Goal: Task Accomplishment & Management: Manage account settings

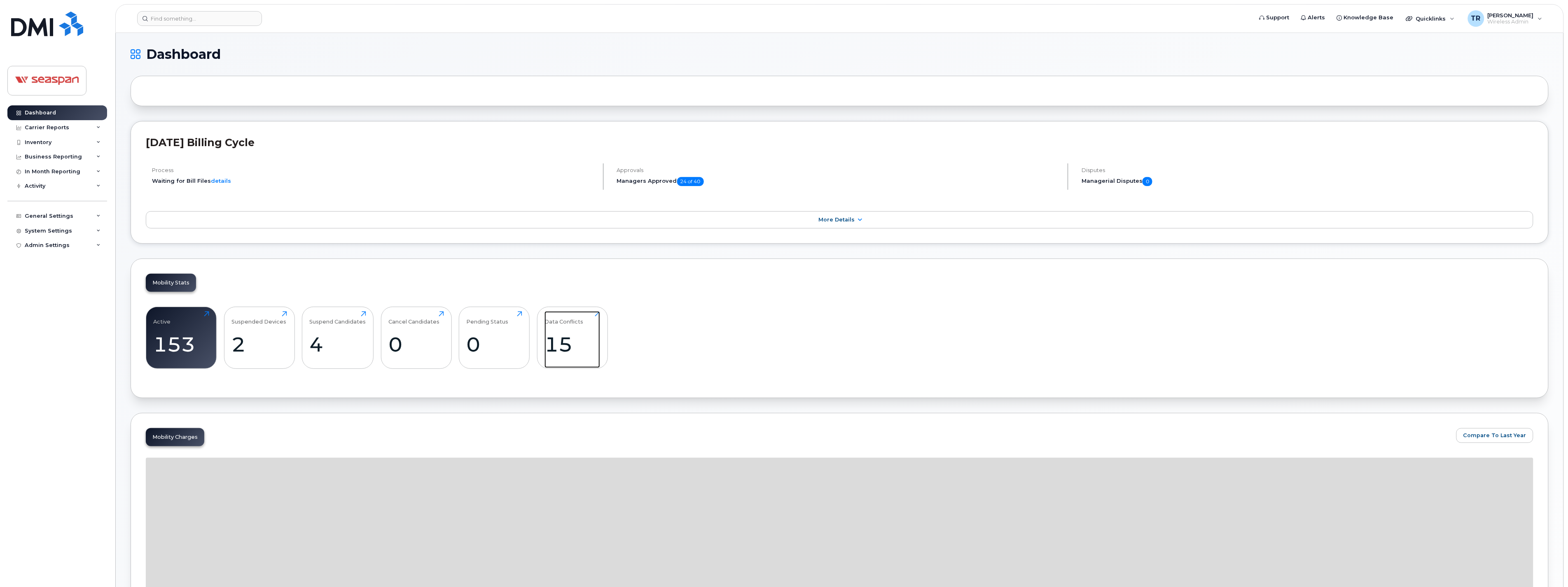
click at [553, 338] on div "15" at bounding box center [572, 344] width 55 height 24
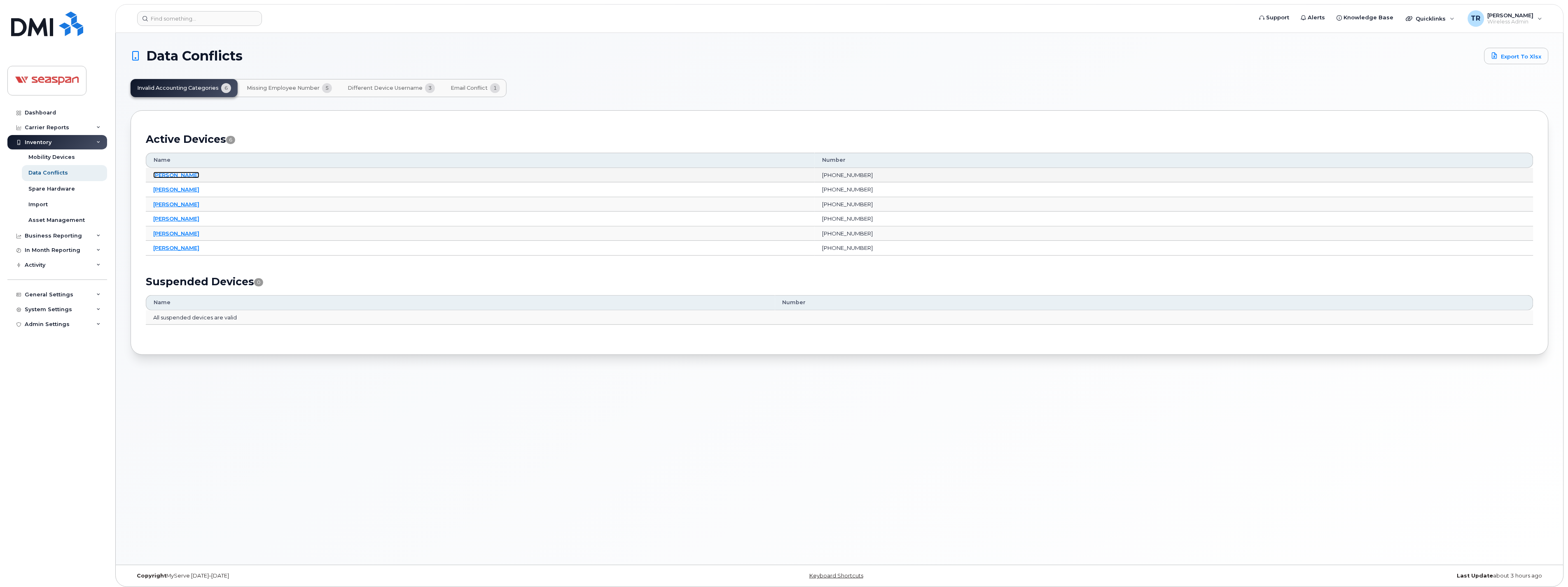
click at [172, 174] on link "[PERSON_NAME]" at bounding box center [176, 175] width 46 height 7
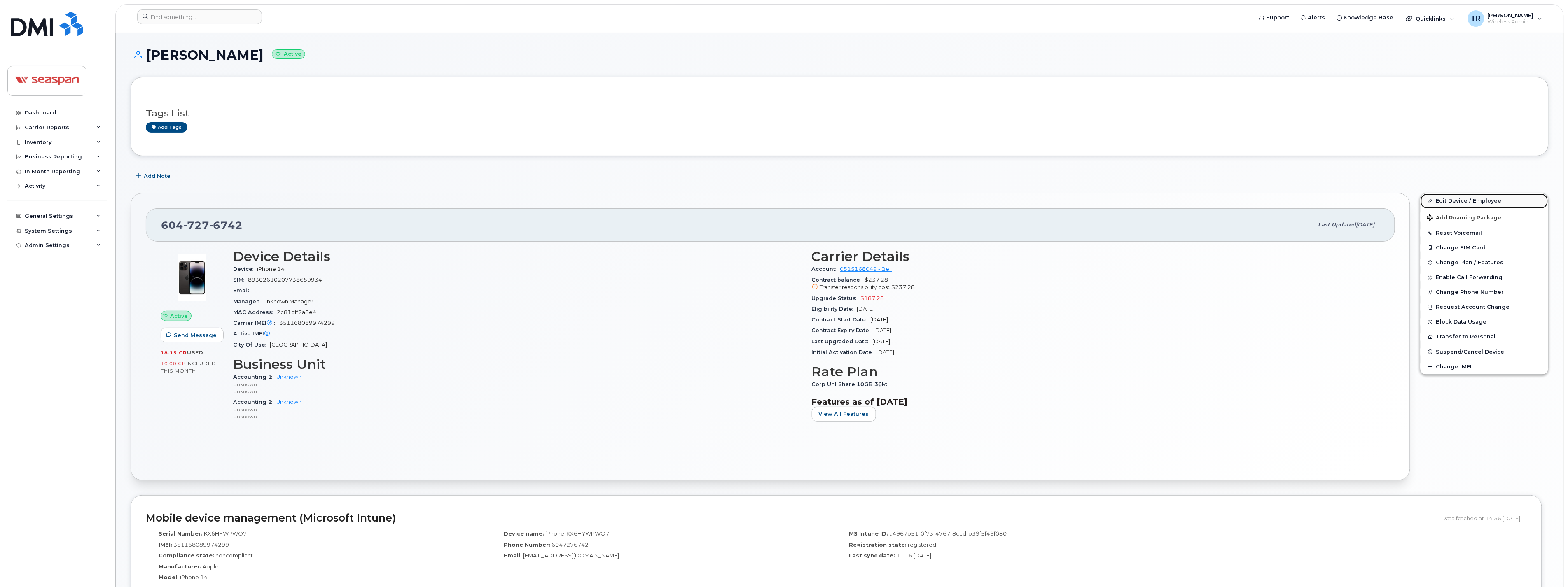
click at [1455, 198] on link "Edit Device / Employee" at bounding box center [1484, 201] width 127 height 15
click at [213, 15] on input at bounding box center [199, 17] width 125 height 15
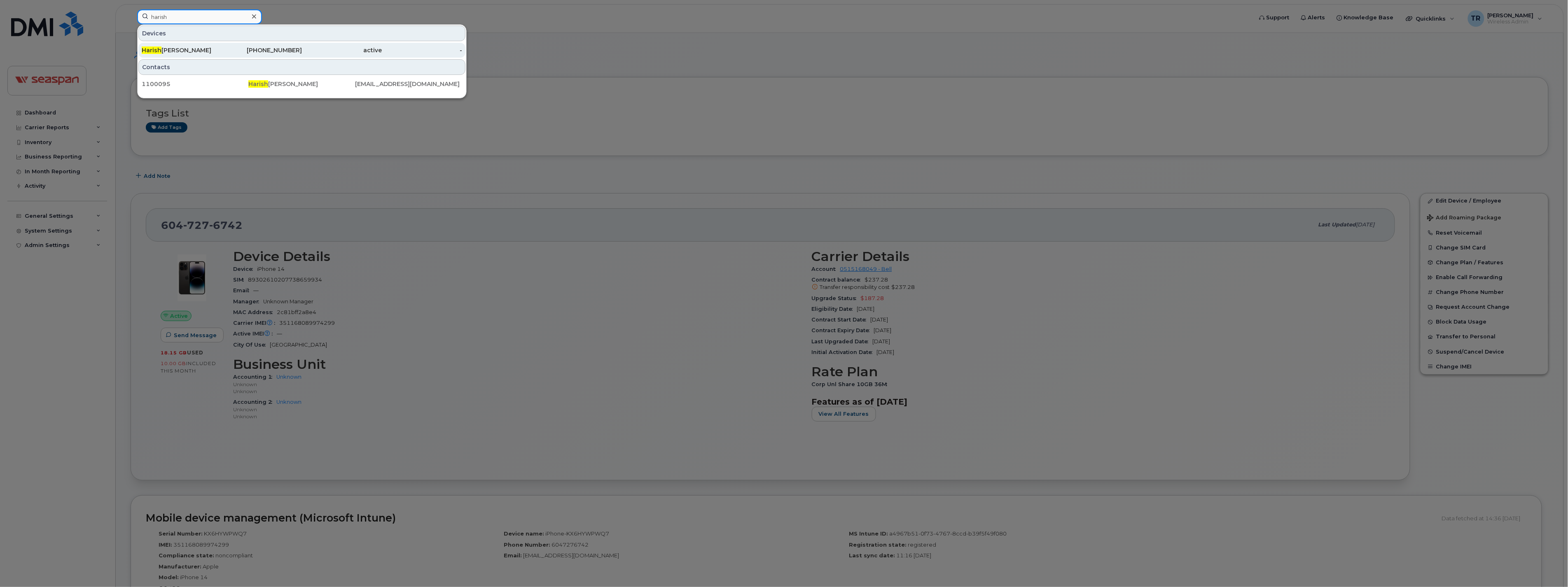
type input "harish"
click at [174, 52] on div "Harish Kothiyal" at bounding box center [182, 51] width 80 height 9
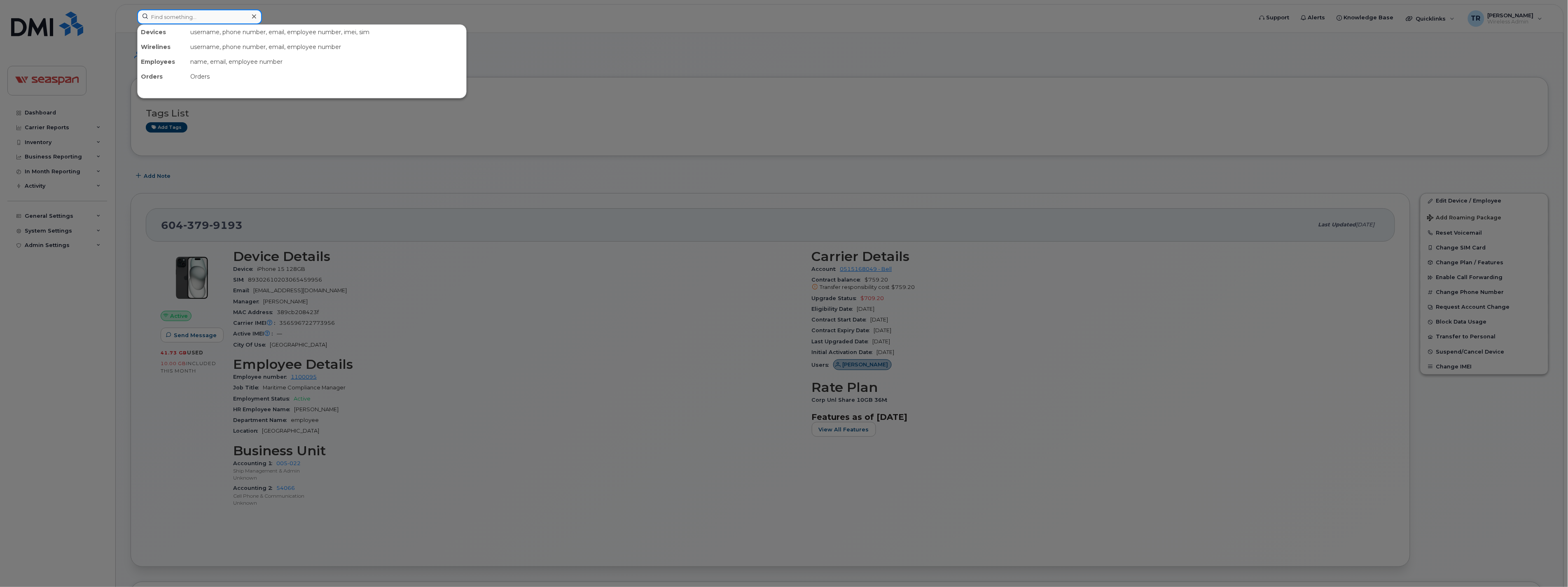
click at [198, 20] on input at bounding box center [199, 17] width 125 height 15
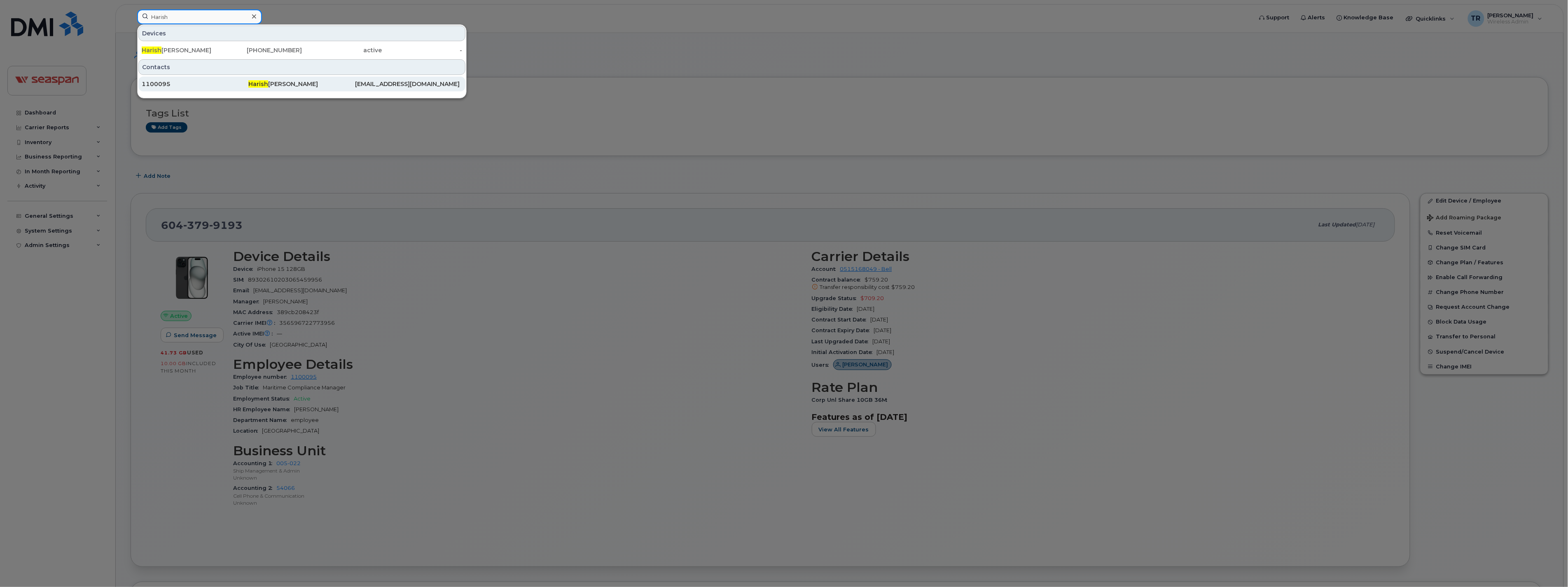
type input "Harish"
click at [243, 79] on div "1100095" at bounding box center [194, 84] width 107 height 15
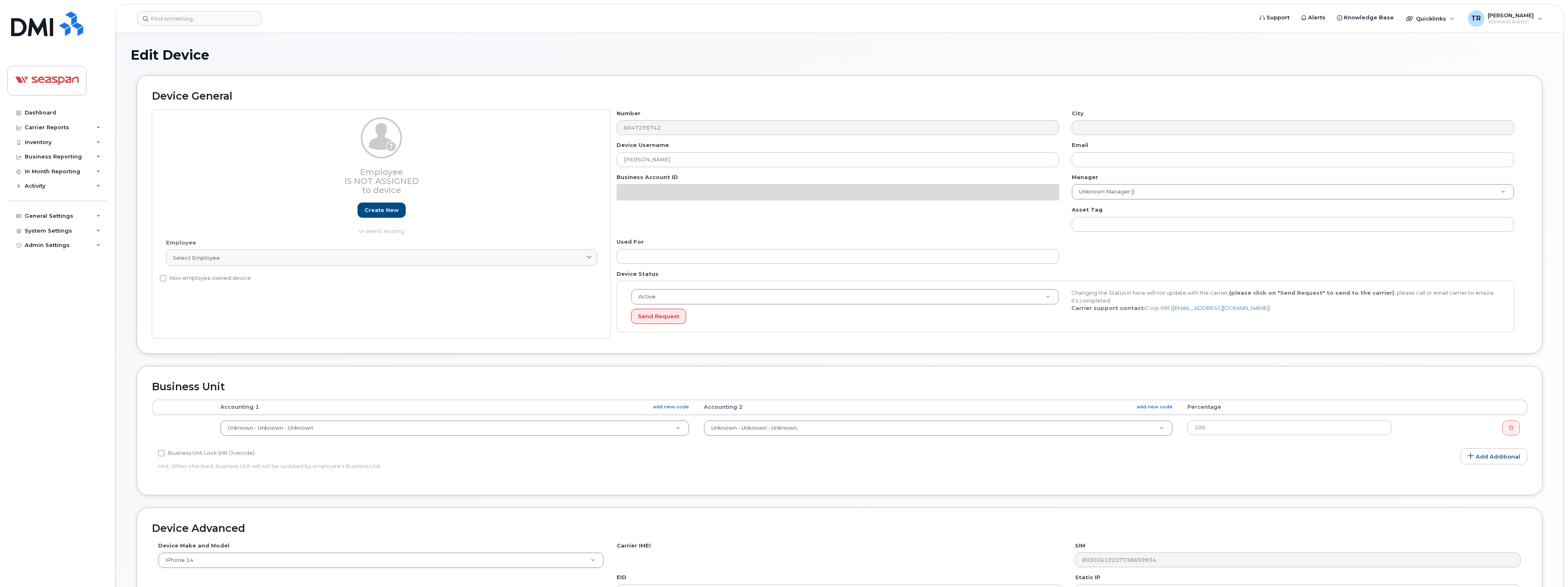
select select "14480"
select select "16943"
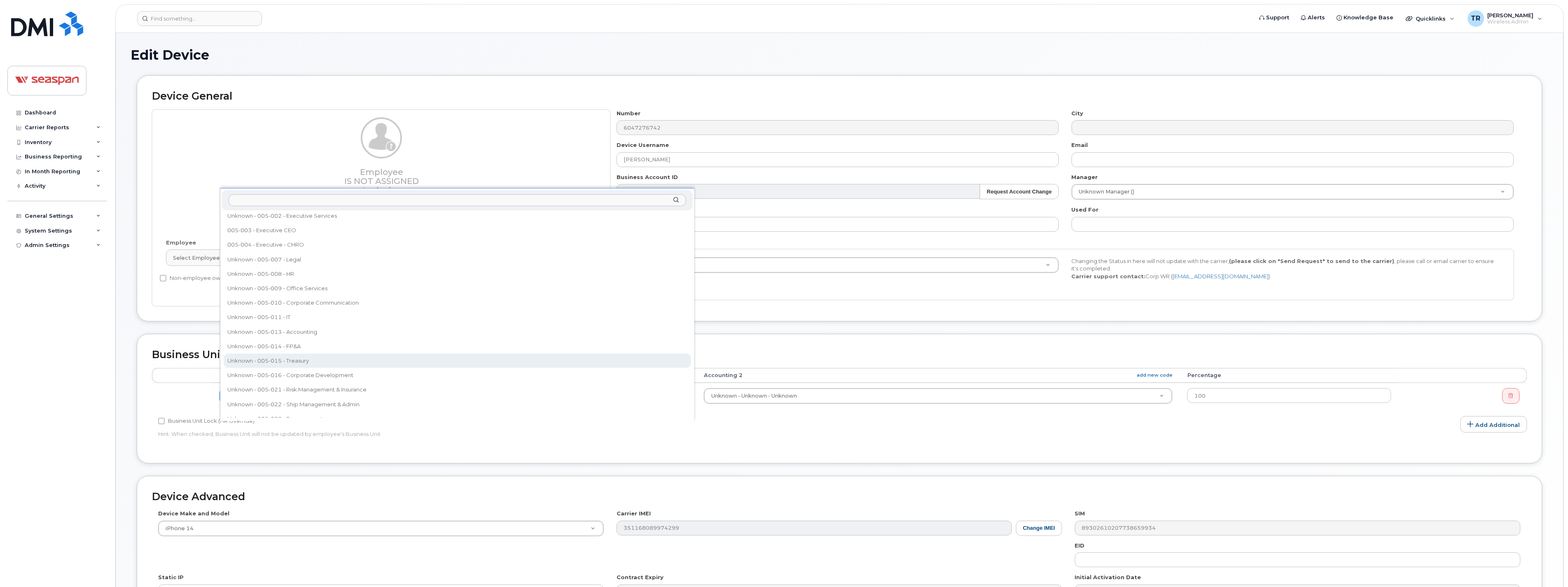
scroll to position [60, 0]
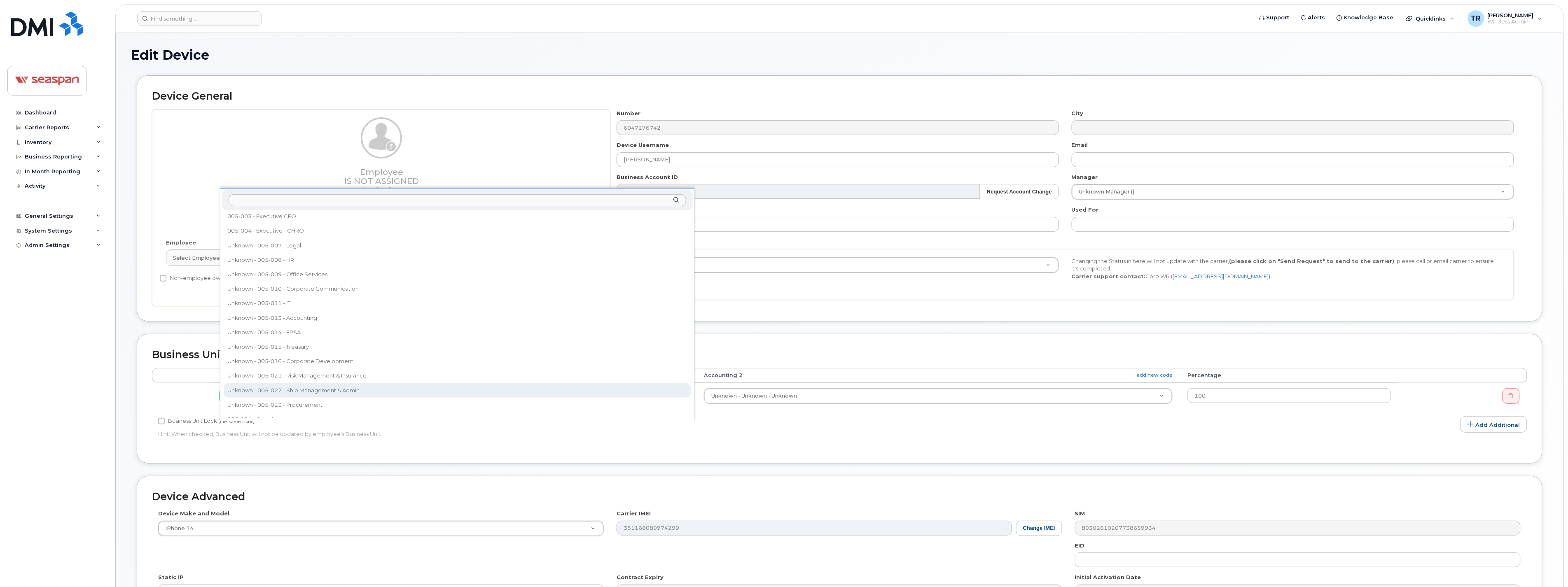
select select "16952"
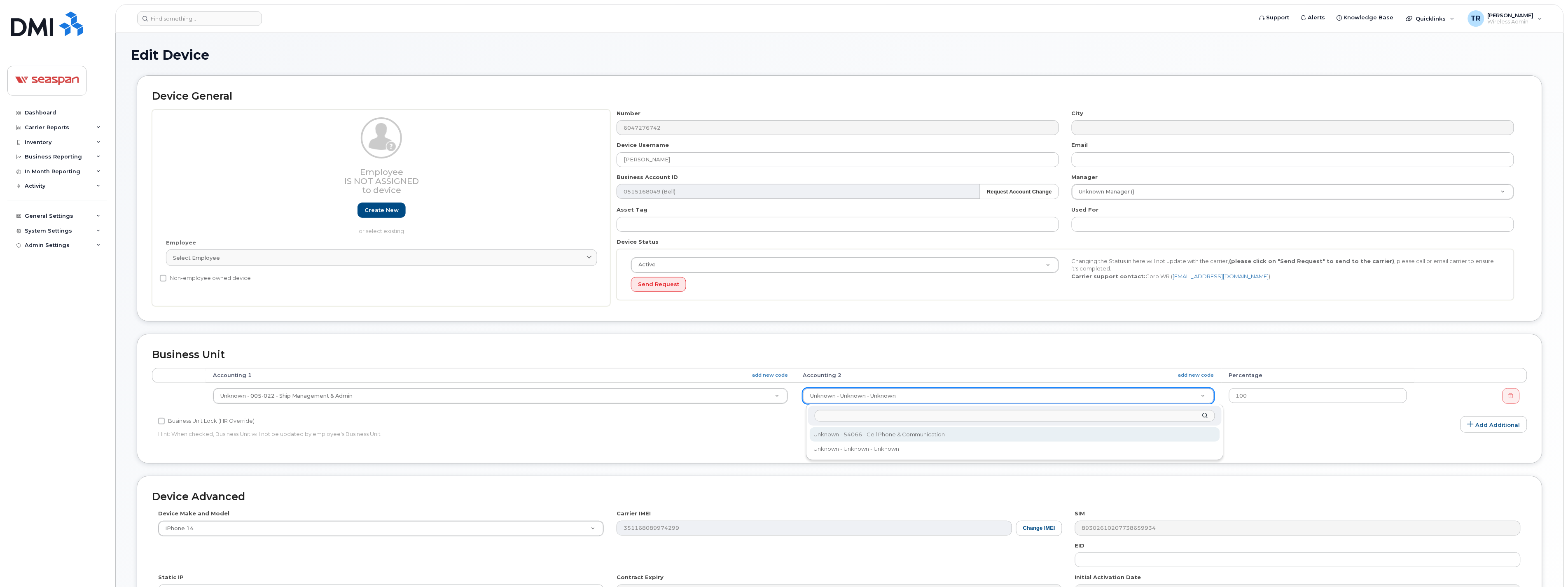
select select "16960"
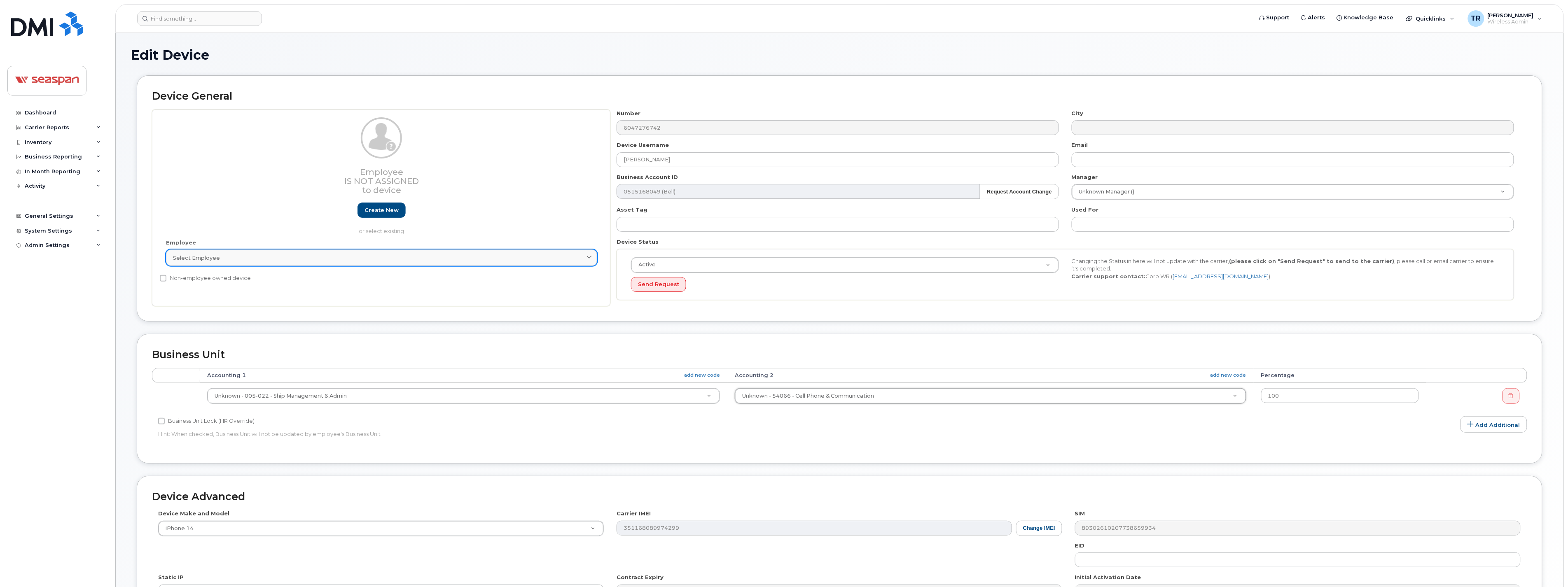
click at [391, 253] on link "Select employee" at bounding box center [381, 257] width 431 height 16
type input "alireza"
click at [321, 274] on input "alireza" at bounding box center [382, 278] width 421 height 13
drag, startPoint x: 267, startPoint y: 280, endPoint x: 121, endPoint y: 283, distance: 146.0
click at [121, 283] on div "Edit Device Device General Employee Is not assigned to device Create new or sel…" at bounding box center [839, 364] width 1448 height 662
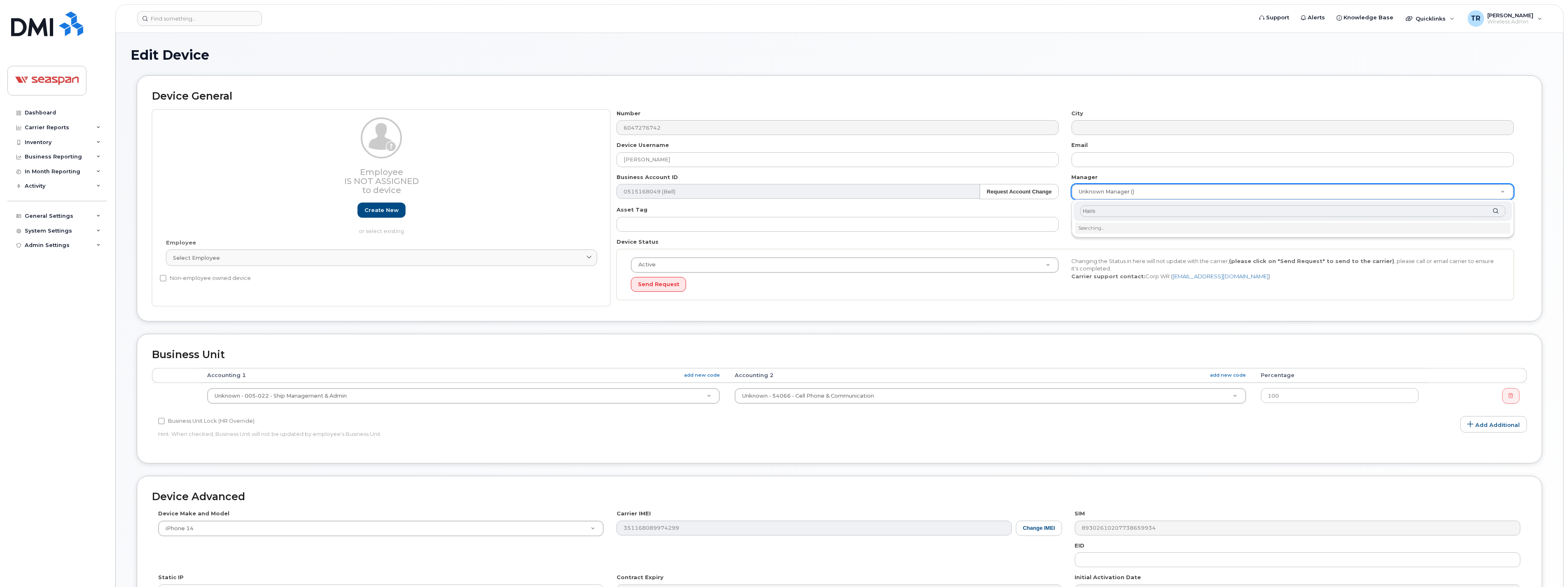
type input "Harish"
drag, startPoint x: 1144, startPoint y: 207, endPoint x: 1036, endPoint y: 215, distance: 108.3
click at [1036, 215] on body "Support Alerts Knowledge Base Quicklinks Suspend / Cancel Device Change SIM Car…" at bounding box center [784, 361] width 1568 height 722
type input "Alfred"
type input "284721"
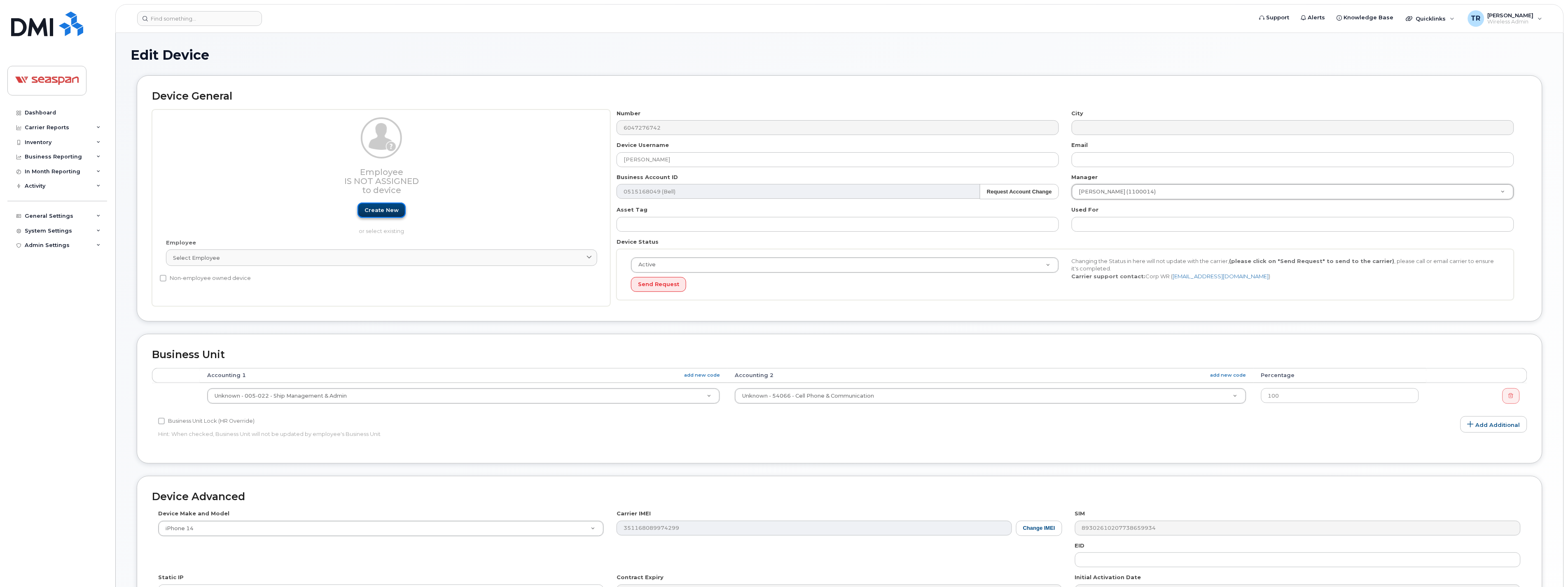
click at [387, 209] on link "Create new" at bounding box center [381, 210] width 48 height 15
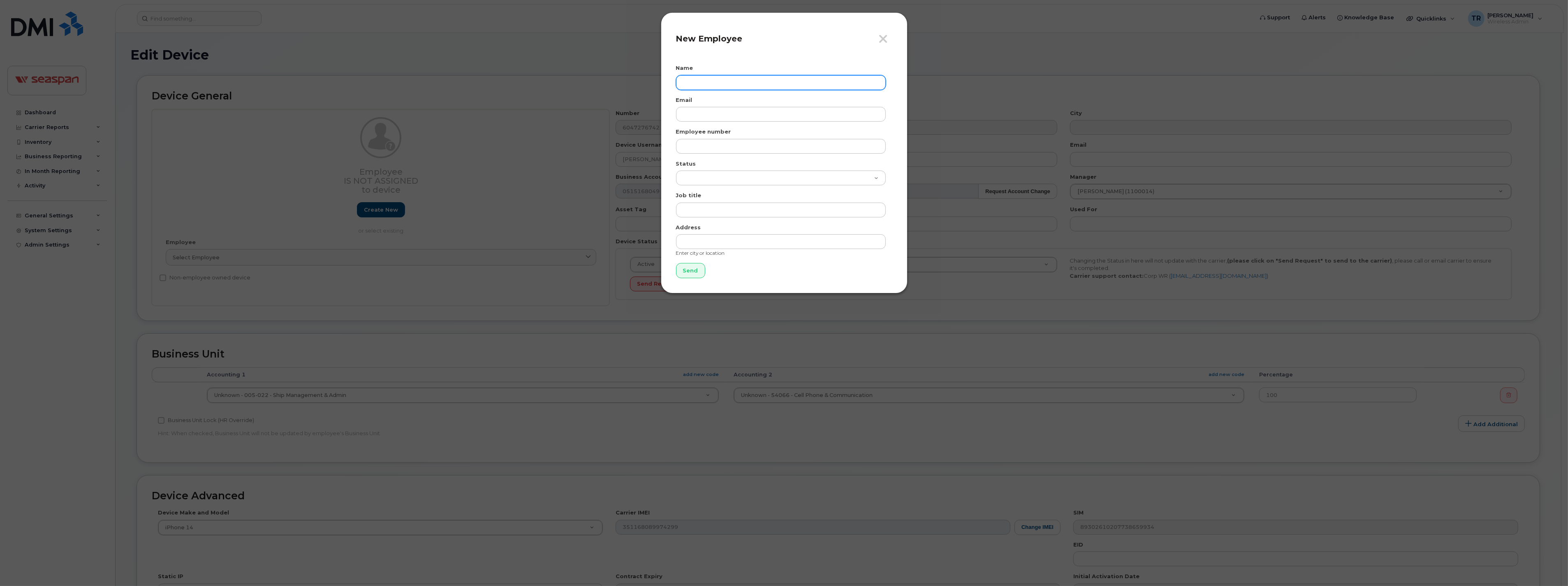
click at [698, 84] on input "text" at bounding box center [781, 83] width 210 height 15
click at [747, 80] on input "text" at bounding box center [781, 83] width 210 height 15
paste input "Alireza Jamali Shirkouhi"
type input "Alireza Jamali Shirkouhi"
click at [733, 112] on input "email" at bounding box center [781, 114] width 210 height 15
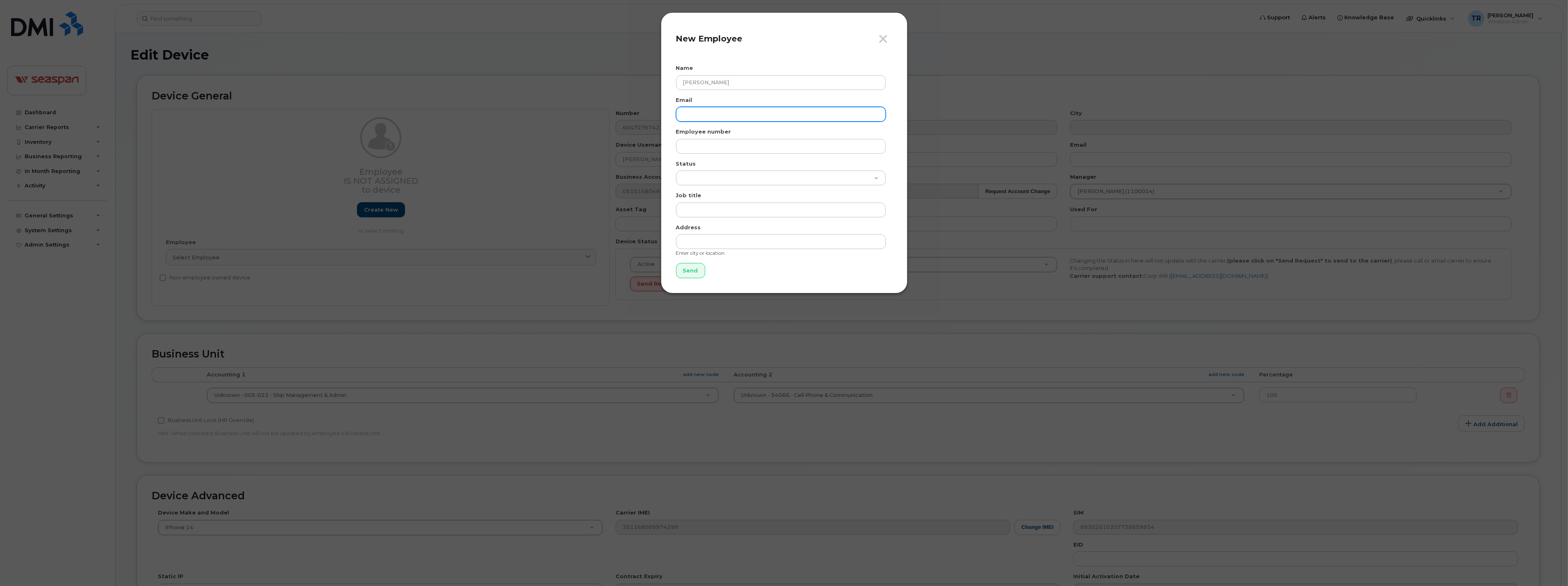
click at [746, 117] on input "email" at bounding box center [781, 114] width 210 height 15
paste input "ajamalishirkouhi@seaspancorp.com"
type input "ajamalishirkouhi@seaspancorp.com"
click at [730, 141] on input "text" at bounding box center [781, 146] width 210 height 15
paste input "1400453"
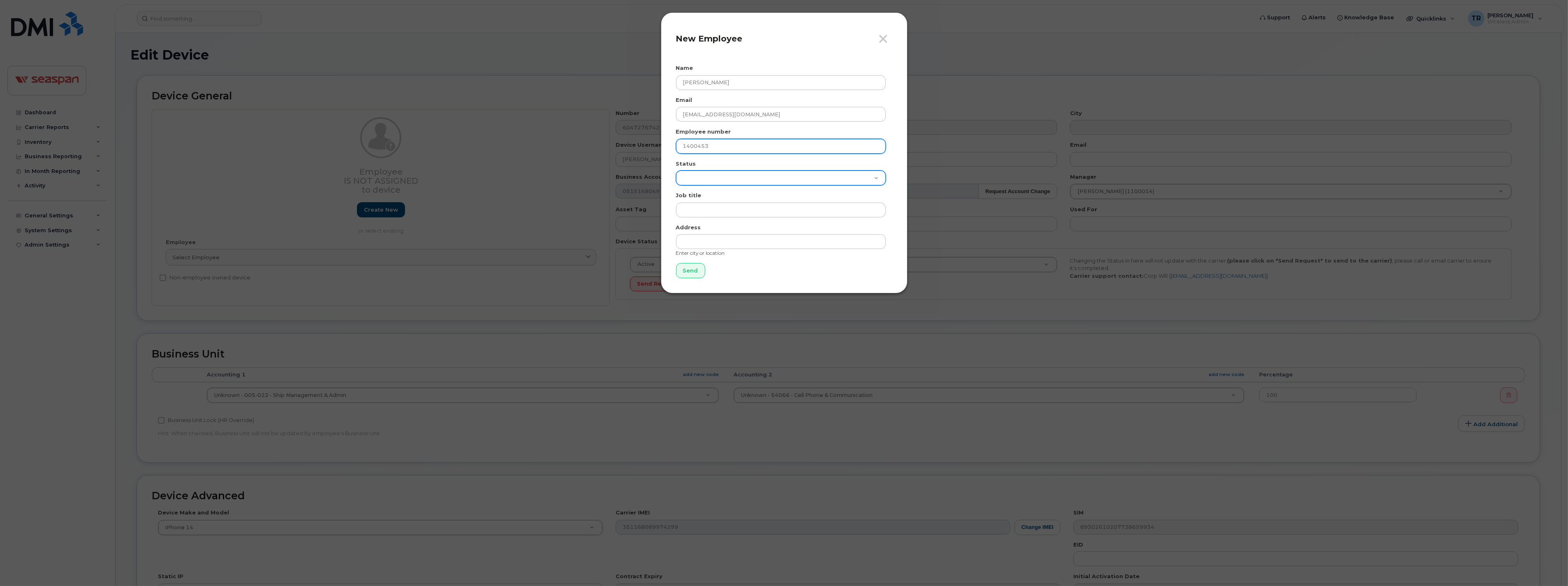
type input "1400453"
click at [726, 174] on select "Active On-Leave Long Term Short Term Maternity Leave Temp Layoff Inactive" at bounding box center [781, 178] width 210 height 15
select select "active"
click at [676, 170] on select "Active On-Leave Long Term Short Term Maternity Leave Temp Layoff Inactive" at bounding box center [781, 178] width 210 height 15
click at [729, 206] on input "text" at bounding box center [781, 210] width 210 height 15
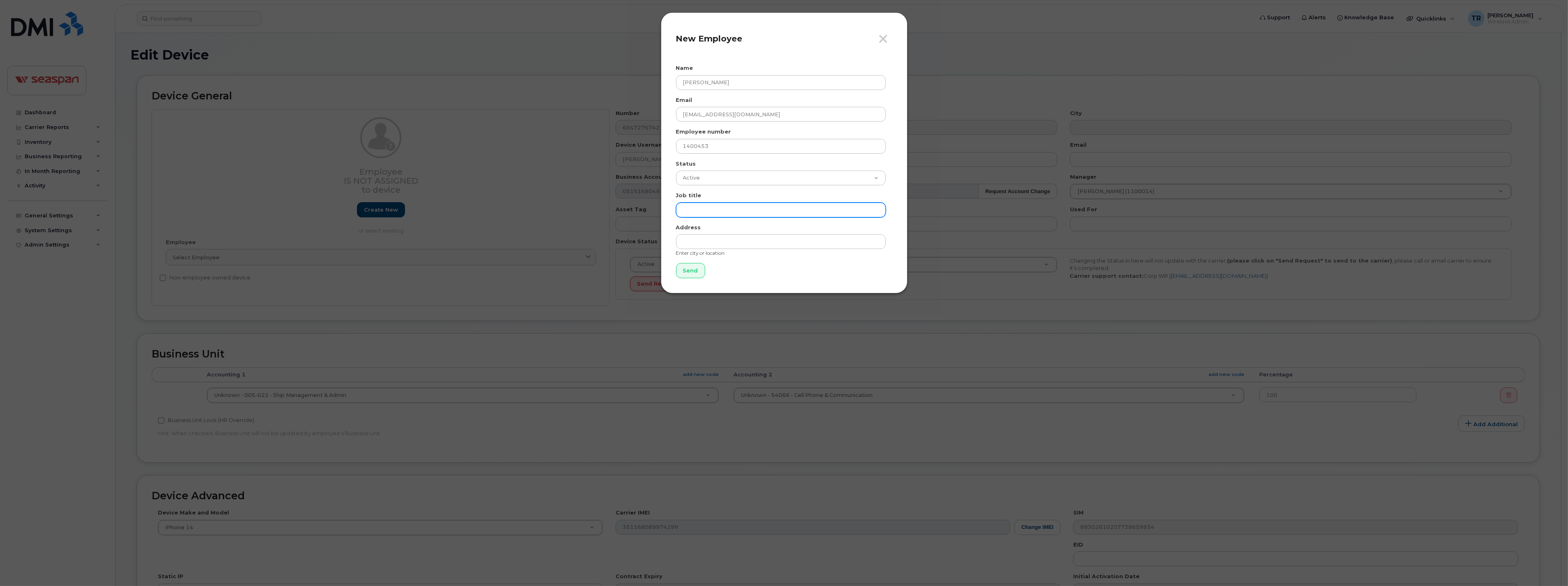
click at [701, 208] on input "text" at bounding box center [781, 210] width 210 height 15
paste input "Maritime Compliance Officer"
type input "Maritime Compliance Officer"
click at [714, 235] on input "text" at bounding box center [781, 242] width 210 height 15
type input "Vancouver"
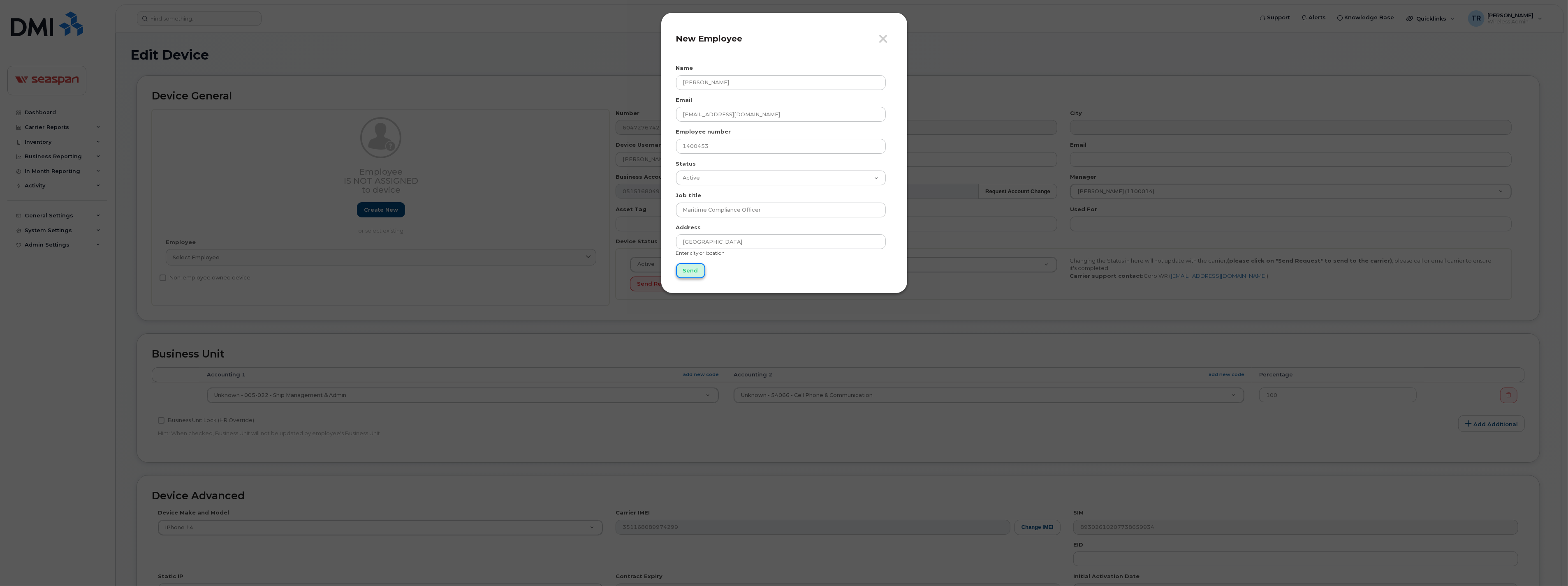
click at [689, 272] on input "Send" at bounding box center [691, 270] width 29 height 15
type input "Send"
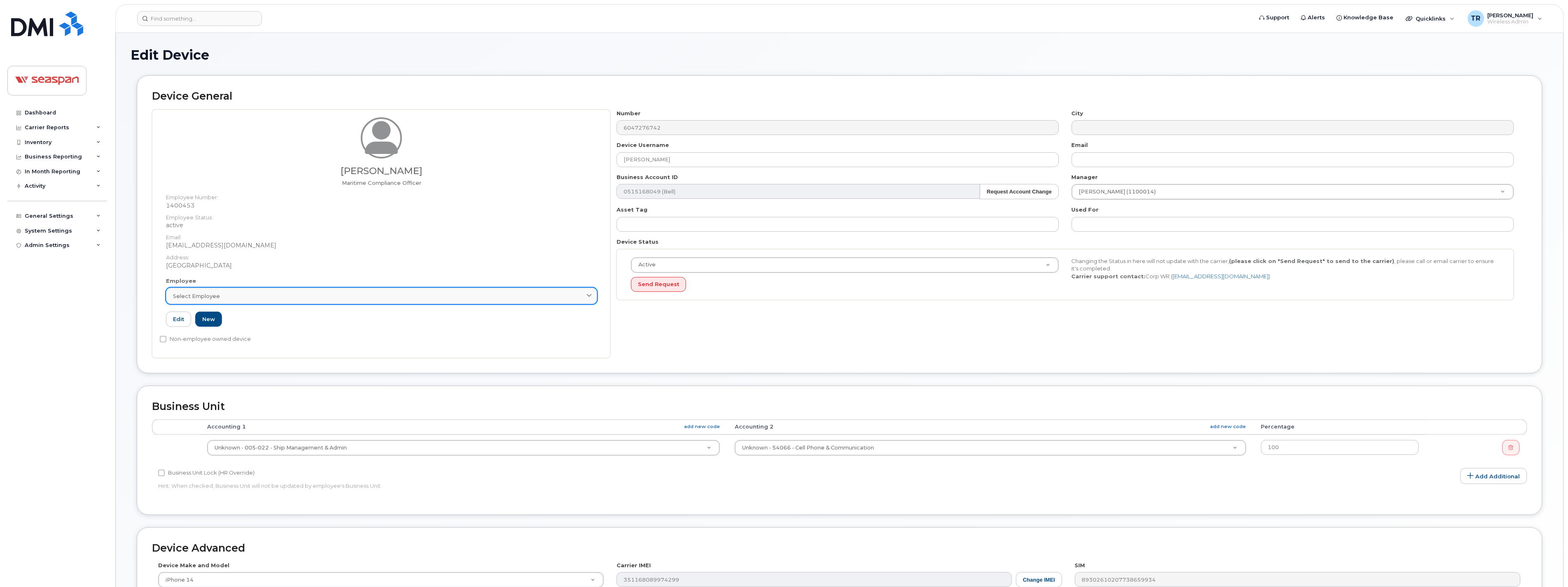
click at [330, 294] on div "Select employee" at bounding box center [382, 296] width 417 height 8
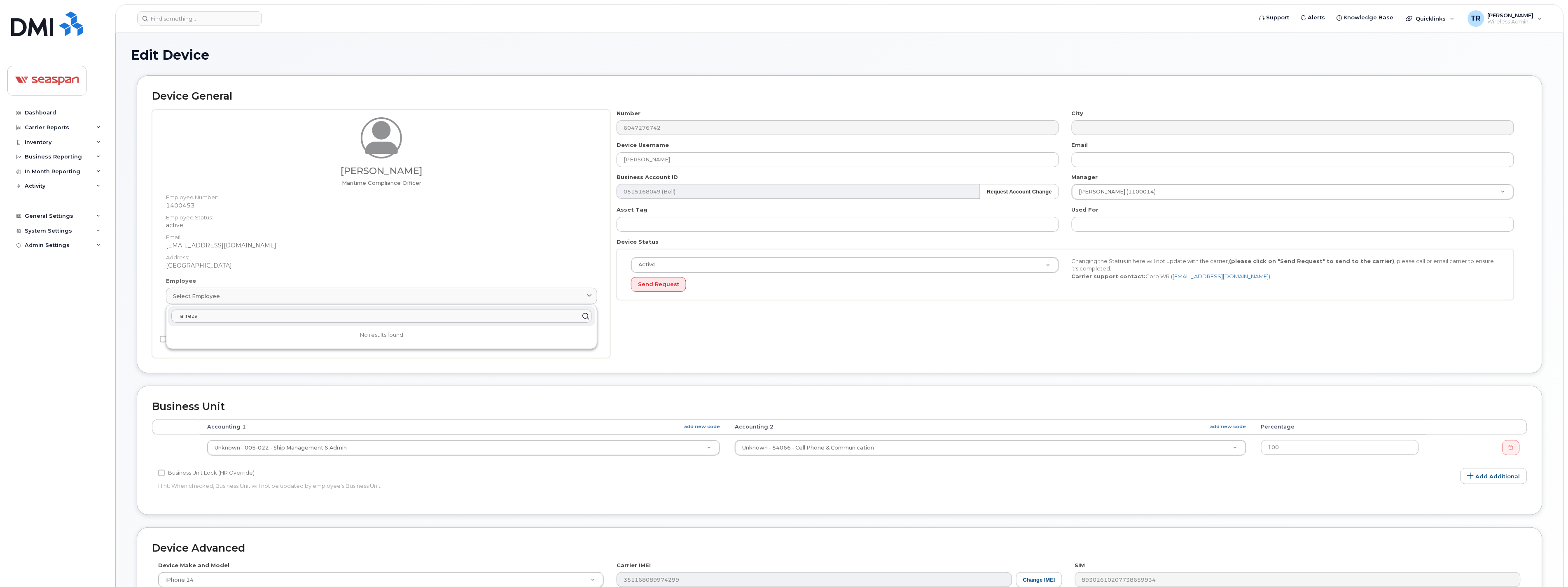
click at [332, 319] on input "alireza" at bounding box center [382, 316] width 421 height 13
click at [347, 232] on dt "Email:" at bounding box center [381, 235] width 431 height 12
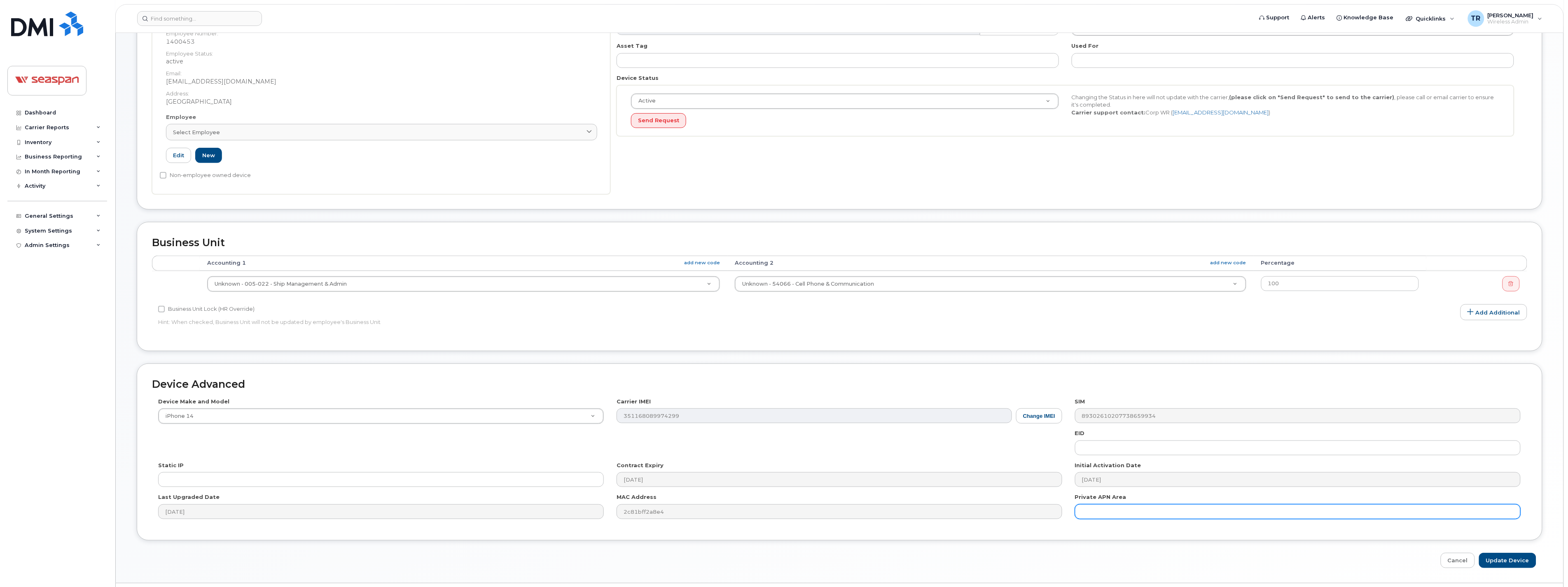
scroll to position [187, 0]
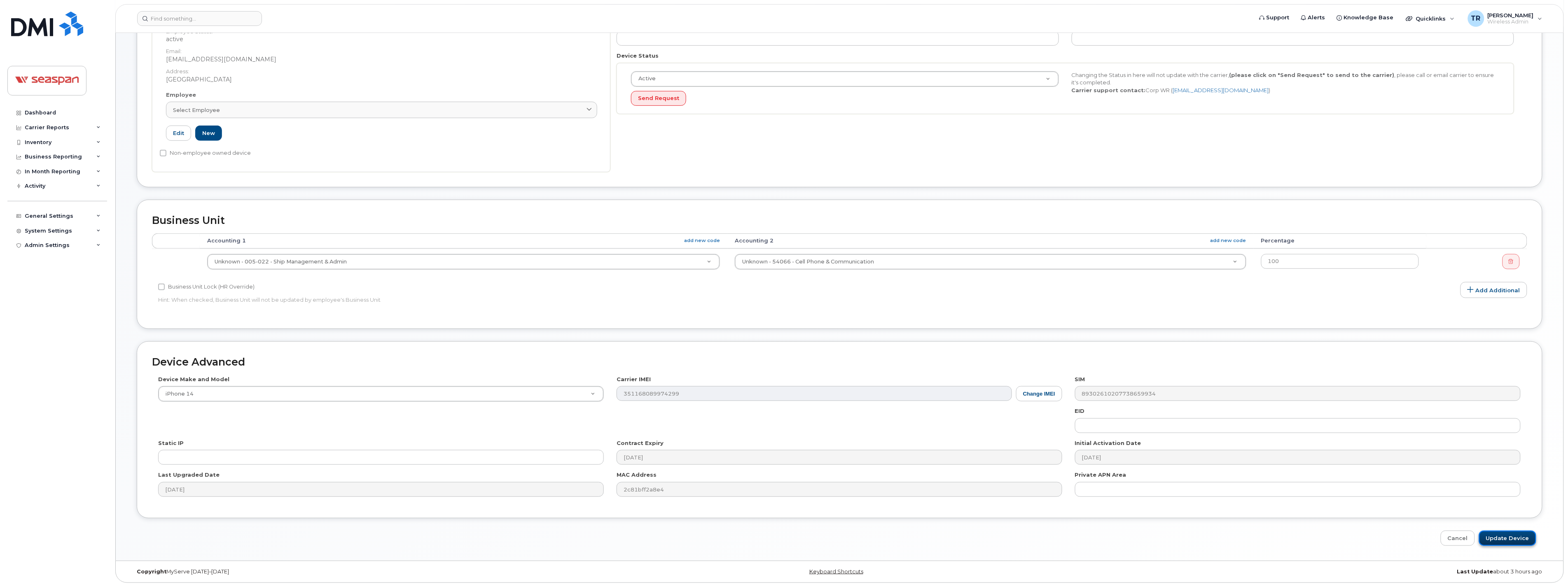
click at [1511, 539] on input "Update Device" at bounding box center [1508, 538] width 57 height 15
type input "Saving..."
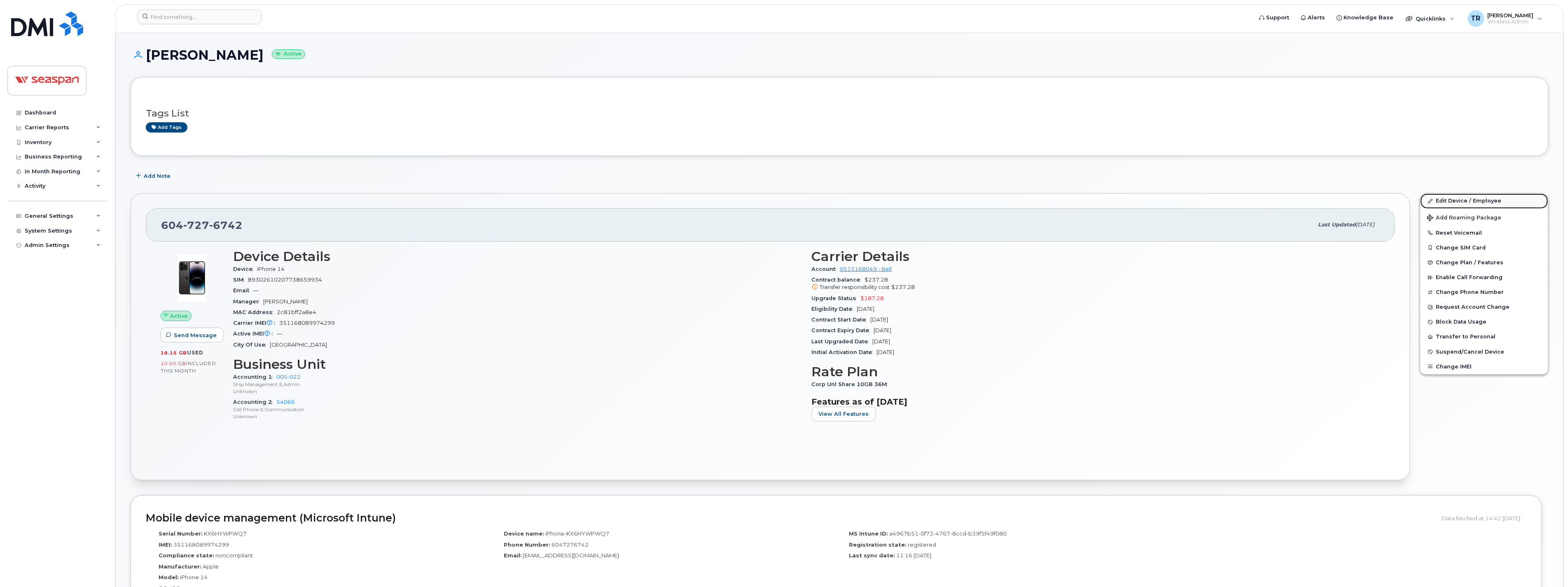
click at [1449, 201] on link "Edit Device / Employee" at bounding box center [1484, 201] width 127 height 15
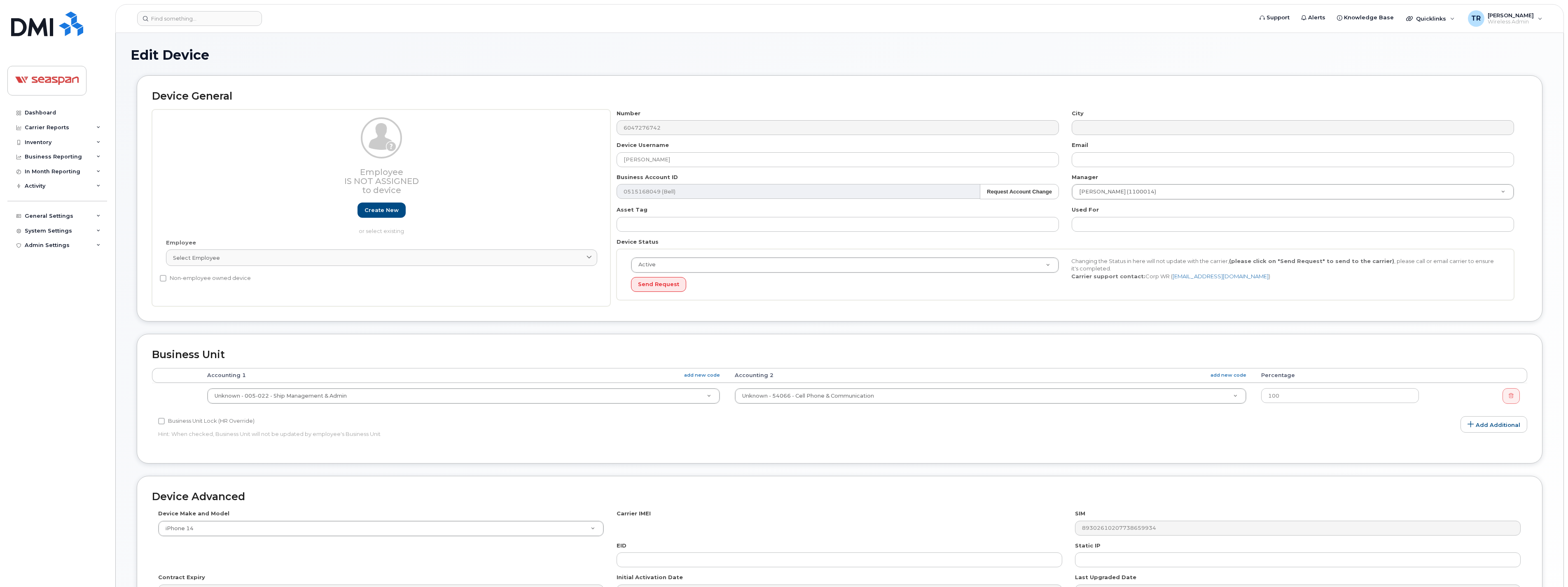
select select "16952"
click at [363, 262] on link "Select employee" at bounding box center [381, 257] width 431 height 16
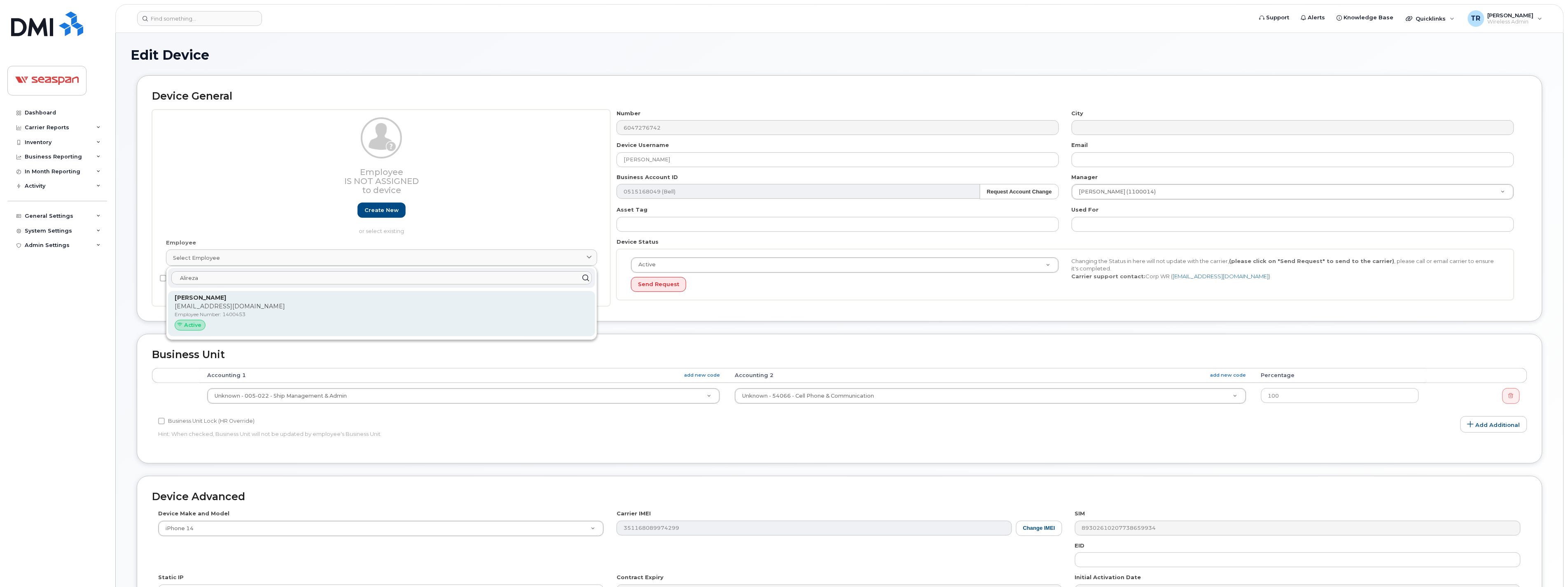
type input "Alireza"
click at [288, 304] on p "ajamalishirkouhi@seaspancorp.com" at bounding box center [381, 307] width 414 height 9
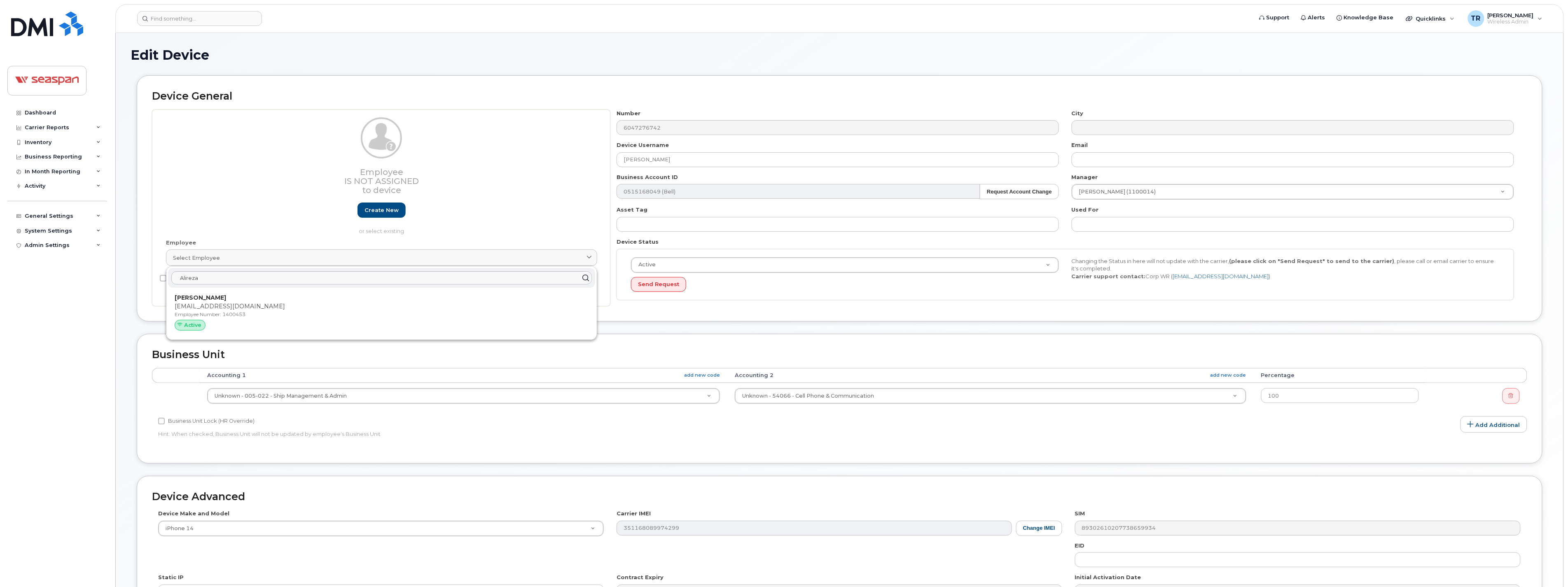
type input "1400453"
type input "Alireza Jamali Shirkouhi"
type input "ajamalishirkouhi@seaspancorp.com"
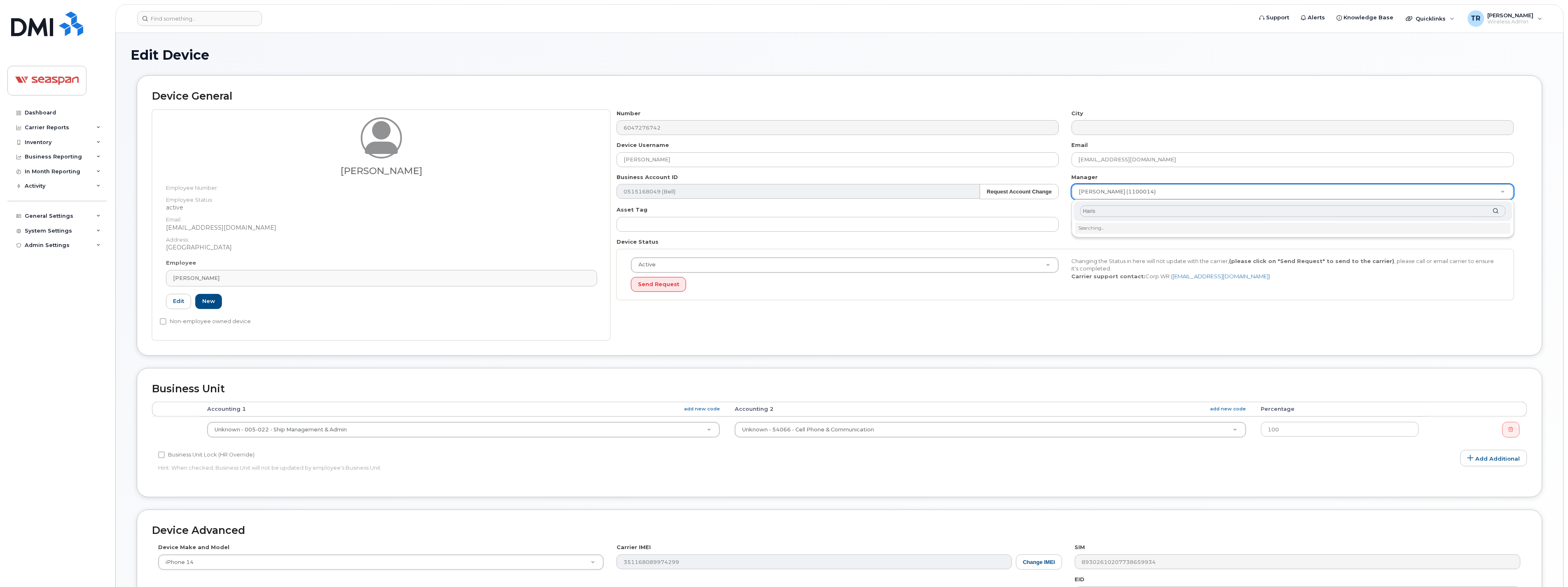
type input "Harish"
drag, startPoint x: 1117, startPoint y: 207, endPoint x: 1044, endPoint y: 212, distance: 73.2
click at [1044, 212] on body "Support Alerts Knowledge Base Quicklinks Suspend / Cancel Device Change SIM Car…" at bounding box center [784, 378] width 1568 height 756
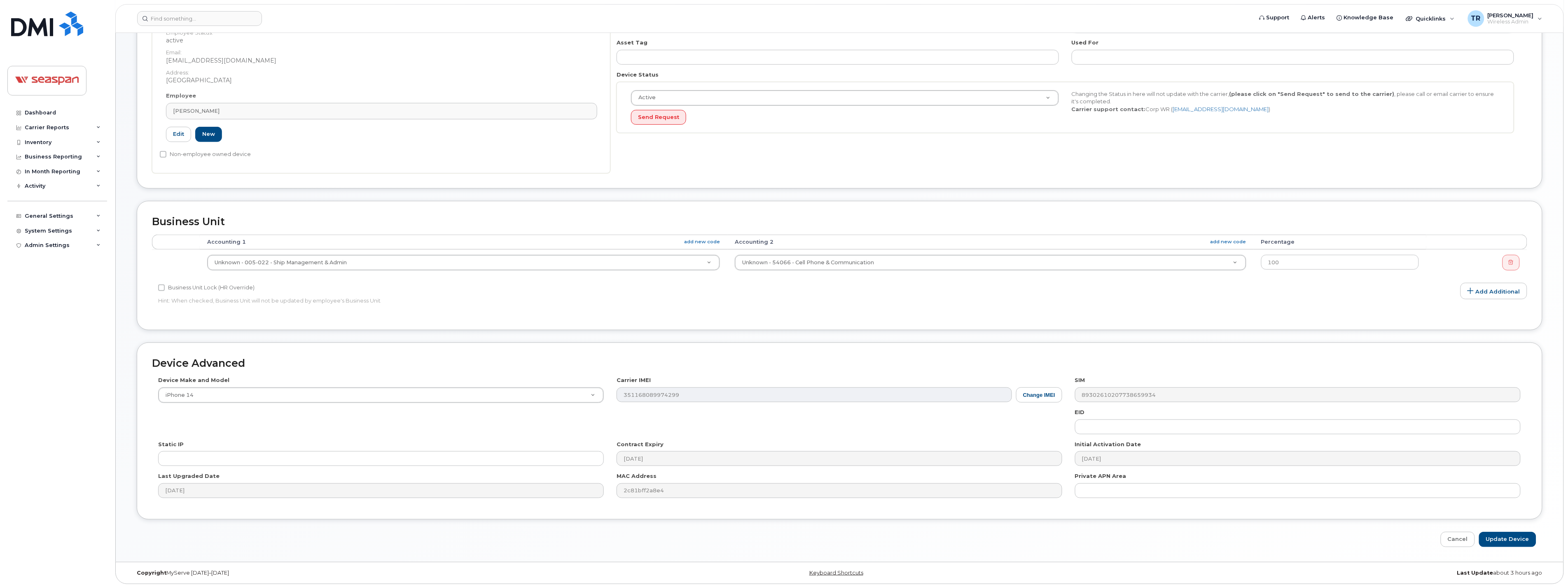
scroll to position [169, 0]
click at [1499, 539] on input "Update Device" at bounding box center [1508, 538] width 57 height 15
type input "Saving..."
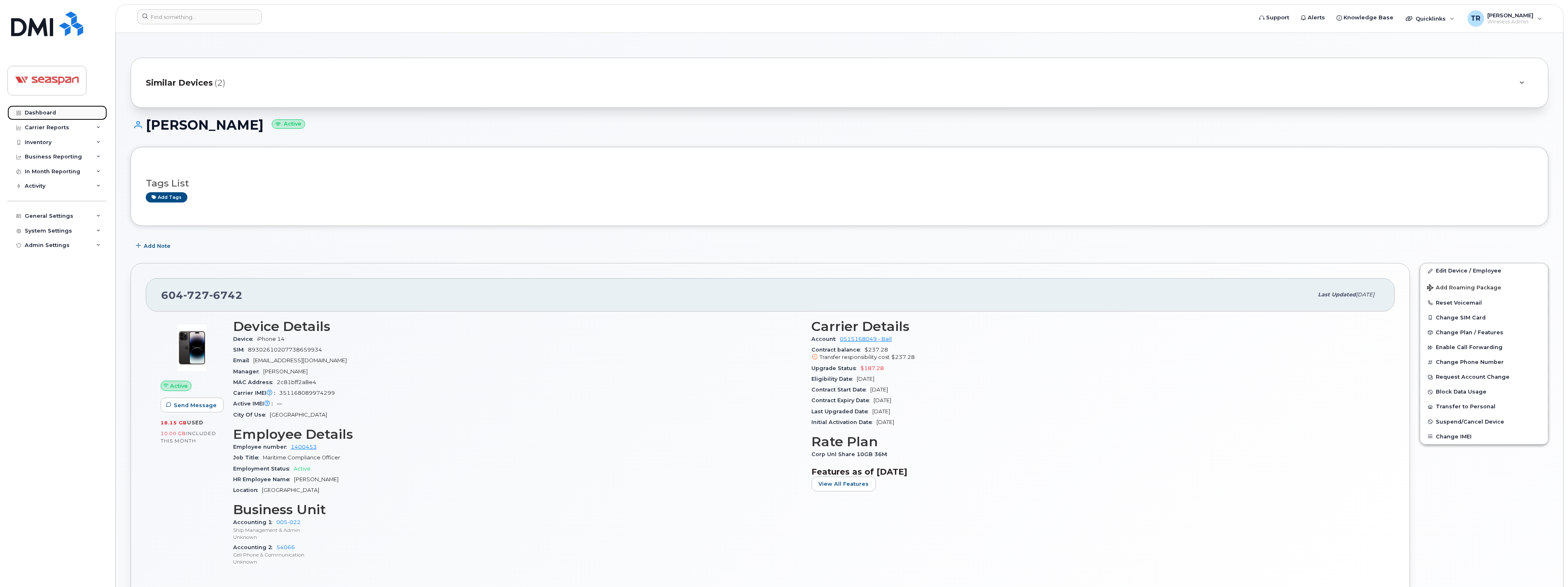
click at [44, 111] on div "Dashboard" at bounding box center [40, 113] width 31 height 7
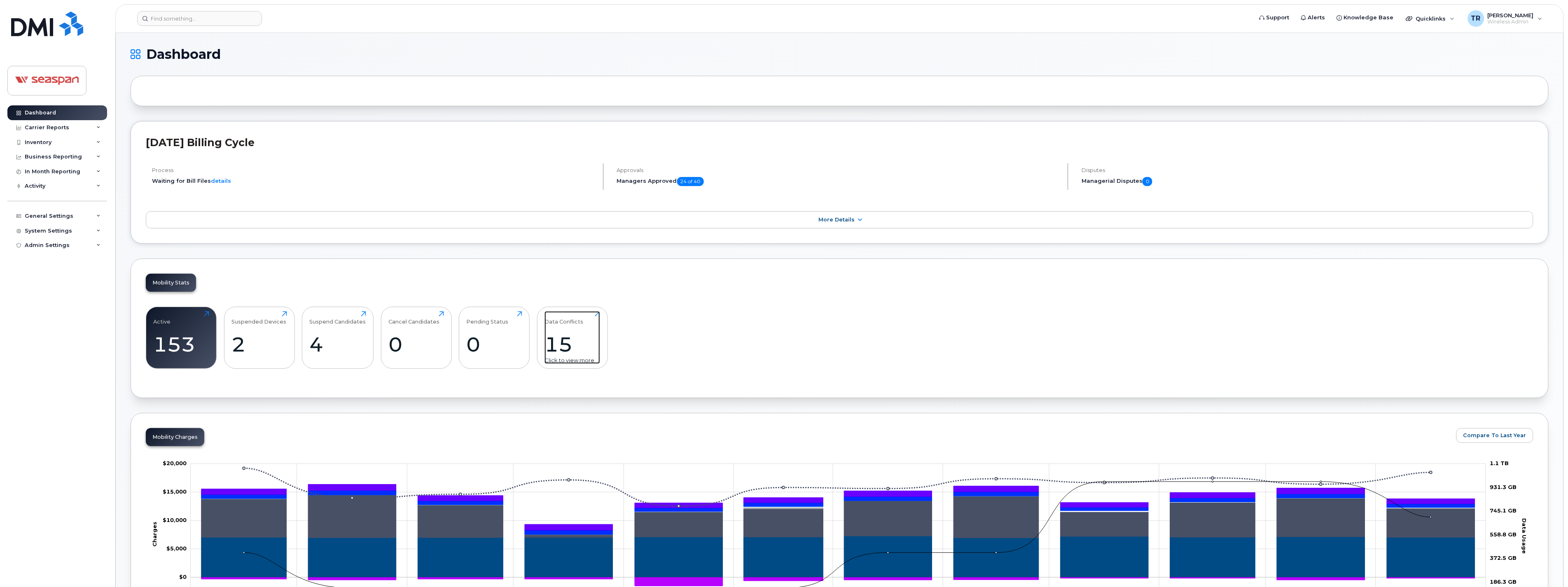
click at [557, 347] on div "15" at bounding box center [572, 344] width 55 height 24
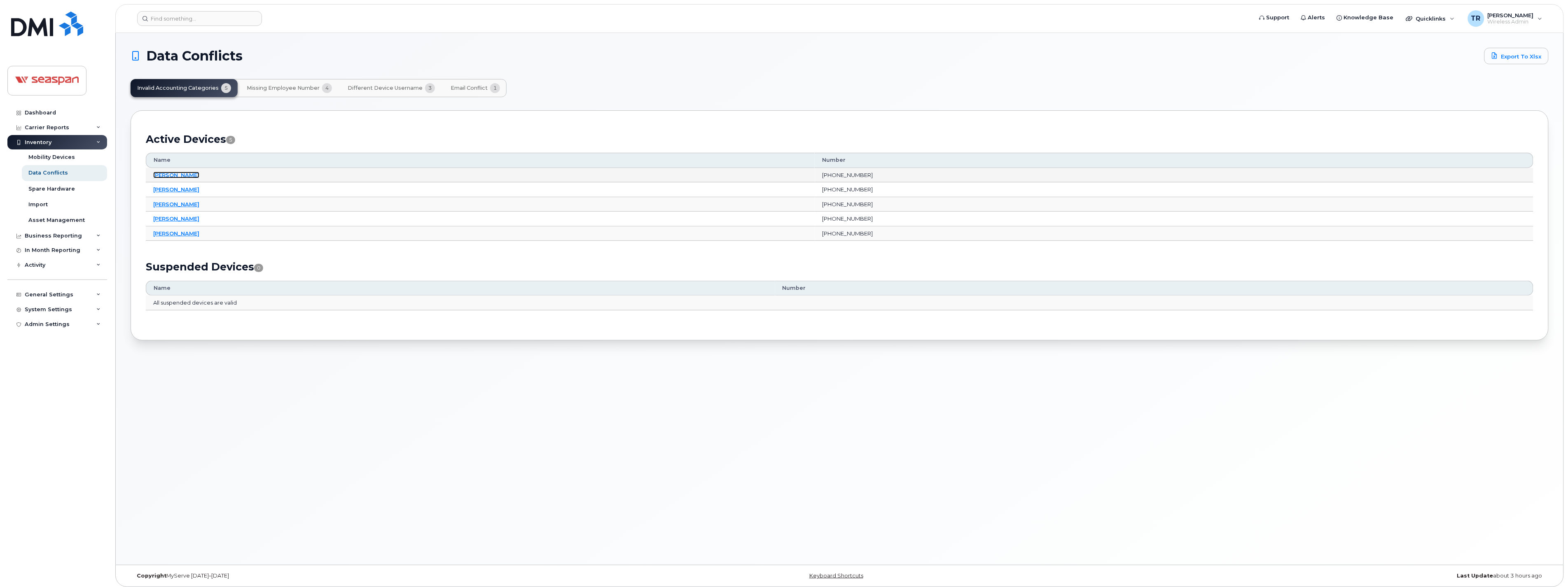
click at [186, 174] on link "Deepak Jhamb" at bounding box center [176, 175] width 46 height 7
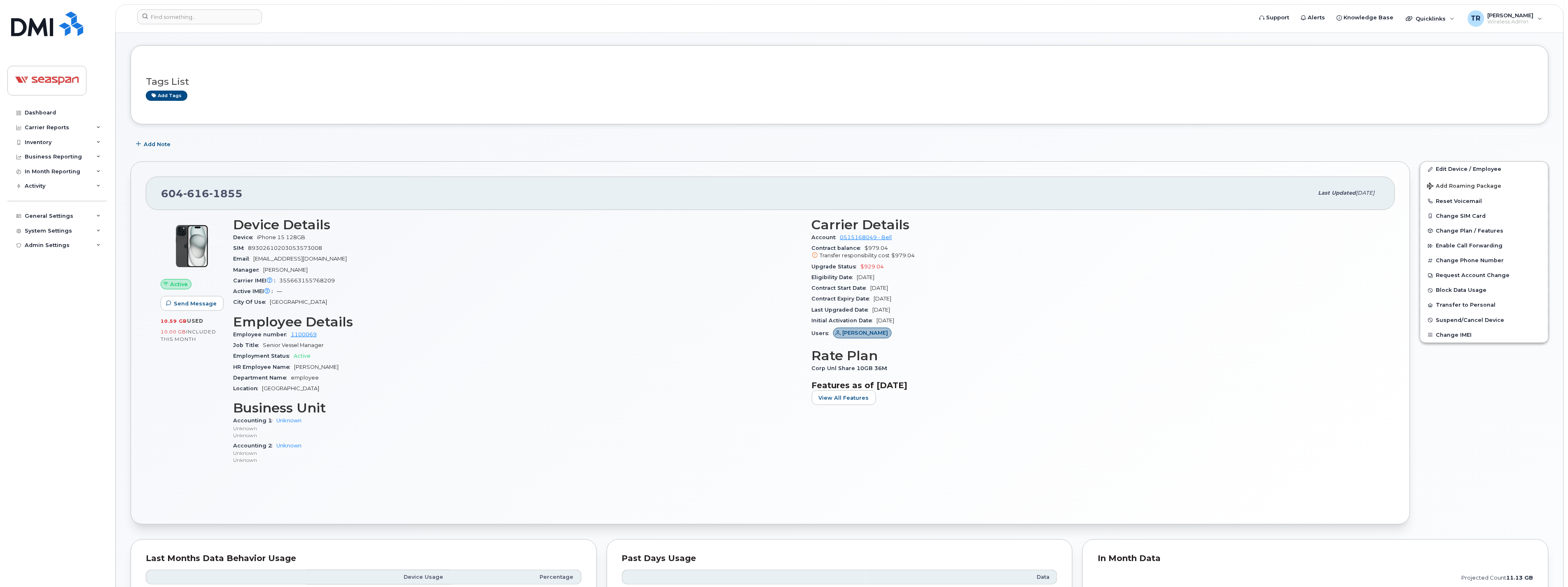
scroll to position [30, 0]
click at [1463, 167] on link "Edit Device / Employee" at bounding box center [1484, 171] width 127 height 15
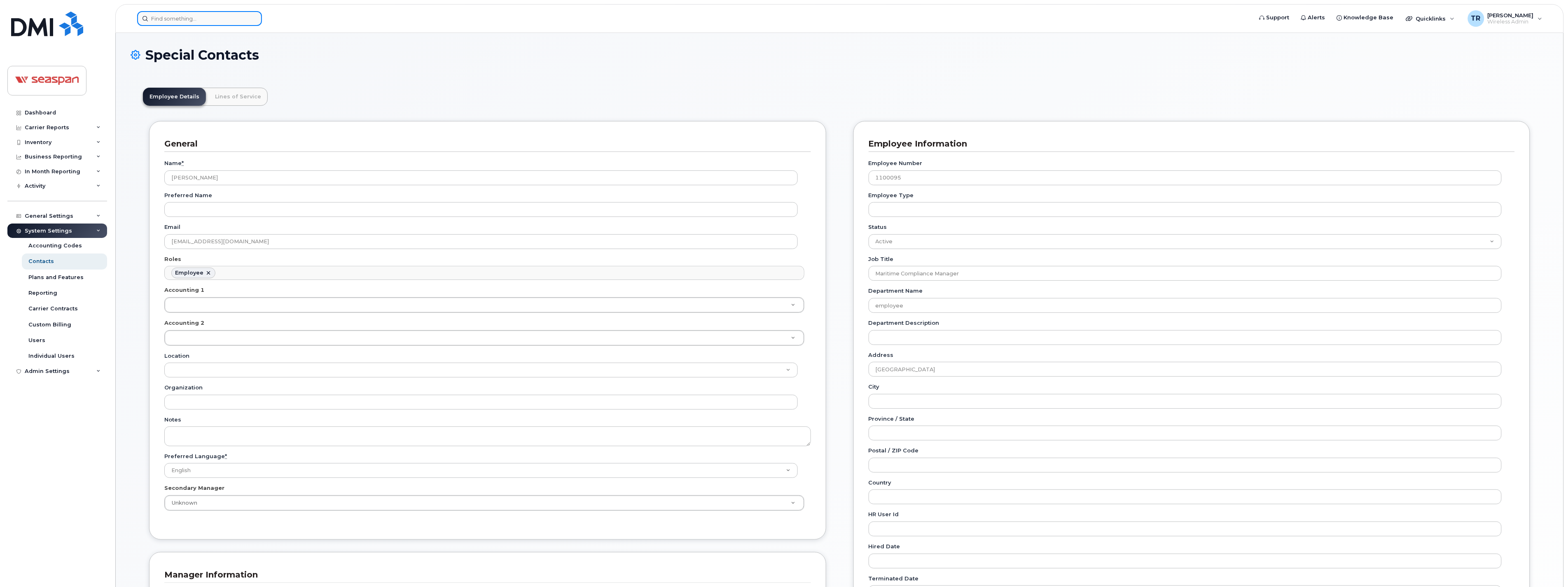
click at [184, 16] on input at bounding box center [199, 18] width 125 height 15
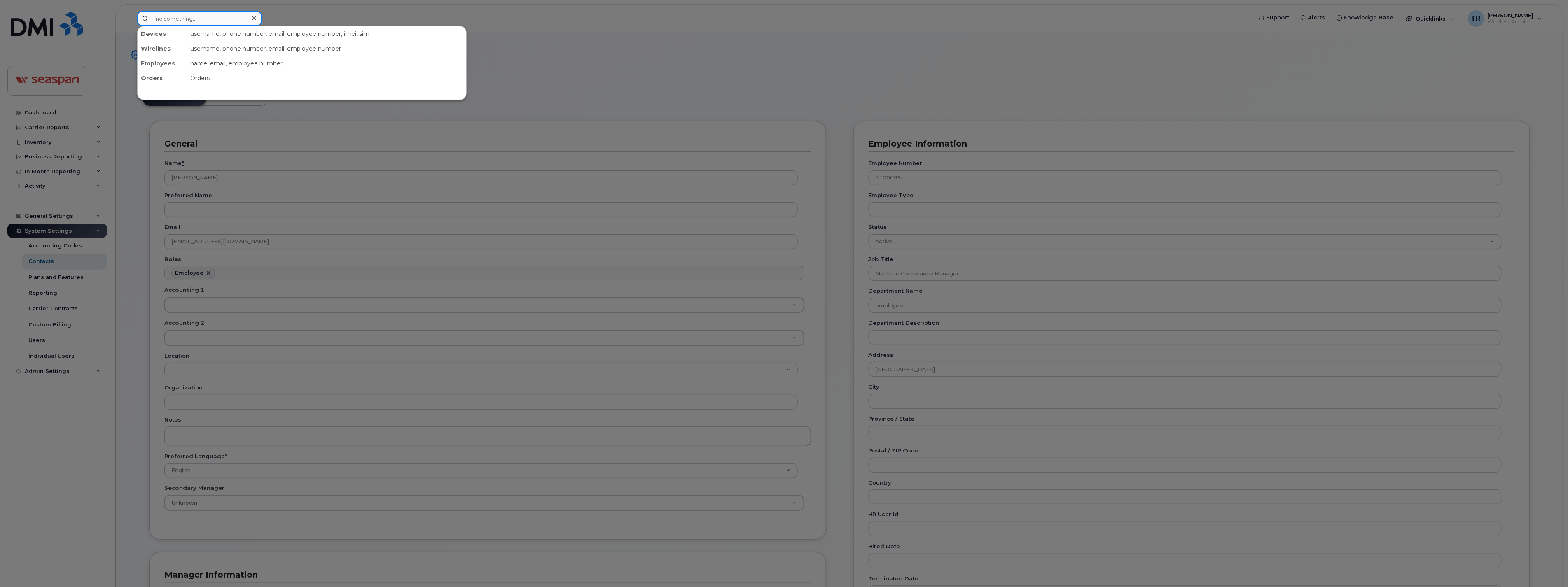
paste input "[PERSON_NAME]"
drag, startPoint x: 165, startPoint y: 18, endPoint x: 71, endPoint y: 19, distance: 94.0
click at [130, 19] on div "Deepak Jhamb No results" at bounding box center [692, 18] width 1123 height 15
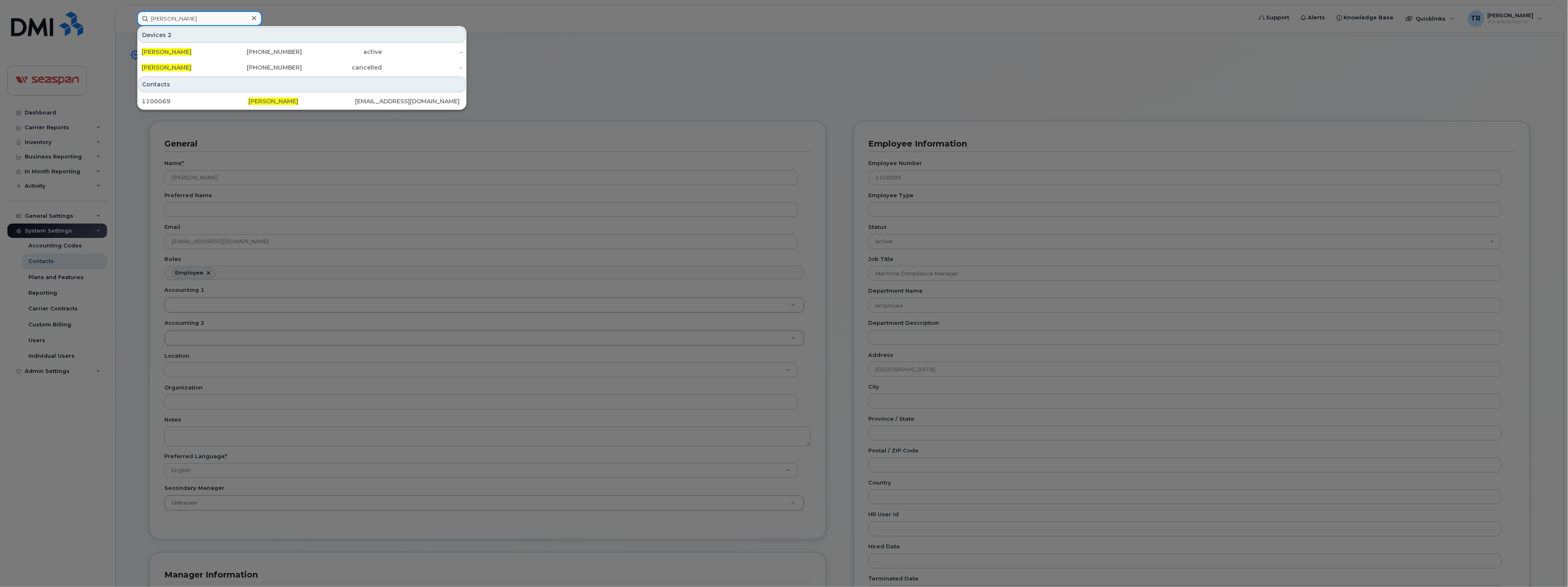
drag, startPoint x: 221, startPoint y: 18, endPoint x: 90, endPoint y: 30, distance: 131.5
click at [130, 26] on div "Deepak Jhamb Devices 2 Deepak Jhamb 604-616-1855 active - Deepak Jhamb 778-227-…" at bounding box center [692, 18] width 1123 height 15
type input "Akshay Arya"
click at [191, 98] on div "1100010" at bounding box center [194, 101] width 107 height 9
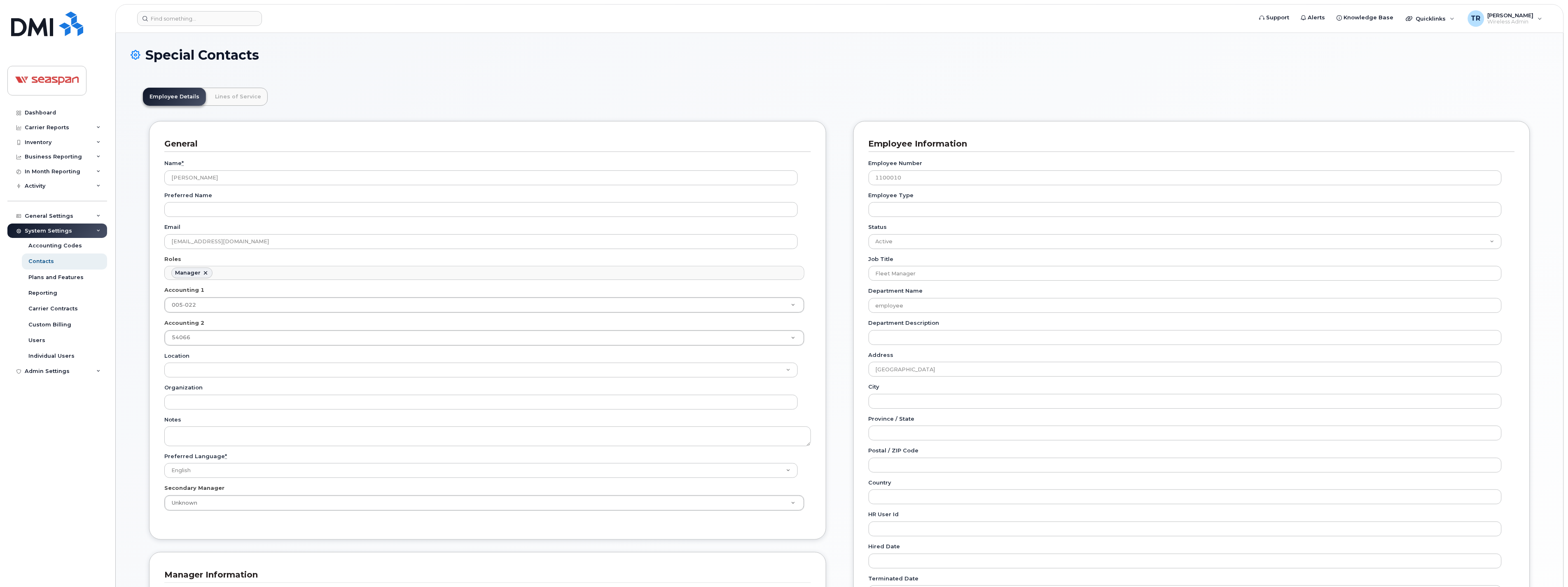
scroll to position [66, 0]
click at [51, 110] on div "Dashboard" at bounding box center [40, 113] width 31 height 7
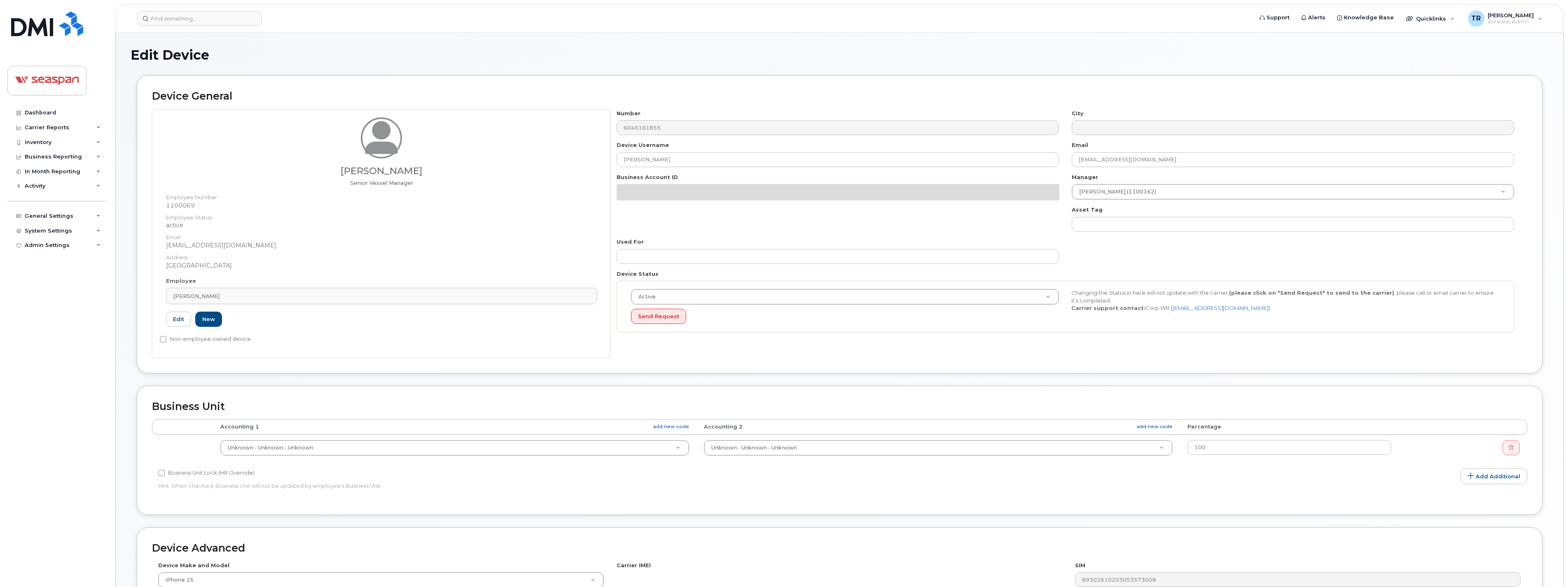
select select "14480"
select select "16943"
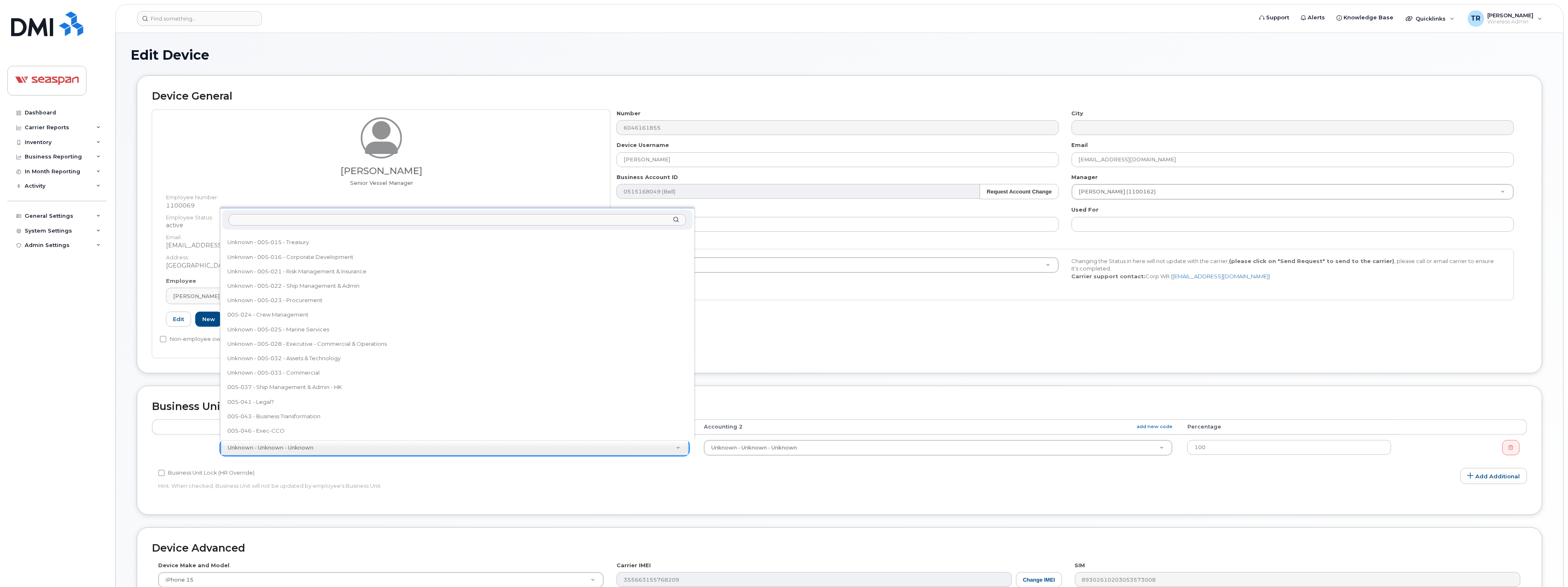
scroll to position [173, 0]
select select "16952"
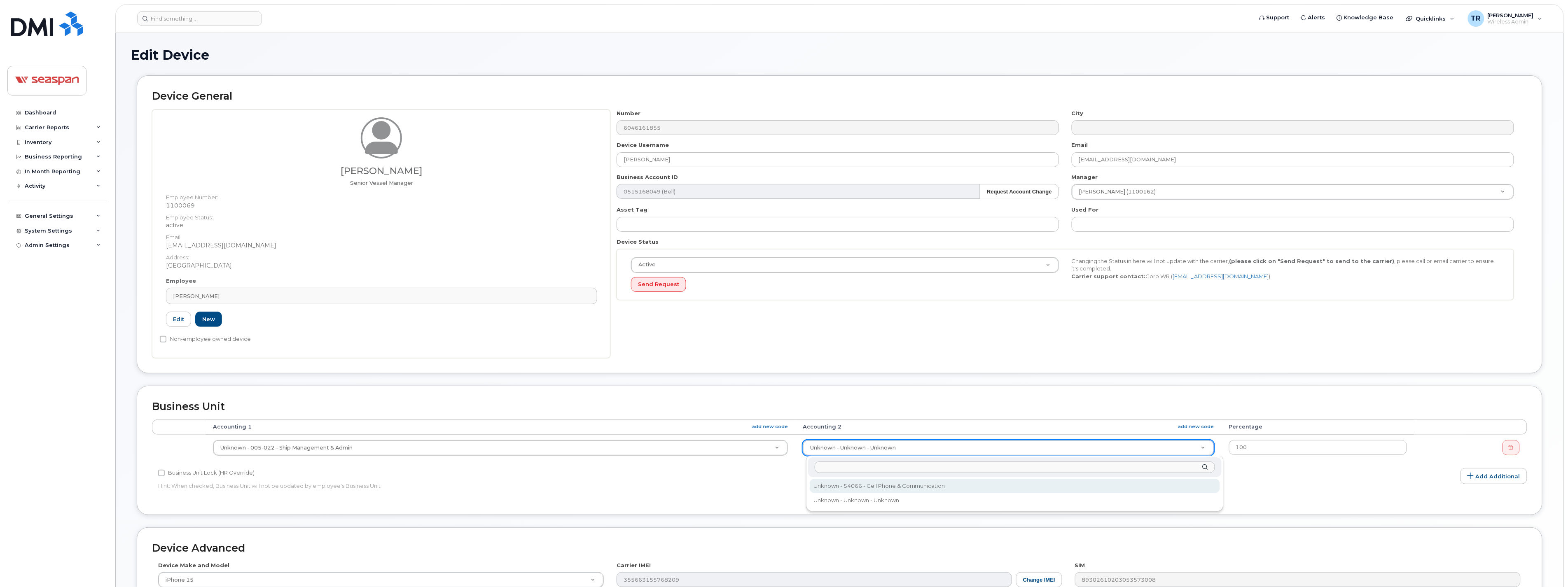
select select "16960"
click at [463, 233] on dt "Email:" at bounding box center [381, 235] width 431 height 12
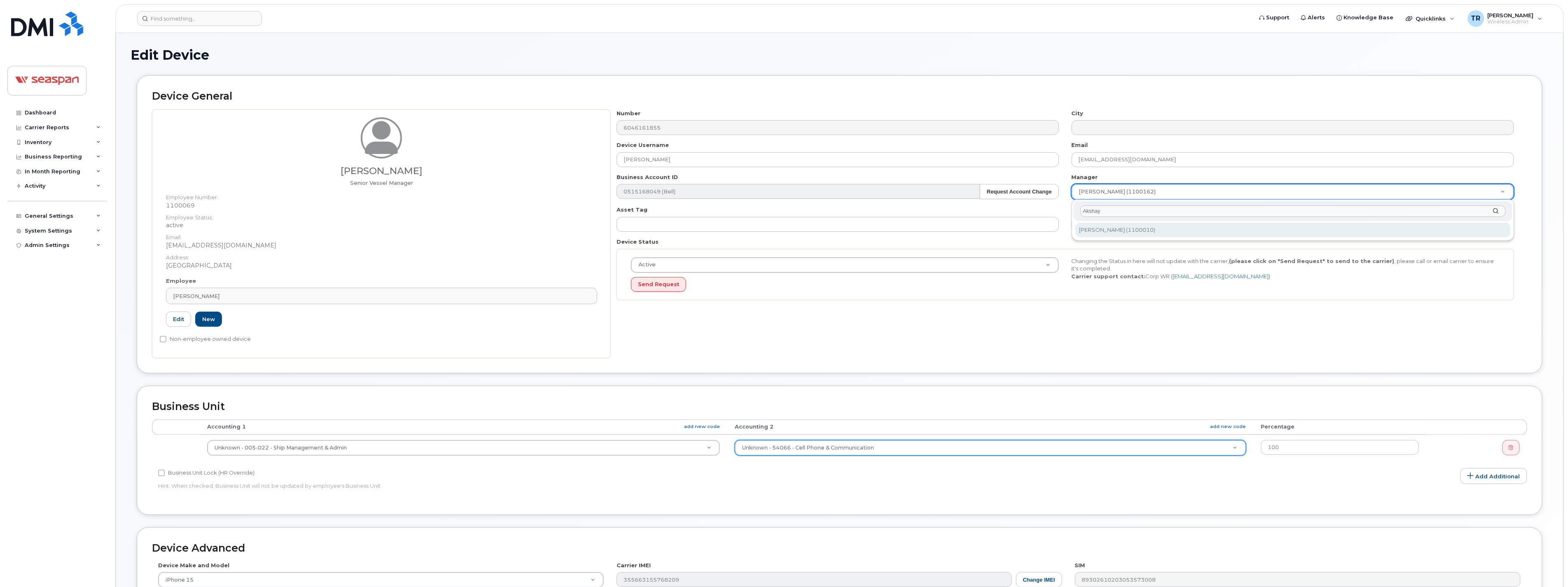
type input "Akshay"
type input "1659989"
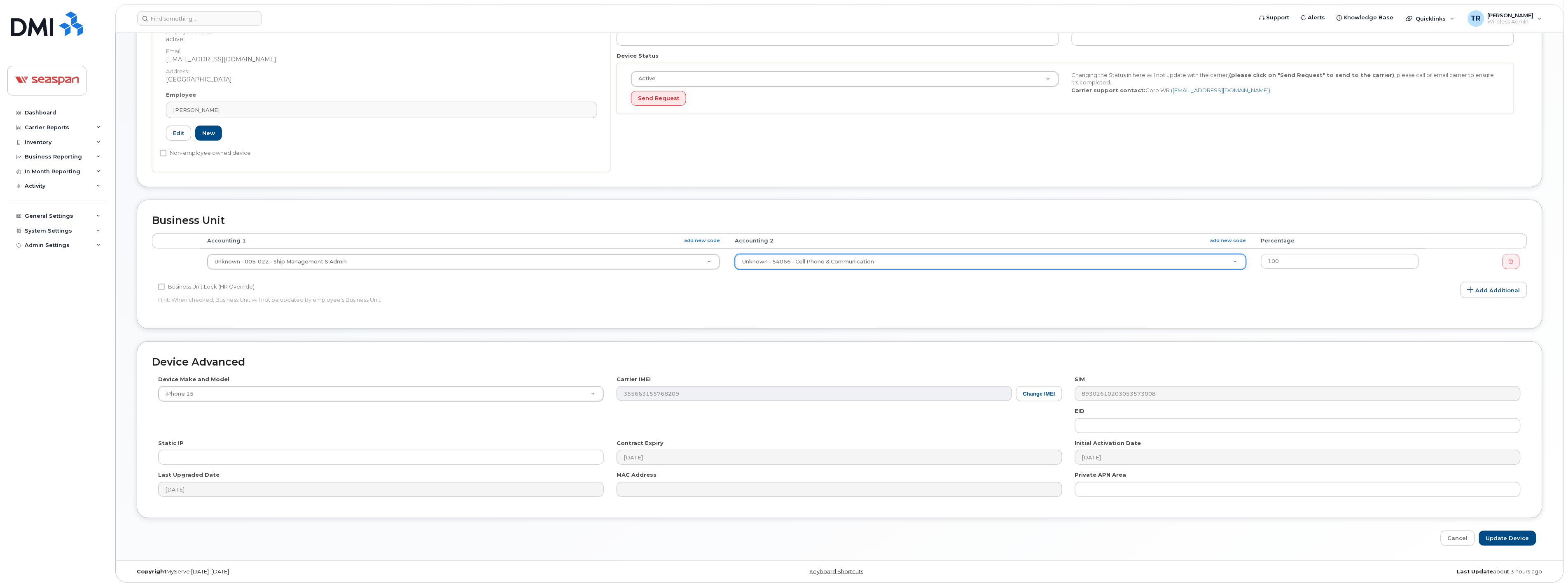
scroll to position [187, 0]
click at [1522, 535] on input "Update Device" at bounding box center [1508, 538] width 57 height 15
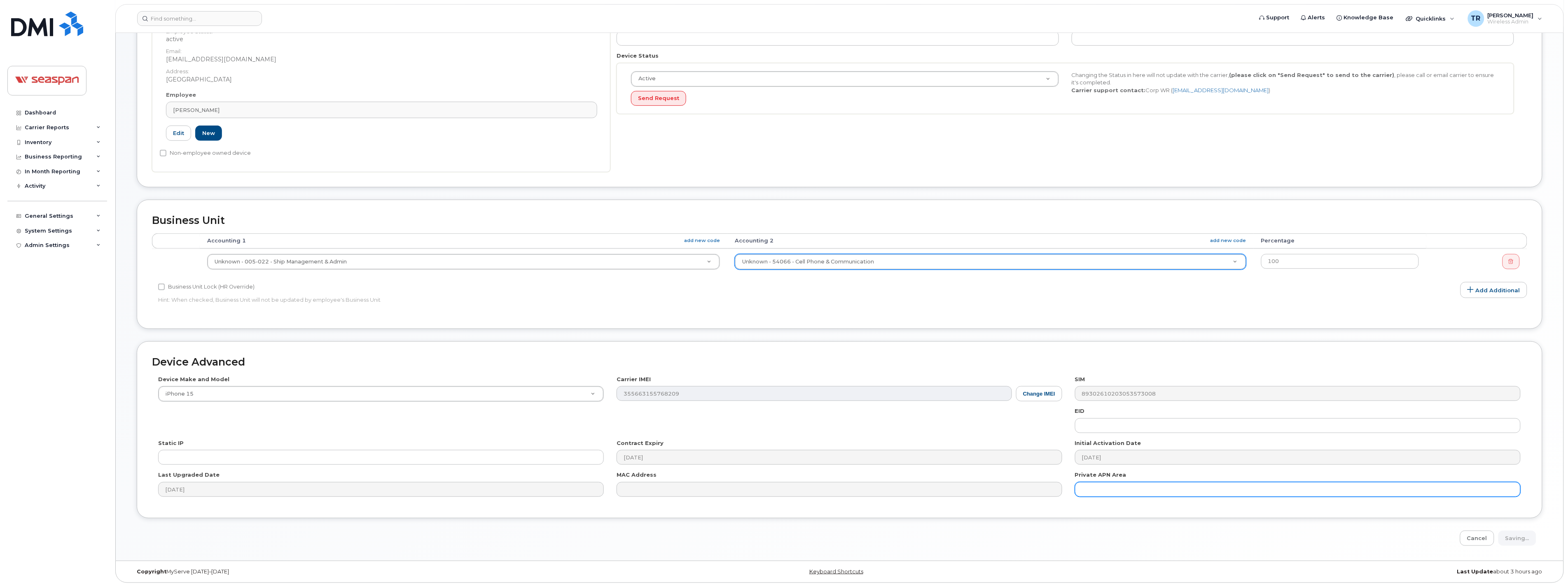
type input "Saving..."
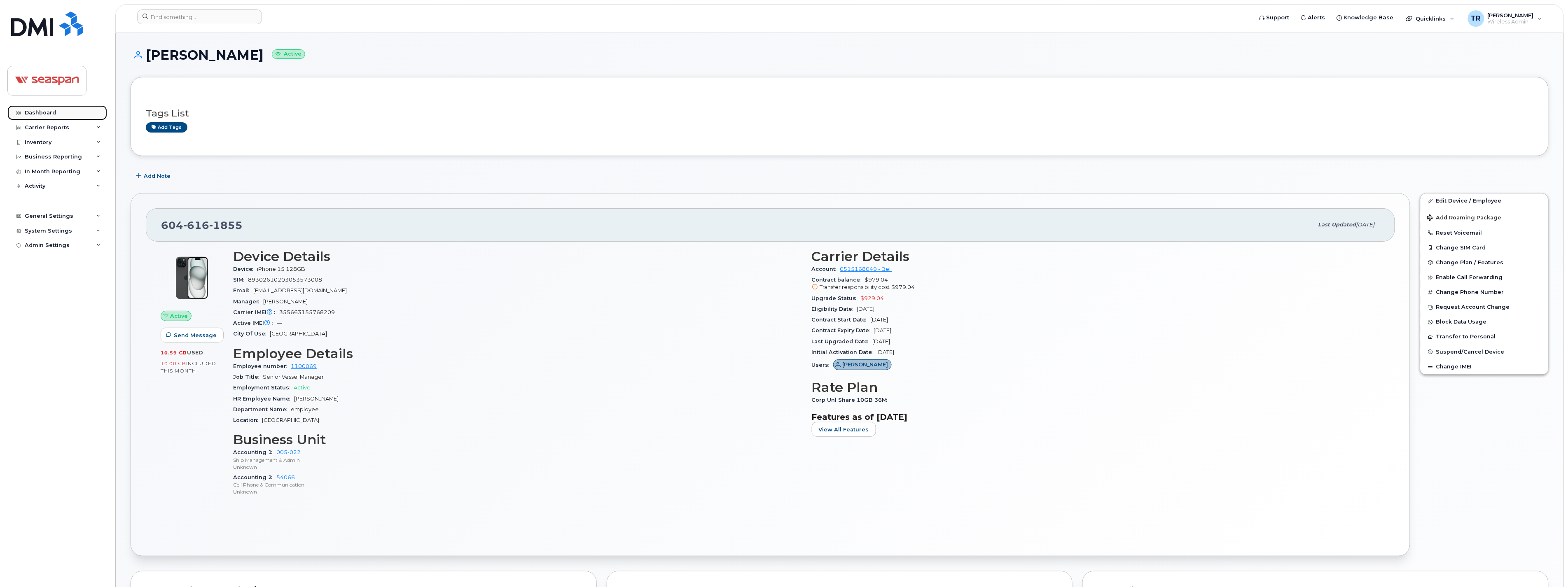
click at [44, 108] on link "Dashboard" at bounding box center [57, 113] width 99 height 15
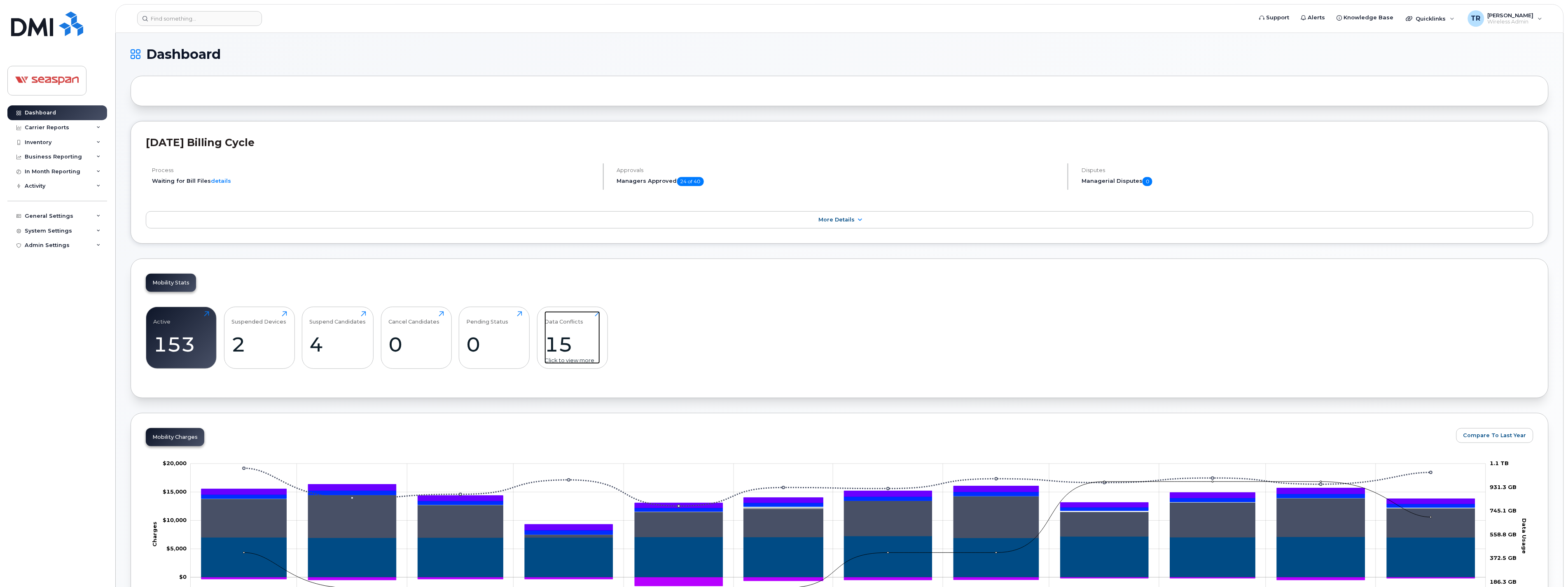
click at [569, 340] on div "15" at bounding box center [572, 344] width 55 height 24
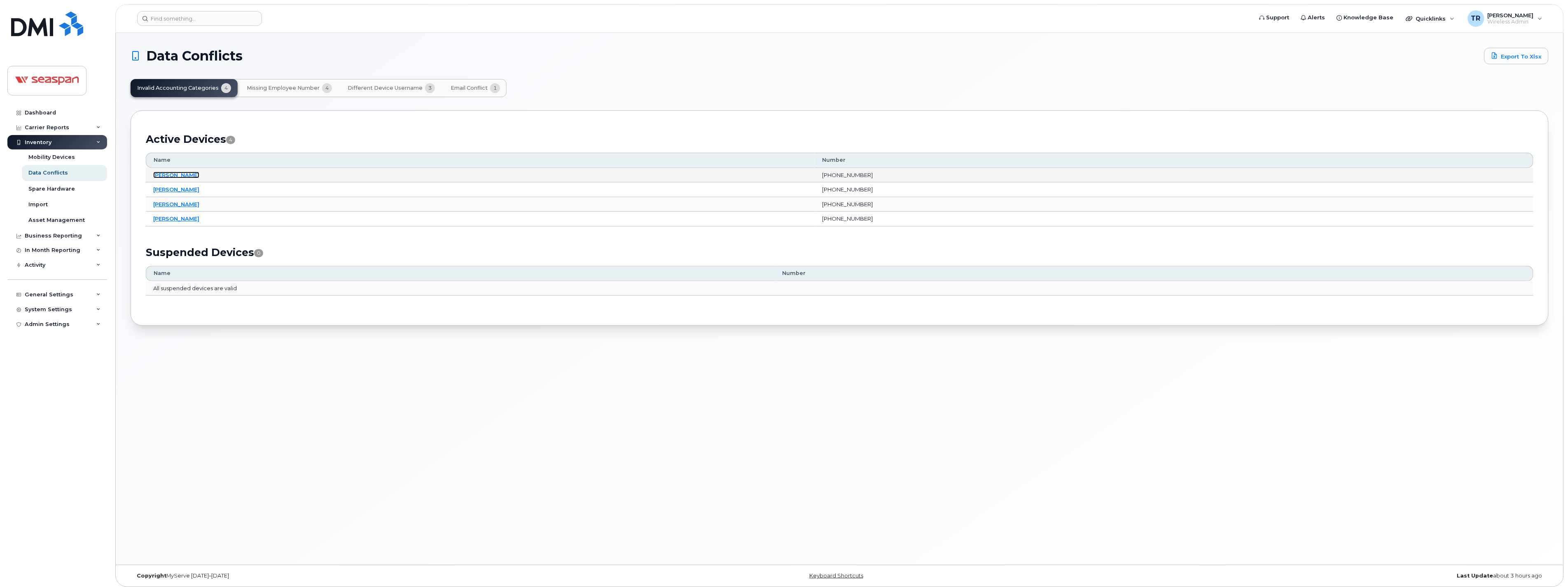
click at [172, 176] on link "[PERSON_NAME]" at bounding box center [176, 175] width 46 height 7
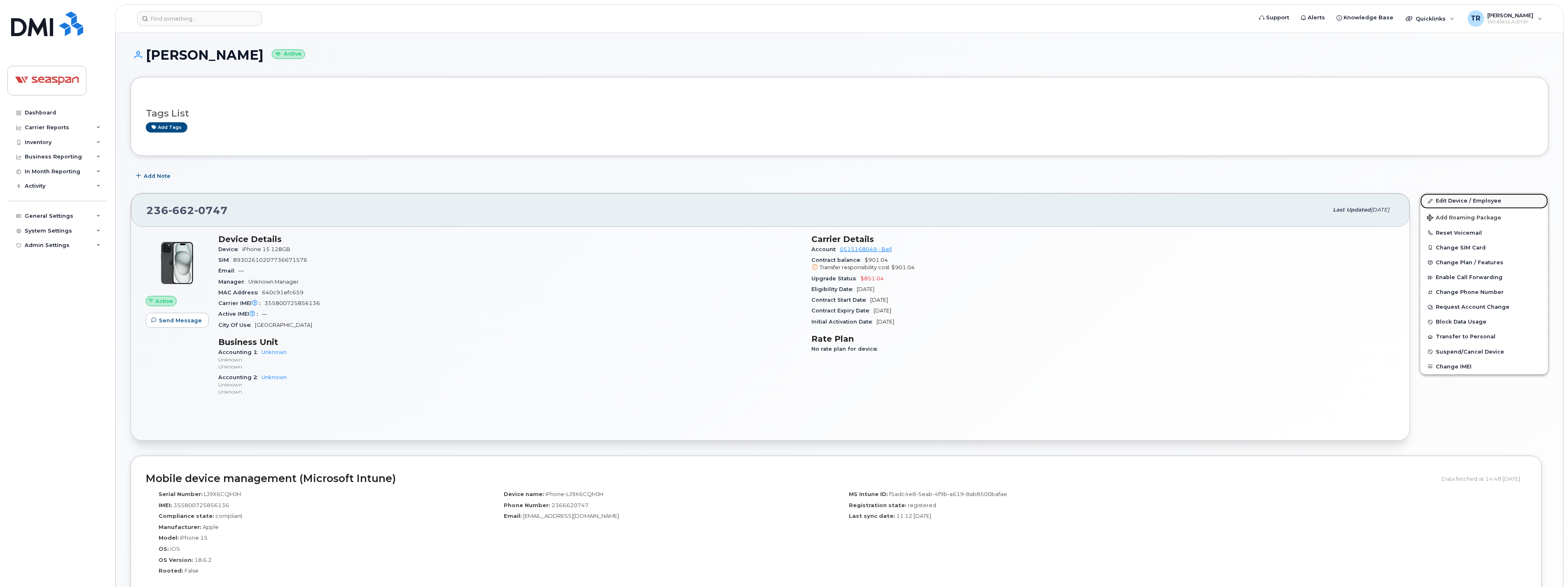
click at [1459, 200] on link "Edit Device / Employee" at bounding box center [1484, 201] width 127 height 15
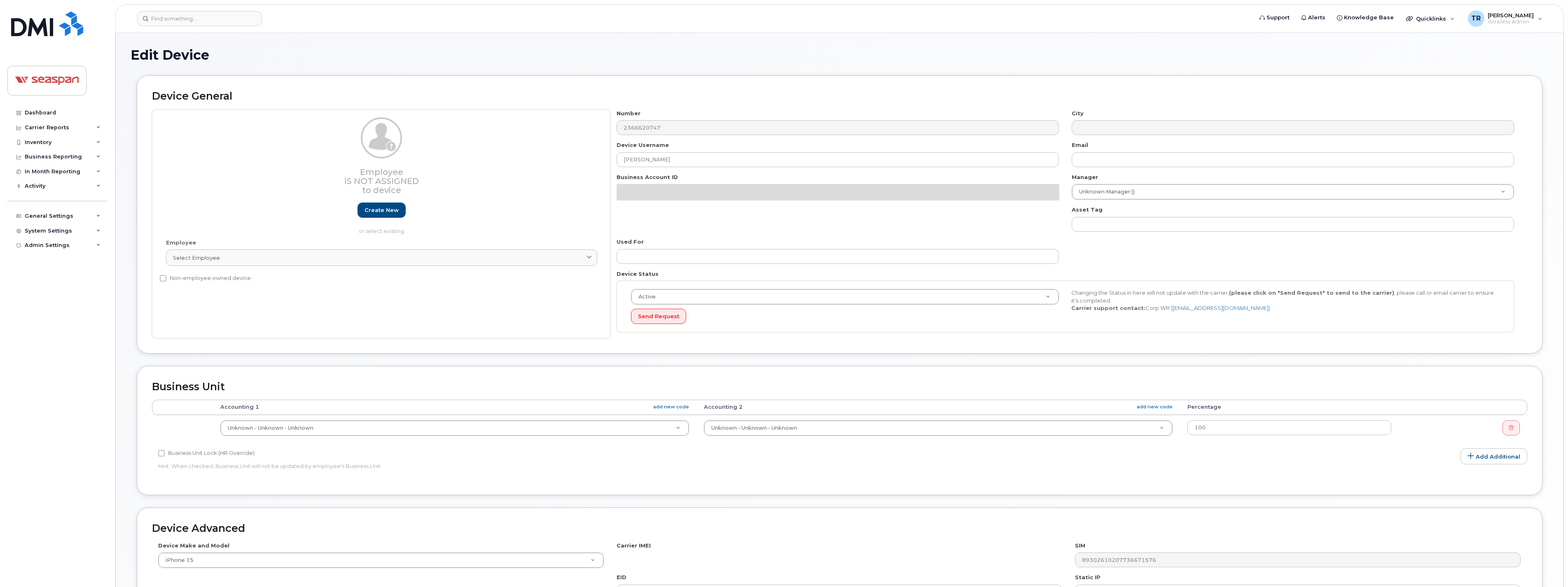
select select "14480"
select select "16943"
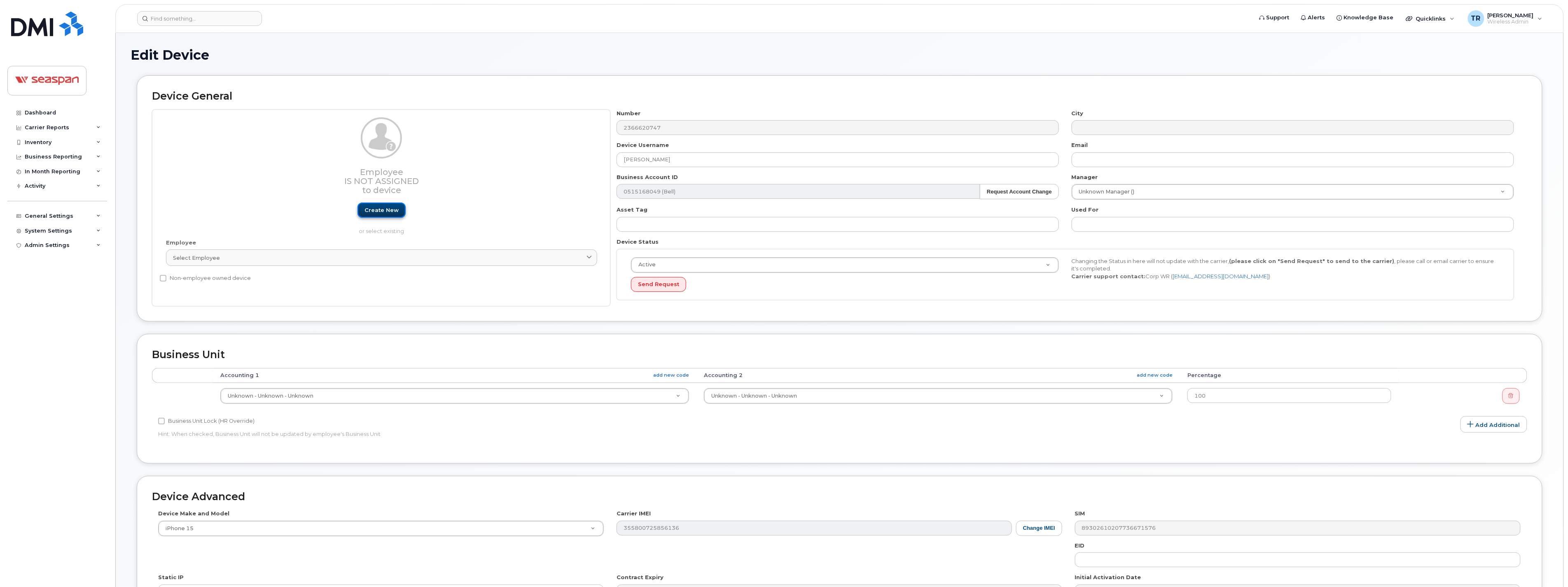
click at [384, 210] on link "Create new" at bounding box center [381, 210] width 48 height 15
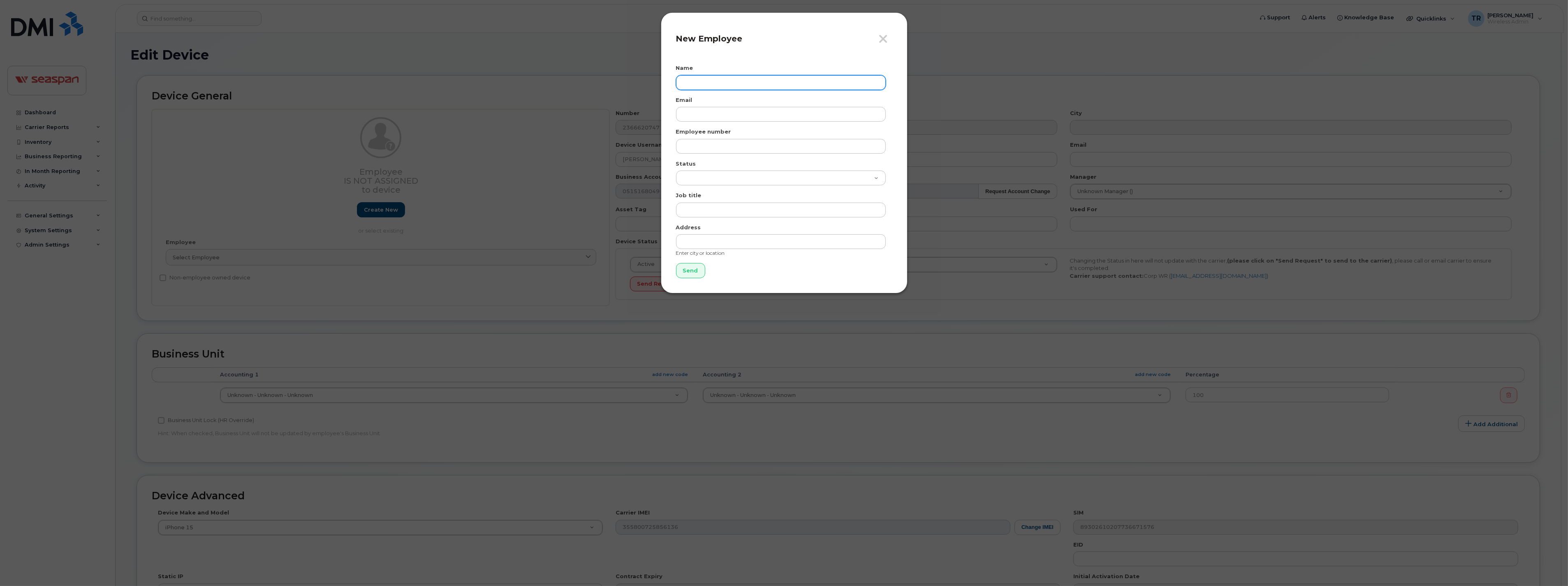
click at [736, 85] on input "text" at bounding box center [781, 83] width 210 height 15
paste input "[PERSON_NAME]"
type input "[PERSON_NAME]"
click at [728, 116] on input "email" at bounding box center [781, 114] width 210 height 15
paste input "[EMAIL_ADDRESS][DOMAIN_NAME]"
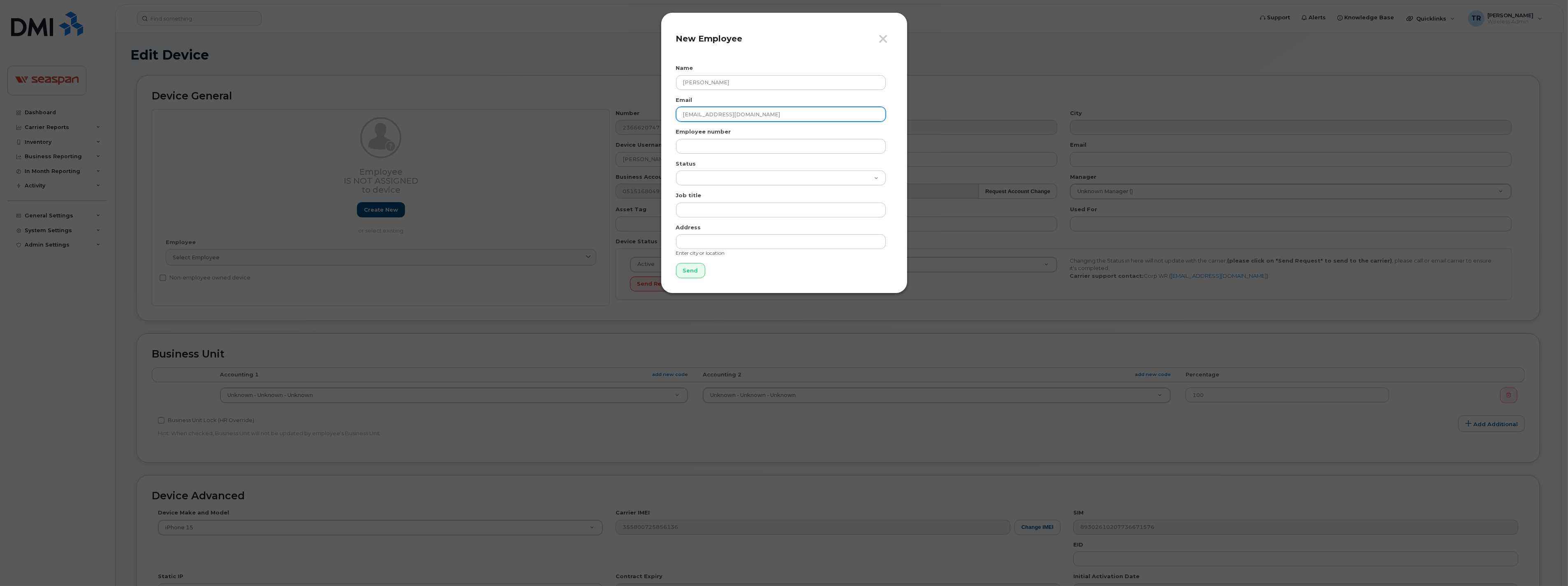
click at [695, 114] on input "[EMAIL_ADDRESS][DOMAIN_NAME]" at bounding box center [781, 114] width 210 height 15
type input "[EMAIL_ADDRESS][DOMAIN_NAME]"
click at [716, 147] on input "text" at bounding box center [781, 146] width 210 height 15
paste input "1400746"
click at [682, 144] on input "1400746" at bounding box center [781, 146] width 210 height 15
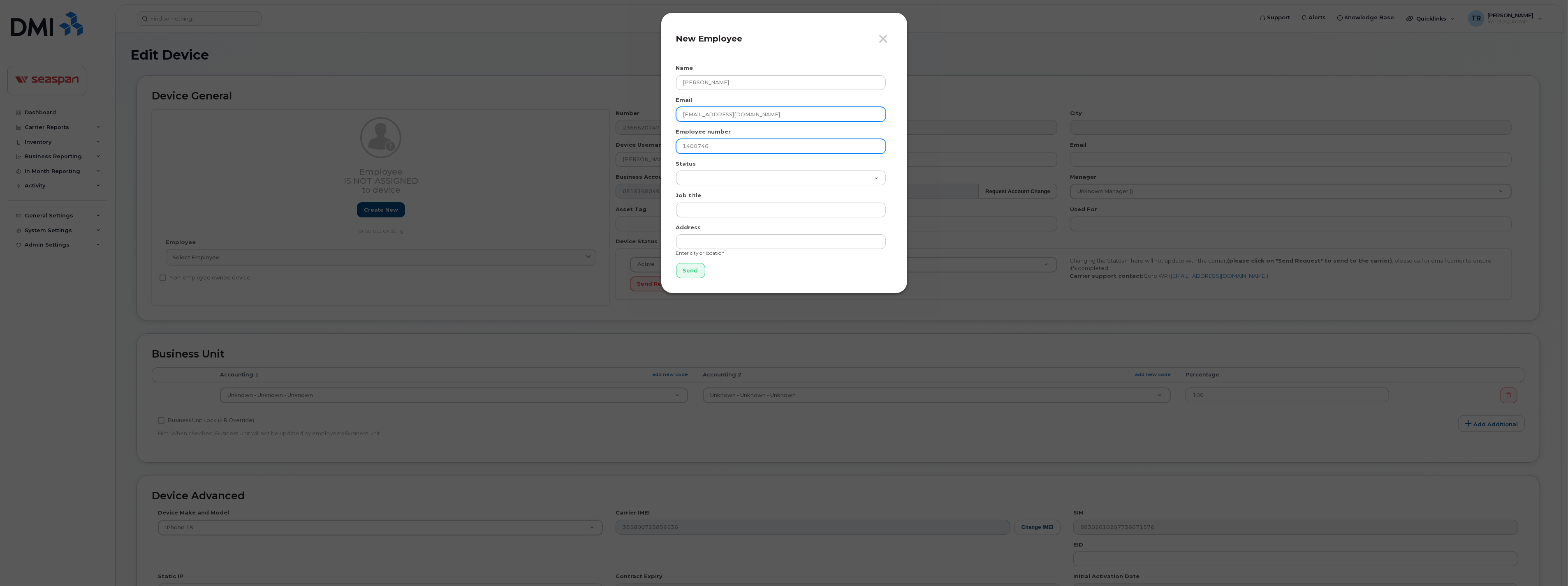
type input "1400746"
click at [684, 112] on input "[EMAIL_ADDRESS][DOMAIN_NAME]" at bounding box center [781, 114] width 210 height 15
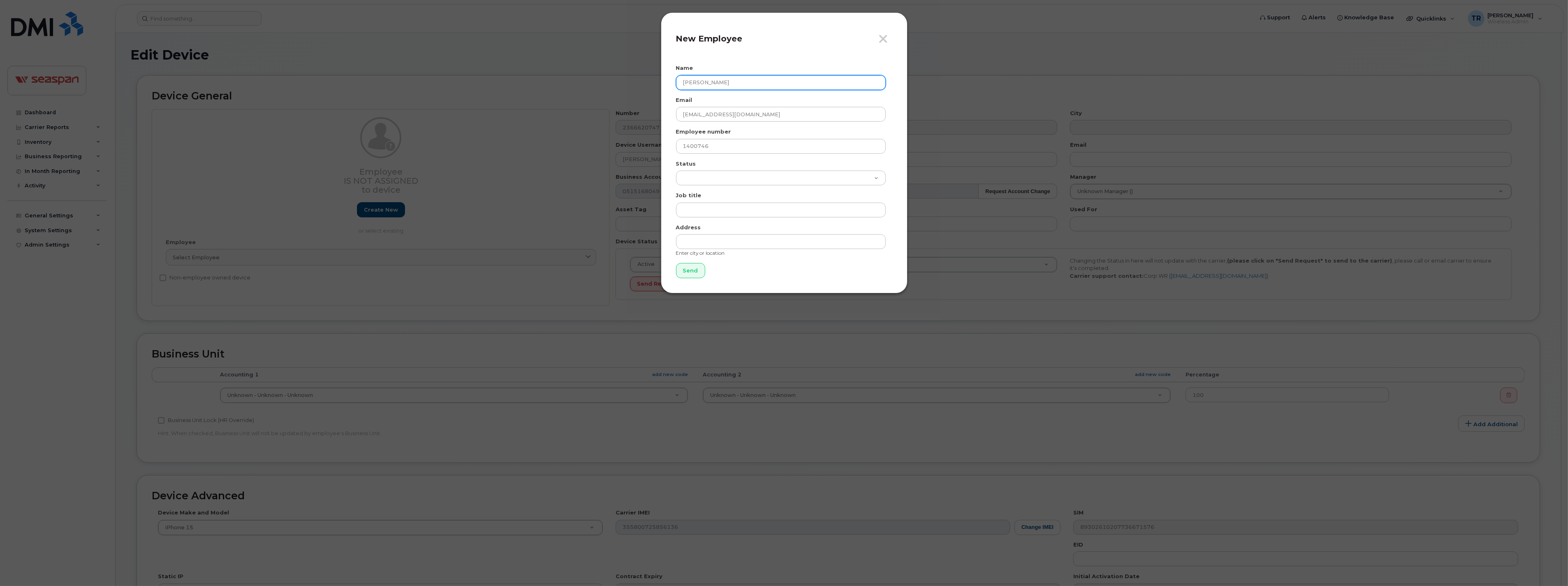
click at [682, 85] on input "[PERSON_NAME]" at bounding box center [781, 83] width 210 height 15
click at [696, 178] on select "Active On-Leave Long Term Short Term Maternity Leave Temp Layoff Inactive" at bounding box center [781, 178] width 210 height 15
select select "active"
click at [676, 170] on select "Active On-Leave Long Term Short Term Maternity Leave Temp Layoff Inactive" at bounding box center [781, 178] width 210 height 15
click at [712, 211] on input "text" at bounding box center [781, 210] width 210 height 15
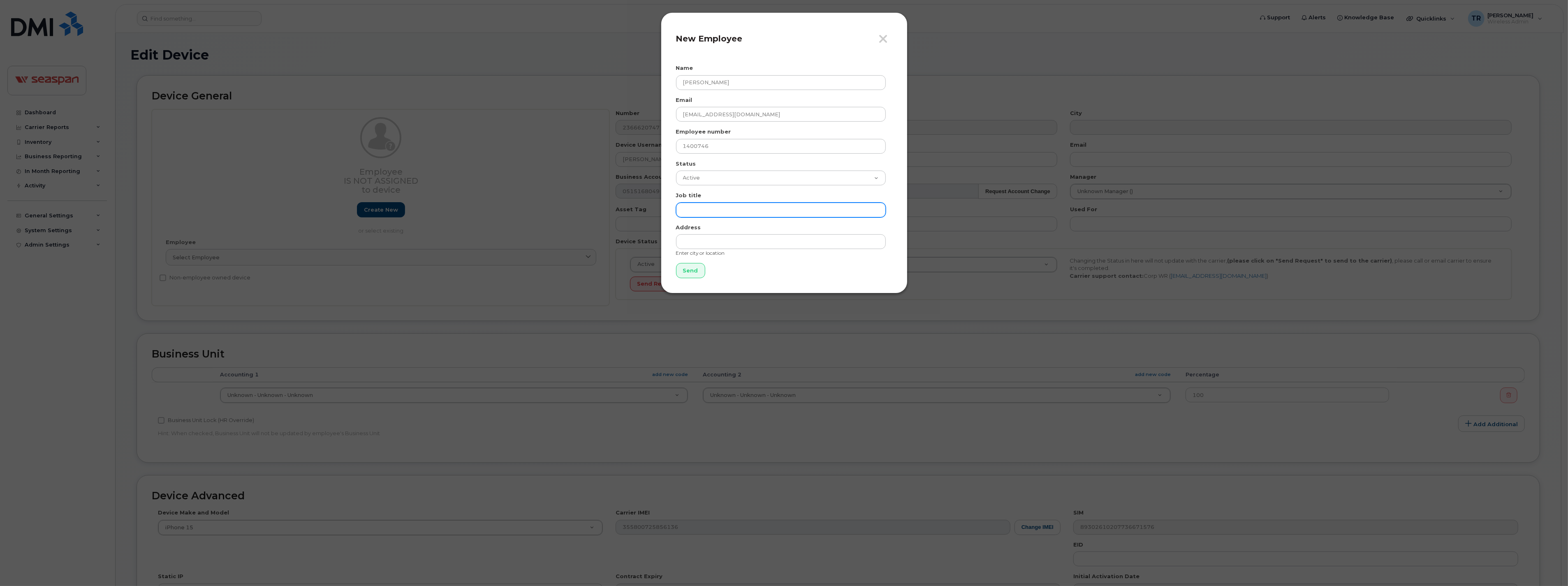
paste input "Marine Manager"
click at [684, 212] on input "Marine Manager" at bounding box center [781, 210] width 210 height 15
type input "Marine Manager"
click at [736, 239] on input "text" at bounding box center [781, 242] width 210 height 15
type input "[GEOGRAPHIC_DATA]"
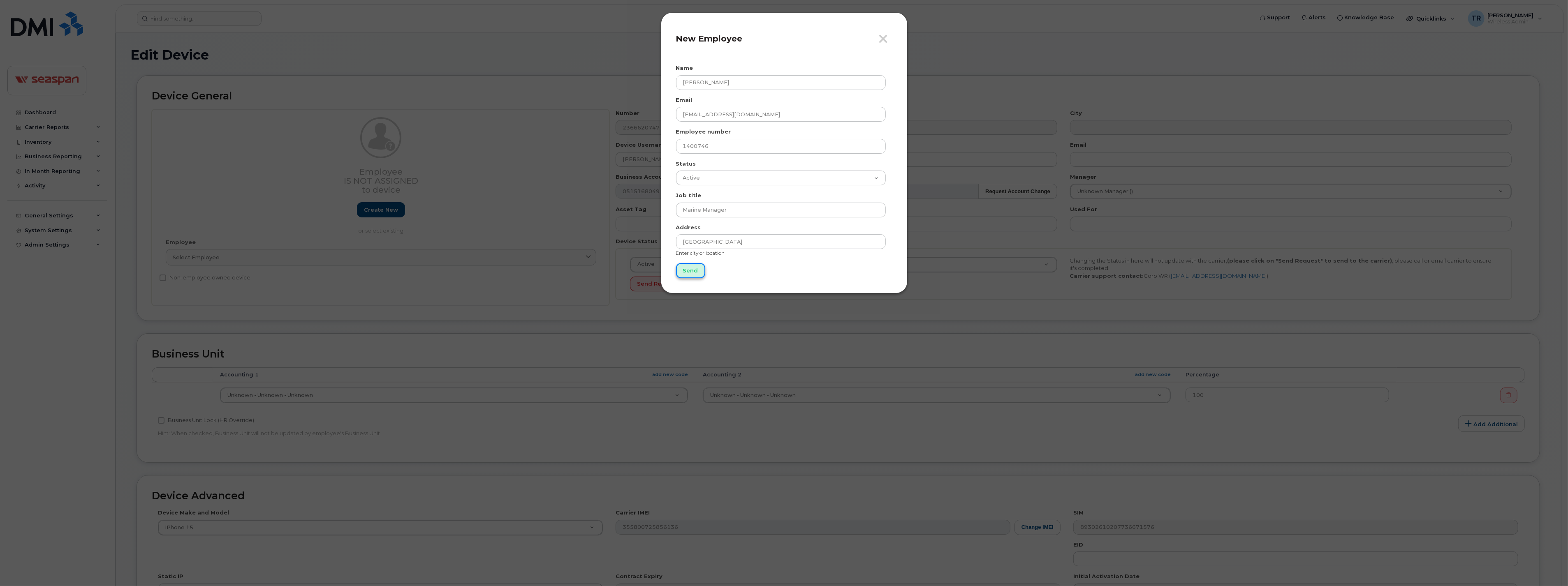
click at [698, 270] on input "Send" at bounding box center [691, 270] width 29 height 15
type input "Send"
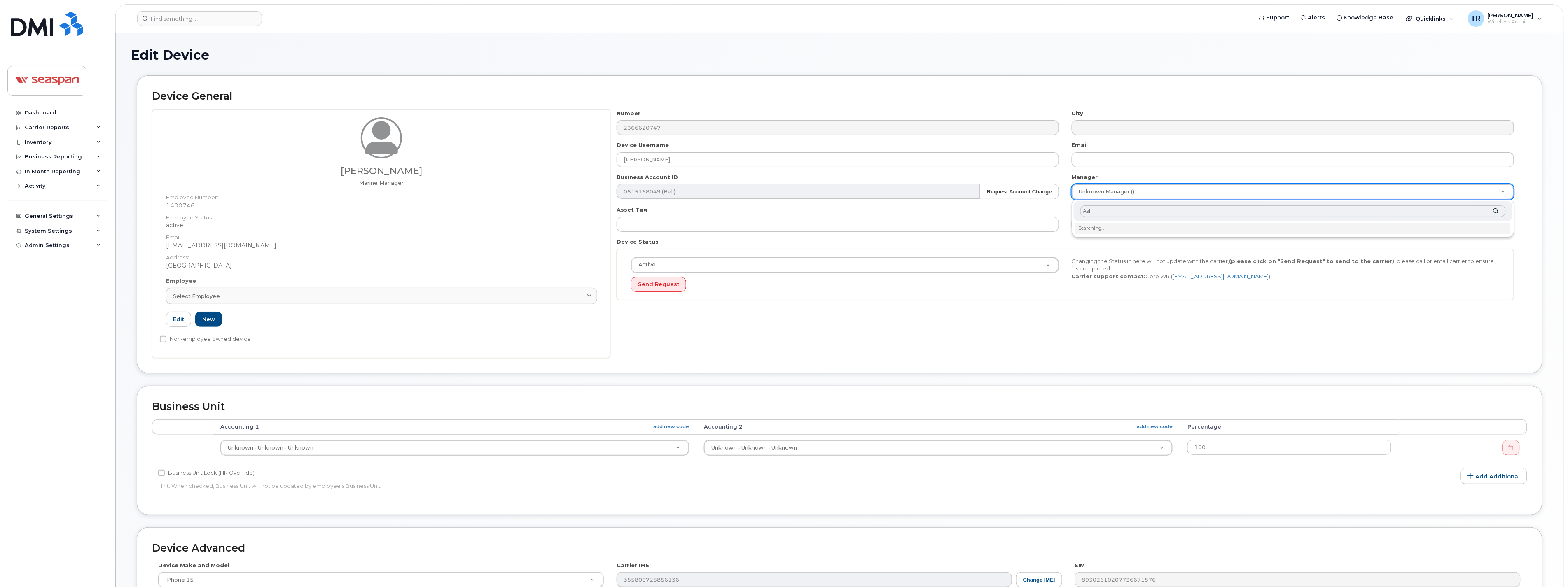
type input "Asim"
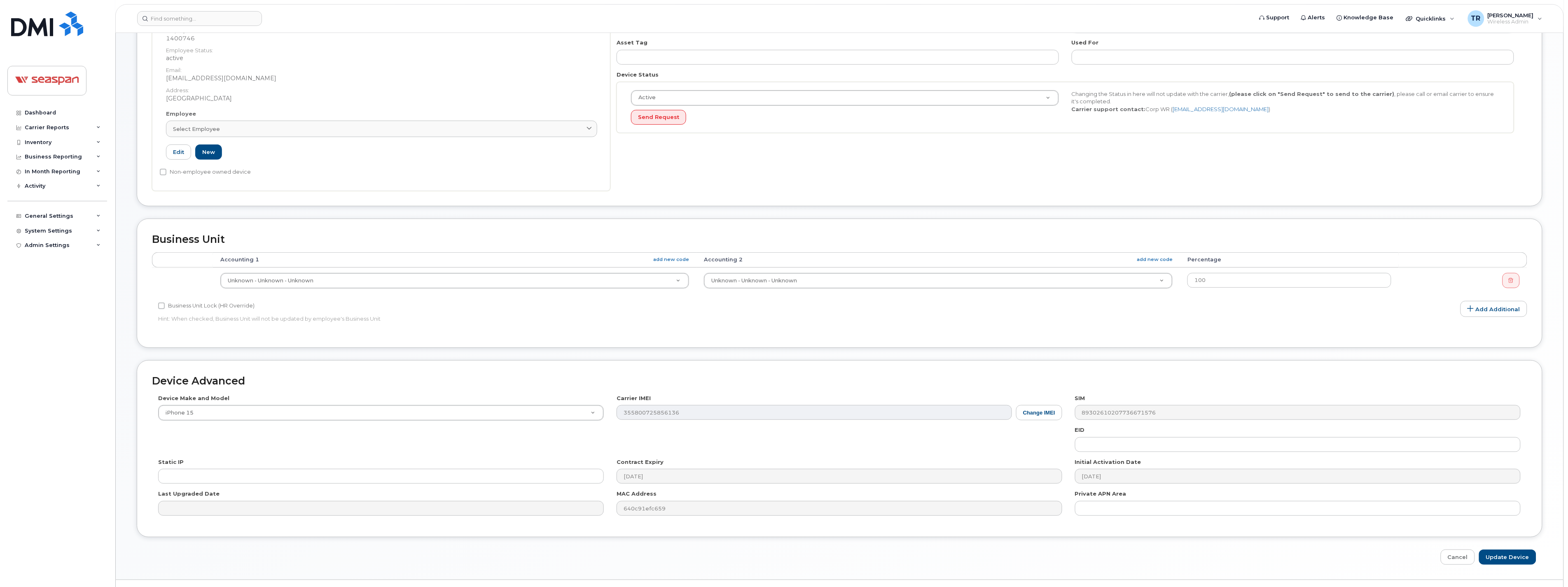
scroll to position [187, 0]
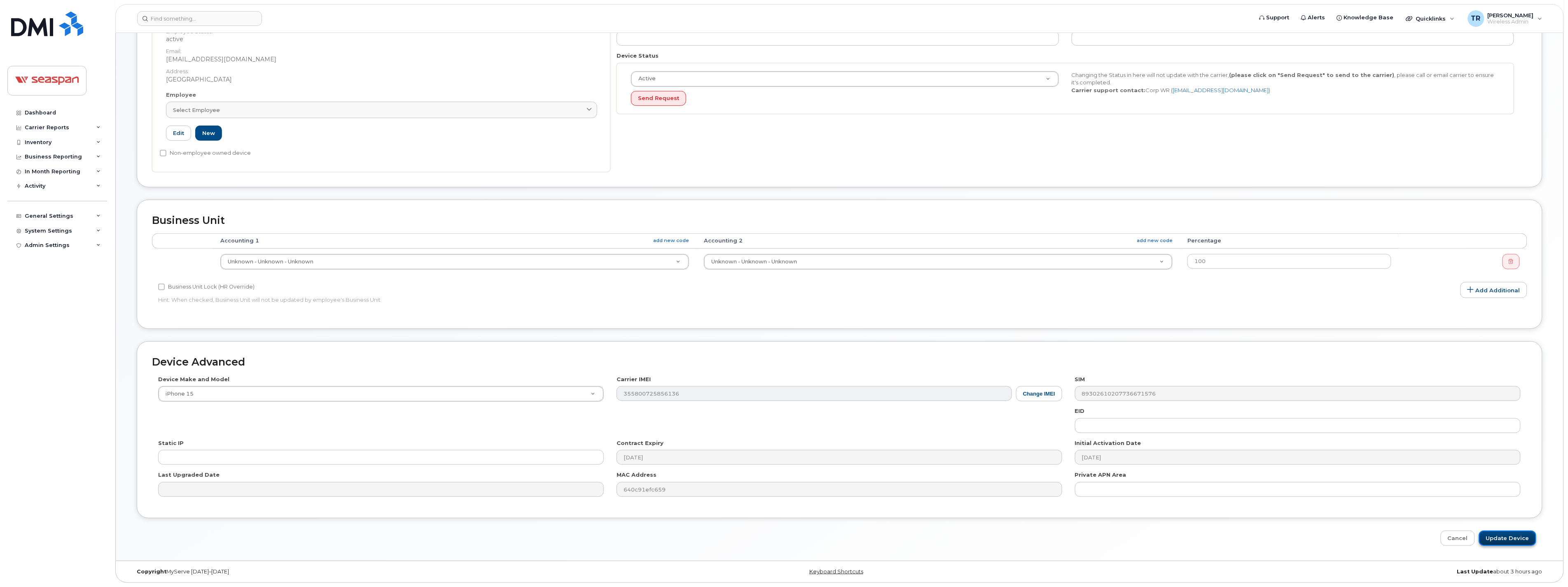
click at [1492, 544] on input "Update Device" at bounding box center [1508, 538] width 57 height 15
type input "Saving..."
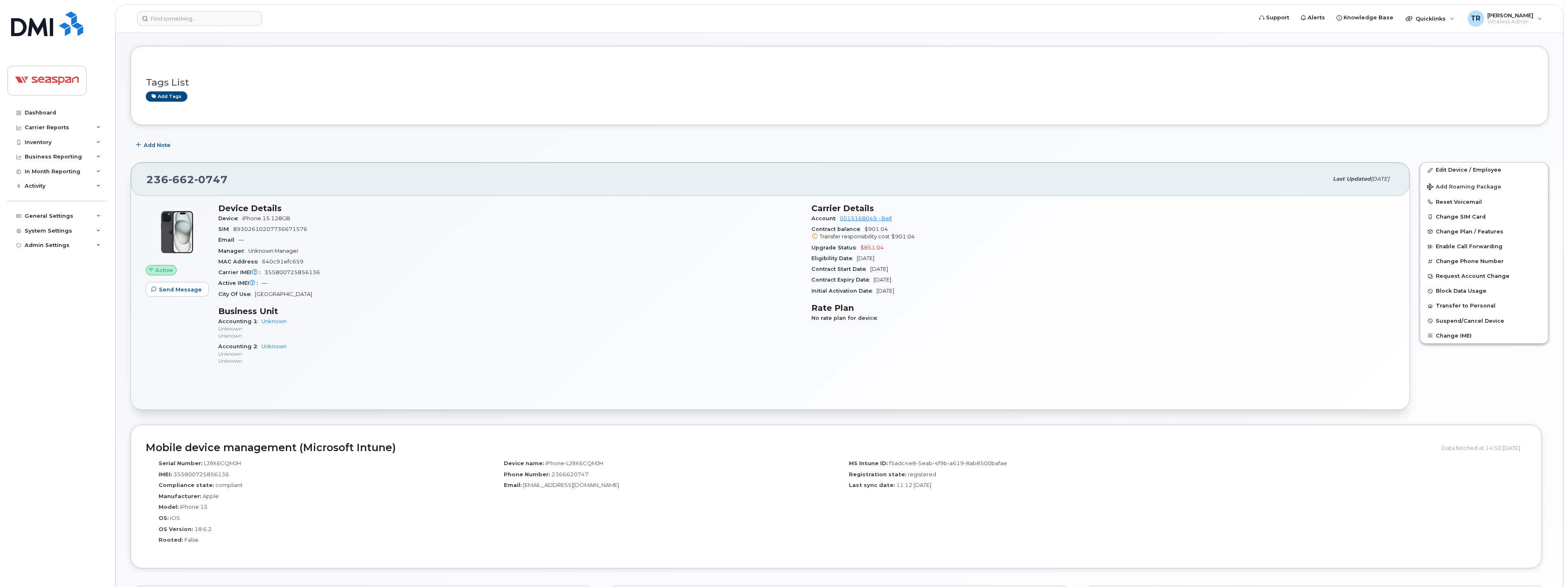
scroll to position [38, 0]
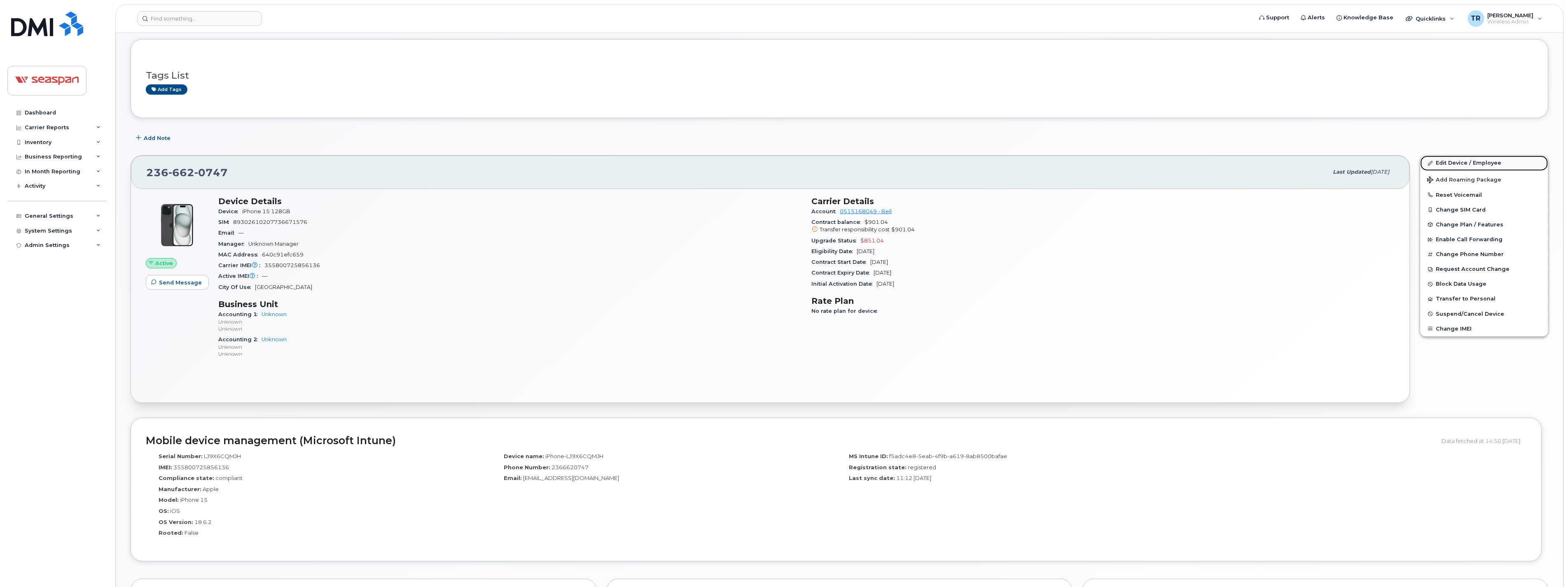
click at [1474, 159] on link "Edit Device / Employee" at bounding box center [1484, 163] width 127 height 15
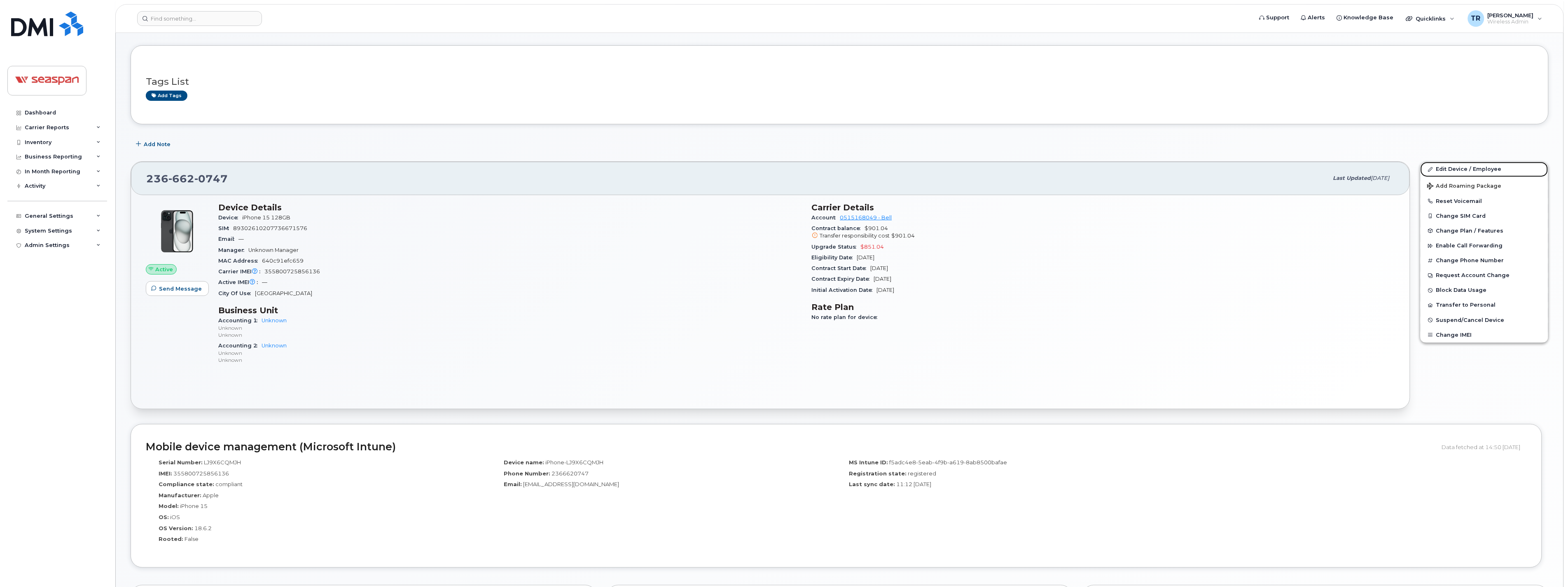
scroll to position [30, 0]
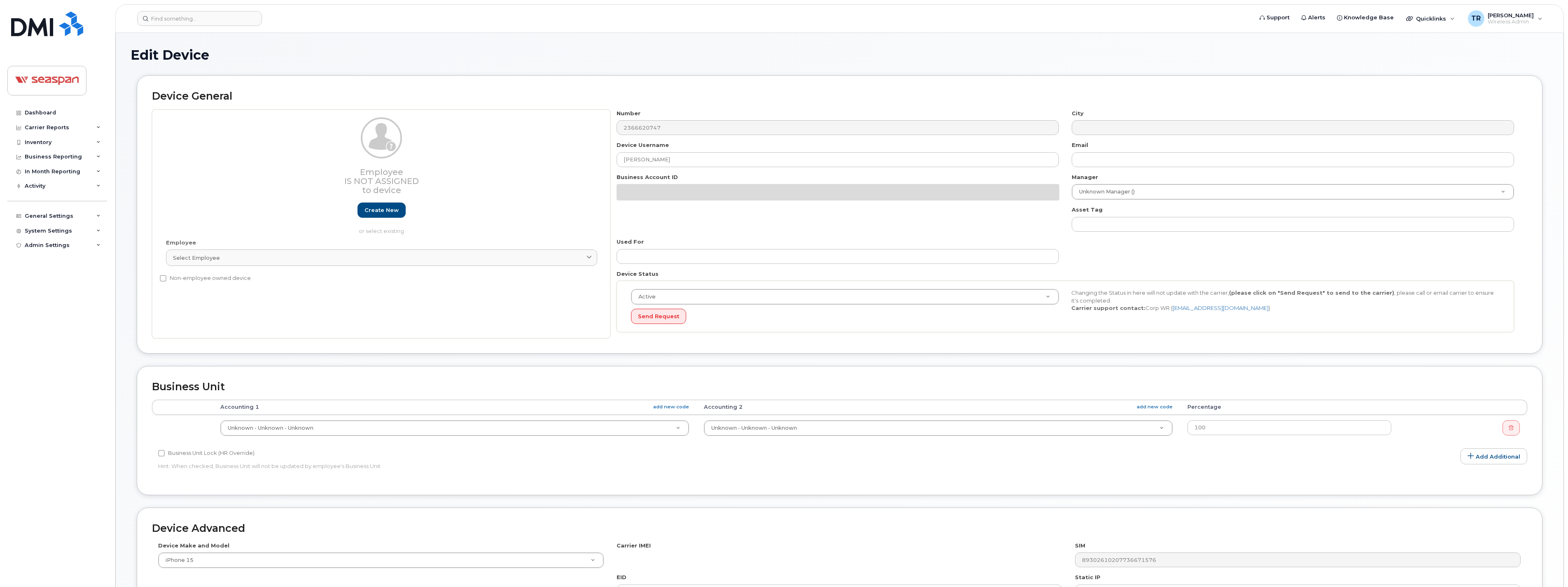
select select "14480"
select select "16943"
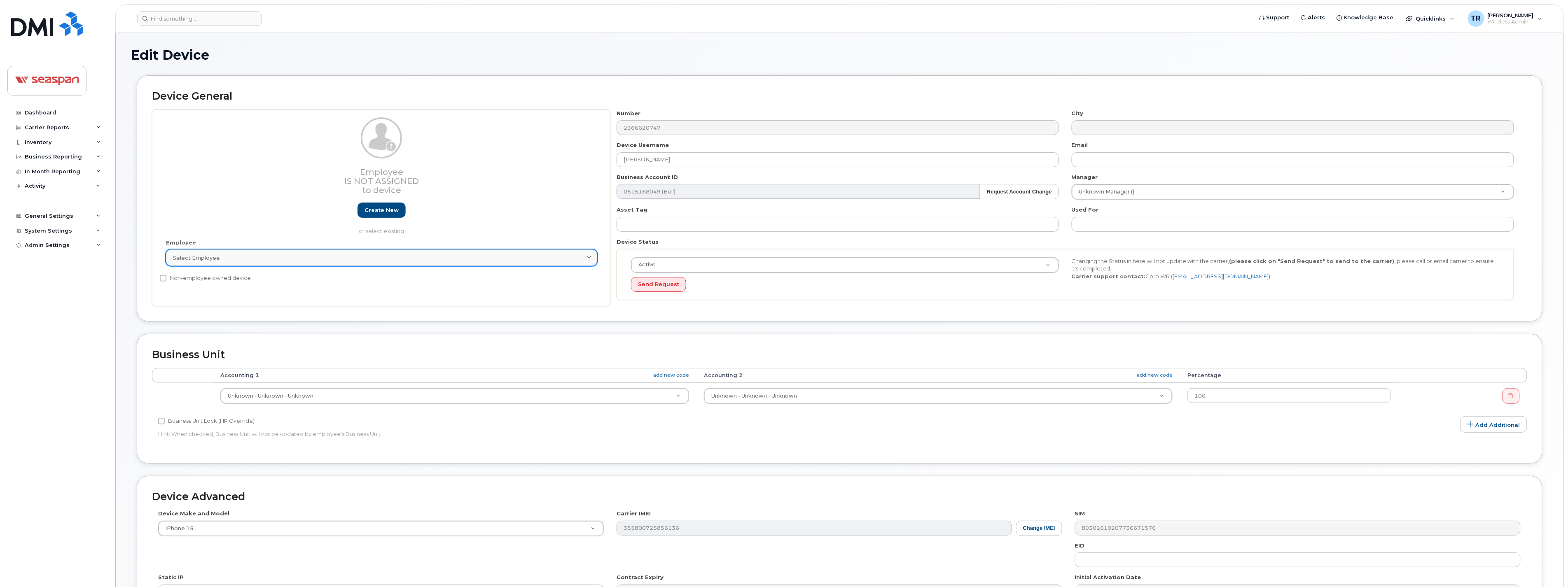
click at [383, 262] on link "Select employee" at bounding box center [381, 257] width 431 height 16
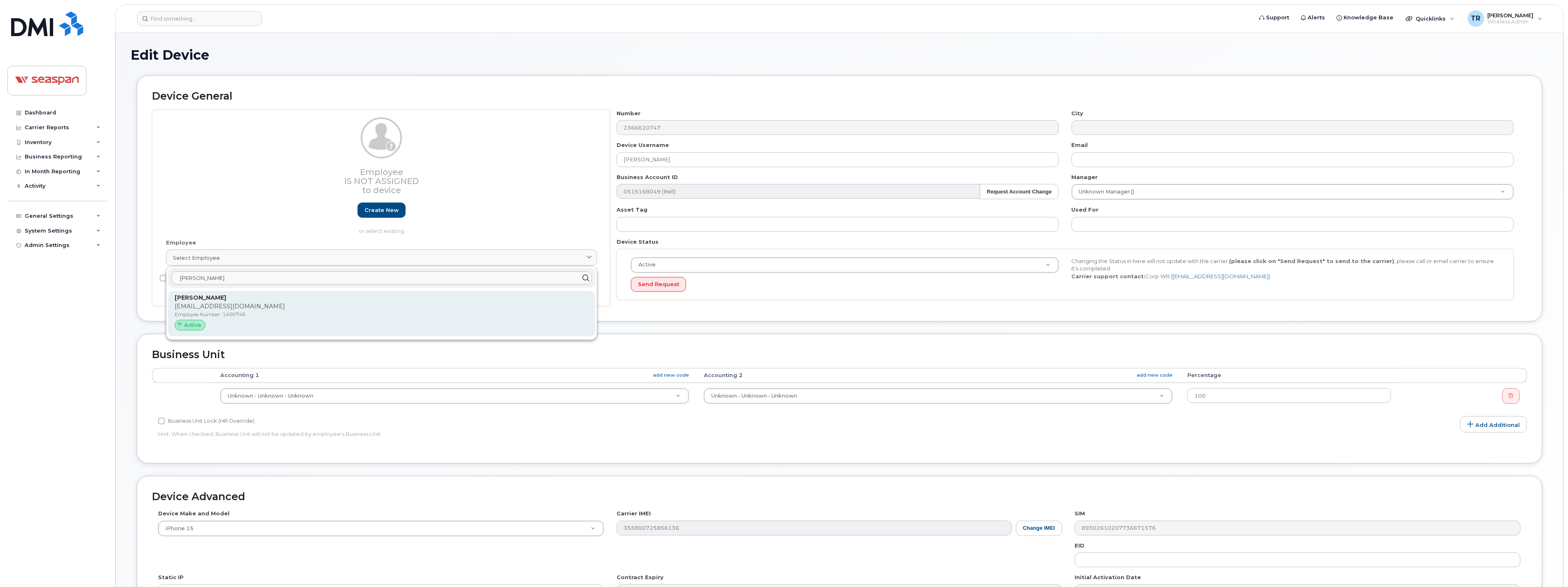
type input "[PERSON_NAME]"
click at [273, 307] on p "[EMAIL_ADDRESS][DOMAIN_NAME]" at bounding box center [381, 307] width 414 height 9
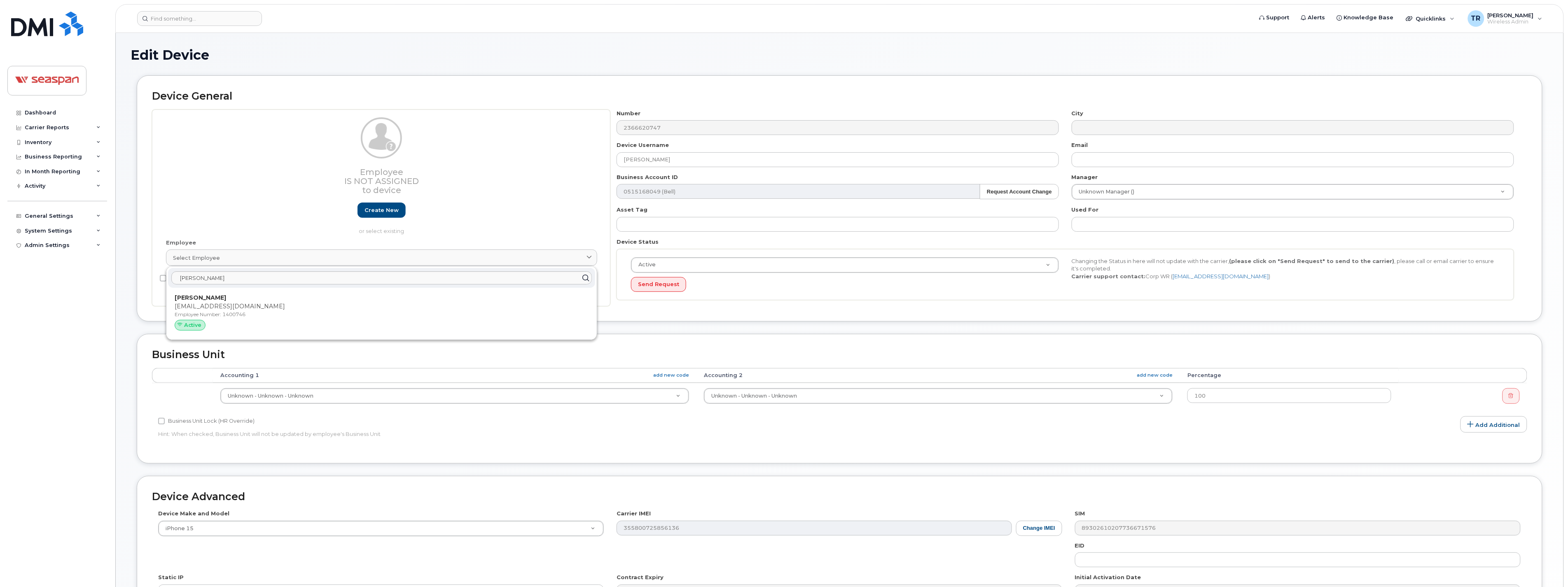
type input "1400746"
type input "[EMAIL_ADDRESS][DOMAIN_NAME]"
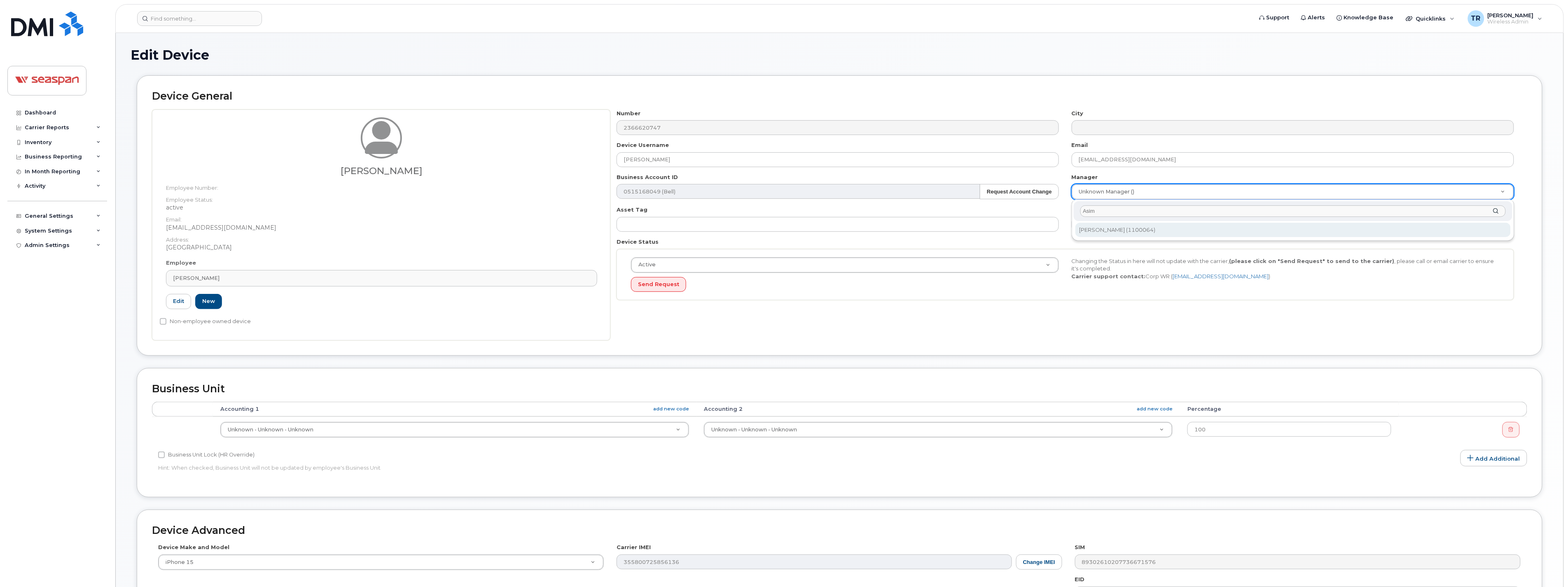
drag, startPoint x: 1118, startPoint y: 210, endPoint x: 1003, endPoint y: 212, distance: 115.0
click at [1014, 213] on body "Support Alerts Knowledge Base Quicklinks Suspend / Cancel Device Change SIM Car…" at bounding box center [784, 378] width 1568 height 756
type input "[PERSON_NAME]"
type input "2006985"
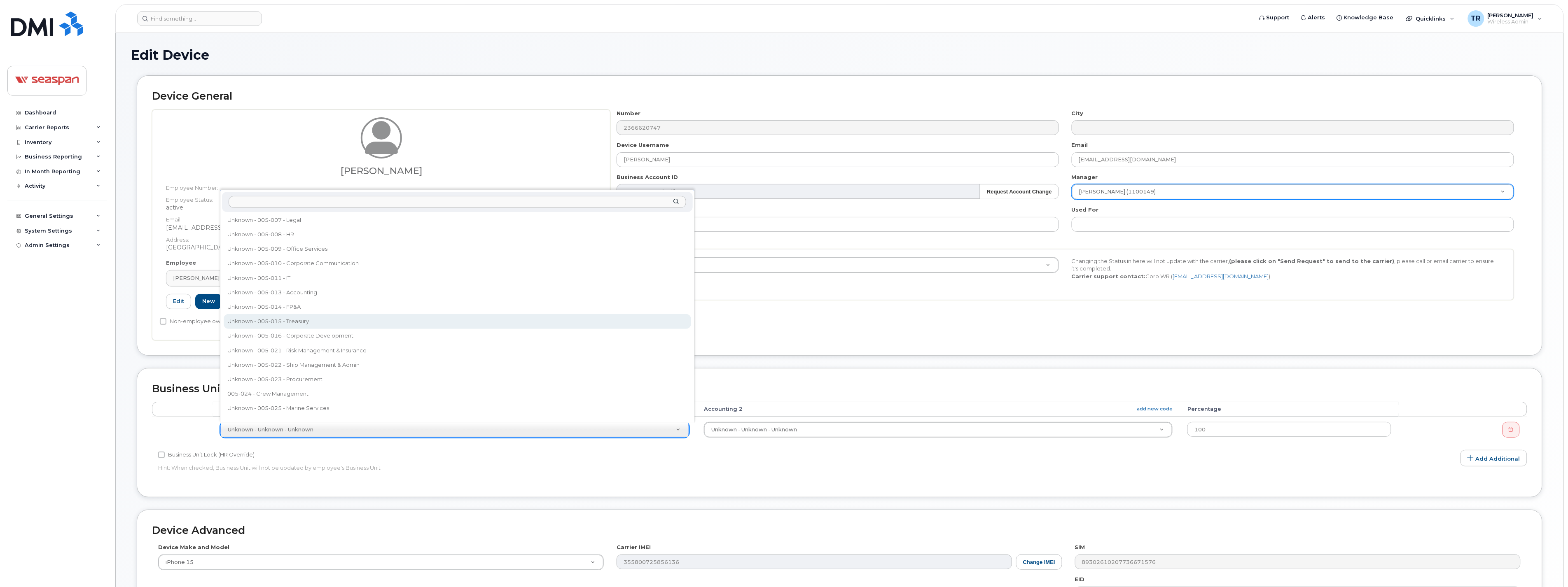
scroll to position [89, 0]
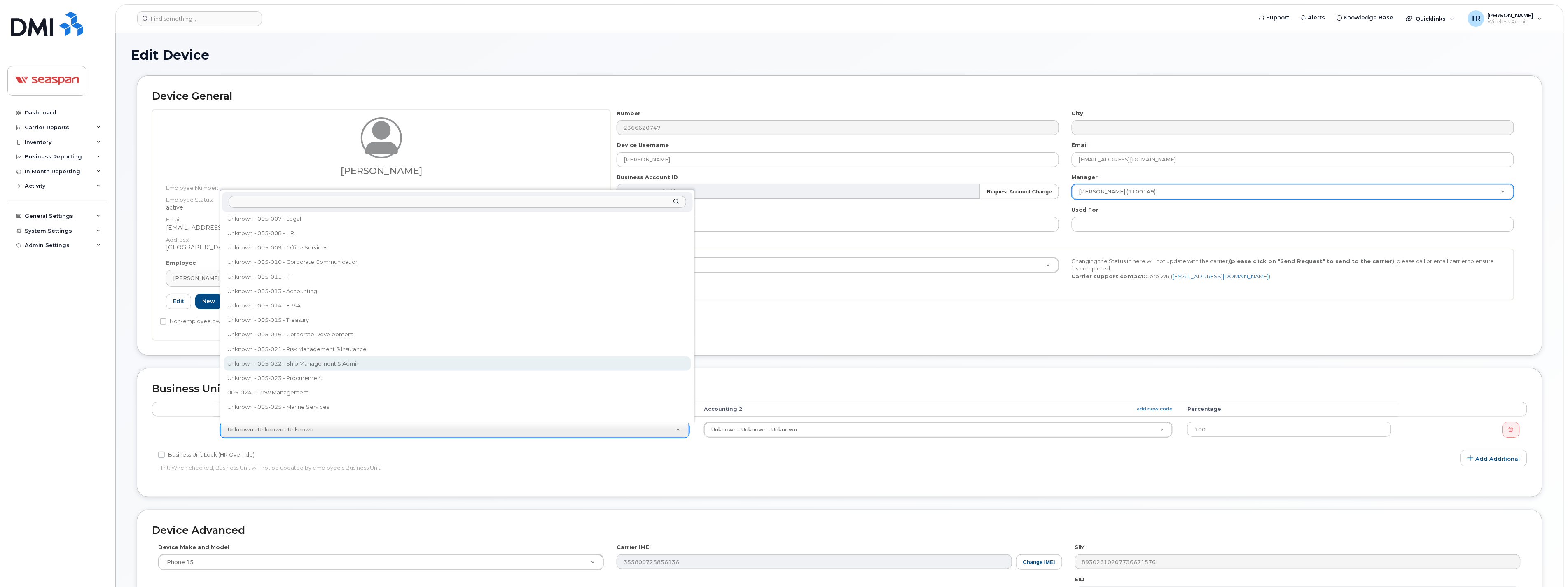
select select "16952"
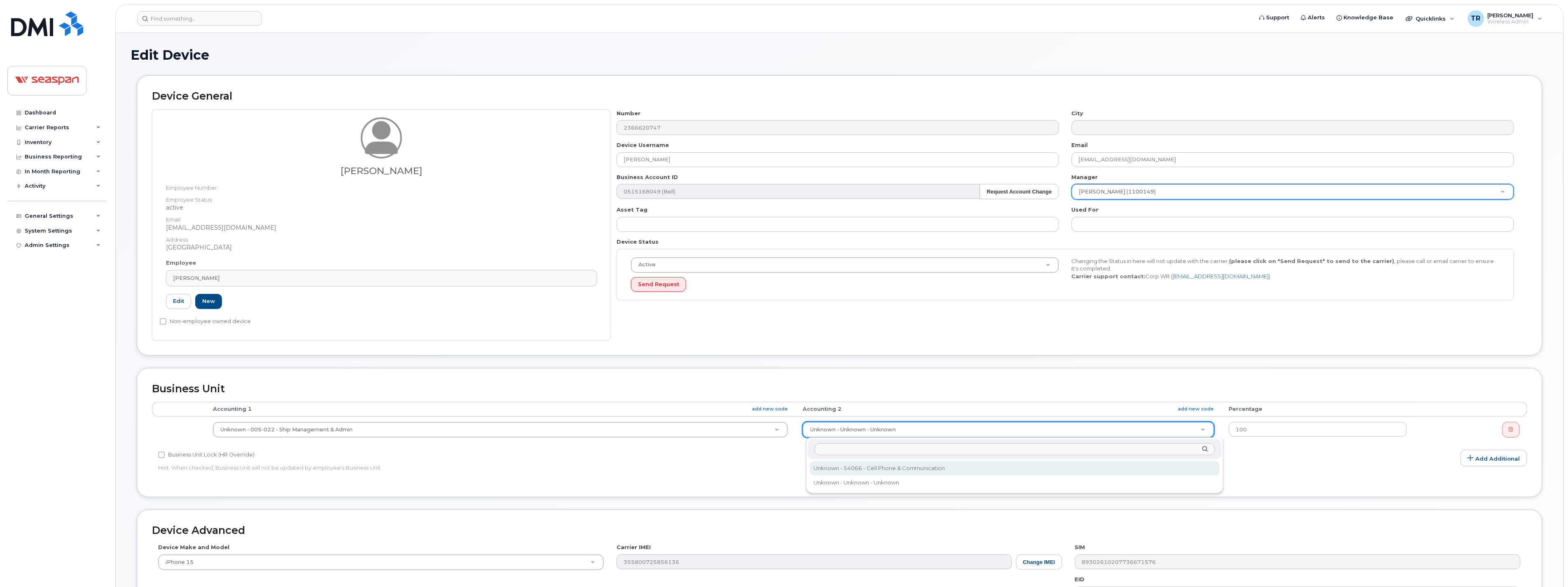
select select "16960"
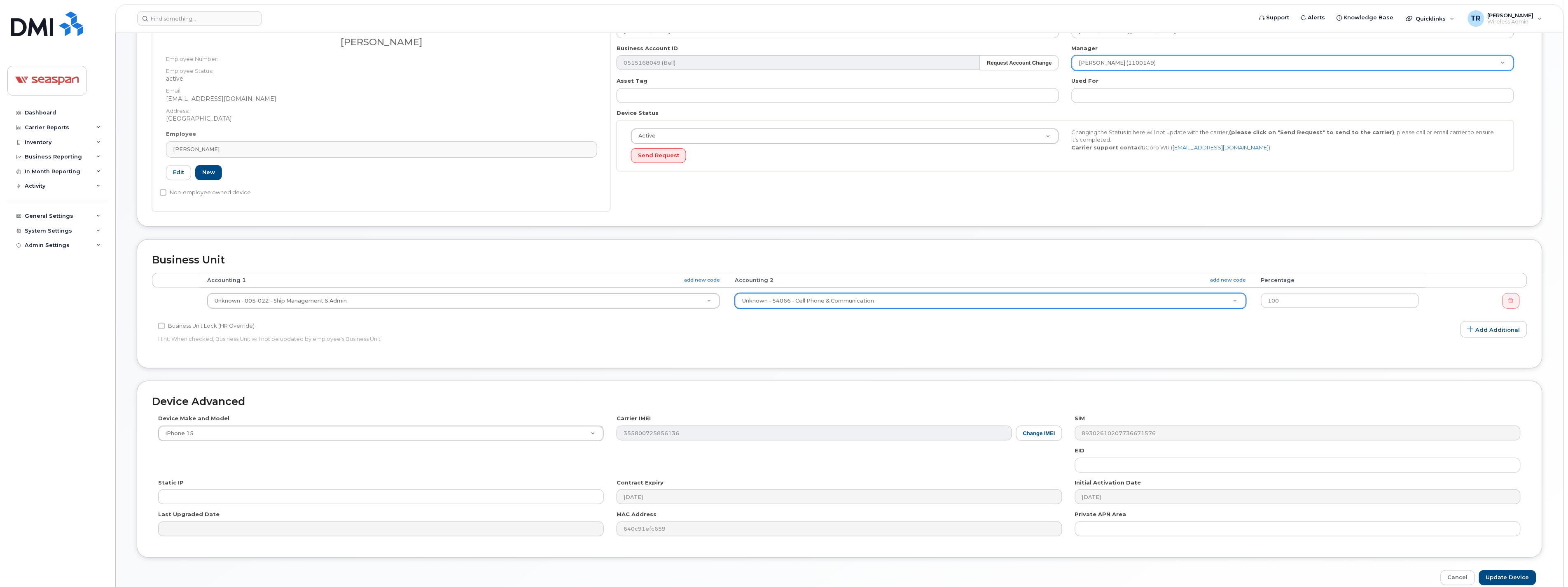
scroll to position [129, 0]
click at [1504, 573] on input "Update Device" at bounding box center [1508, 577] width 57 height 15
type input "Saving..."
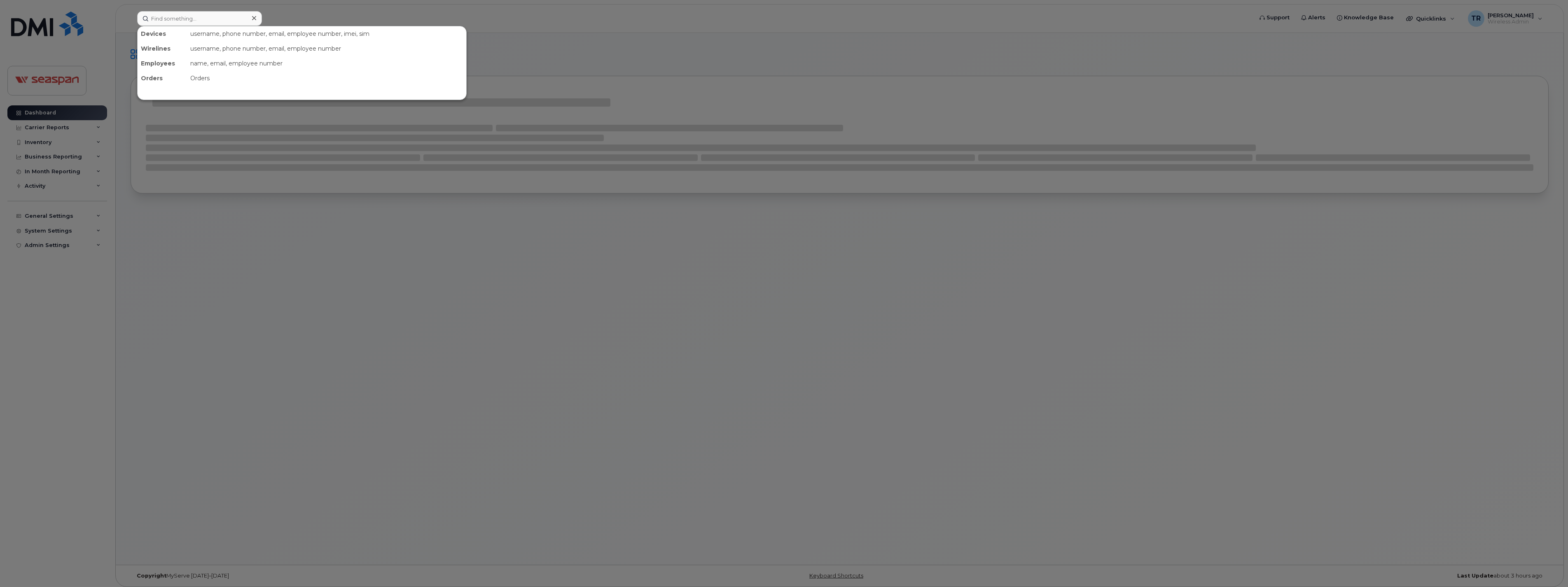
click at [203, 18] on input at bounding box center [199, 18] width 125 height 15
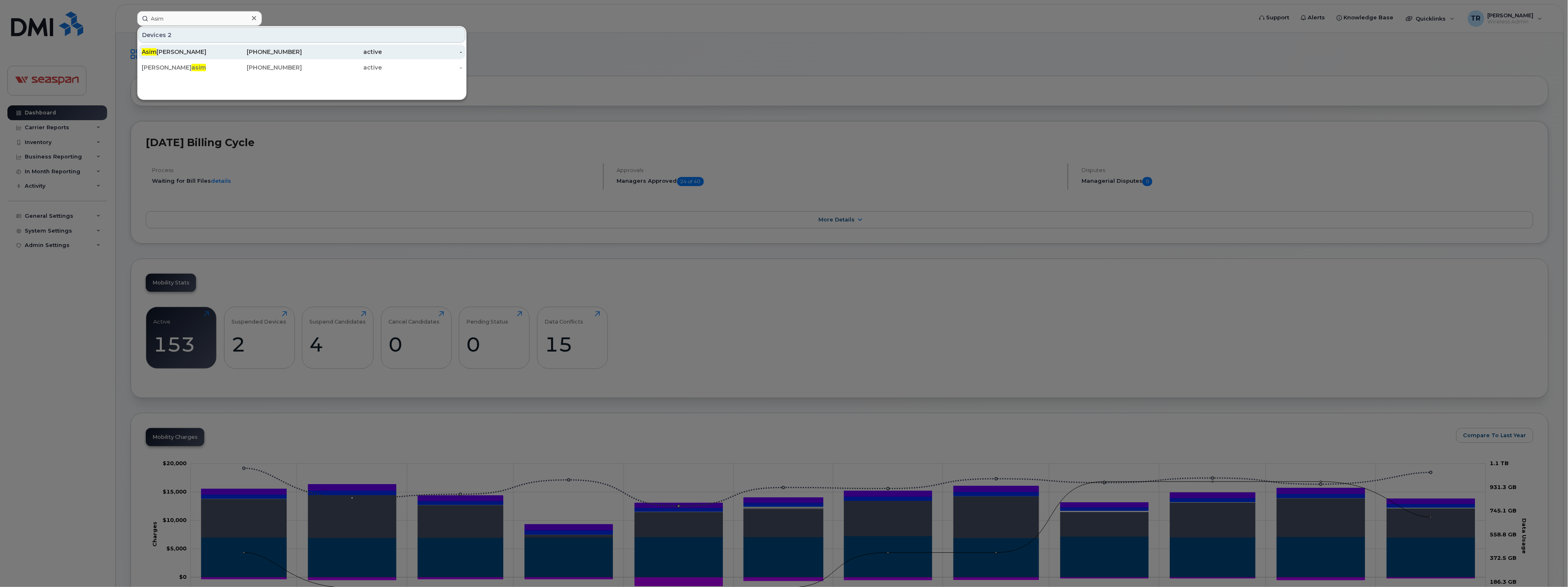
type input "Asim"
click at [180, 52] on div "Asim Zaidi" at bounding box center [182, 52] width 80 height 9
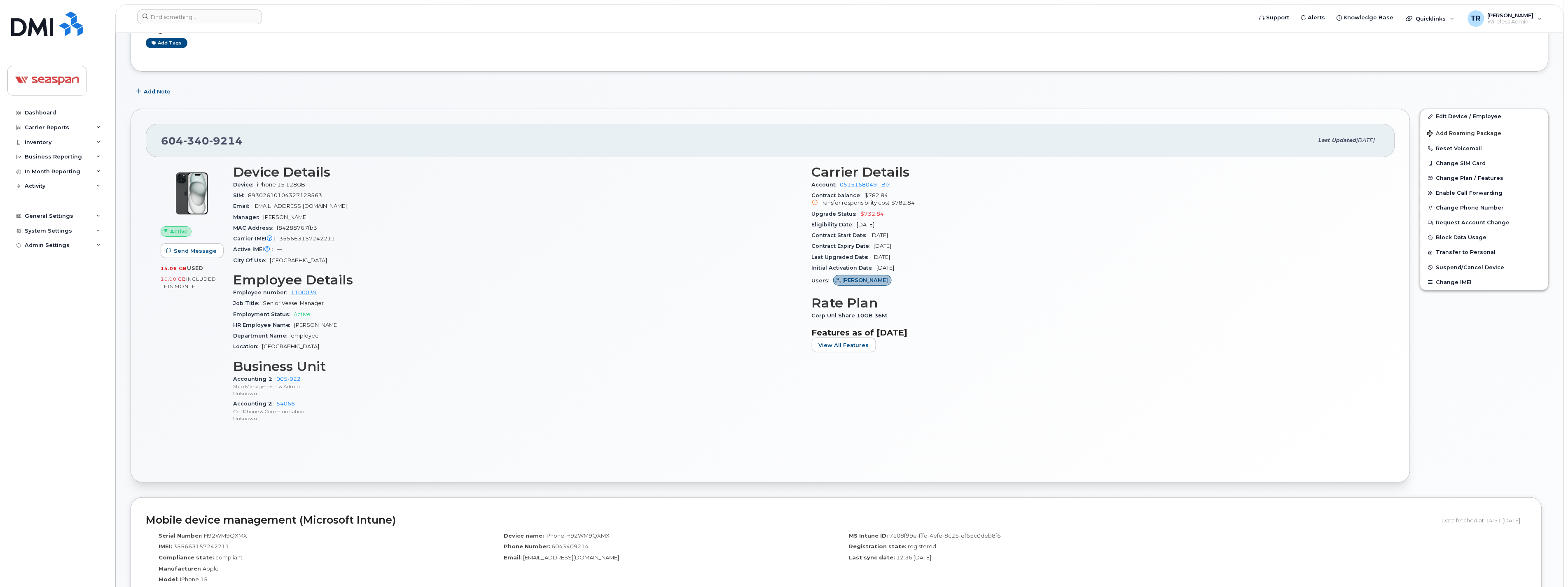
scroll to position [84, 0]
click at [172, 16] on input at bounding box center [199, 17] width 125 height 15
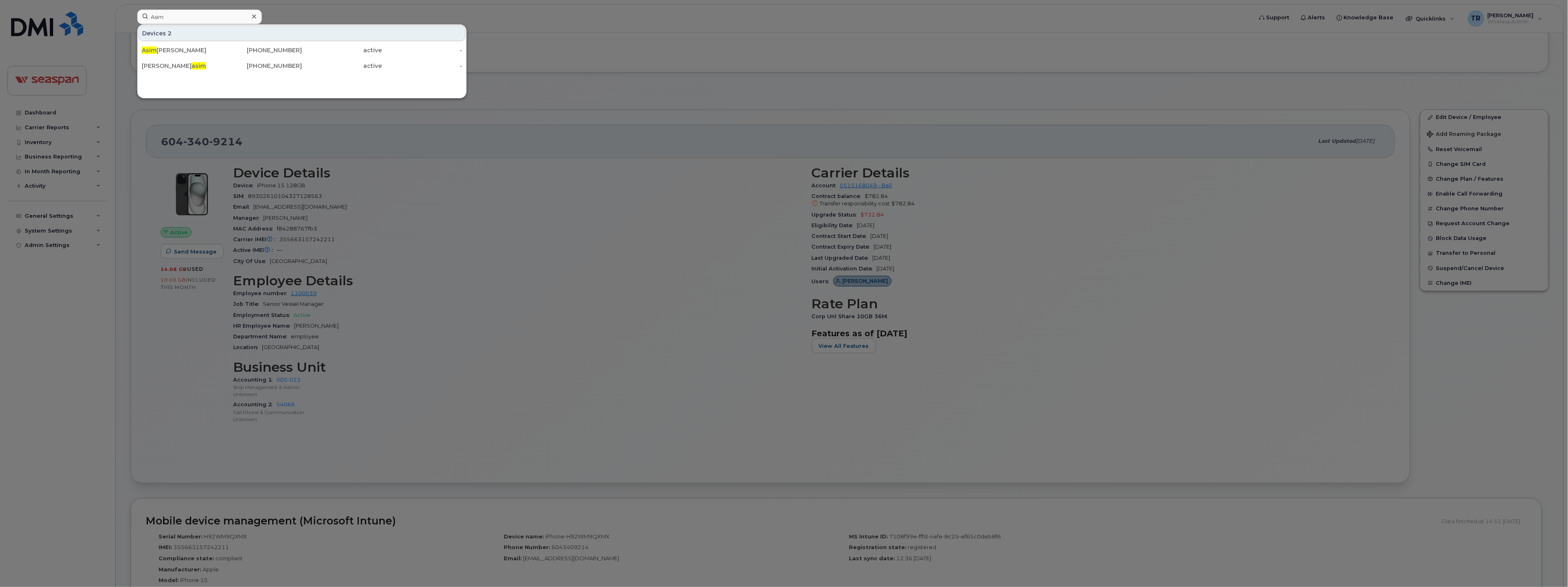
click at [491, 217] on div at bounding box center [784, 293] width 1568 height 587
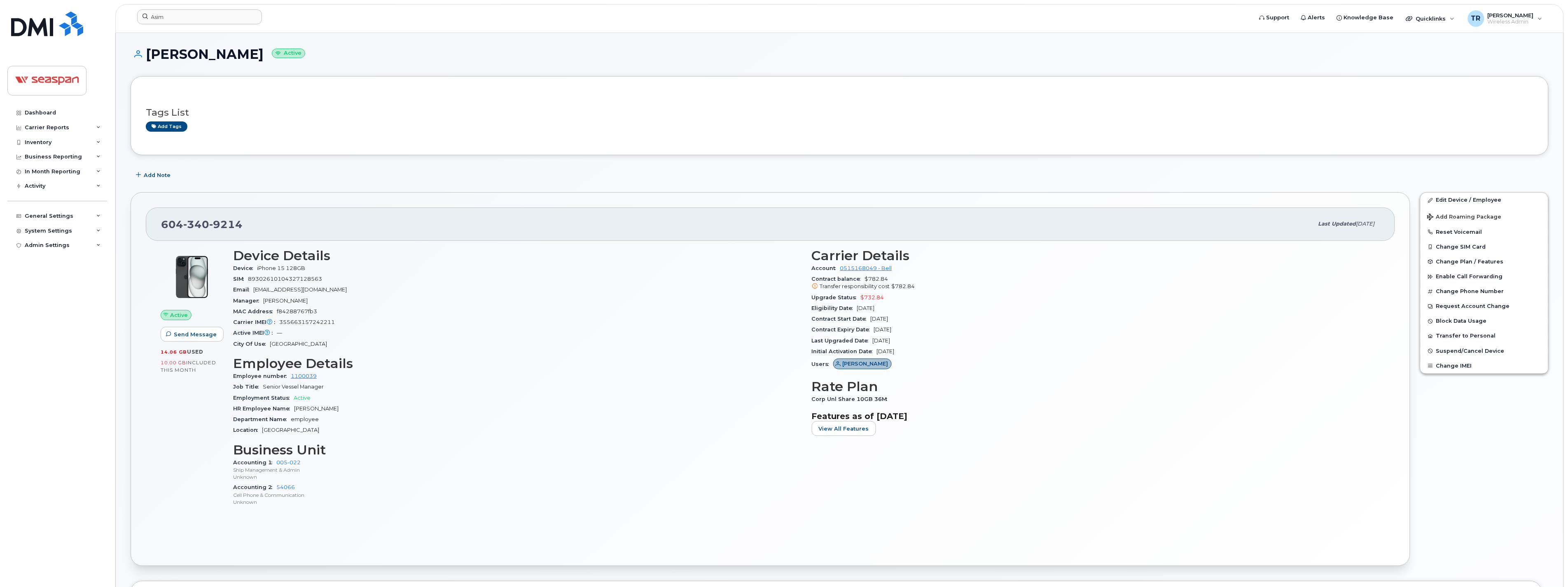
scroll to position [0, 0]
click at [196, 21] on input "Asim" at bounding box center [199, 17] width 125 height 15
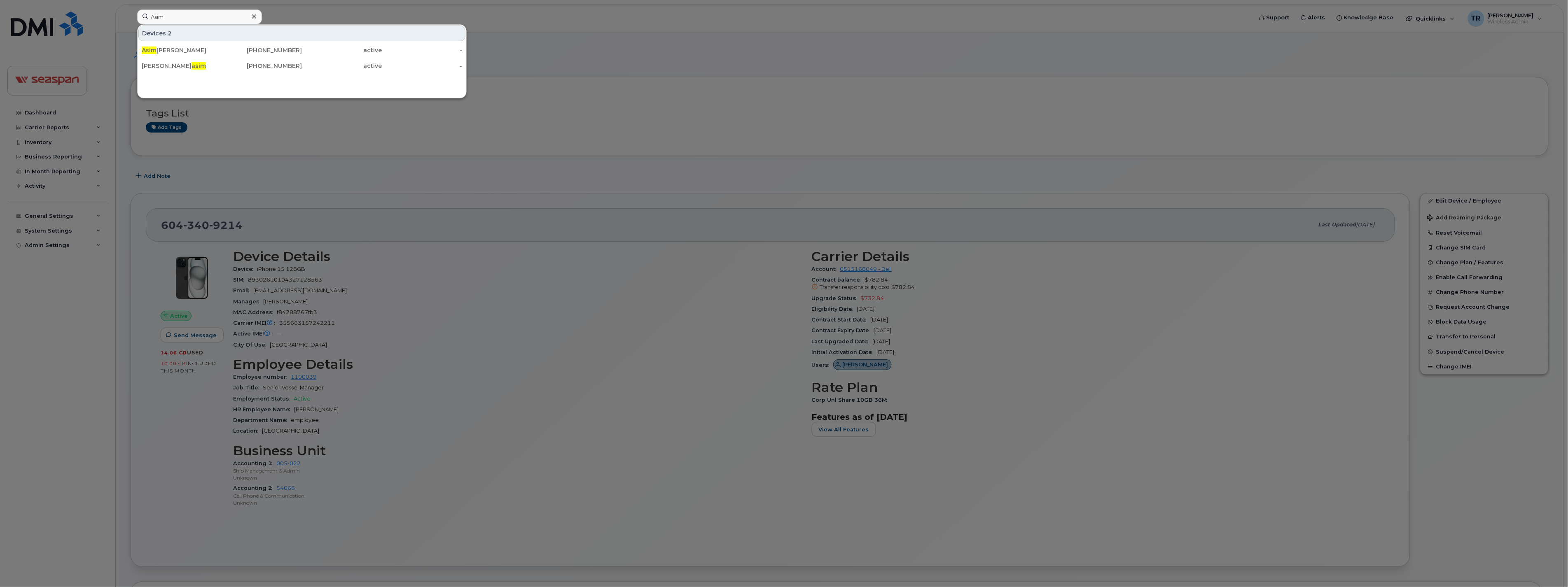
click at [360, 11] on div at bounding box center [784, 293] width 1568 height 587
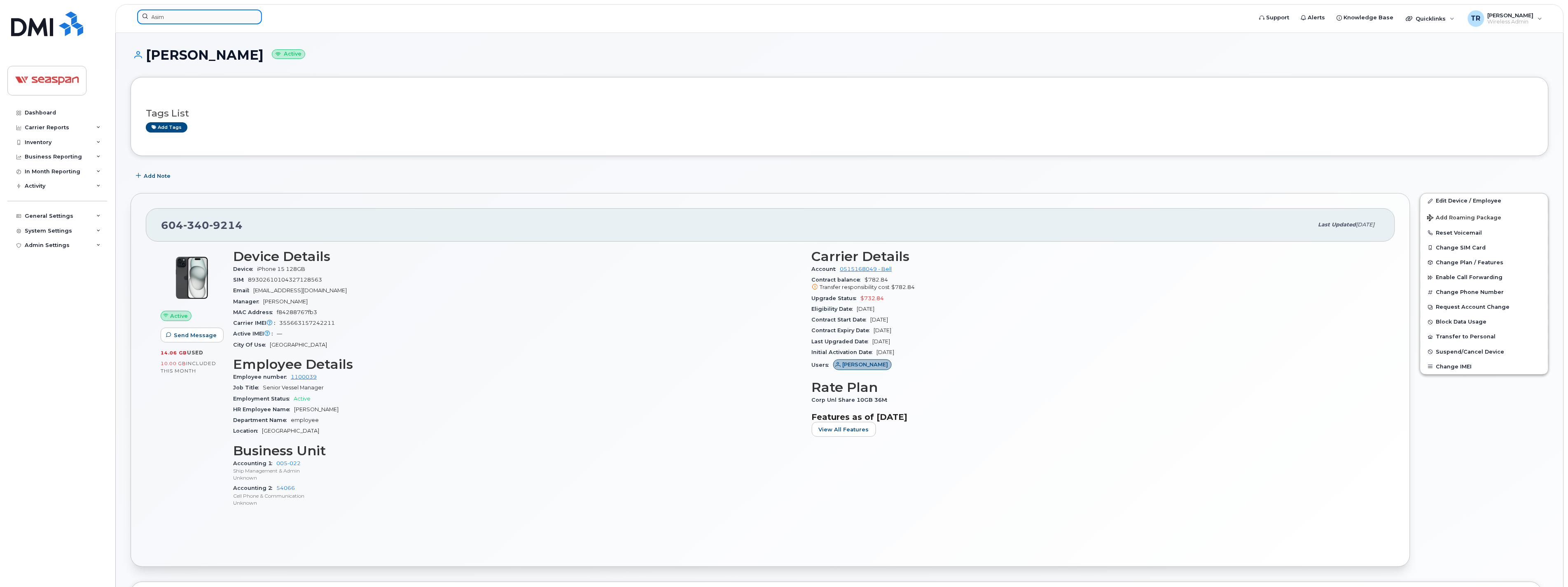
click at [184, 13] on input "Asim" at bounding box center [199, 17] width 125 height 15
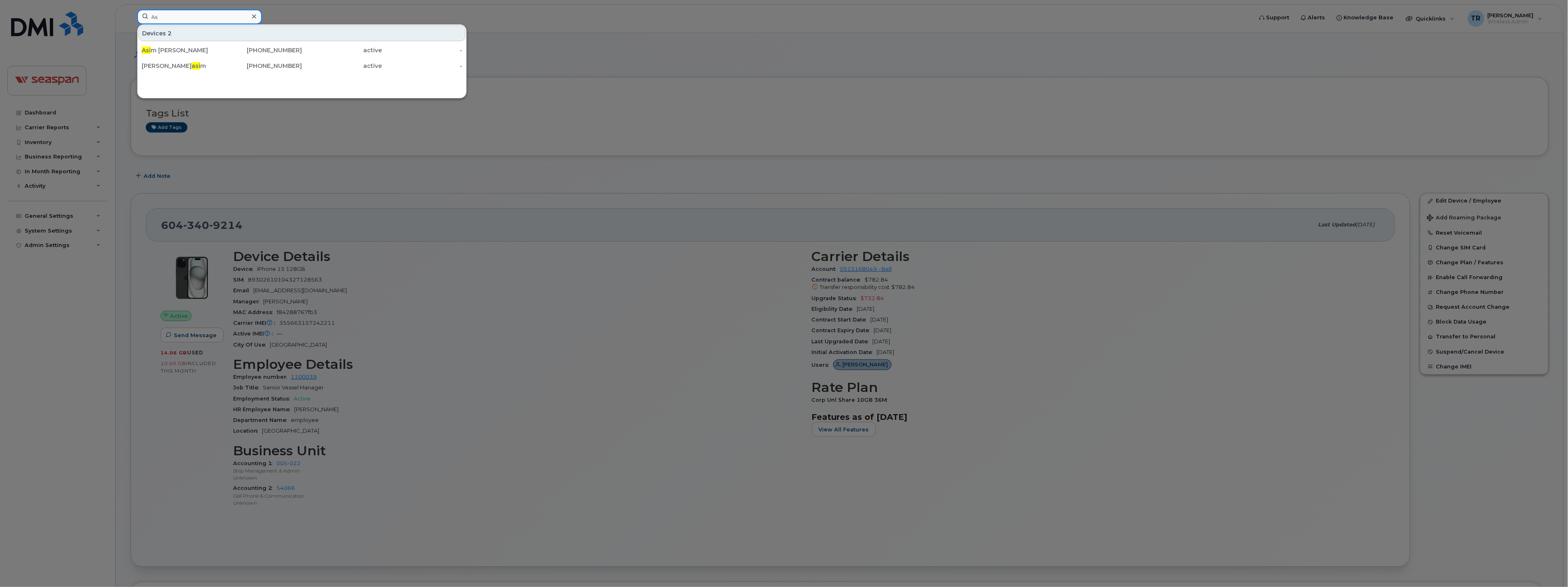
type input "A"
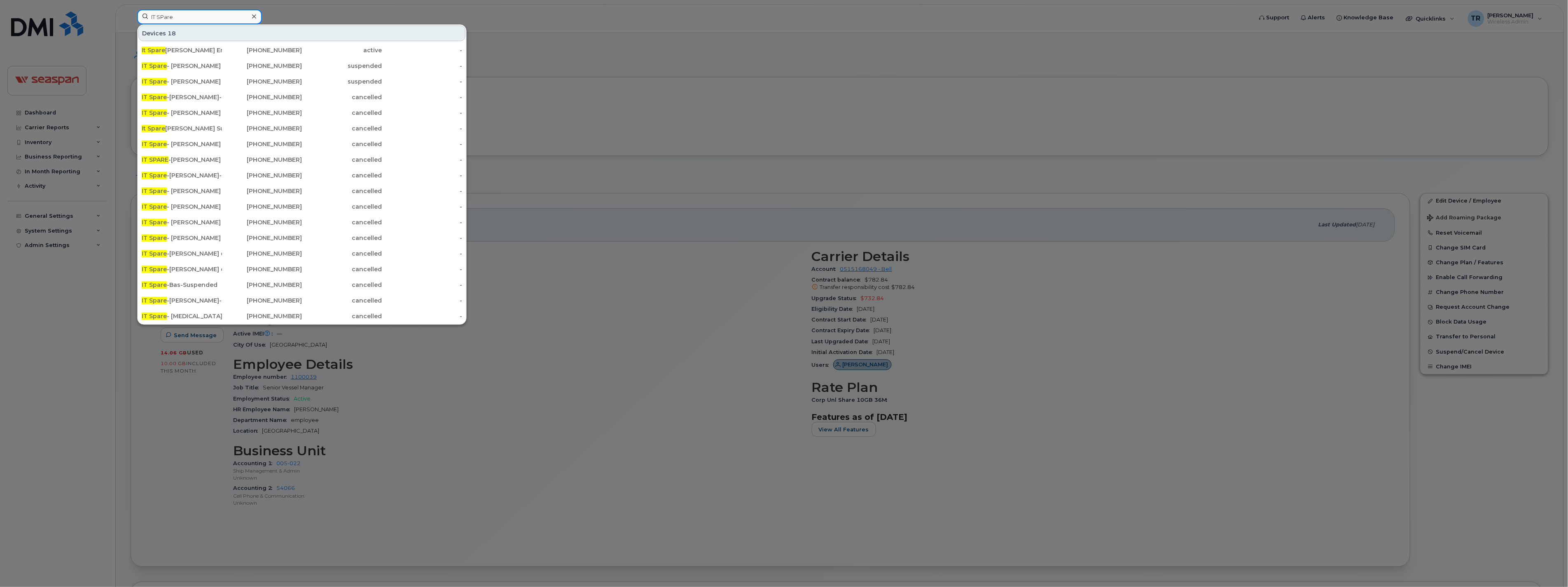
drag, startPoint x: 190, startPoint y: 13, endPoint x: 127, endPoint y: 16, distance: 63.1
click at [130, 16] on div "IT SPare Devices 18 It Spare Tyler Woodworth Enabled 604-754-5266 active - IT S…" at bounding box center [692, 19] width 1123 height 18
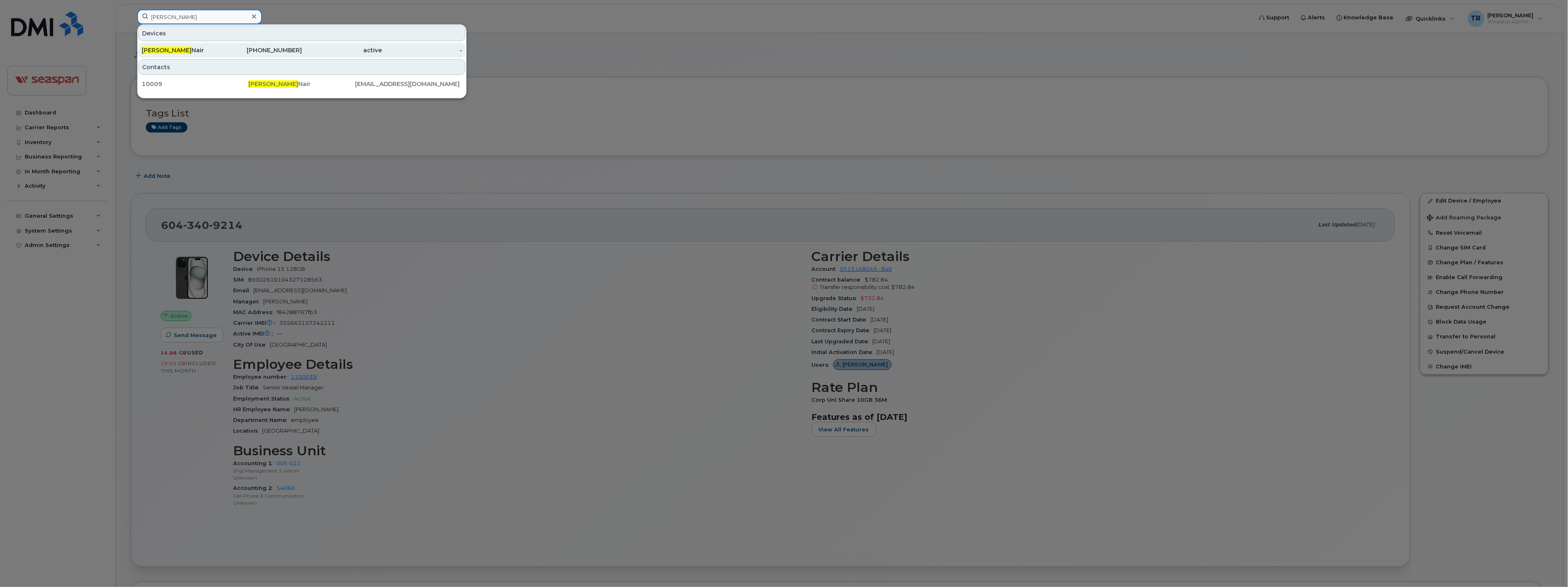
type input "Vivek"
click at [171, 44] on div "Vivek Nair" at bounding box center [182, 50] width 80 height 15
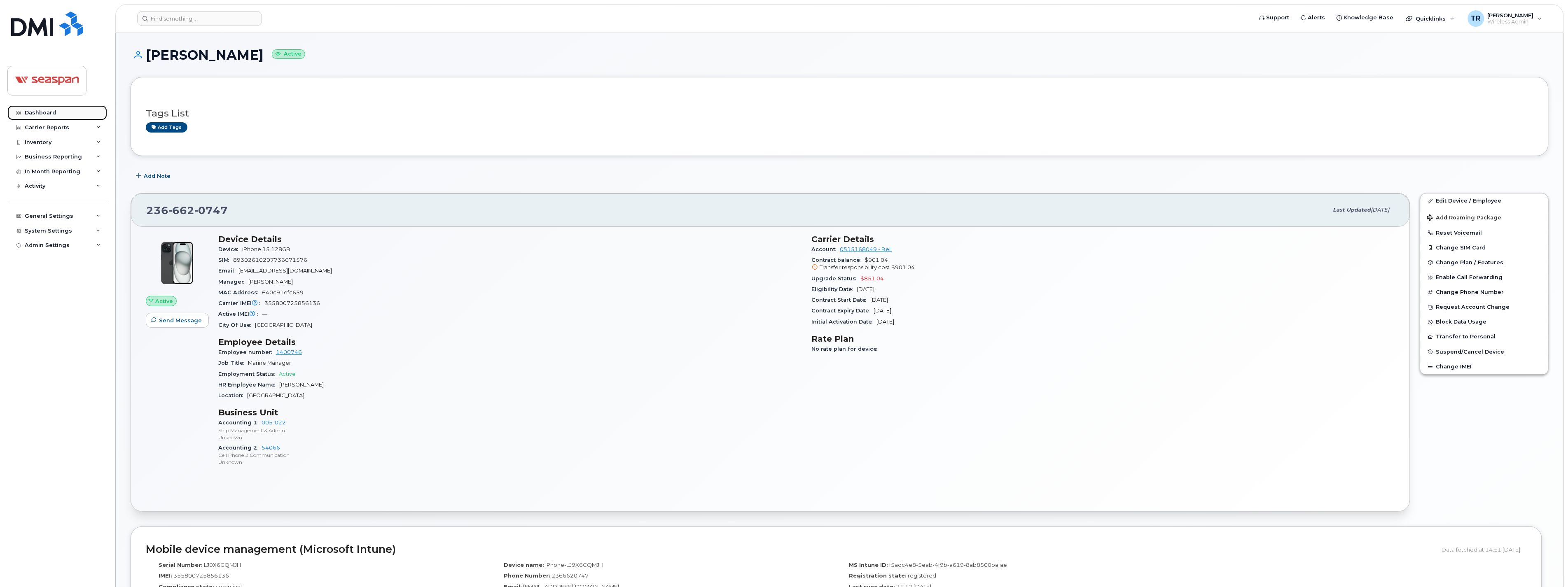
click at [54, 113] on div "Dashboard" at bounding box center [40, 113] width 31 height 7
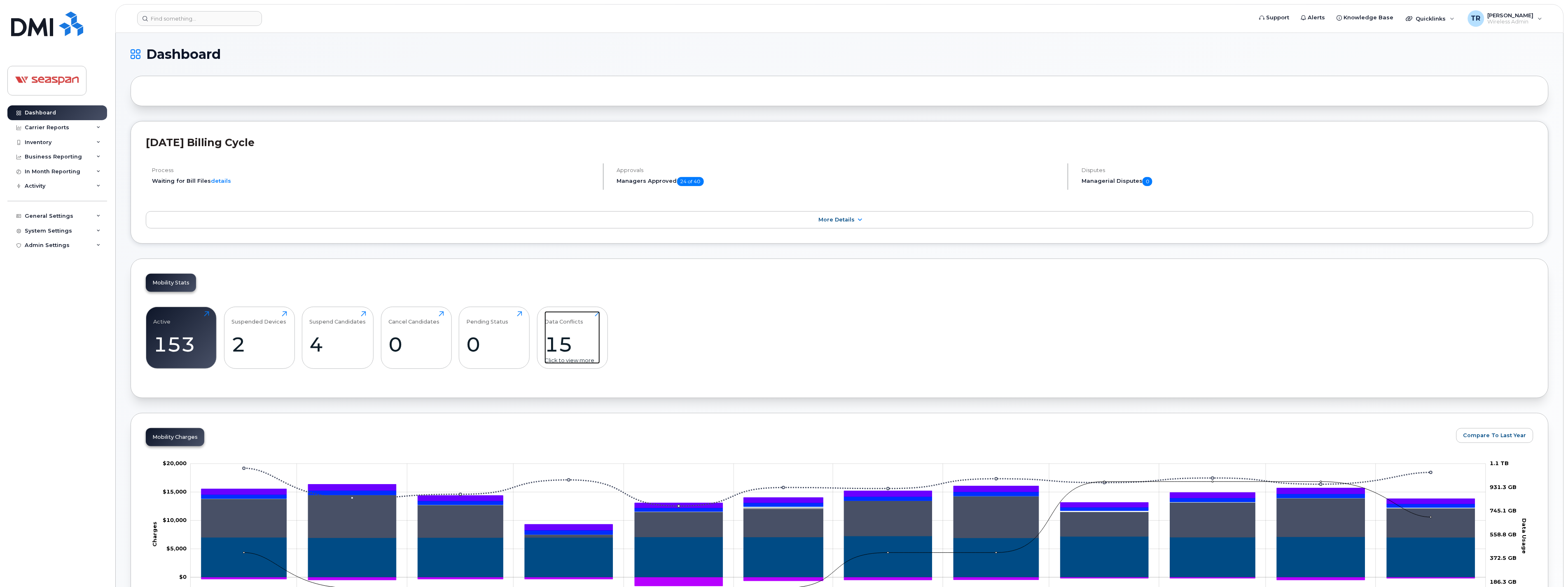
click at [557, 336] on div "15" at bounding box center [572, 344] width 55 height 24
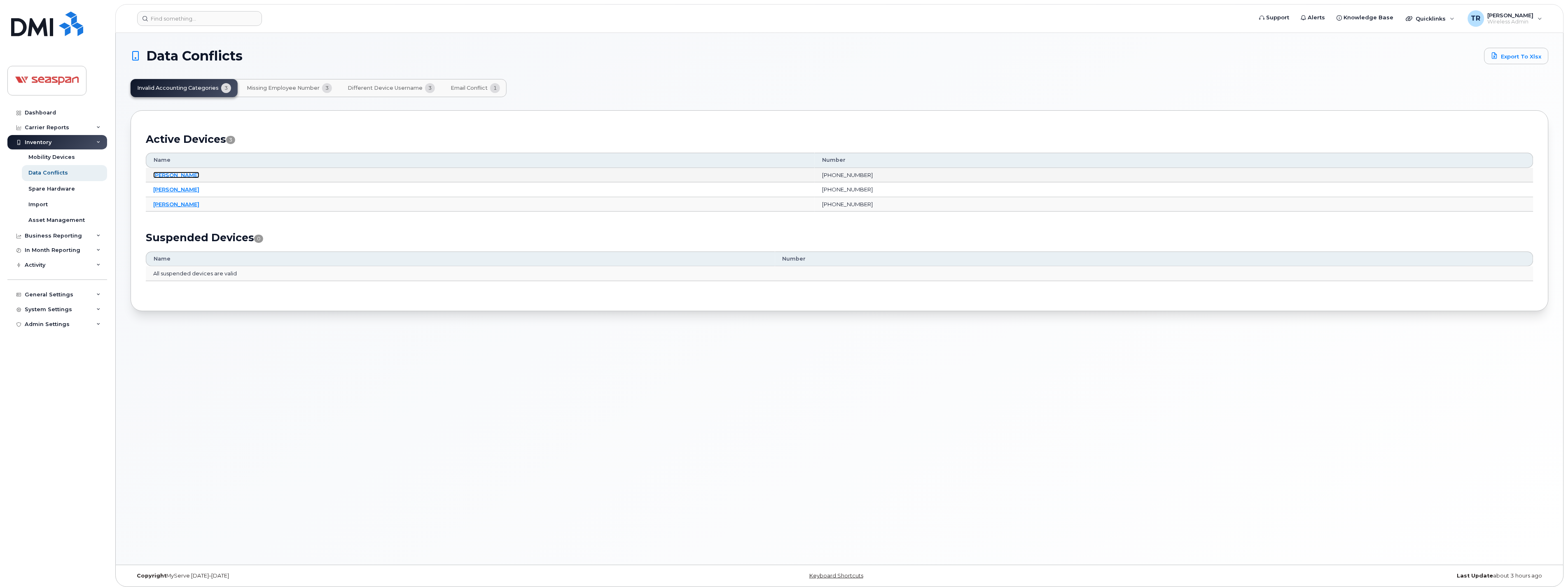
click at [176, 172] on link "Manish Bajaj" at bounding box center [176, 175] width 46 height 7
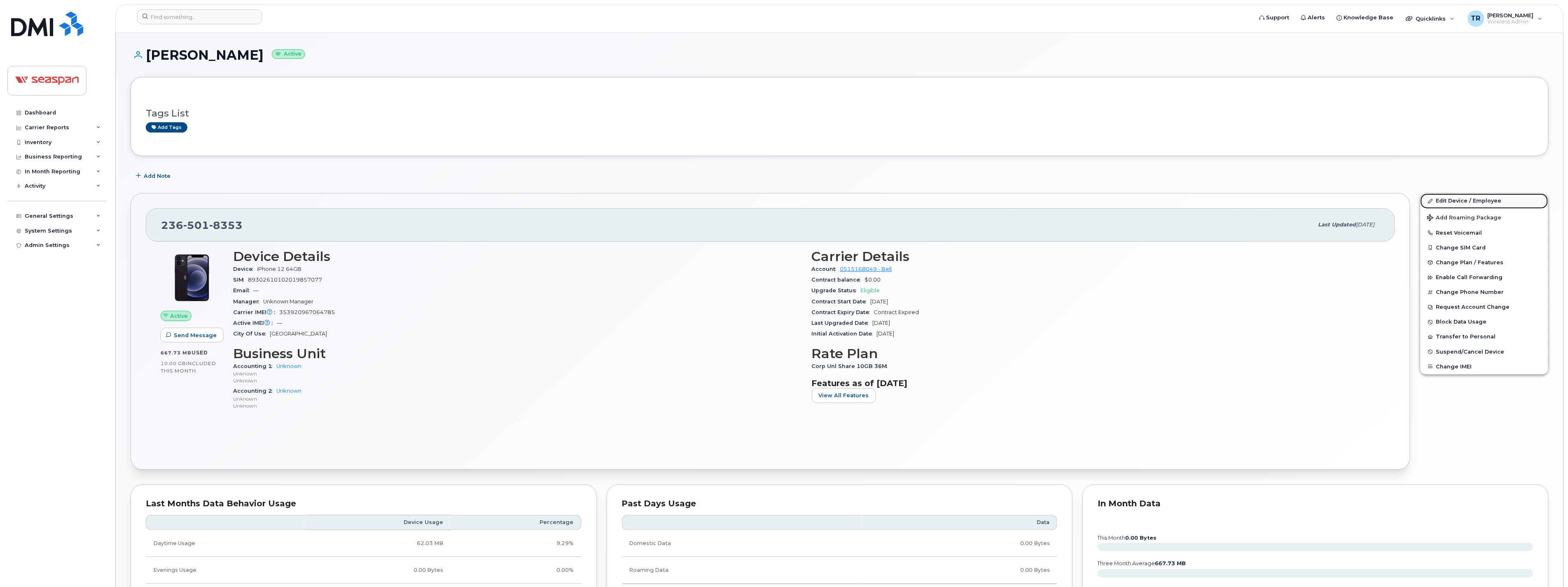
click at [1447, 200] on link "Edit Device / Employee" at bounding box center [1484, 201] width 127 height 15
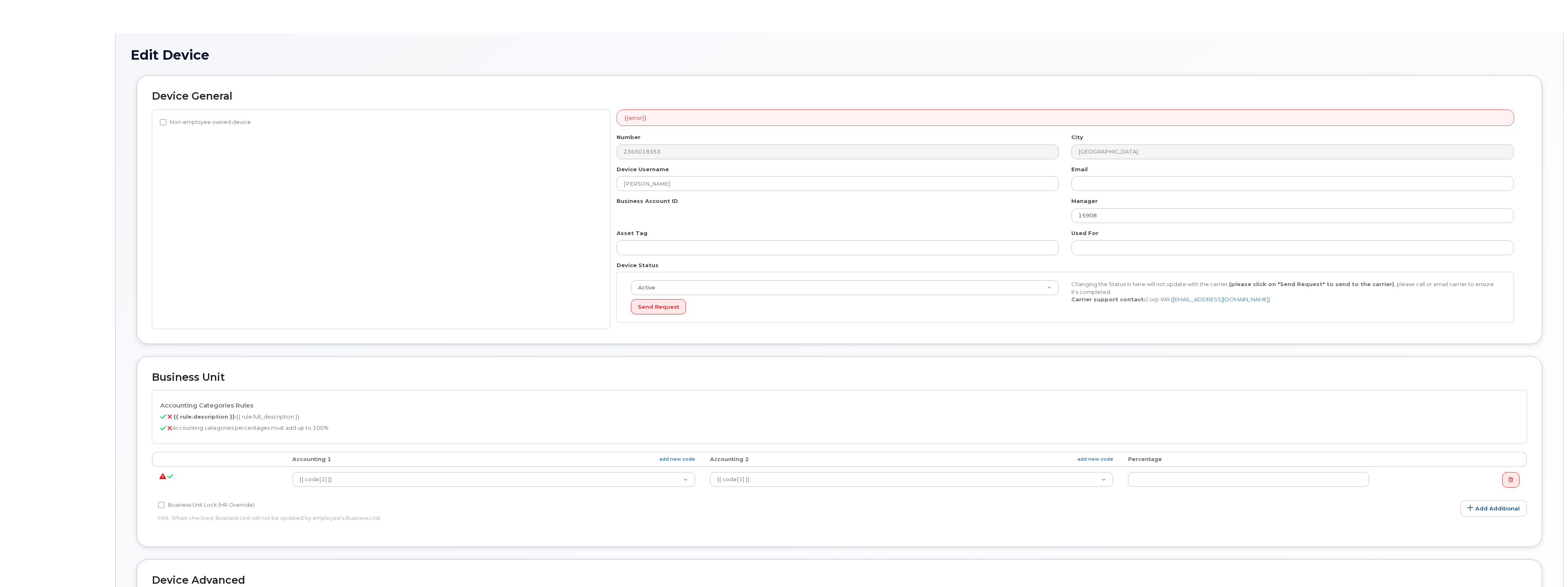
select select "14480"
select select "16943"
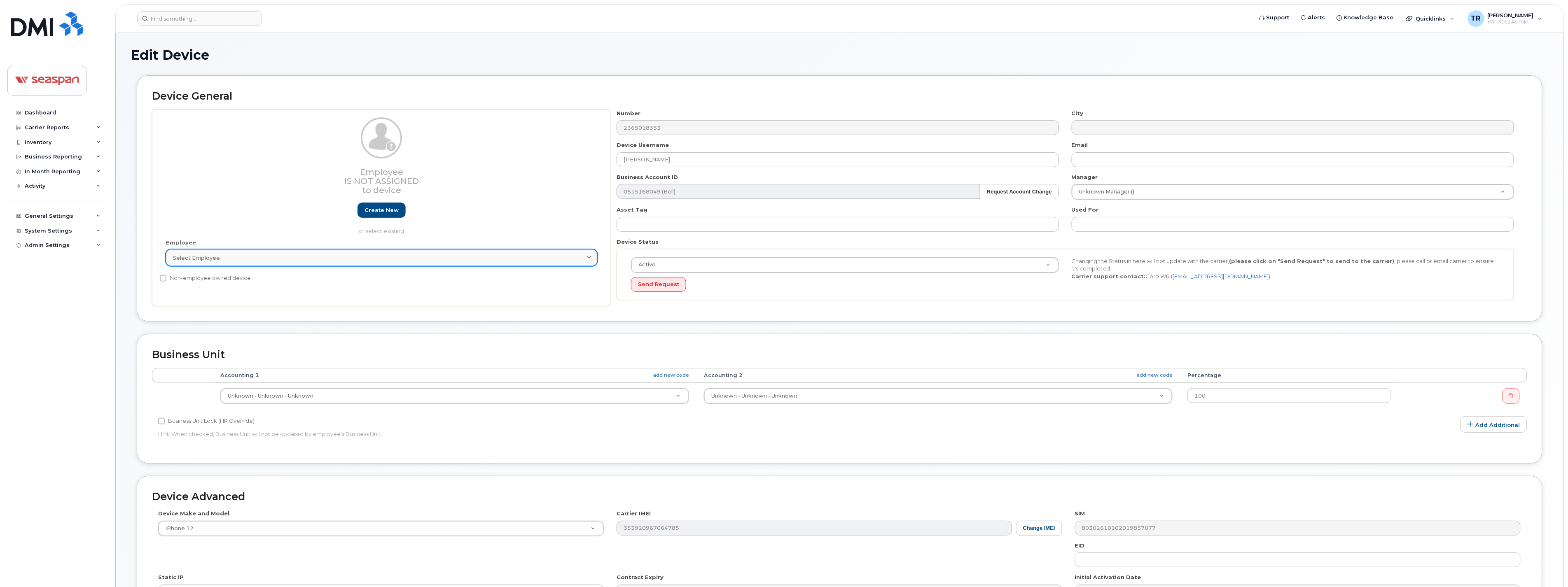
click at [303, 258] on div "Select employee" at bounding box center [382, 258] width 417 height 8
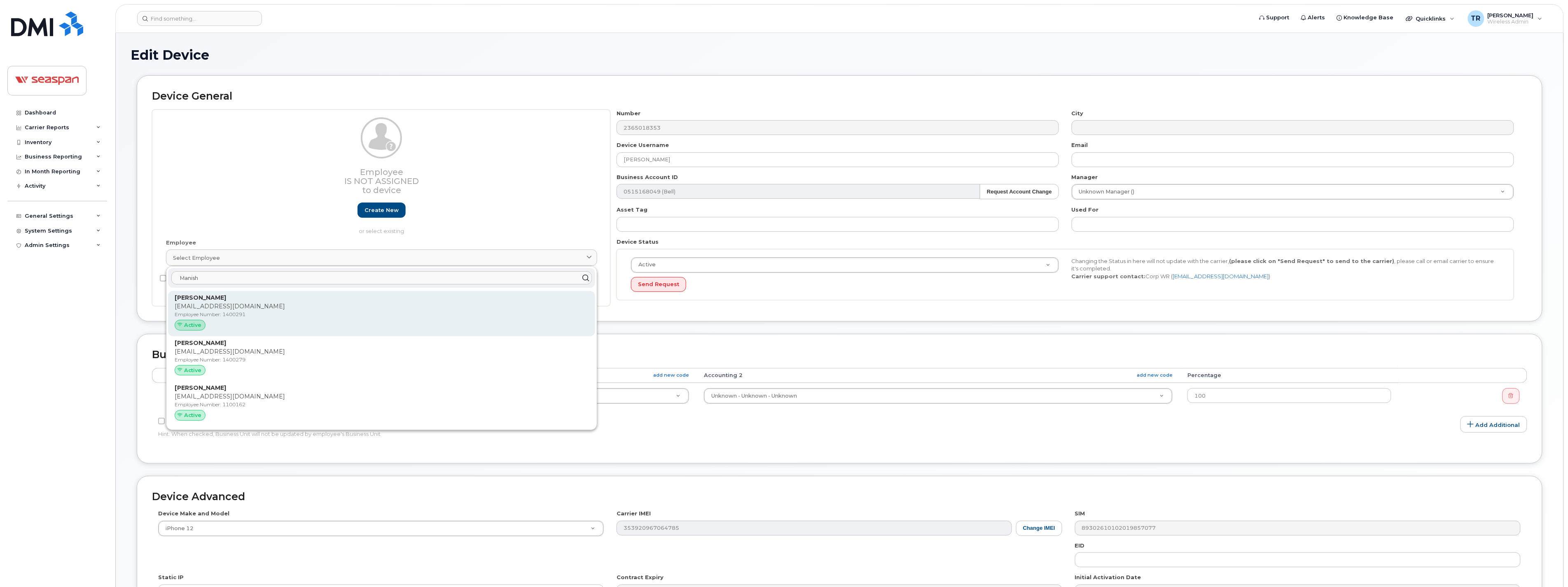
type input "Manish"
click at [244, 308] on p "[EMAIL_ADDRESS][DOMAIN_NAME]" at bounding box center [381, 307] width 414 height 9
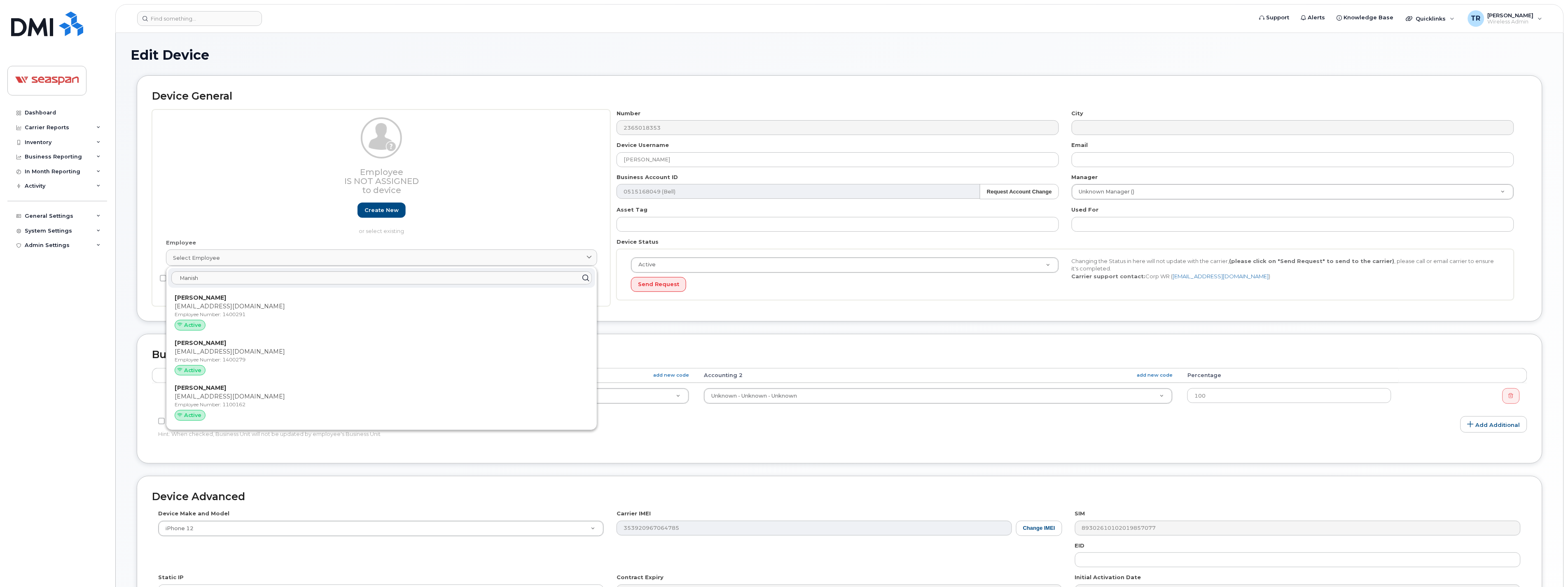
type input "[EMAIL_ADDRESS][DOMAIN_NAME]"
type input "1400291"
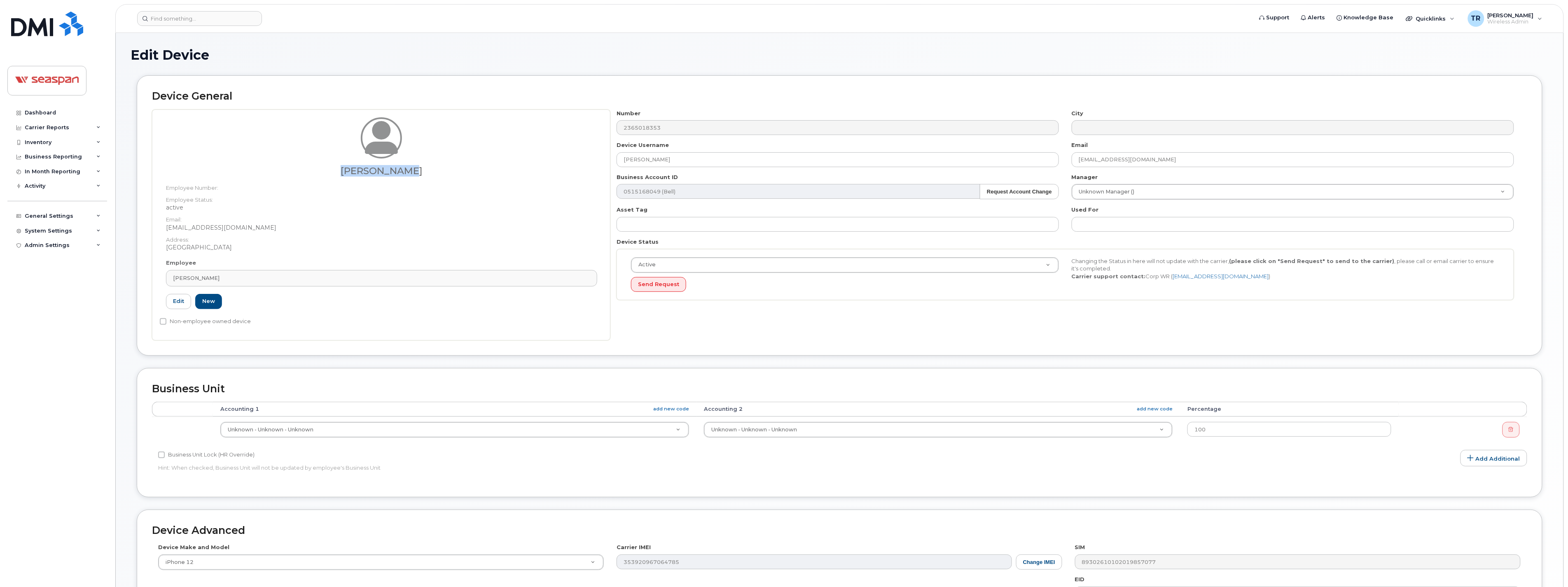
drag, startPoint x: 384, startPoint y: 176, endPoint x: 355, endPoint y: 168, distance: 30.1
click at [355, 168] on h3 "[PERSON_NAME]" at bounding box center [381, 171] width 431 height 10
click at [409, 241] on dt "Address:" at bounding box center [381, 238] width 431 height 12
click at [341, 244] on dd "[GEOGRAPHIC_DATA]" at bounding box center [381, 247] width 431 height 9
click at [199, 9] on header "Support Alerts Knowledge Base Quicklinks Suspend / Cancel Device Change SIM Car…" at bounding box center [839, 18] width 1449 height 29
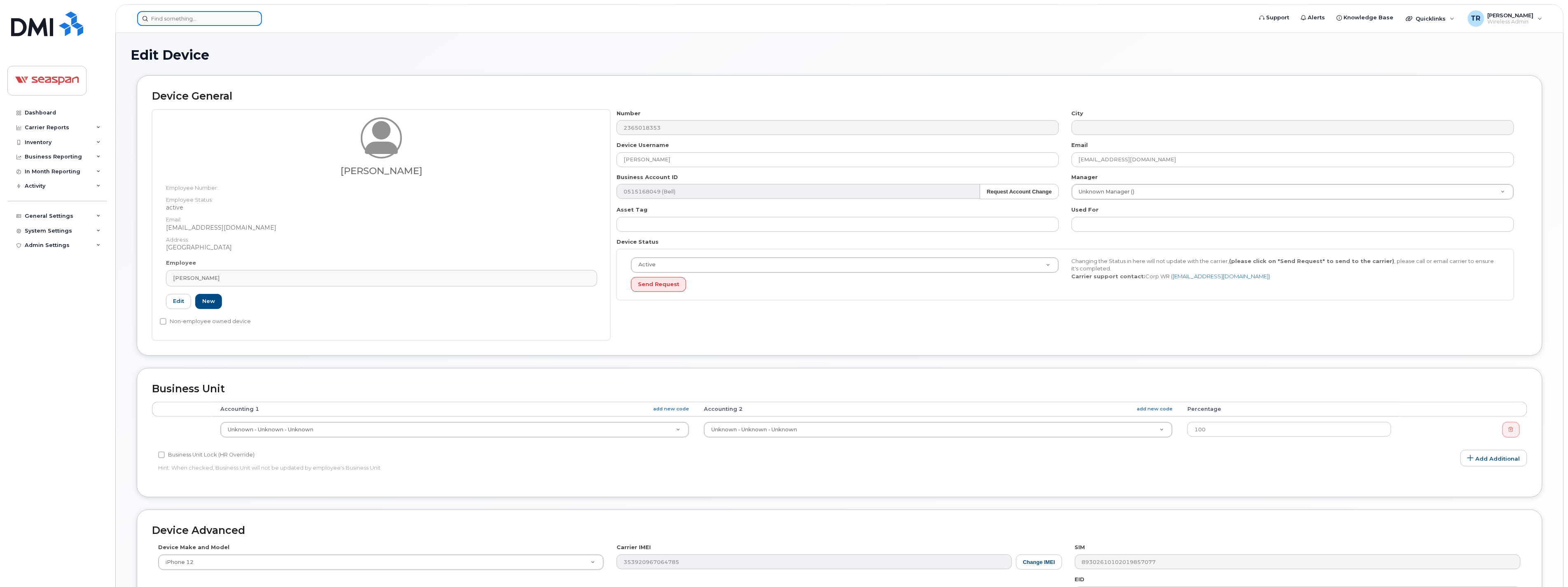
click at [198, 18] on input at bounding box center [199, 18] width 125 height 15
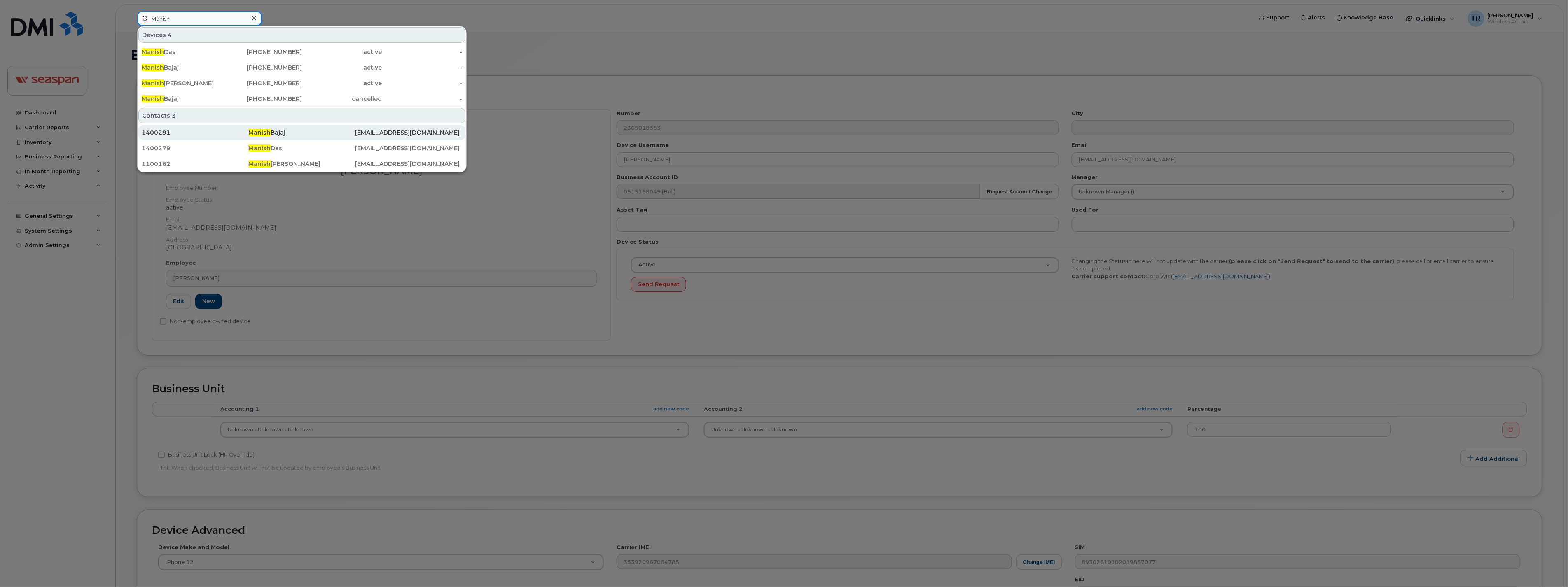
type input "Manish"
click at [196, 129] on div "1400291" at bounding box center [194, 133] width 107 height 9
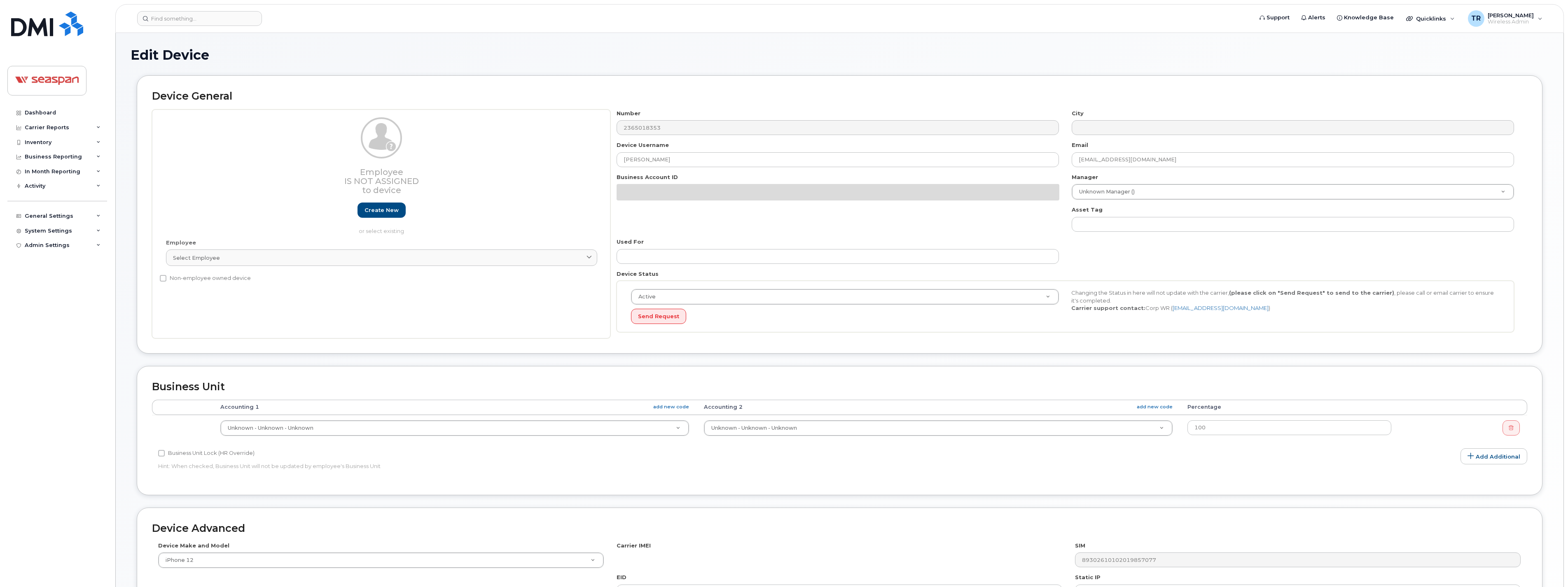
select select "14480"
select select "16943"
click at [410, 247] on div "Employee Select employee Type first three symbols or more" at bounding box center [382, 256] width 444 height 35
click at [410, 258] on div "Select employee" at bounding box center [382, 258] width 417 height 8
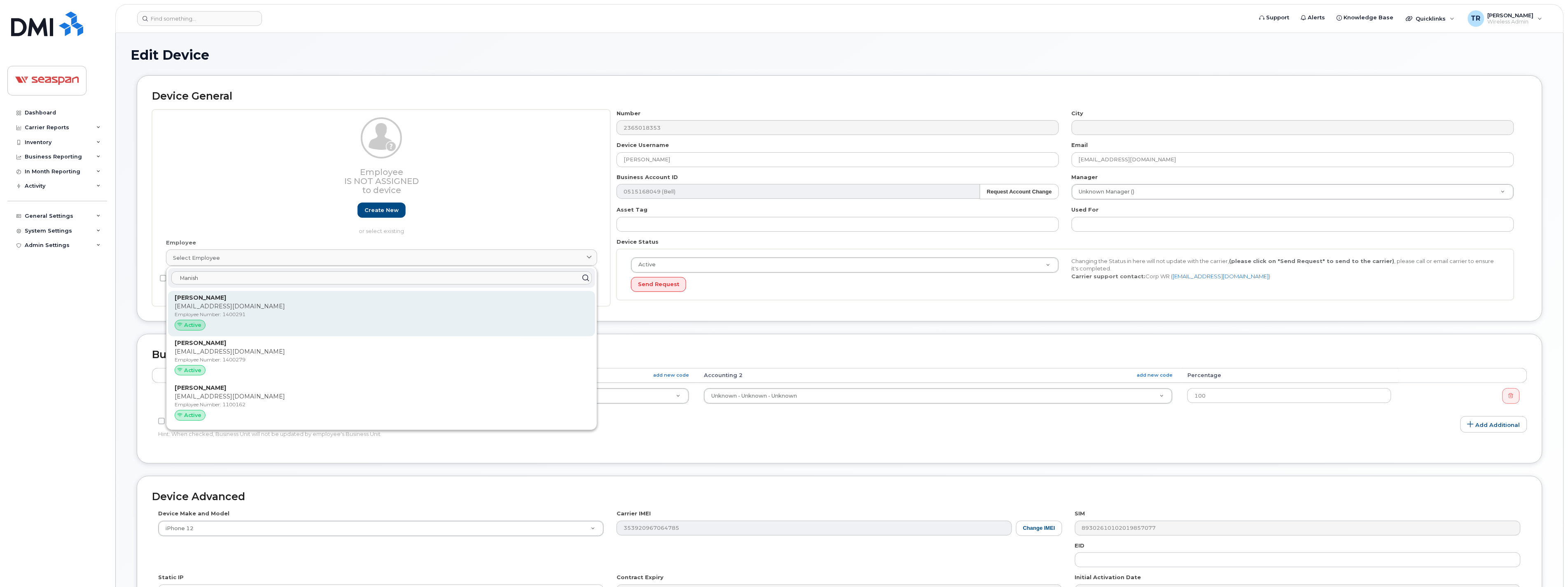
type input "Manish"
click at [233, 299] on p "Manish Bajaj" at bounding box center [381, 298] width 414 height 9
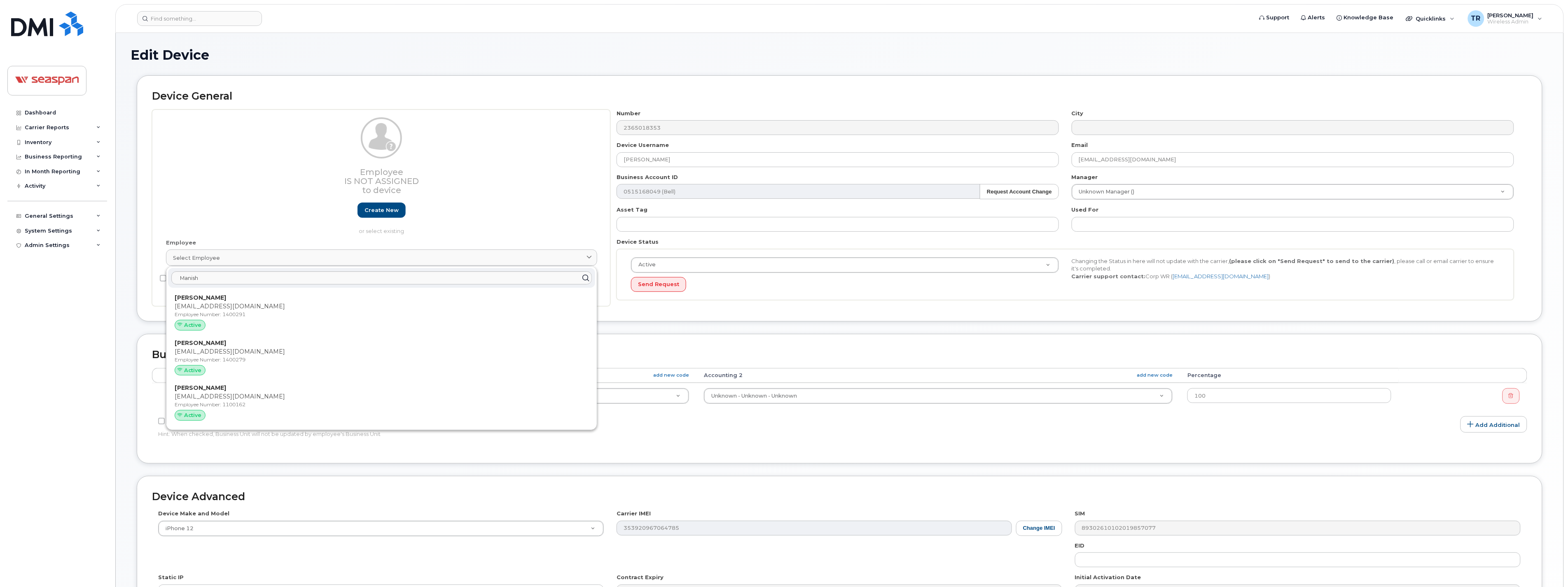
type input "1400291"
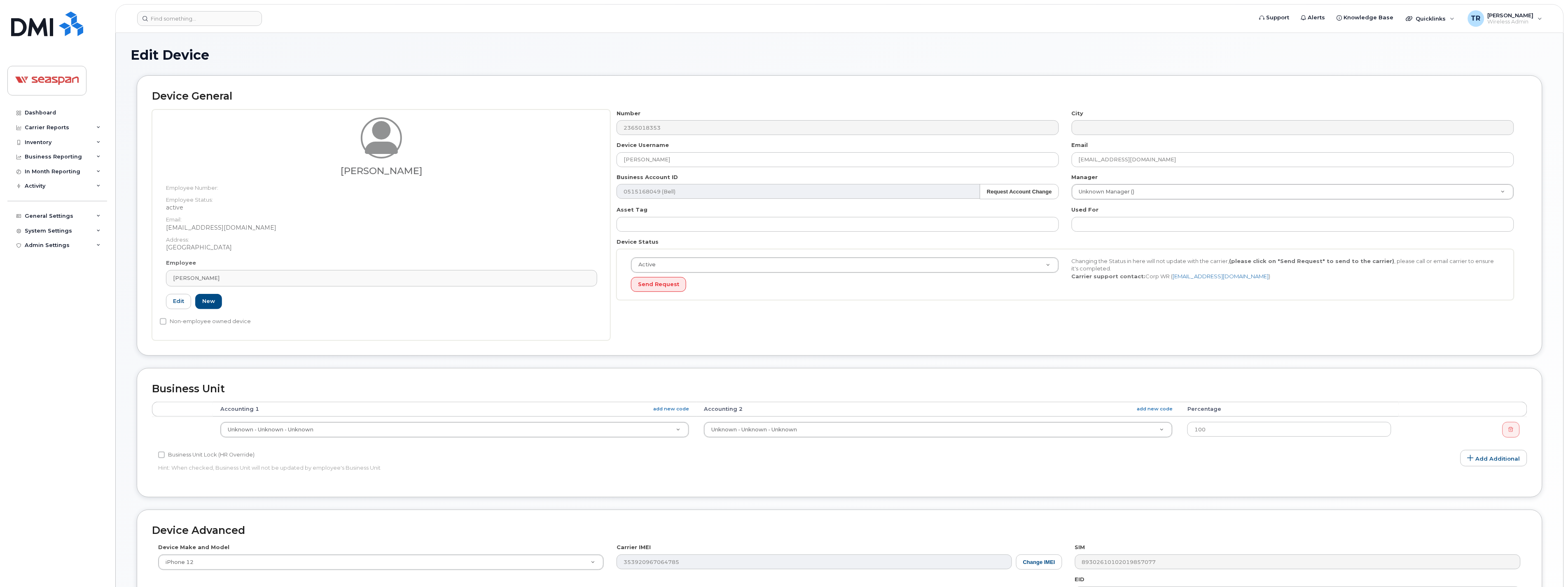
drag, startPoint x: 413, startPoint y: 199, endPoint x: 408, endPoint y: 202, distance: 5.8
click at [413, 199] on dt "Employee Status:" at bounding box center [381, 198] width 431 height 12
click at [465, 196] on dt "Employee Status:" at bounding box center [381, 198] width 431 height 12
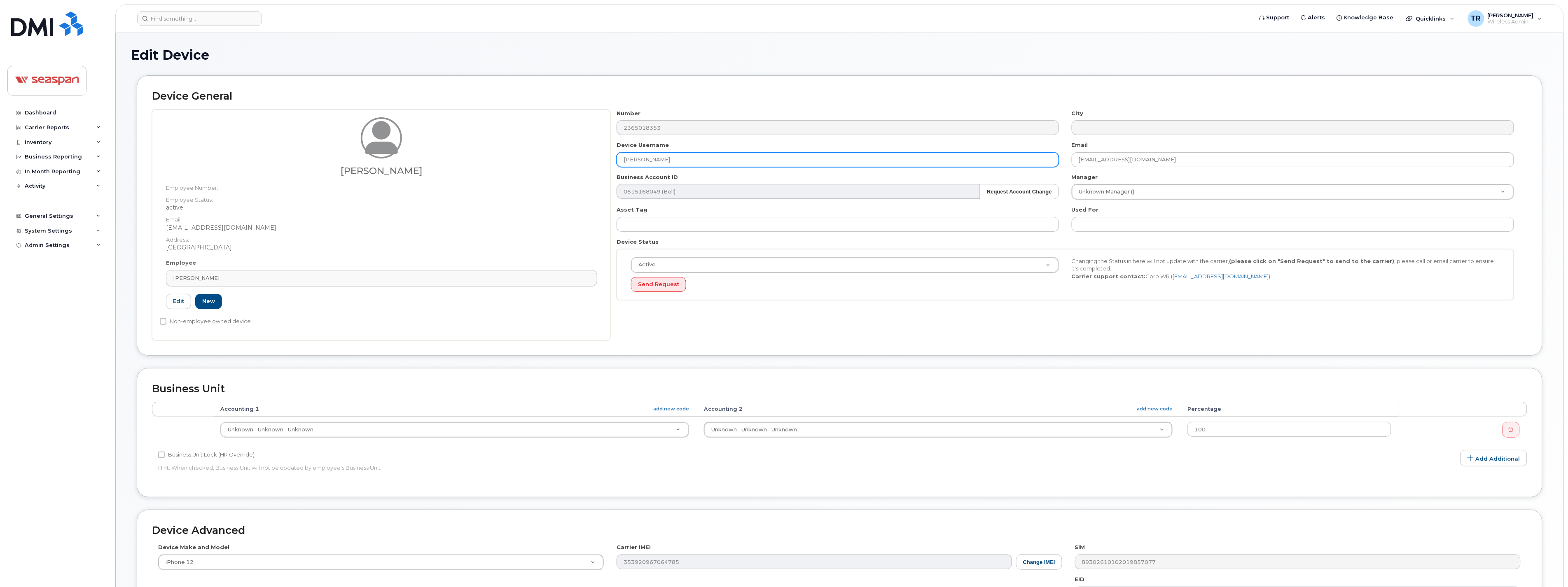
click at [675, 162] on input "Manish Bajaj" at bounding box center [838, 160] width 443 height 15
drag, startPoint x: 693, startPoint y: 163, endPoint x: 658, endPoint y: 163, distance: 35.0
click at [658, 163] on input "Manish Bajaj - IT Spare" at bounding box center [838, 160] width 443 height 15
click at [625, 158] on input "Manish Bajaj" at bounding box center [838, 160] width 443 height 15
paste input "- IT Spare"
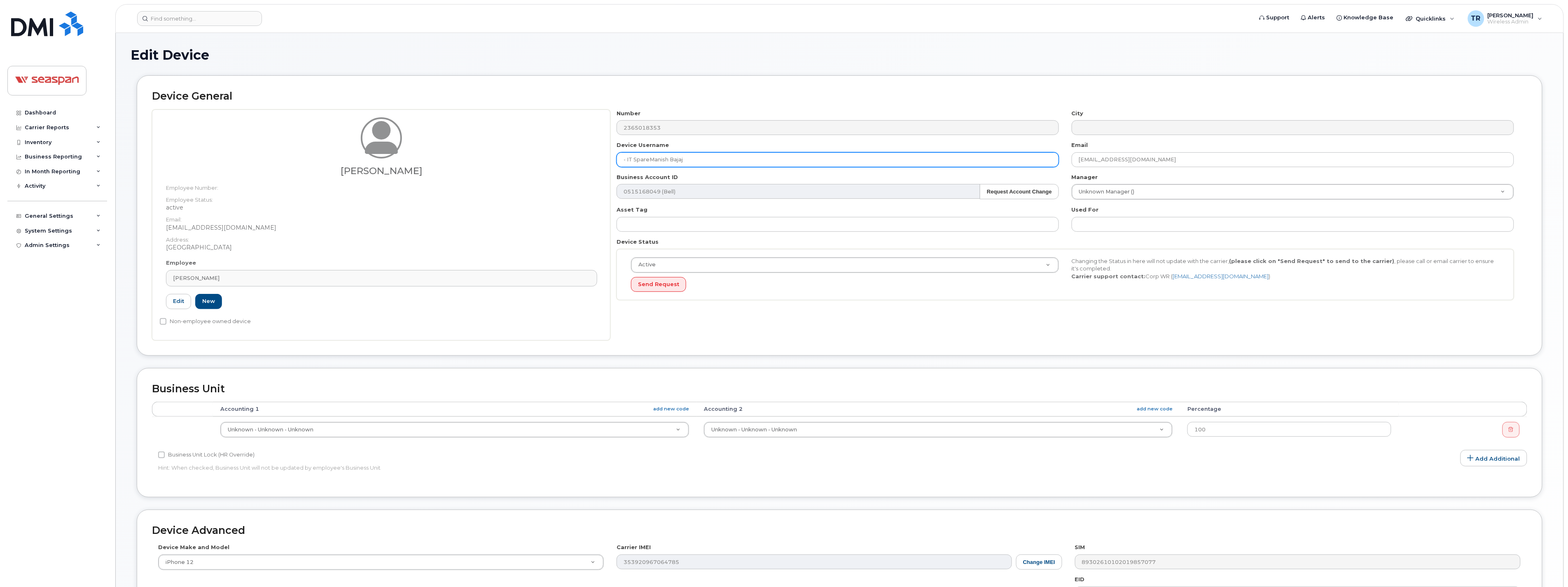
click at [629, 159] on input "- IT SpareManish Bajaj" at bounding box center [838, 160] width 443 height 15
click at [644, 159] on input "IT SpareManish Bajaj" at bounding box center [838, 160] width 443 height 15
type input "IT Spare - Manish Bajaj"
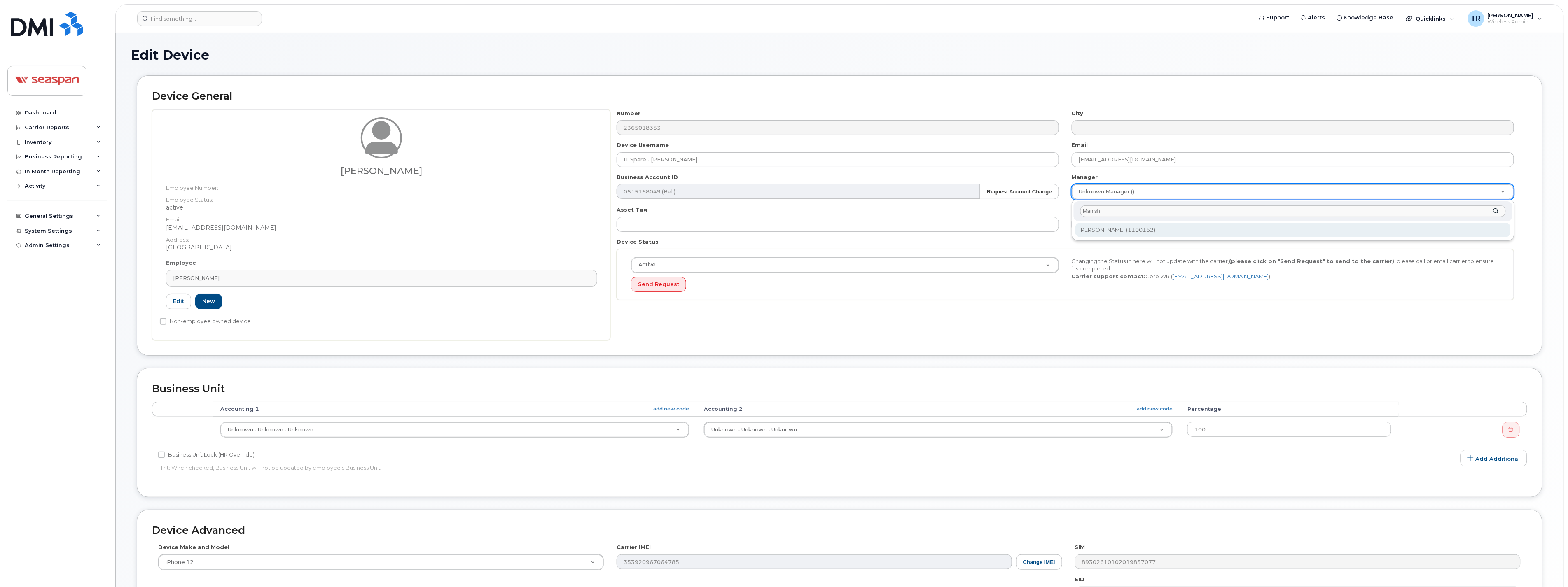
click at [1130, 210] on input "Manish" at bounding box center [1292, 212] width 425 height 12
drag, startPoint x: 1102, startPoint y: 208, endPoint x: 1043, endPoint y: 207, distance: 59.0
click at [1043, 207] on body "Support Alerts Knowledge Base Quicklinks Suspend / Cancel Device Change SIM Car…" at bounding box center [784, 378] width 1568 height 756
type input "Adrian"
type input "1865123"
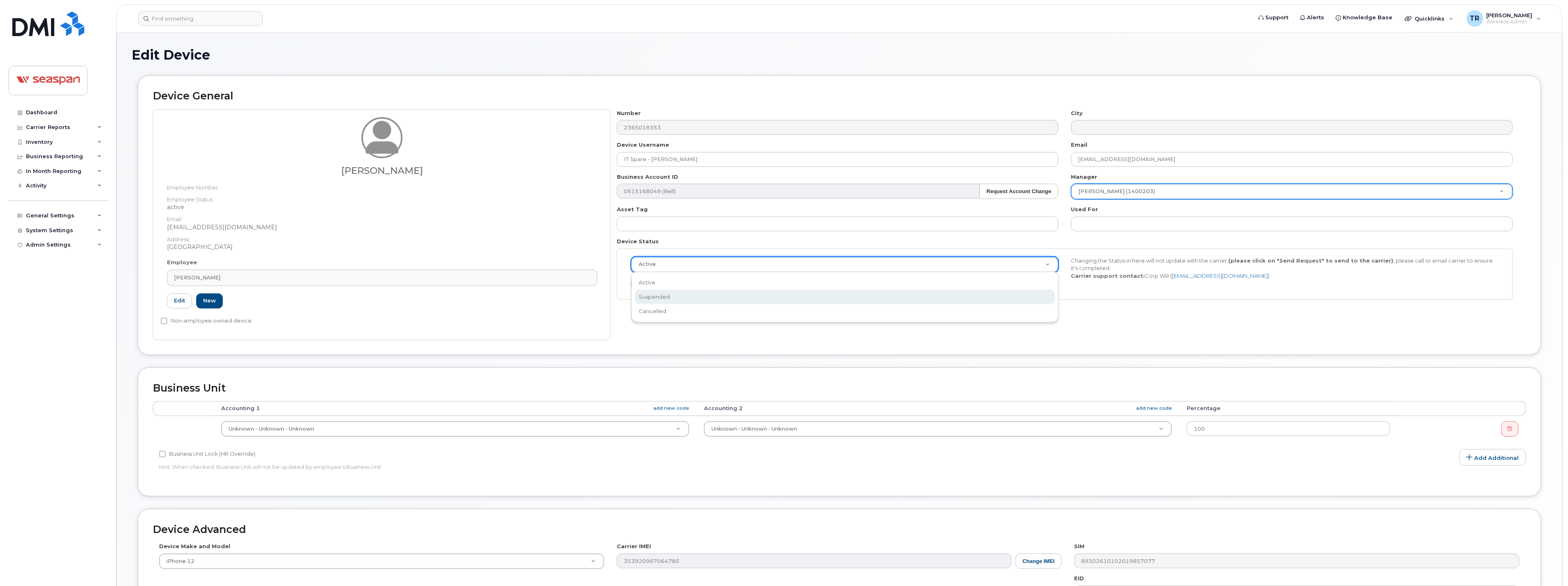
scroll to position [0, 2]
select select "suspended"
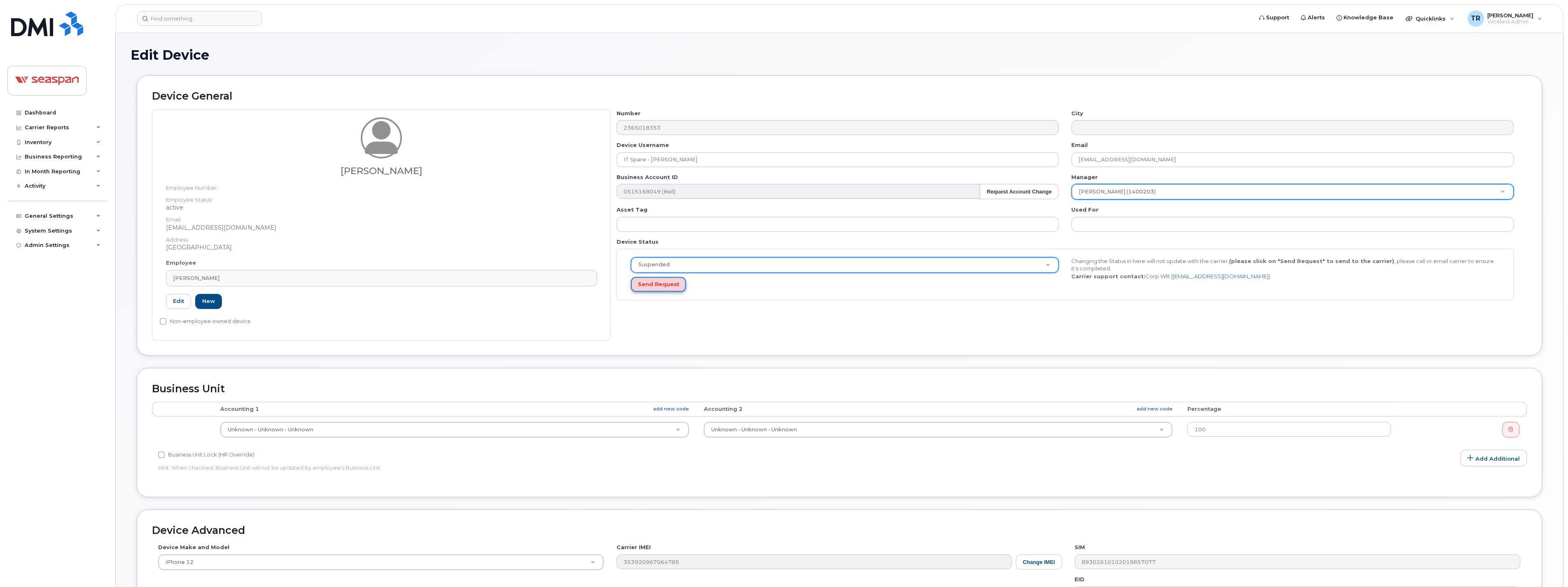
click at [666, 282] on button "Send Request" at bounding box center [658, 285] width 55 height 15
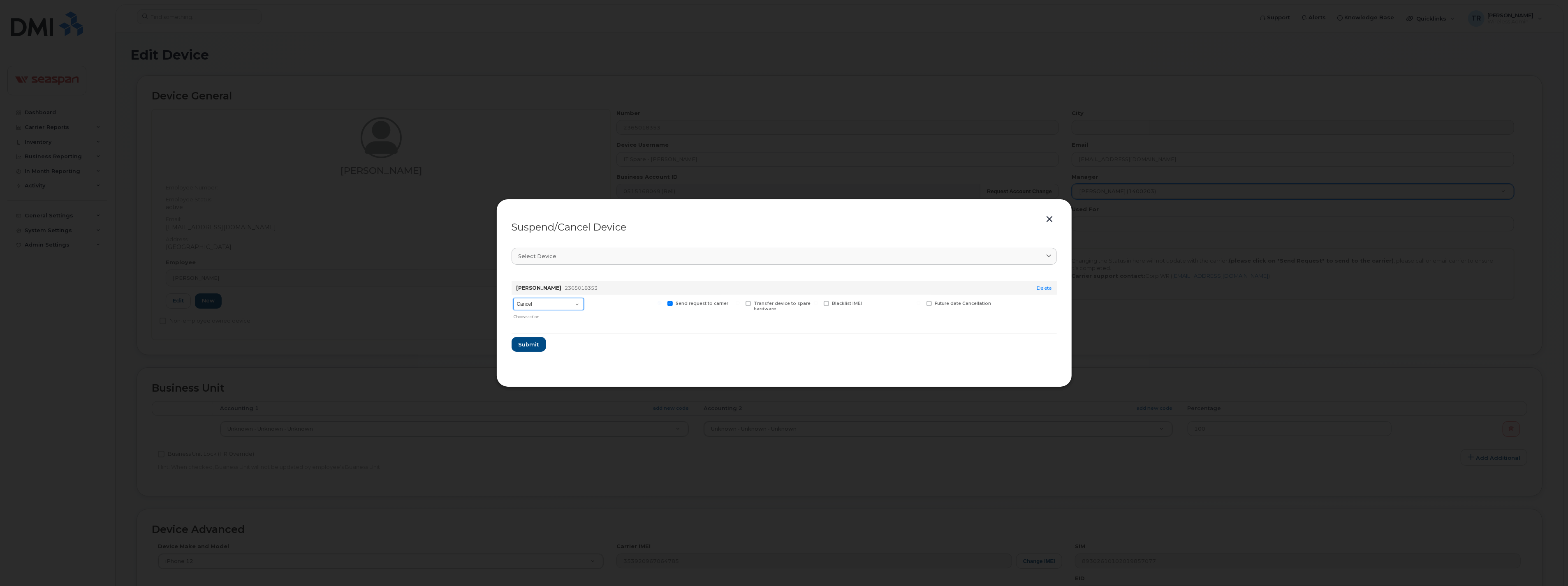
click at [561, 306] on select "Cancel Suspend - Extend Suspension Suspend - Reduced Rate Suspend - Full Rate S…" at bounding box center [548, 304] width 71 height 12
select select "[object Object]"
click at [513, 298] on select "Cancel Suspend - Extend Suspension Suspend - Reduced Rate Suspend - Full Rate S…" at bounding box center [548, 304] width 71 height 12
click at [523, 341] on span "Submit" at bounding box center [528, 344] width 21 height 8
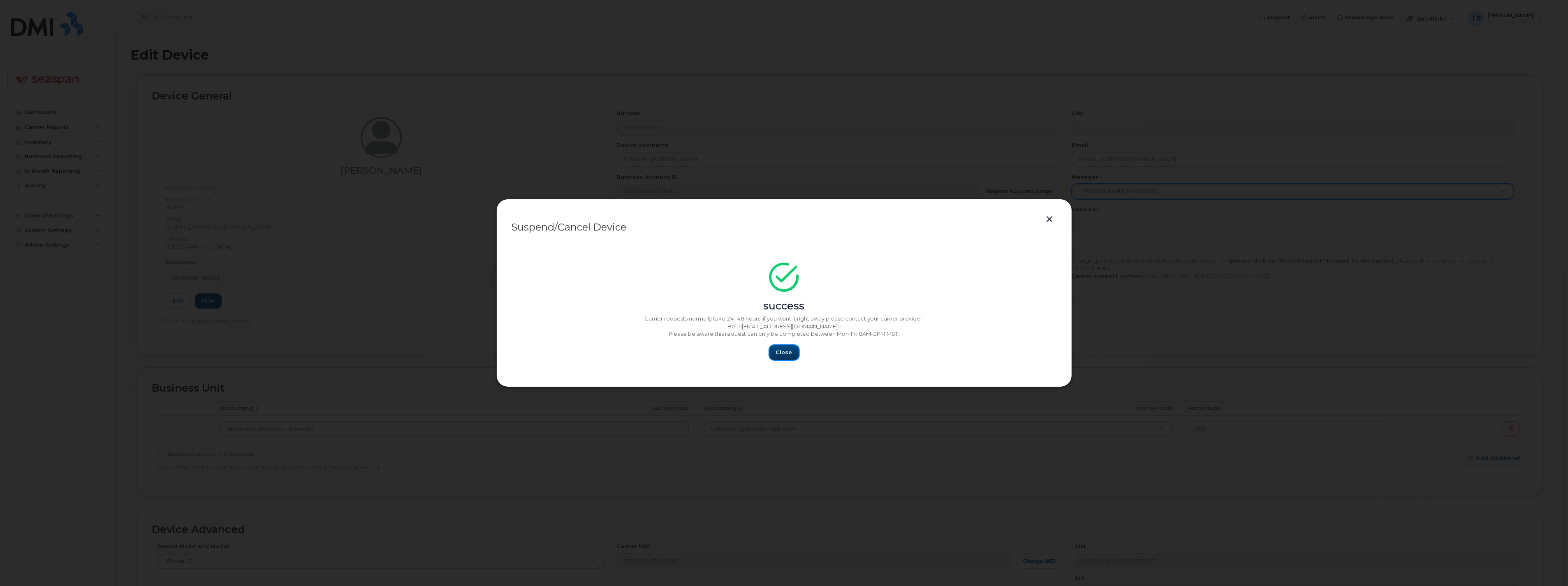
click at [777, 358] on button "Close" at bounding box center [784, 352] width 30 height 15
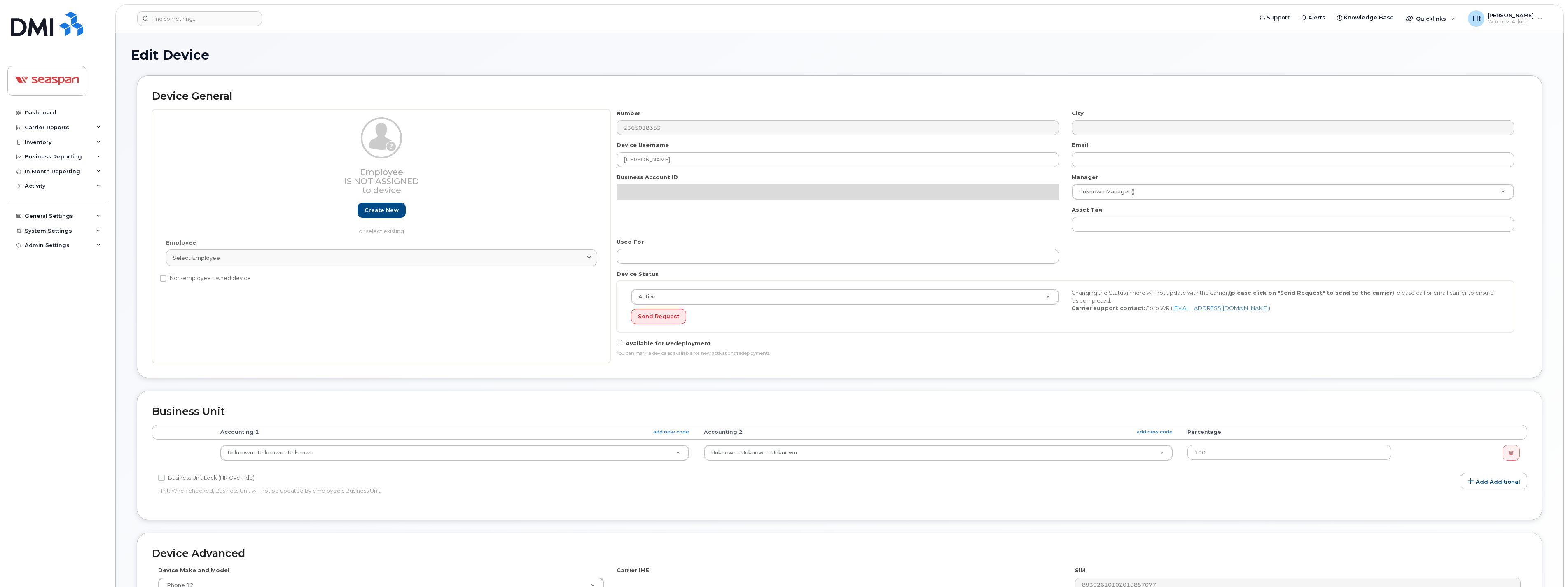
select select "14480"
select select "16943"
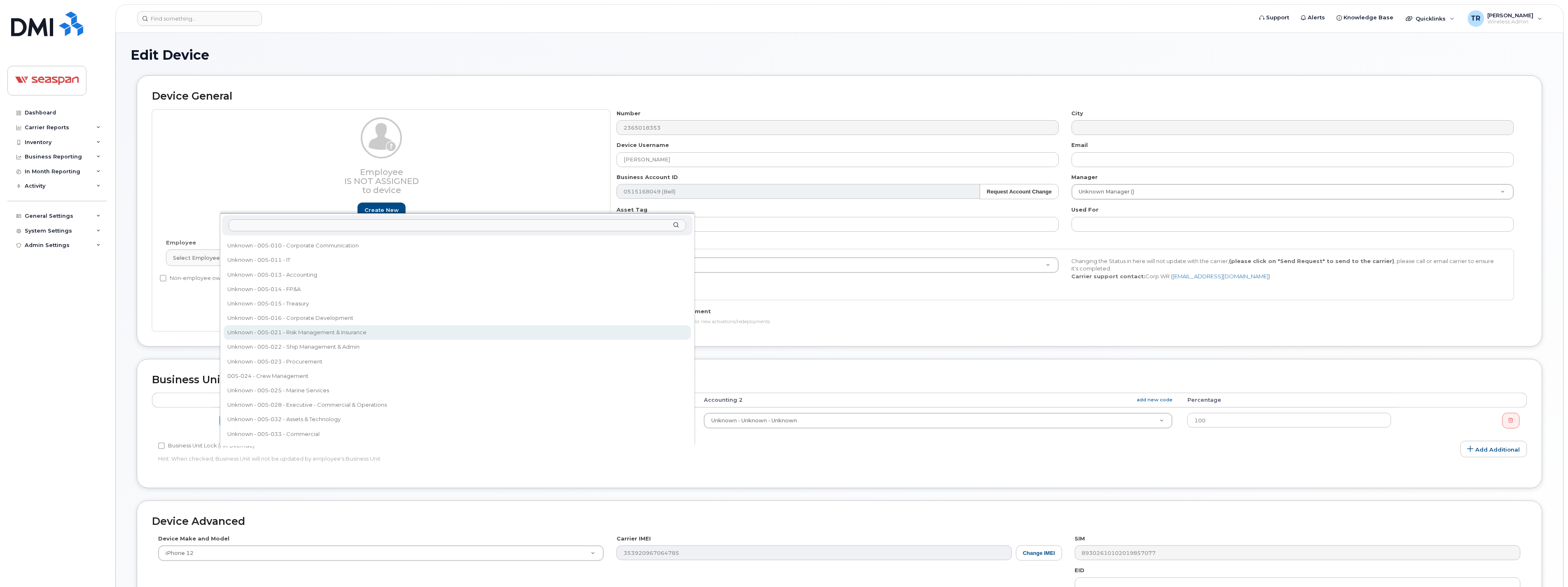
scroll to position [127, 0]
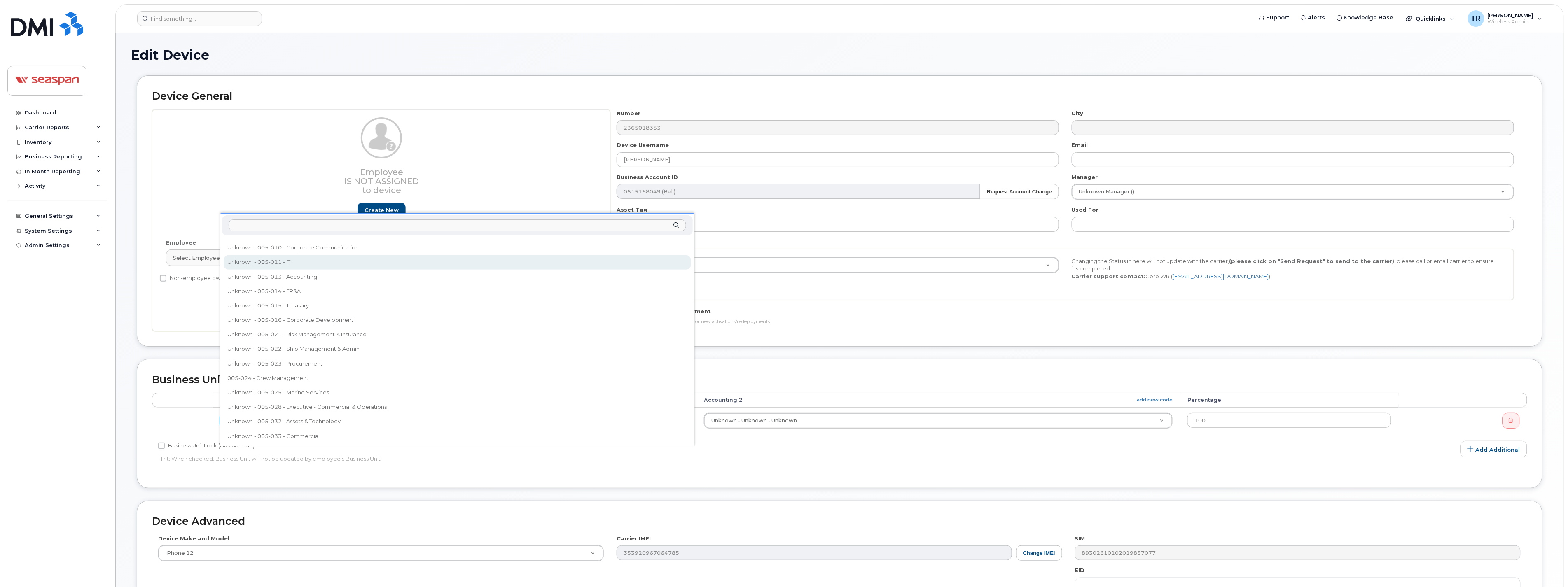
drag, startPoint x: 295, startPoint y: 257, endPoint x: 653, endPoint y: 403, distance: 386.6
select select "16946"
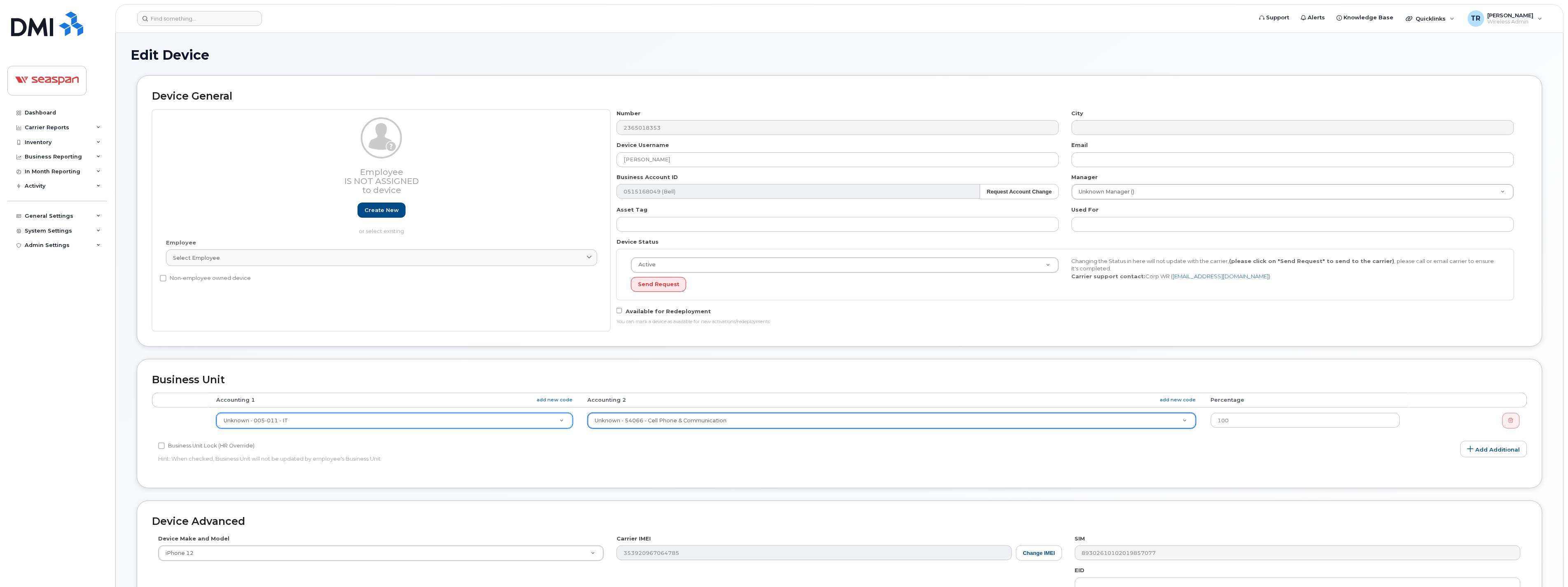
select select "16960"
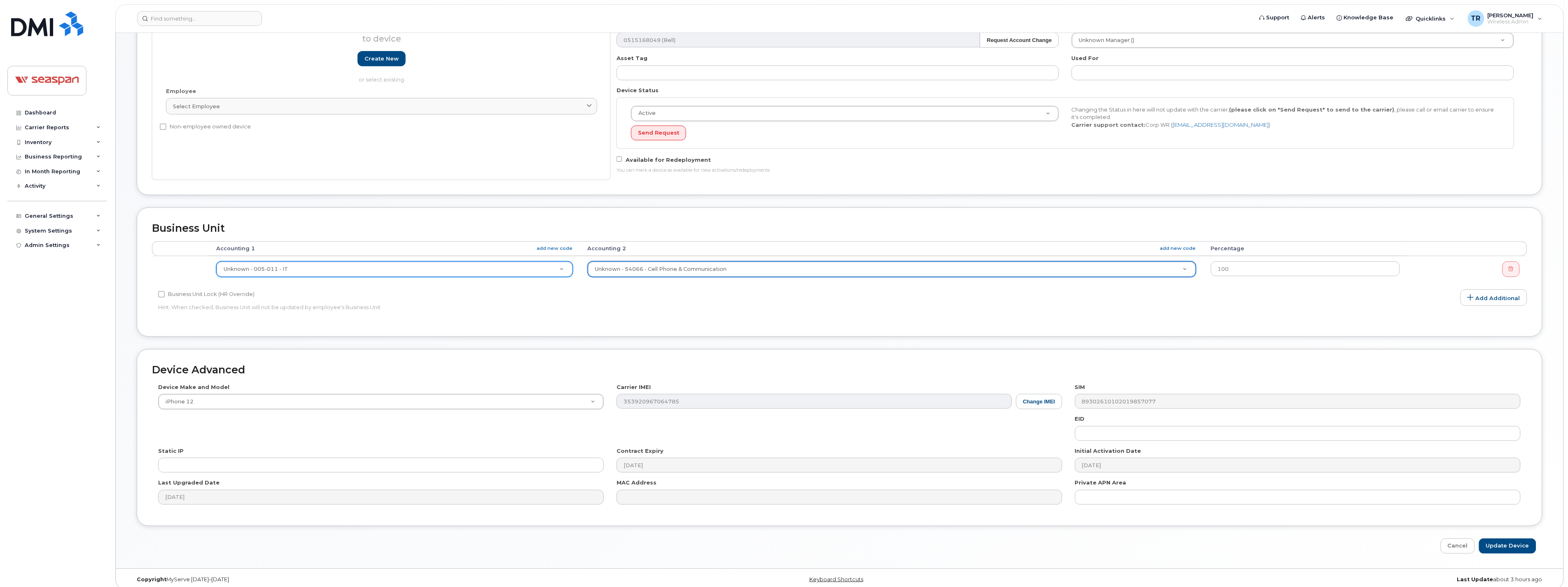
scroll to position [160, 0]
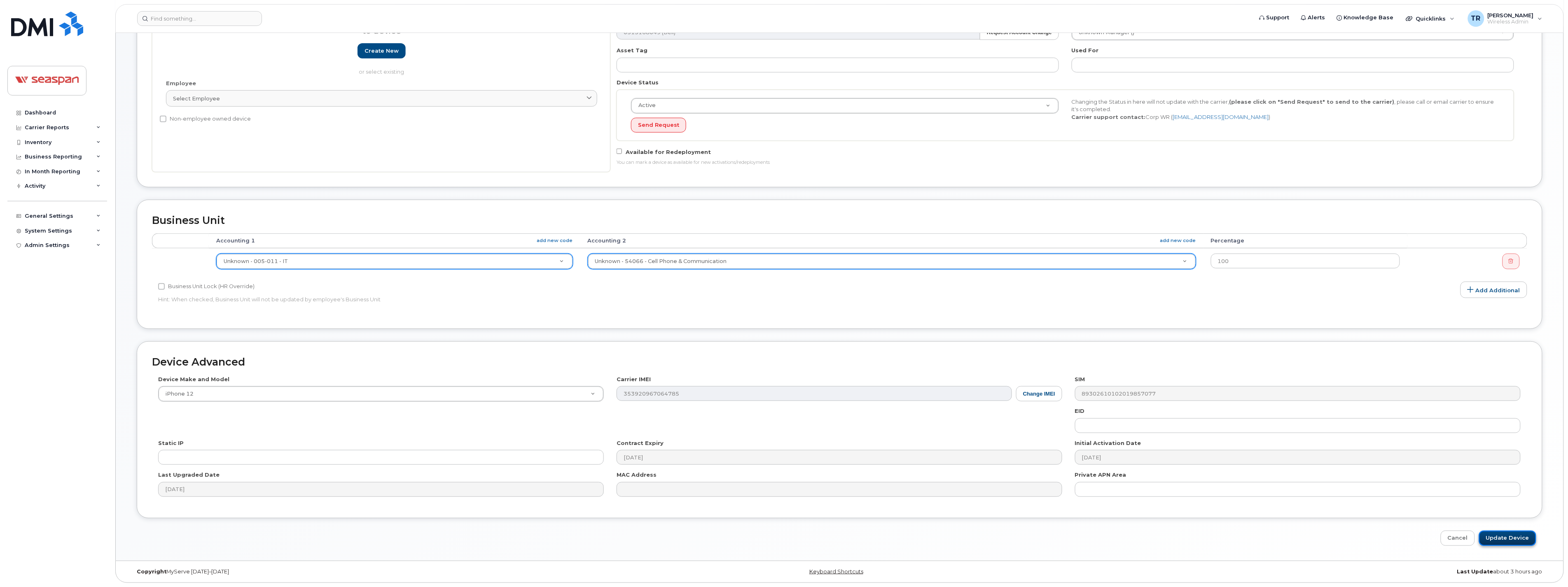
click at [1500, 539] on input "Update Device" at bounding box center [1508, 538] width 57 height 15
type input "Saving..."
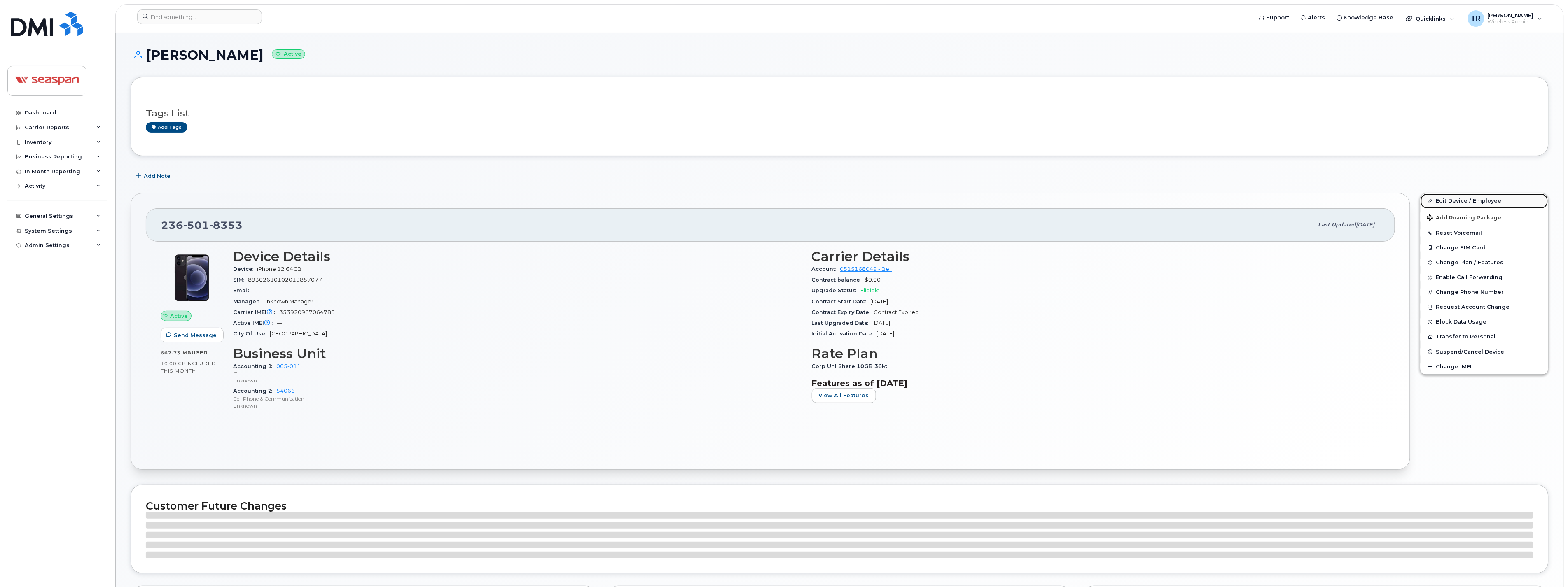
click at [1461, 199] on link "Edit Device / Employee" at bounding box center [1484, 201] width 127 height 15
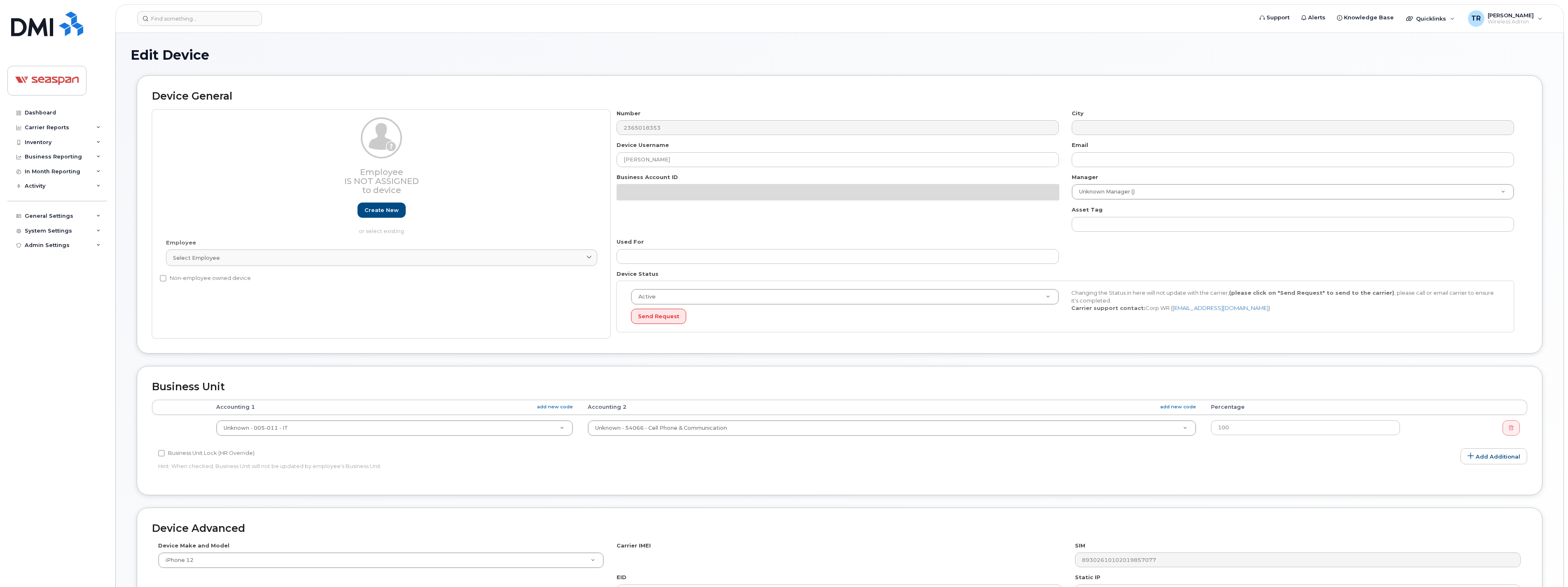
select select "16946"
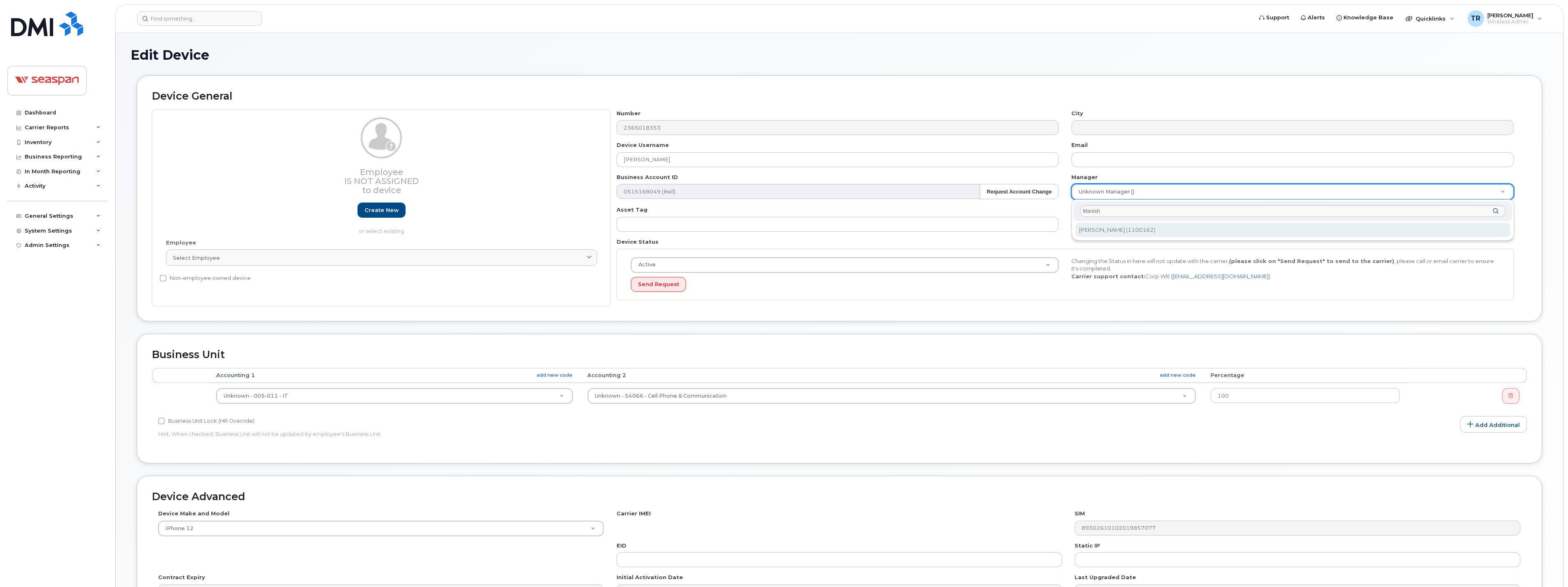
type input "Manish"
type input "1660349"
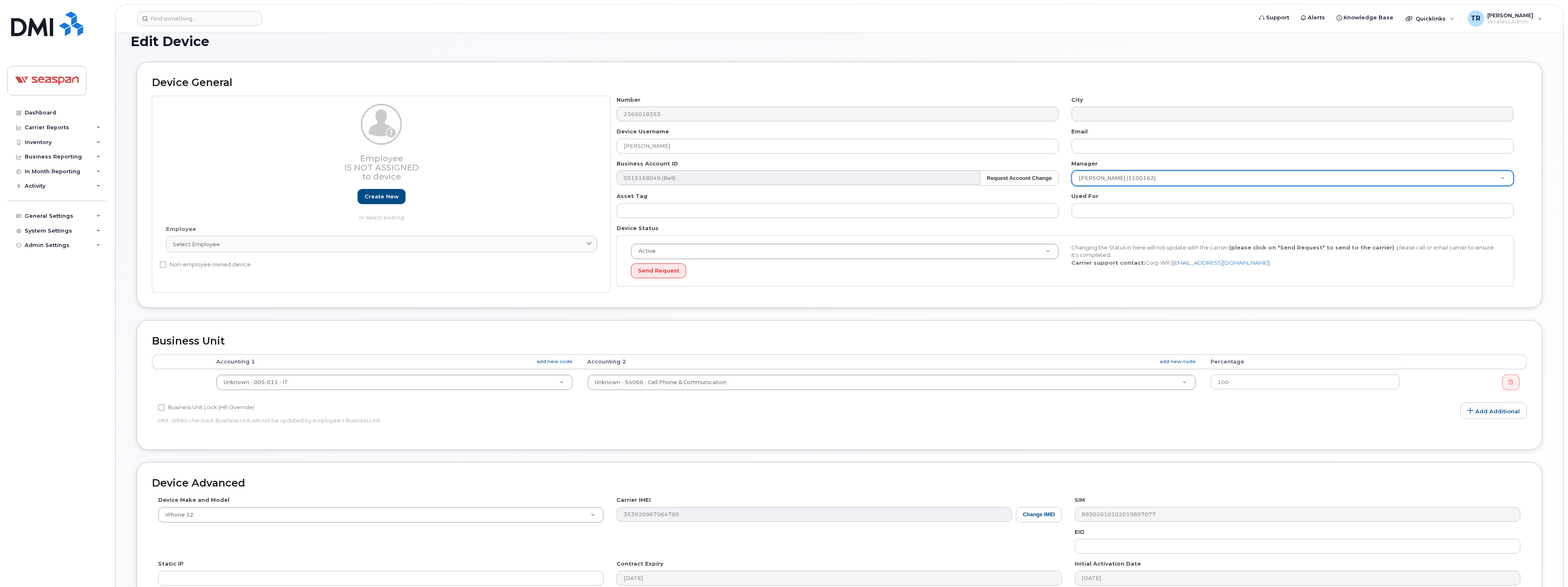
scroll to position [15, 0]
click at [558, 237] on link "Select employee" at bounding box center [381, 243] width 431 height 16
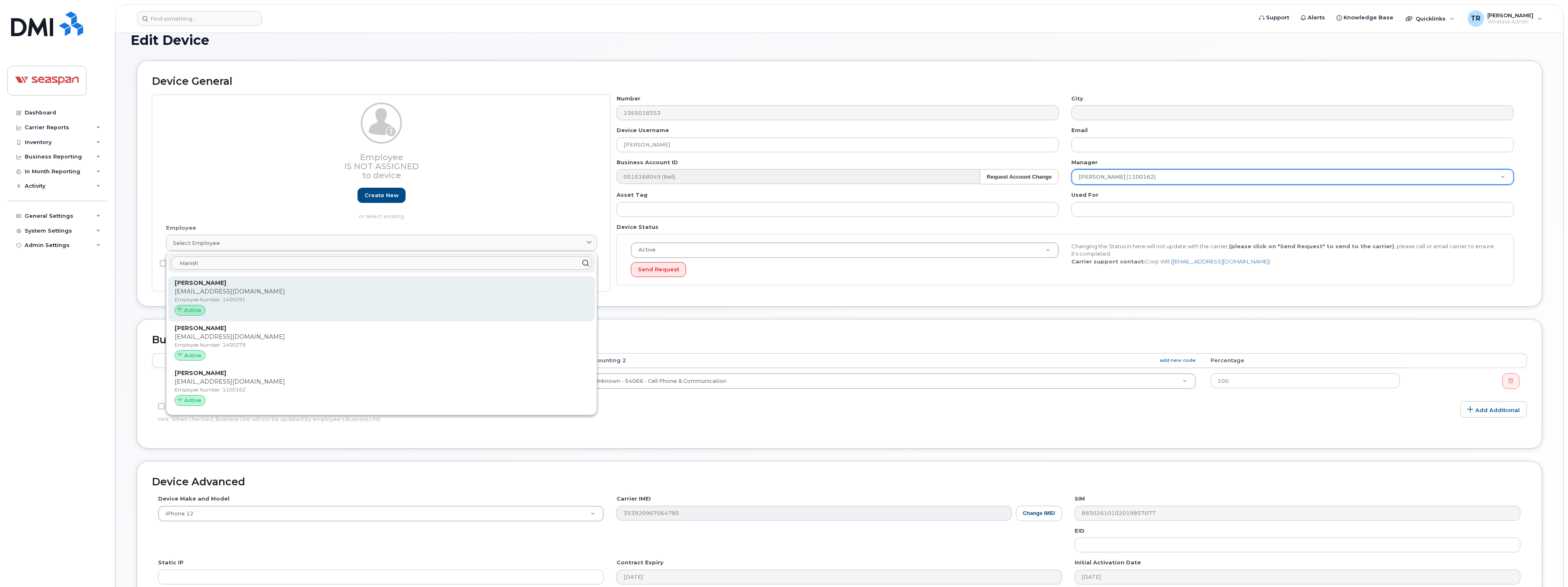
type input "Manish"
click at [266, 284] on p "[PERSON_NAME]" at bounding box center [381, 283] width 414 height 9
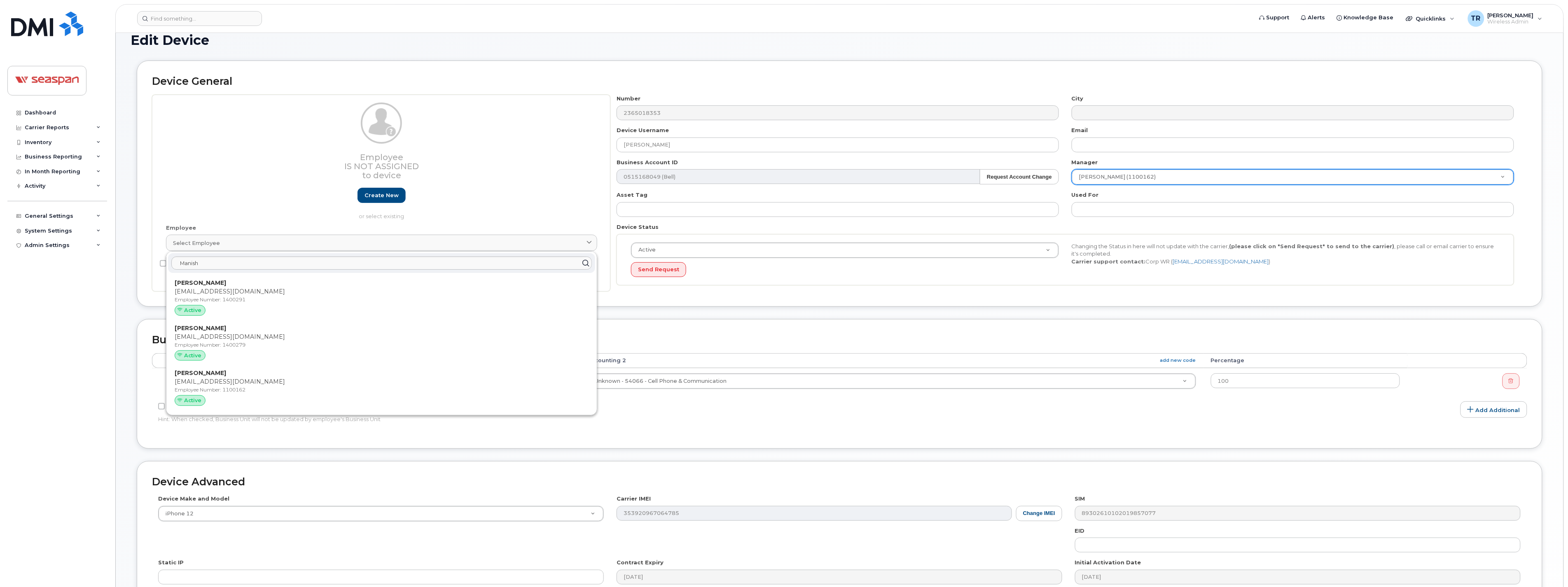
type input "1400291"
type input "[EMAIL_ADDRESS][DOMAIN_NAME]"
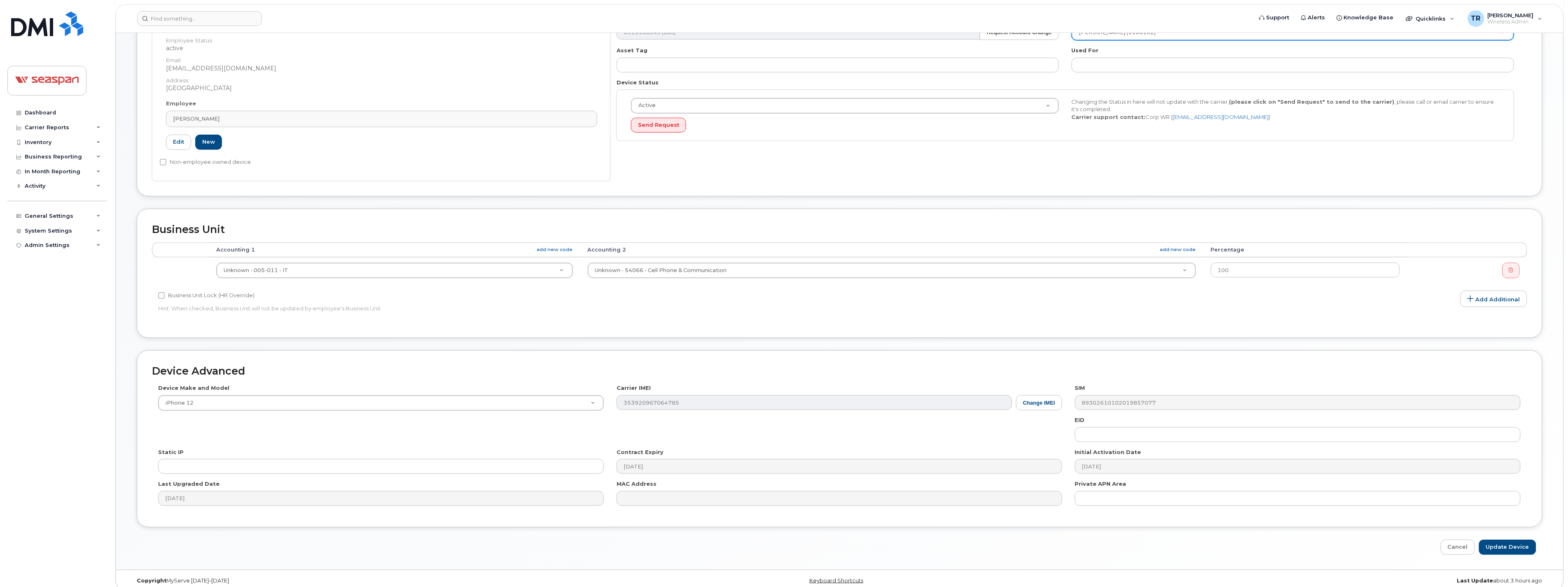
scroll to position [169, 0]
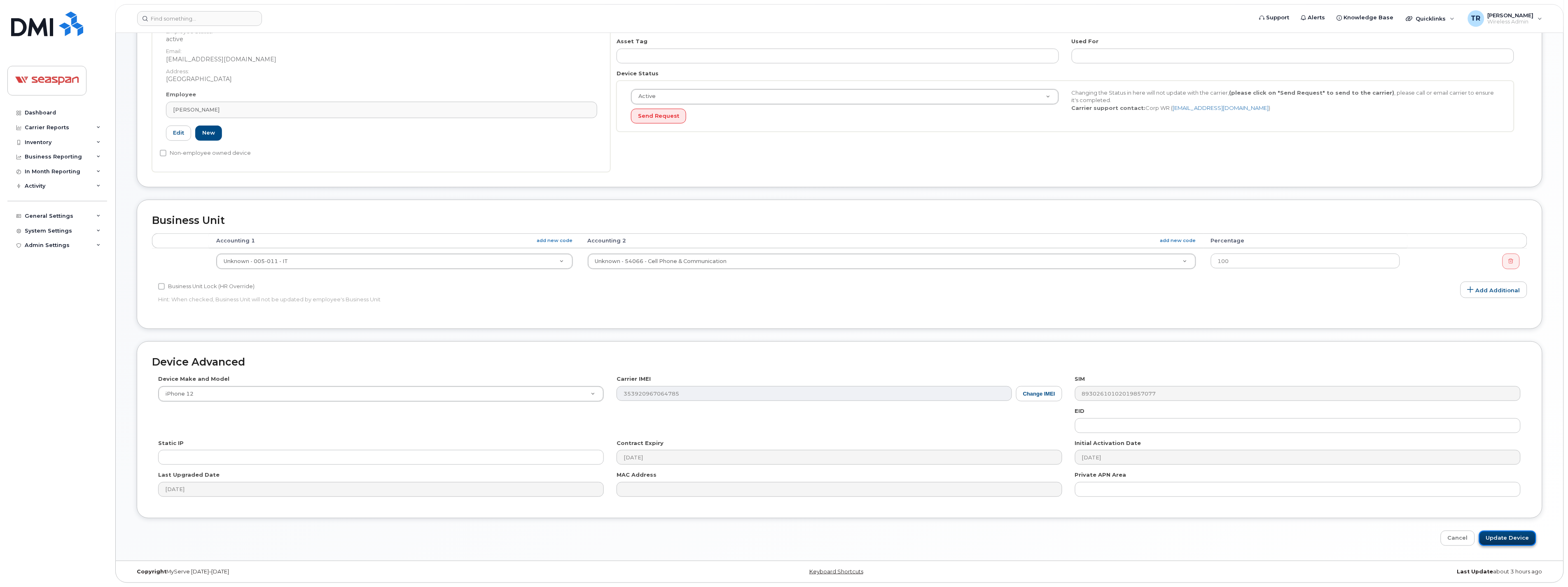
click at [1500, 538] on input "Update Device" at bounding box center [1508, 538] width 57 height 15
type input "Saving..."
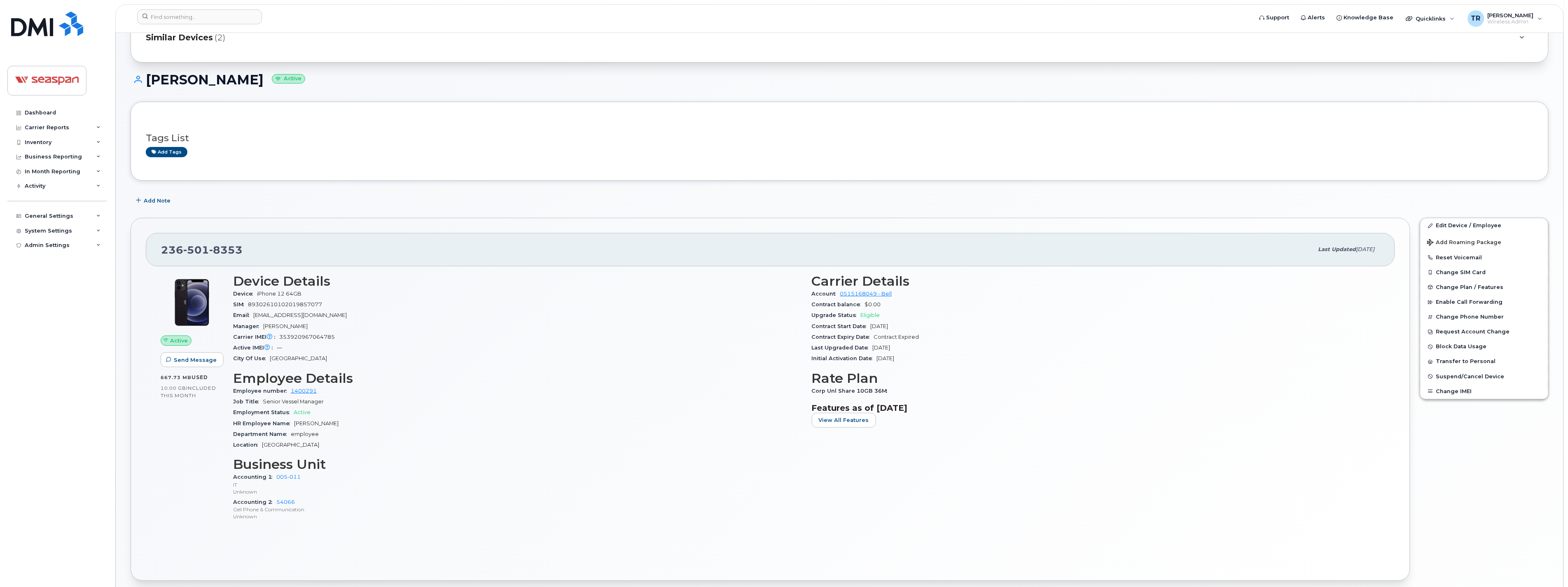
scroll to position [46, 0]
click at [1449, 225] on link "Edit Device / Employee" at bounding box center [1484, 225] width 127 height 15
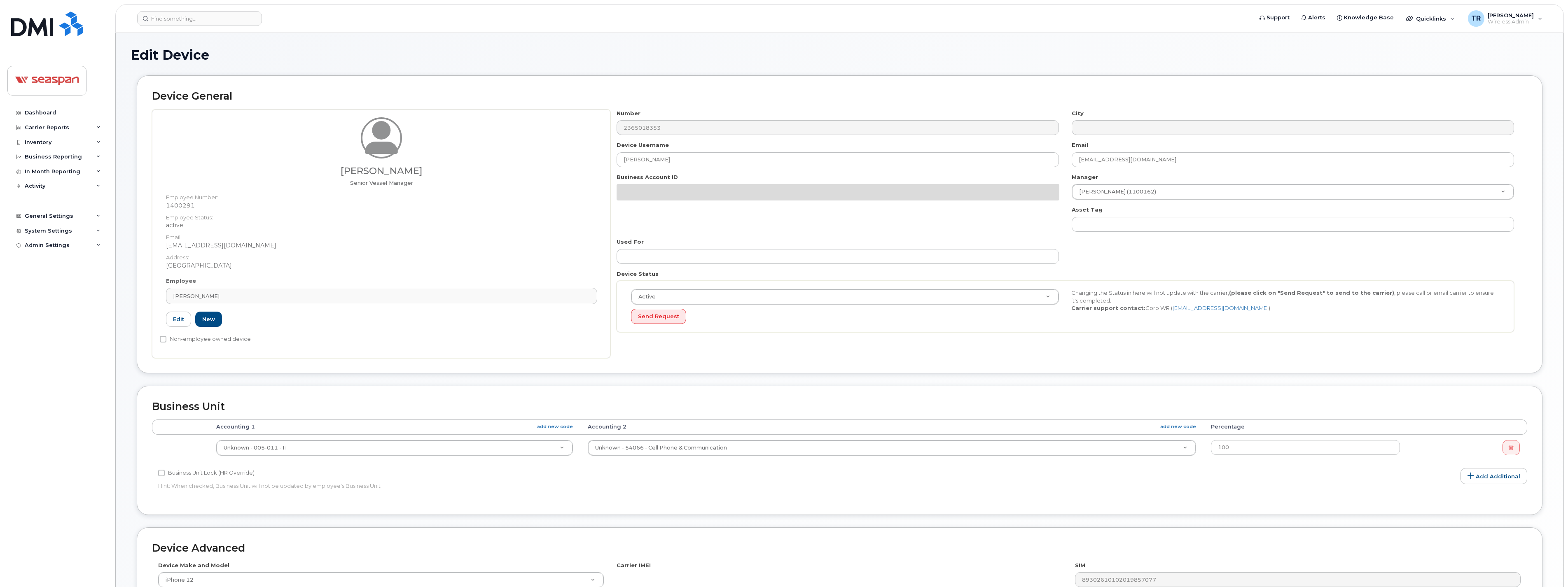
select select "16946"
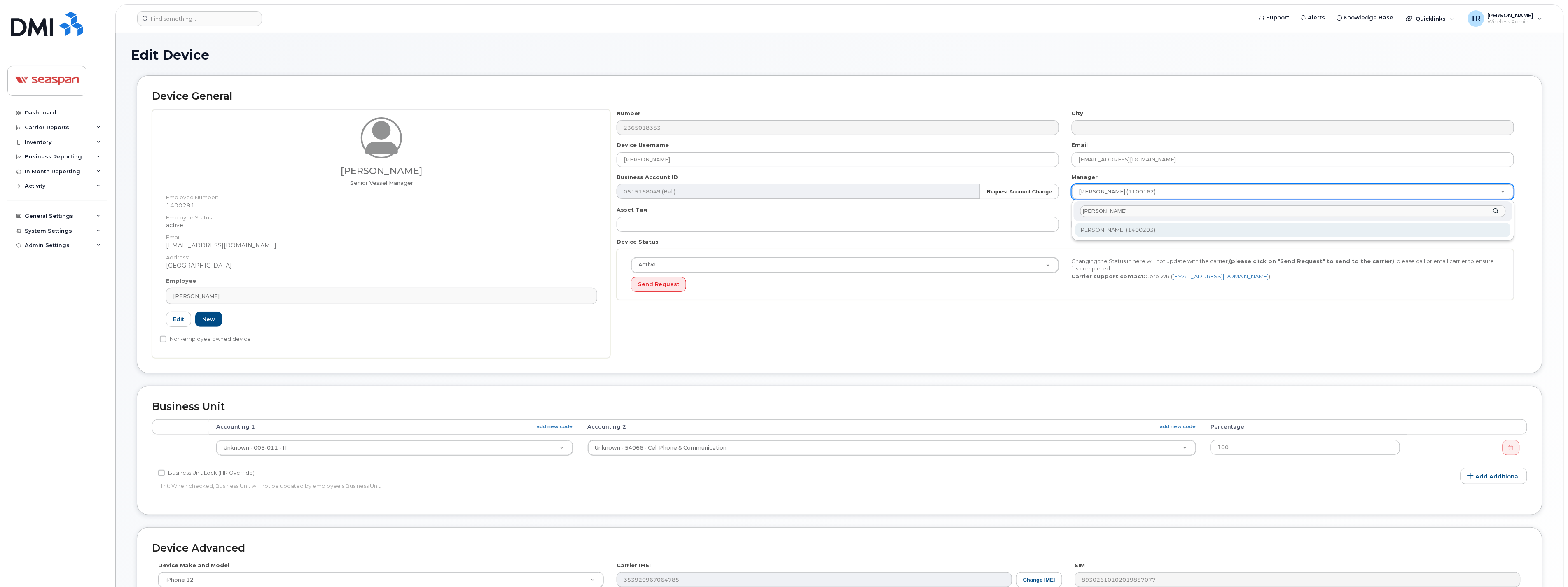
type input "Adrian"
type input "1865123"
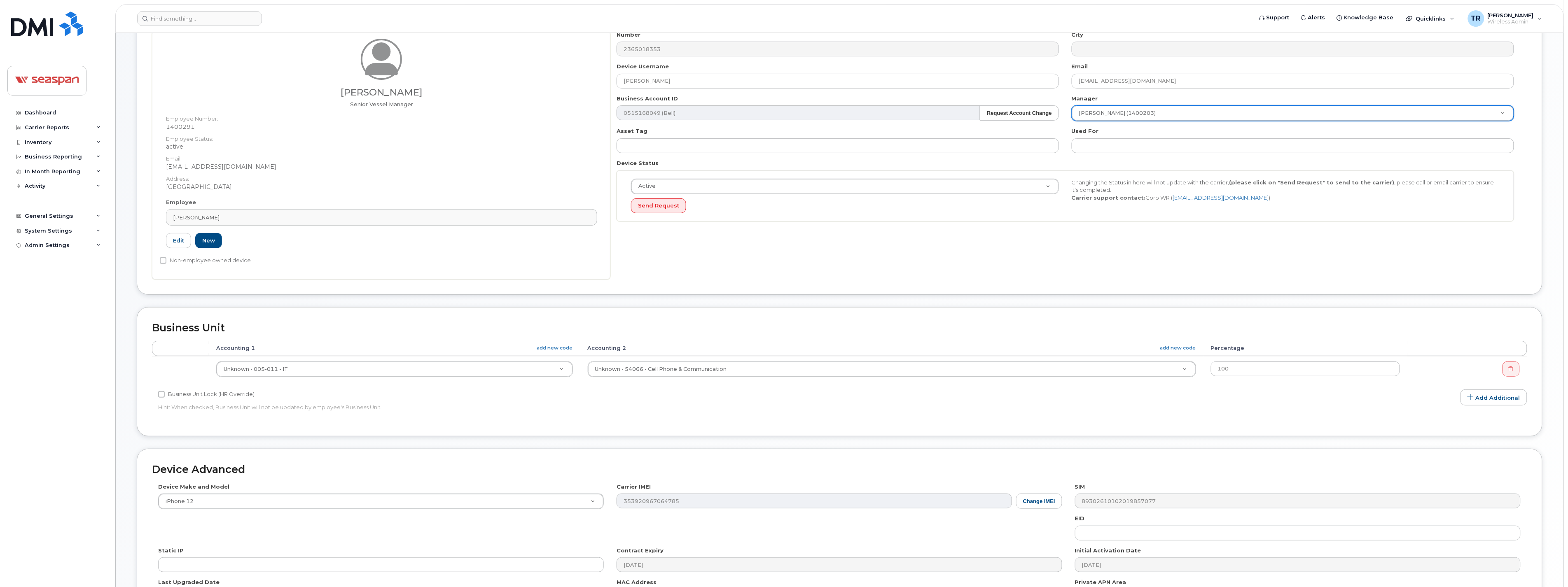
scroll to position [137, 0]
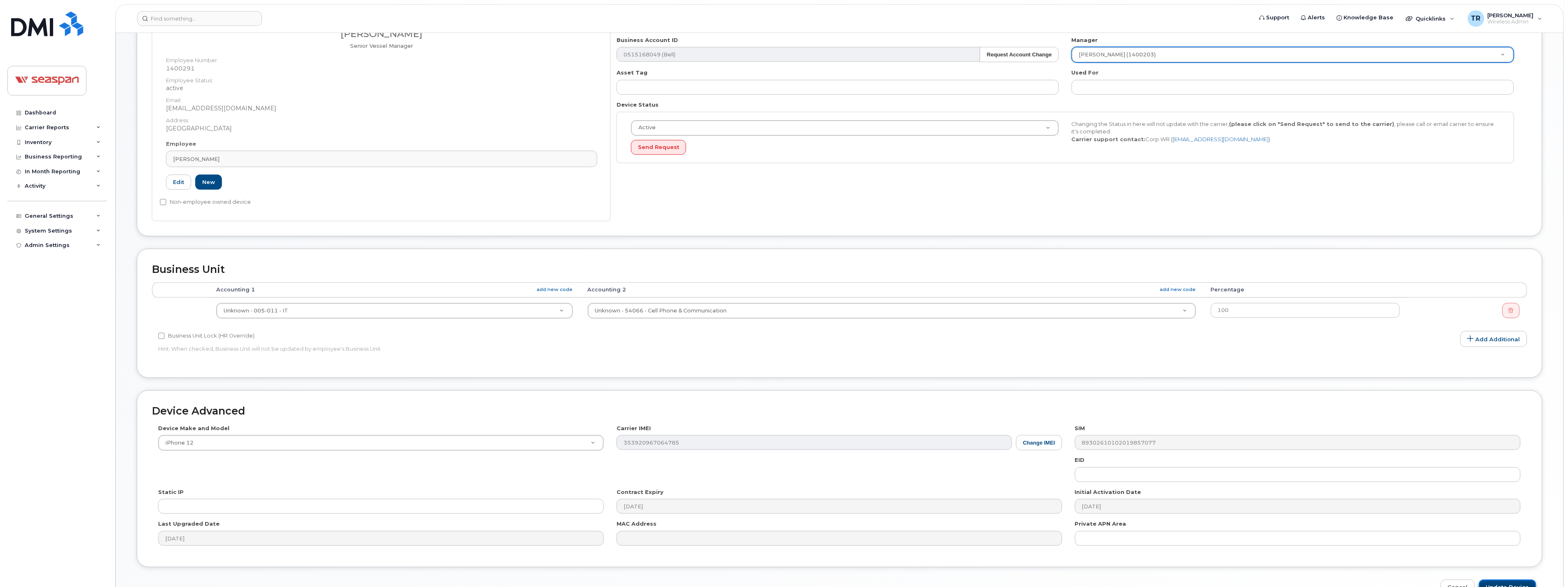
click at [1506, 583] on input "Update Device" at bounding box center [1508, 587] width 57 height 15
type input "Saving..."
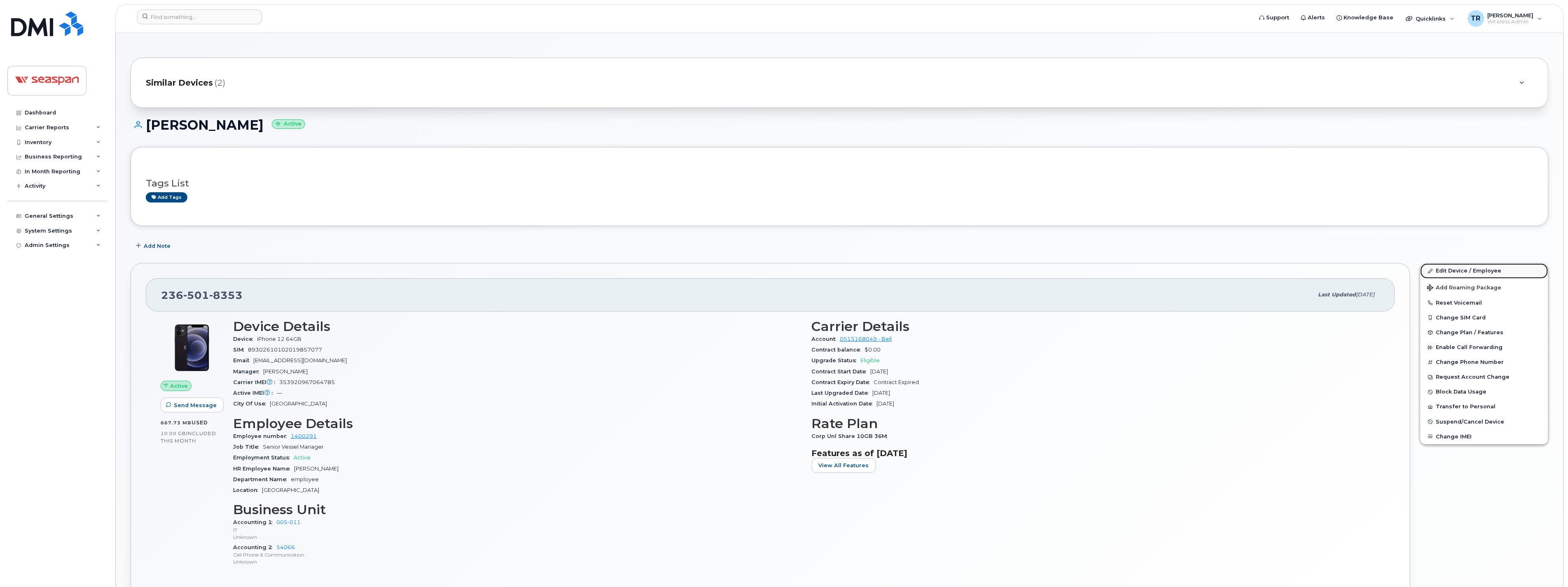
click at [1467, 272] on link "Edit Device / Employee" at bounding box center [1484, 271] width 127 height 15
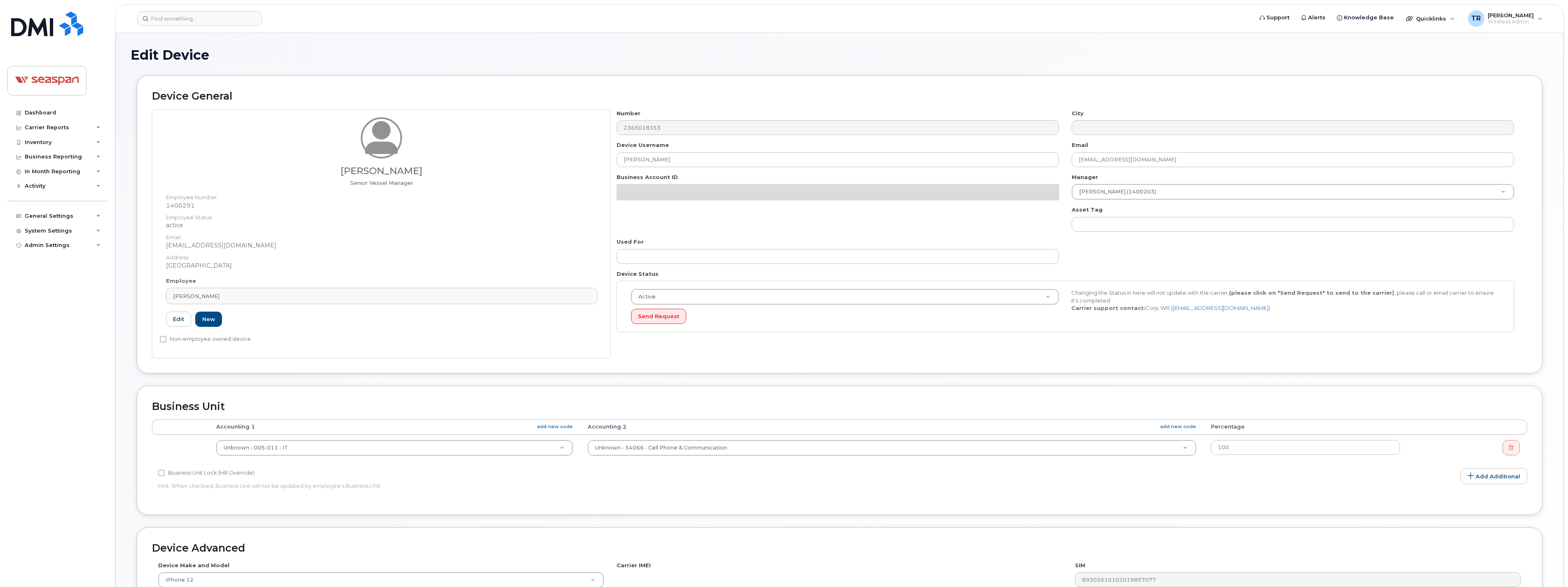
select select "16946"
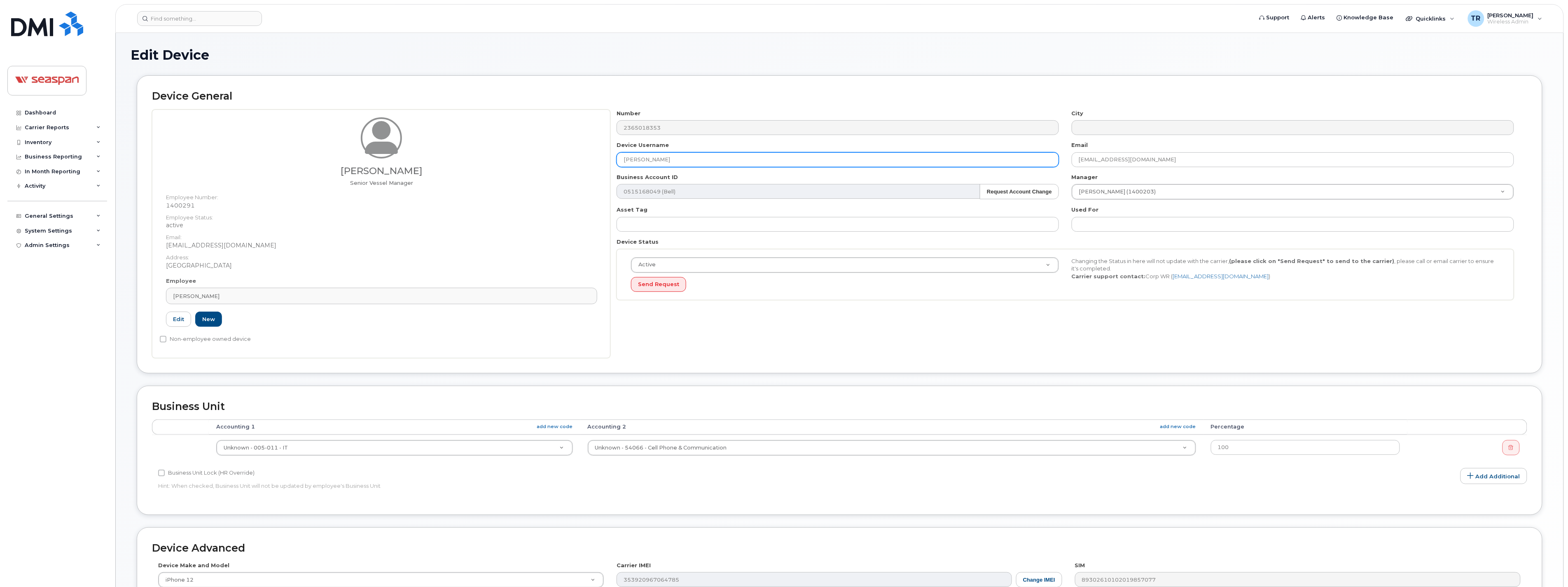
click at [623, 158] on input "[PERSON_NAME]" at bounding box center [838, 160] width 443 height 15
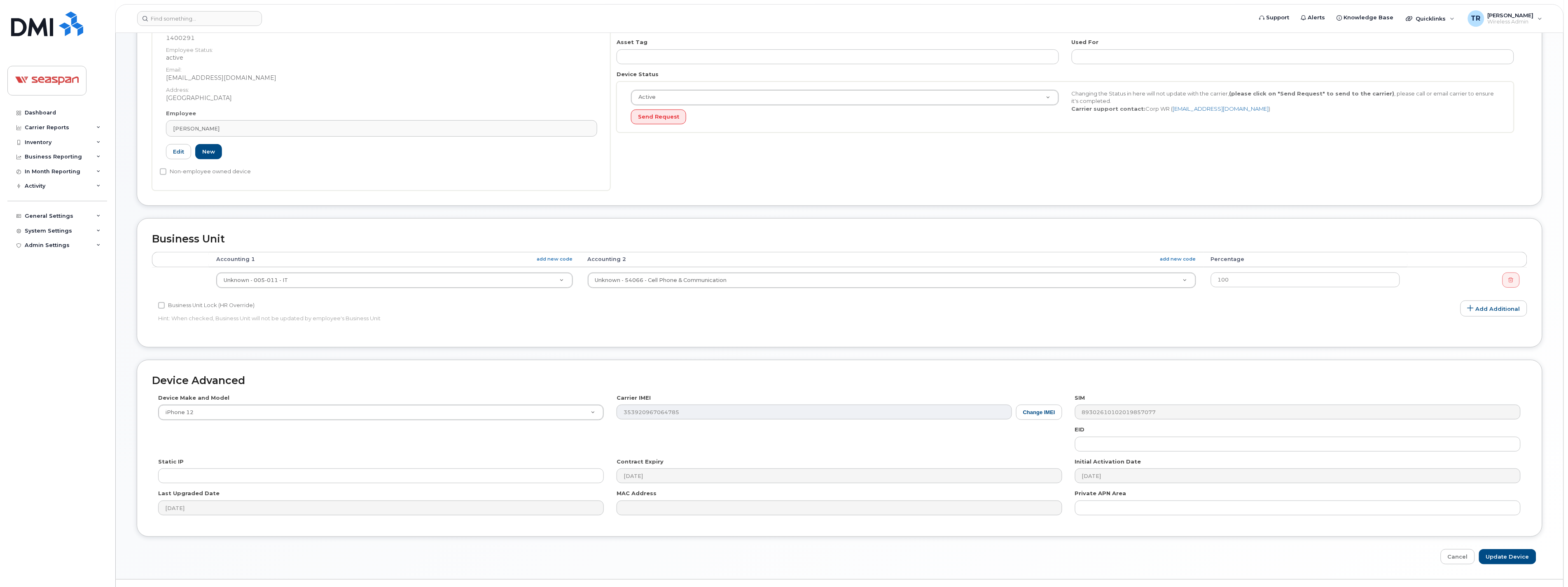
scroll to position [187, 0]
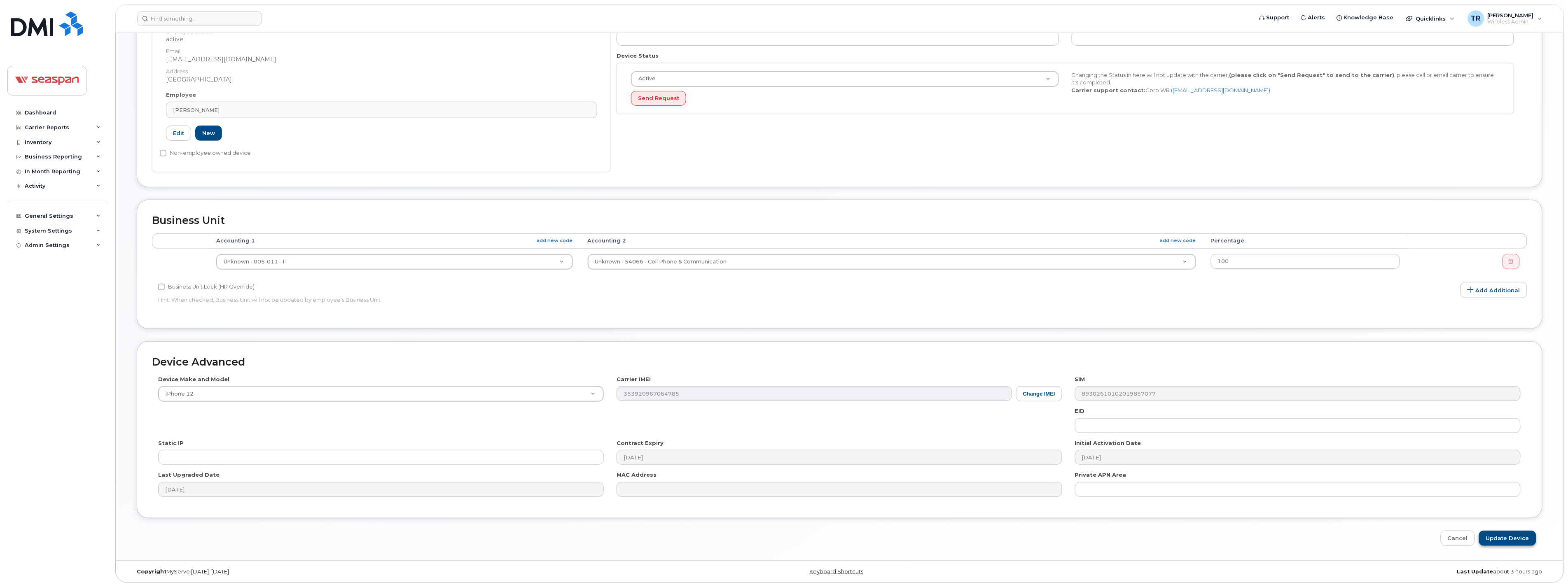
type input "IT Spare - [PERSON_NAME]"
click at [1509, 538] on input "Update Device" at bounding box center [1508, 538] width 57 height 15
type input "Saving..."
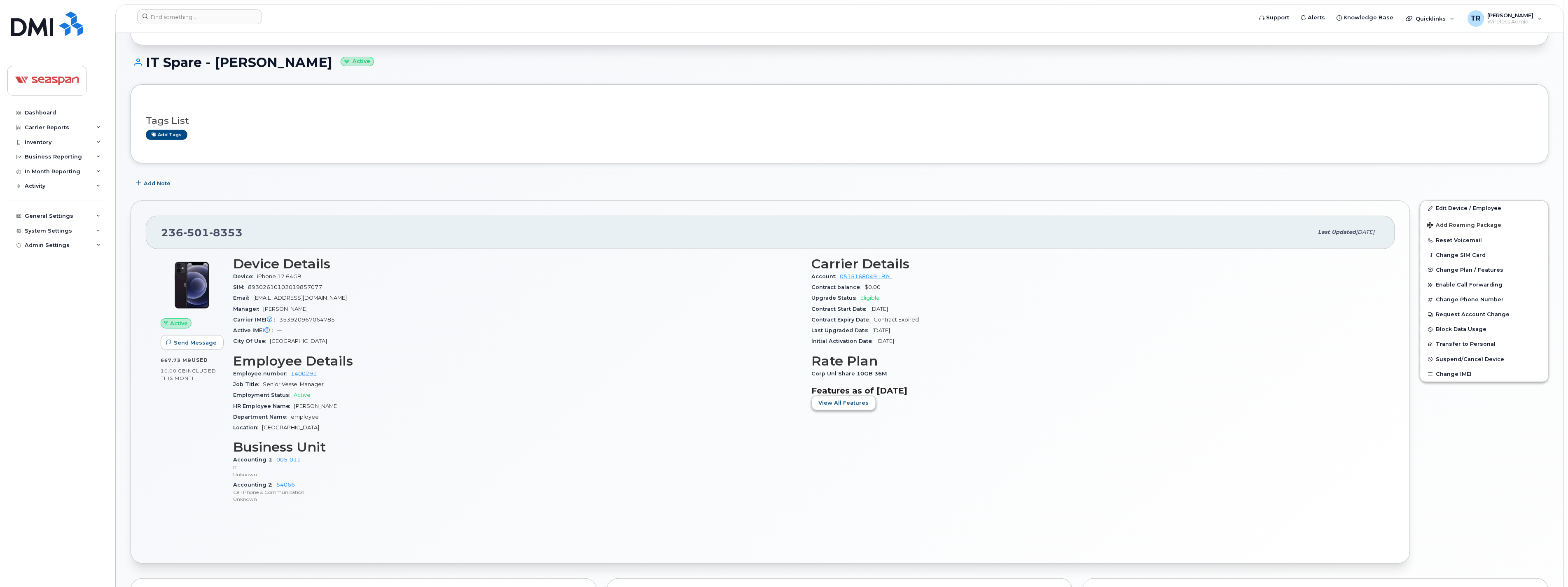
scroll to position [84, 0]
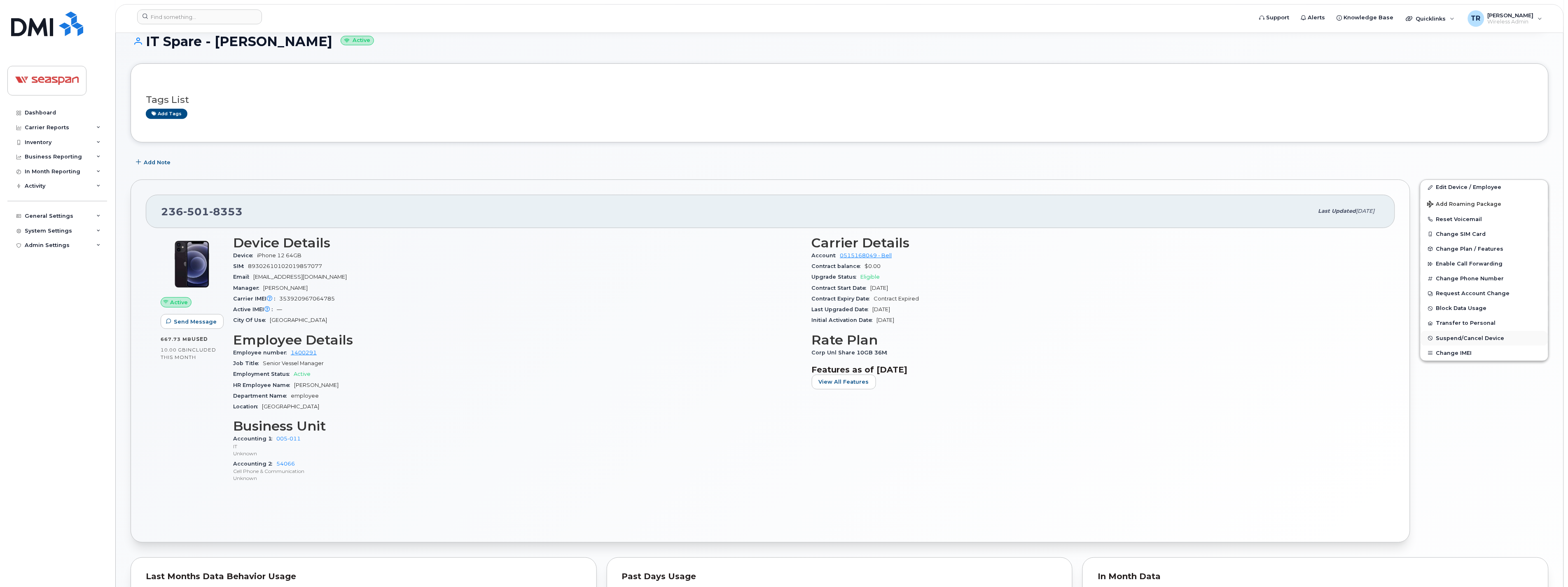
click at [1466, 340] on span "Suspend/Cancel Device" at bounding box center [1470, 338] width 68 height 6
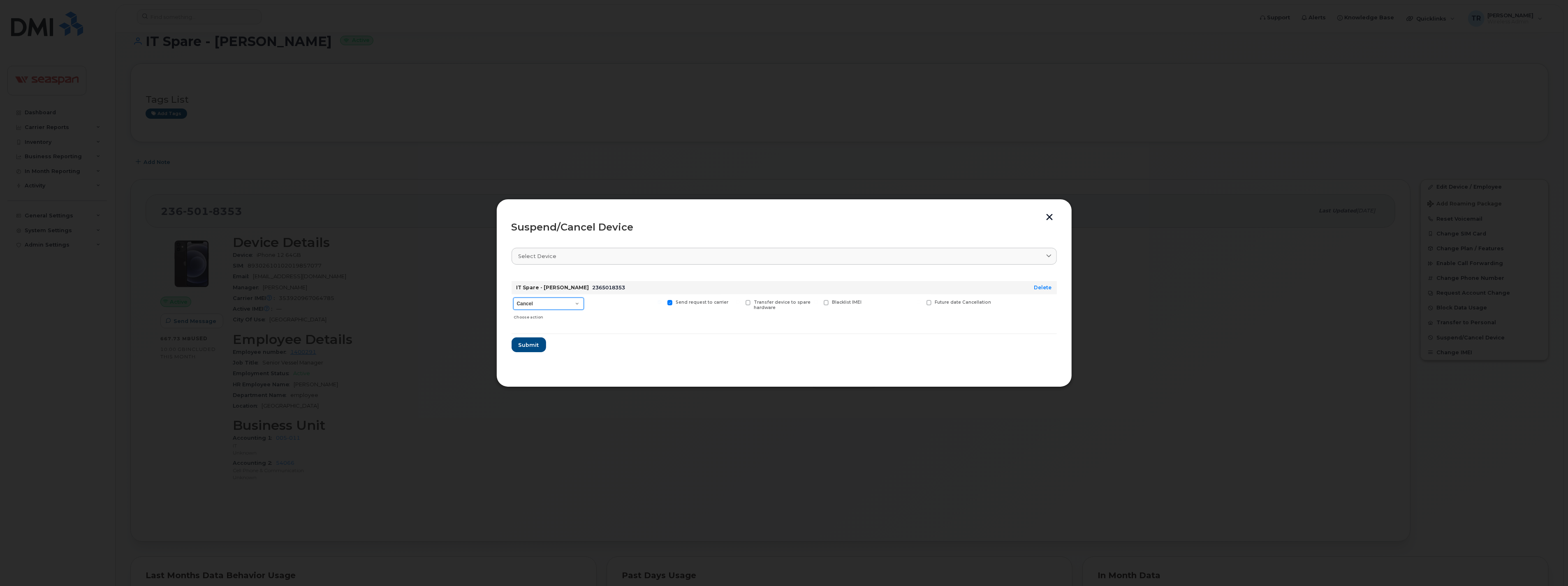
click at [544, 304] on select "Cancel Suspend - Extend Suspension Suspend - Reduced Rate Suspend - Full Rate S…" at bounding box center [548, 304] width 71 height 12
select select "[object Object]"
click at [513, 298] on select "Cancel Suspend - Extend Suspension Suspend - Reduced Rate Suspend - Full Rate S…" at bounding box center [548, 304] width 71 height 12
click at [534, 345] on span "Submit" at bounding box center [528, 345] width 21 height 8
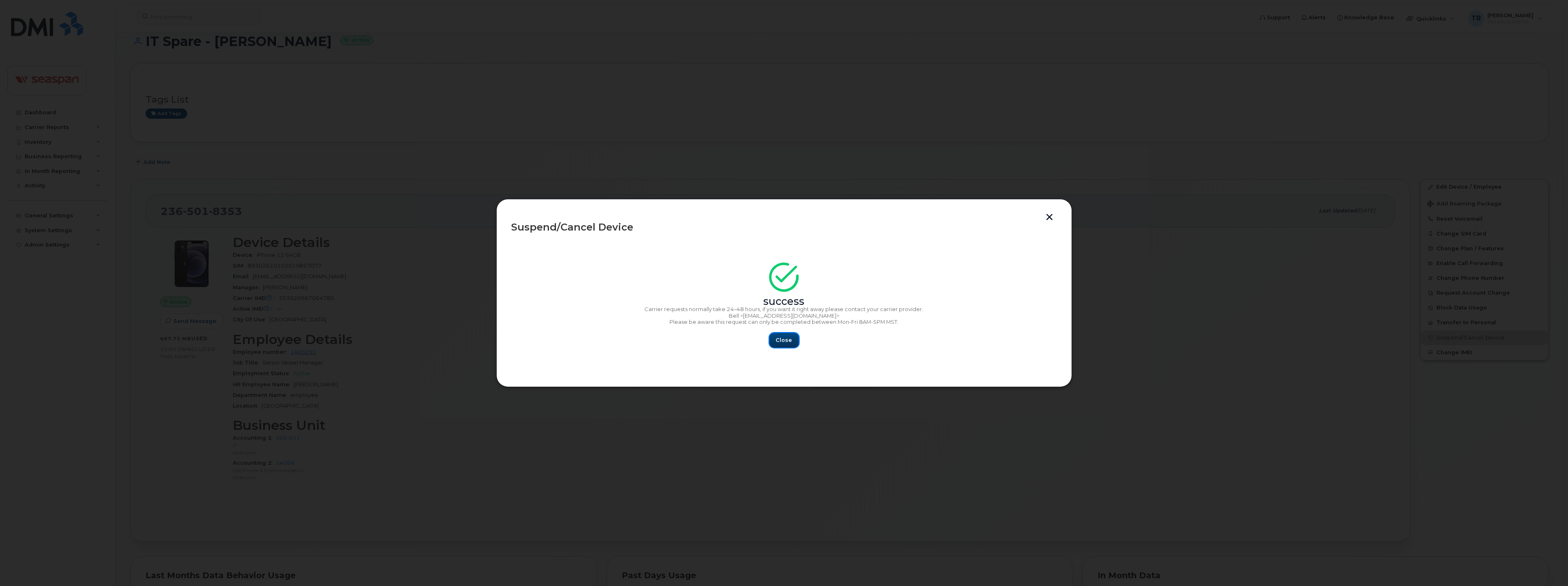
click at [777, 337] on span "Close" at bounding box center [784, 340] width 16 height 8
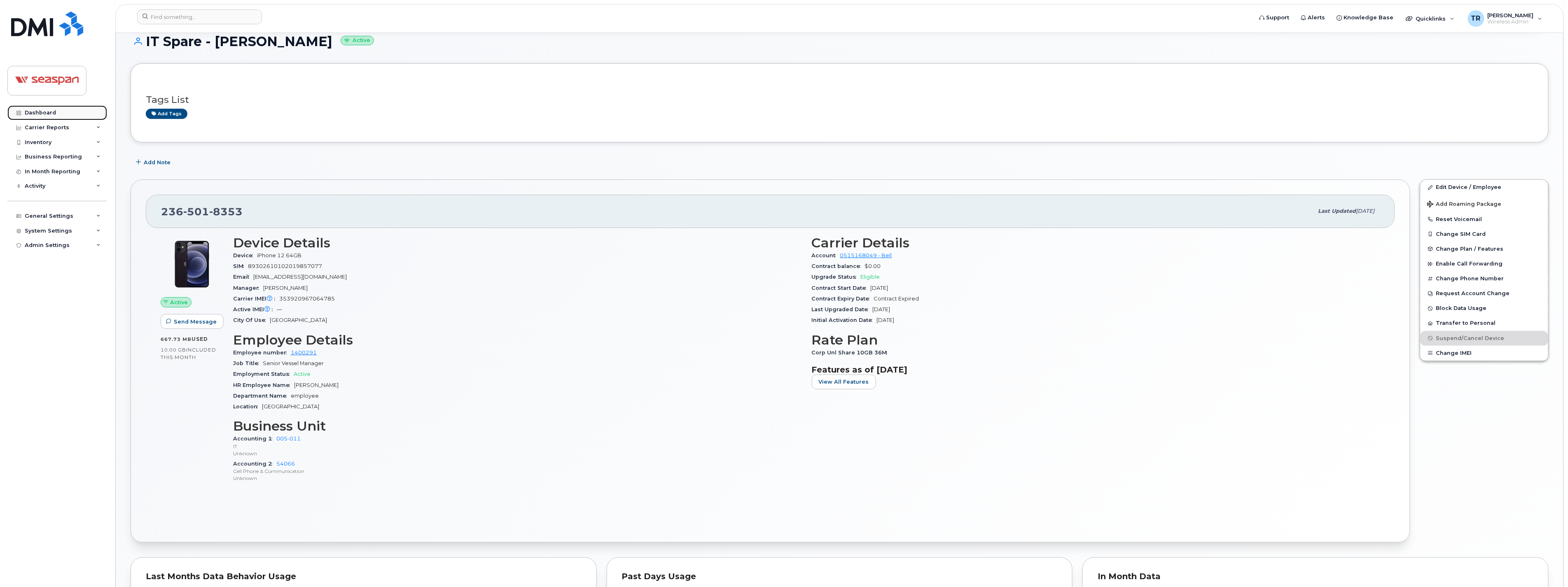
click at [49, 113] on div "Dashboard" at bounding box center [40, 113] width 31 height 7
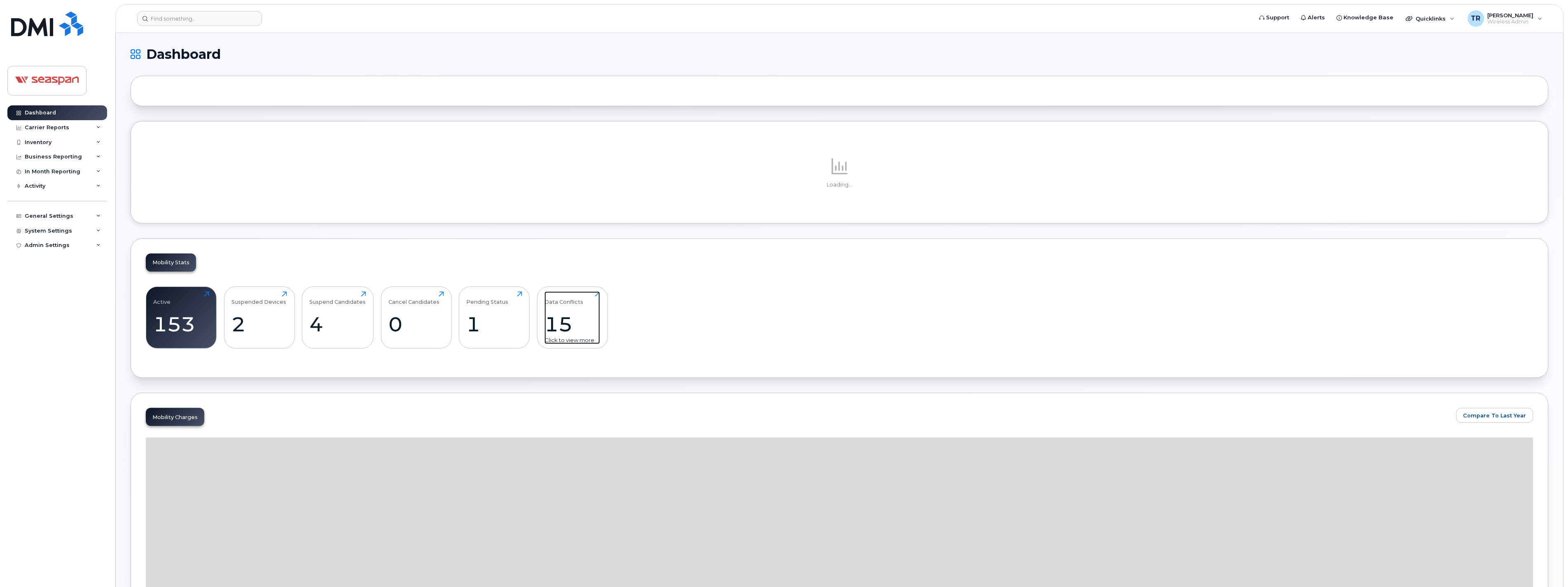
click at [570, 329] on div "15" at bounding box center [572, 324] width 55 height 24
click at [574, 314] on div "15" at bounding box center [572, 324] width 55 height 24
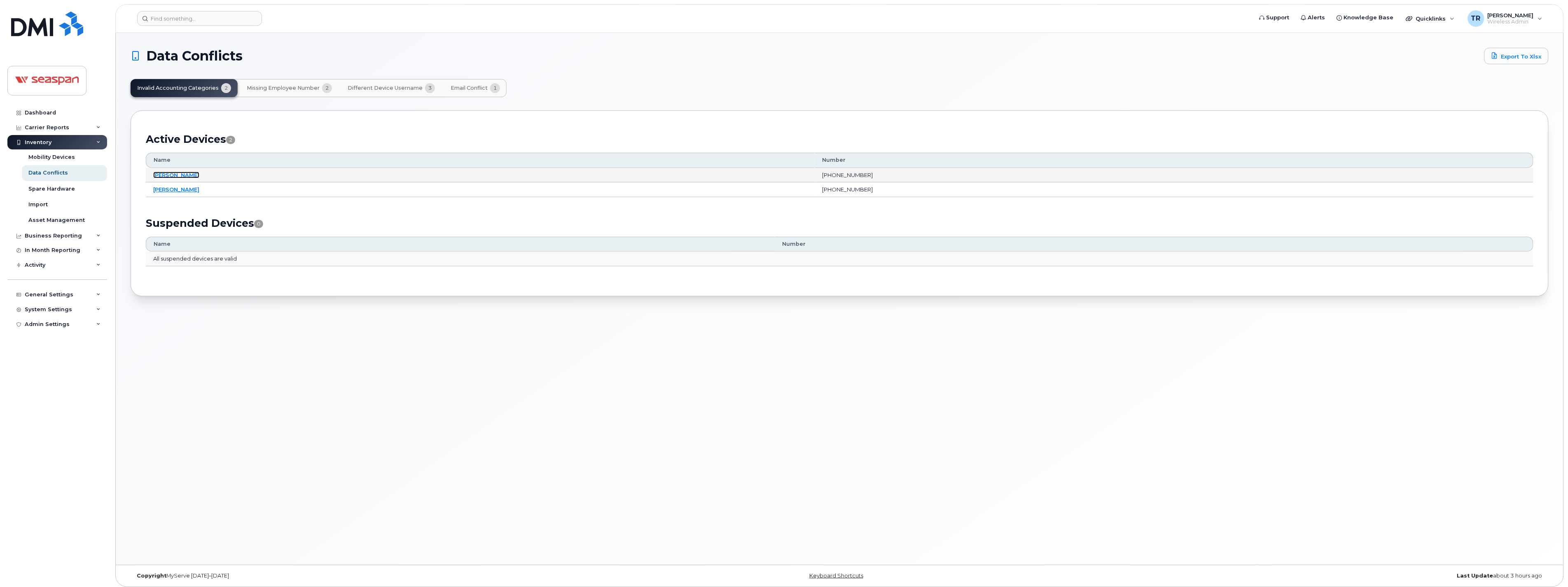
click at [174, 175] on link "[PERSON_NAME]" at bounding box center [176, 175] width 46 height 7
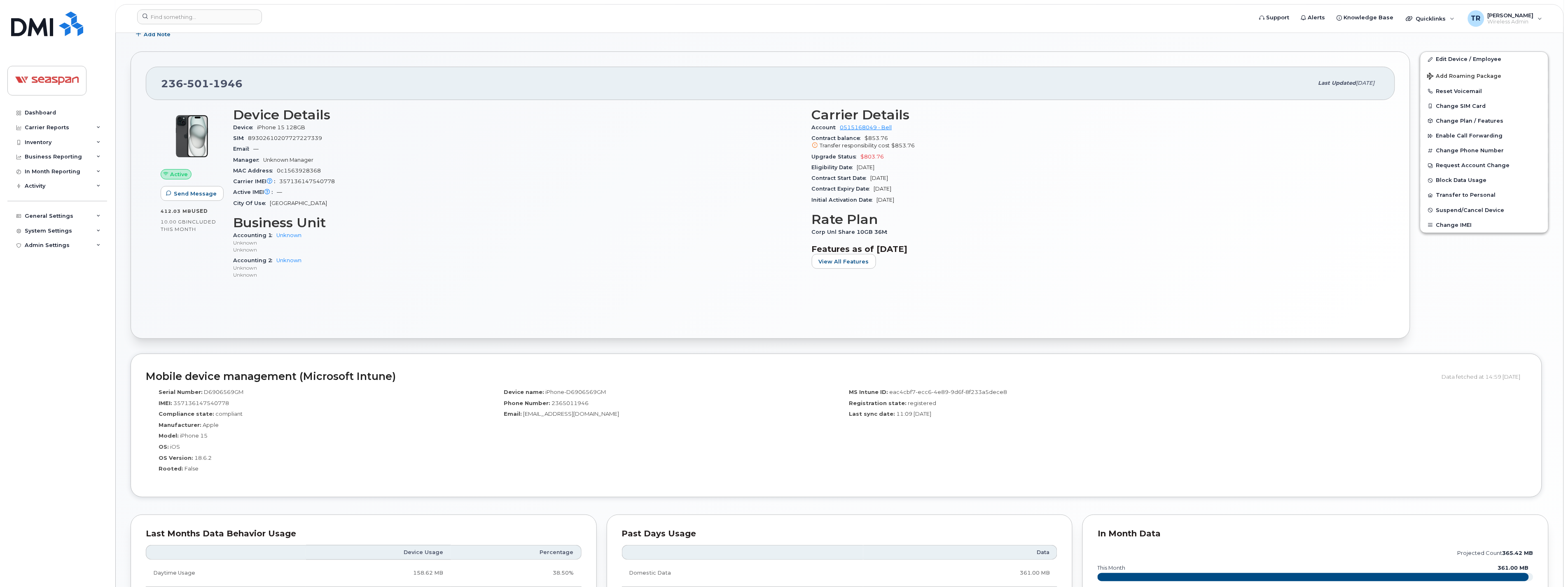
scroll to position [152, 0]
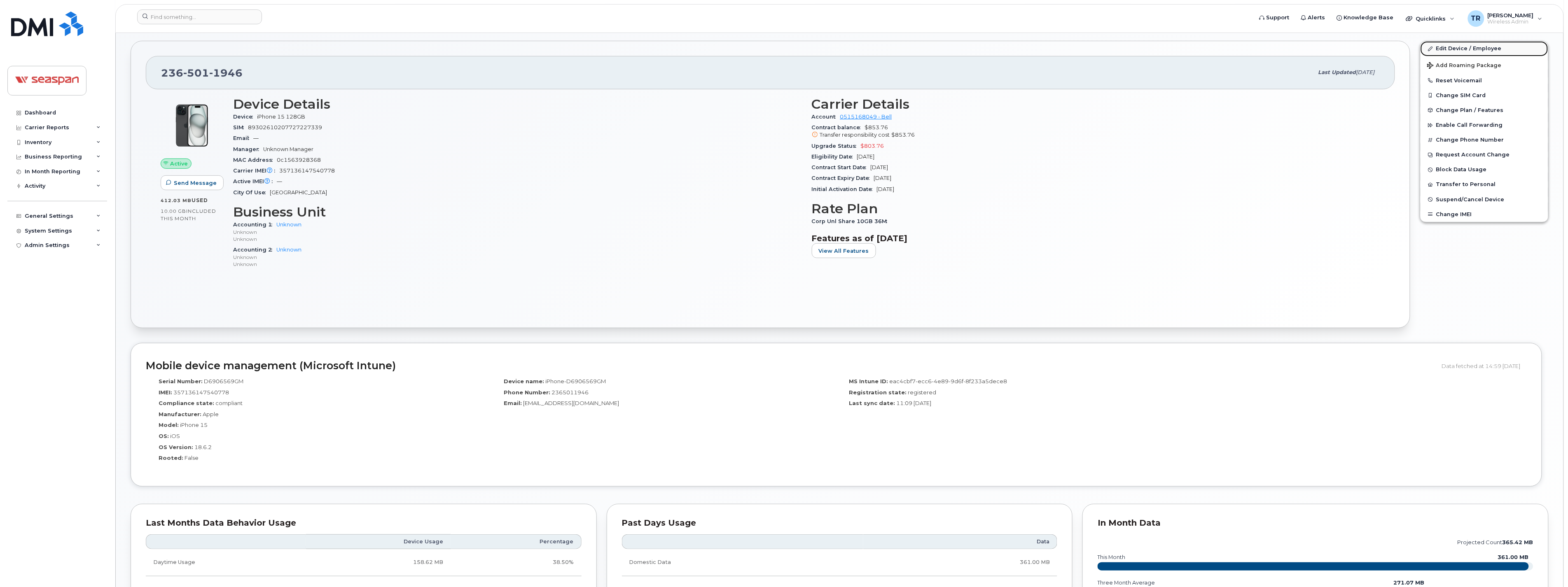
click at [1444, 49] on link "Edit Device / Employee" at bounding box center [1484, 49] width 127 height 15
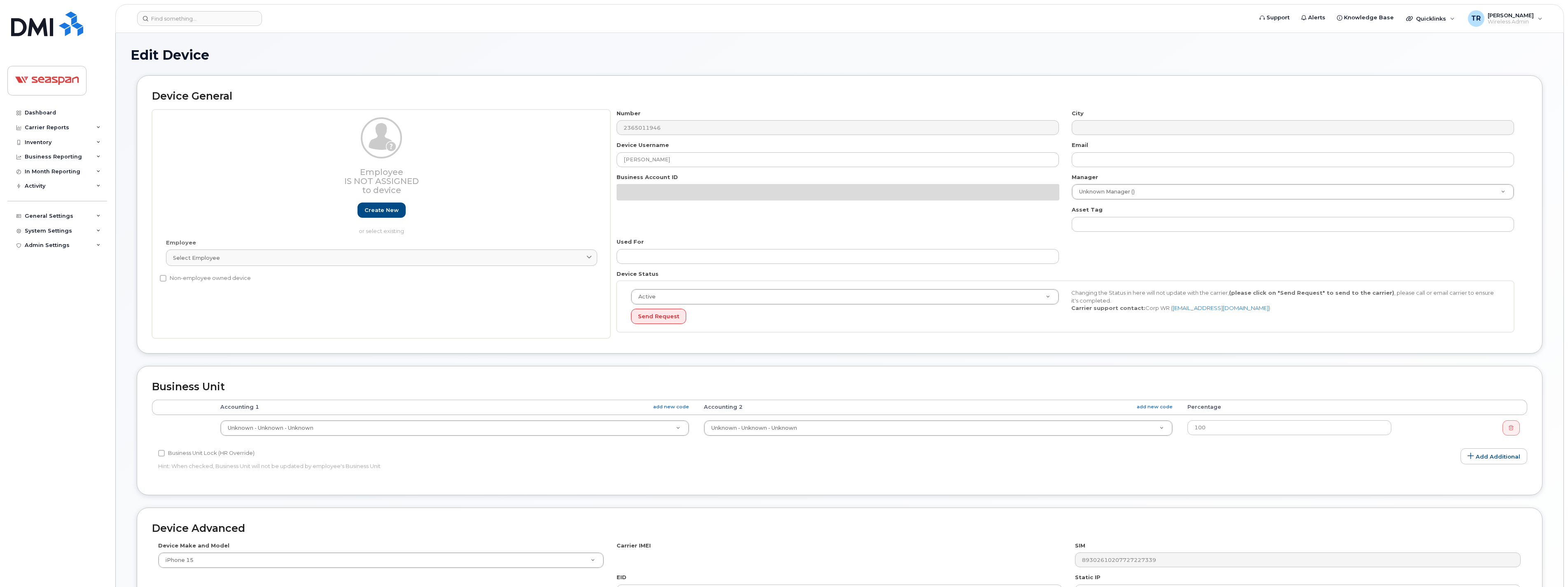
select select "14480"
select select "16943"
click at [335, 255] on div "Select employee" at bounding box center [382, 258] width 417 height 8
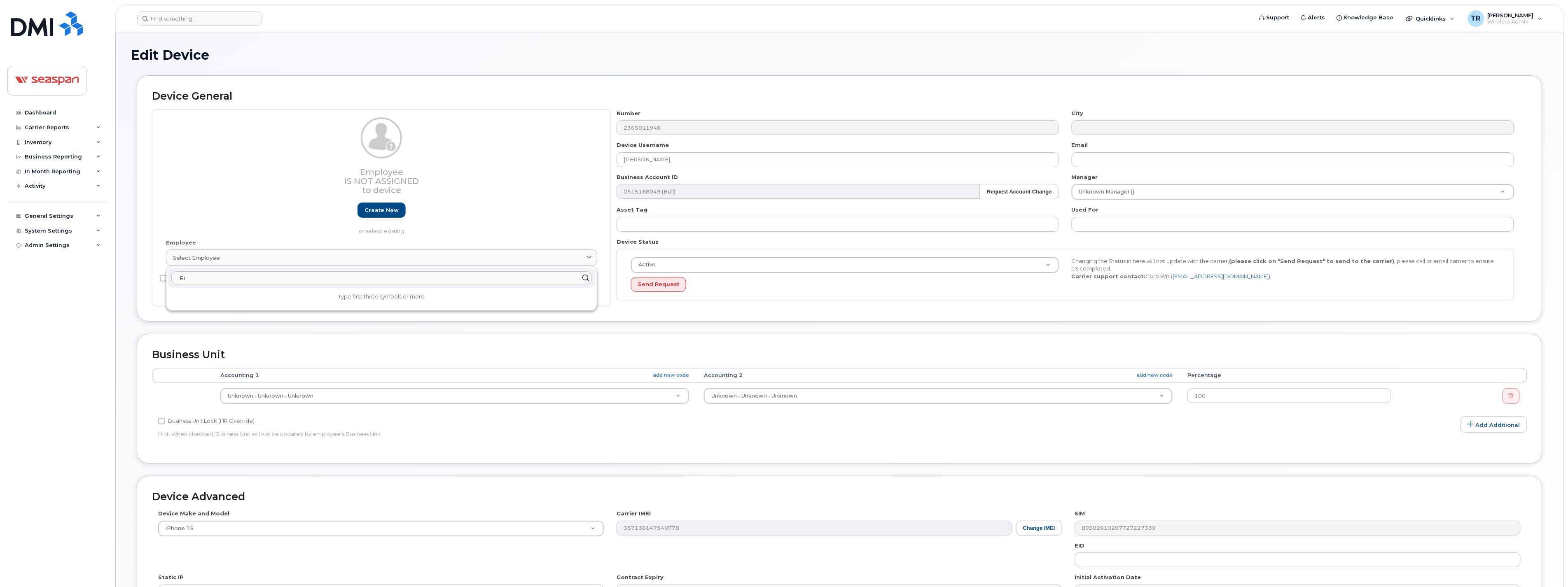
type input "R"
click at [375, 213] on link "Create new" at bounding box center [381, 210] width 48 height 15
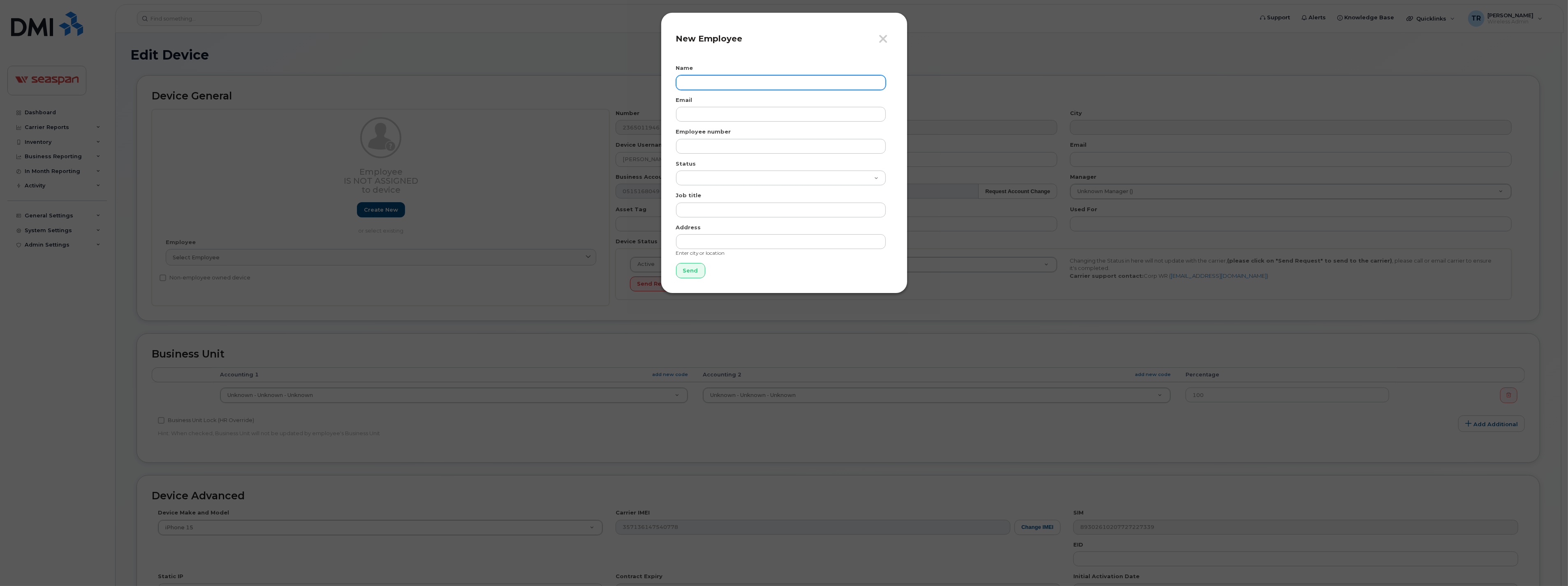
click at [766, 83] on input "text" at bounding box center [781, 83] width 210 height 15
paste input "Rishabh Gautam"
click at [682, 80] on input "Rishabh Gautam" at bounding box center [781, 83] width 210 height 15
type input "Rishabh Gautam"
click at [713, 113] on input "email" at bounding box center [781, 114] width 210 height 15
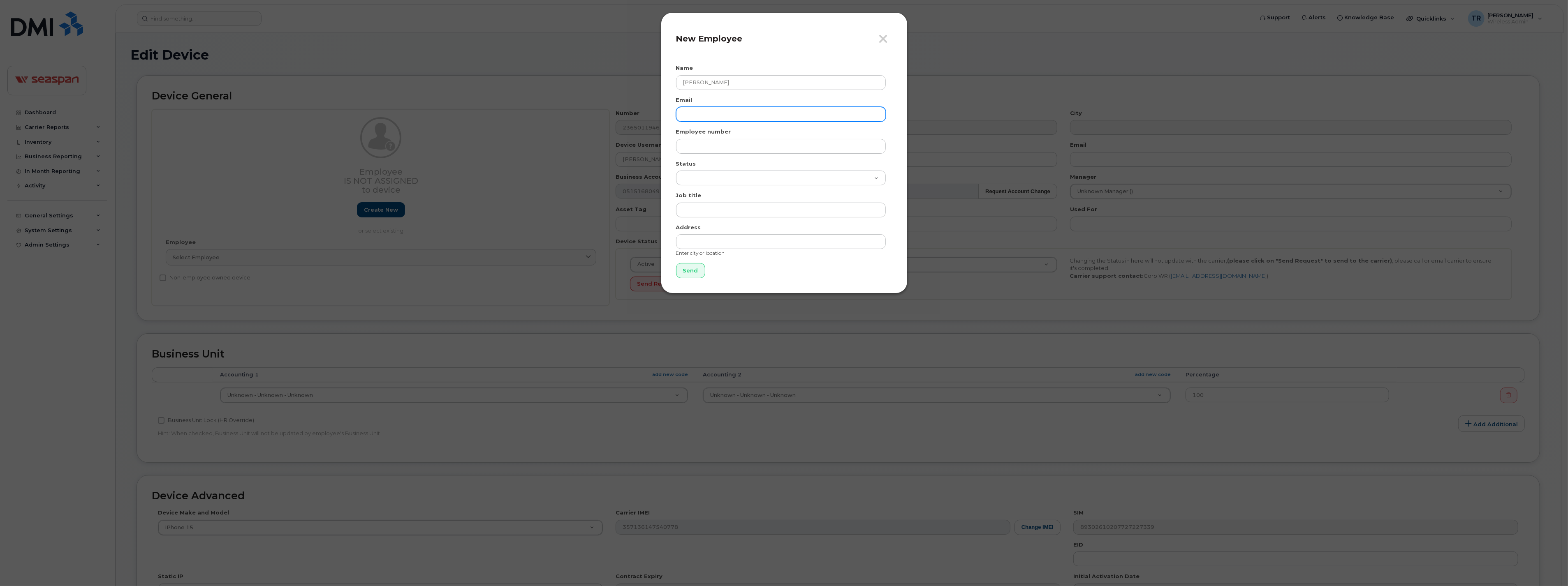
paste input "rgautam@seaspancorp.com"
click at [682, 113] on input "rgautam@seaspancorp.com" at bounding box center [781, 114] width 210 height 15
type input "rgautam@seaspancorp.com"
click at [688, 141] on input "text" at bounding box center [781, 146] width 210 height 15
paste input "1400218"
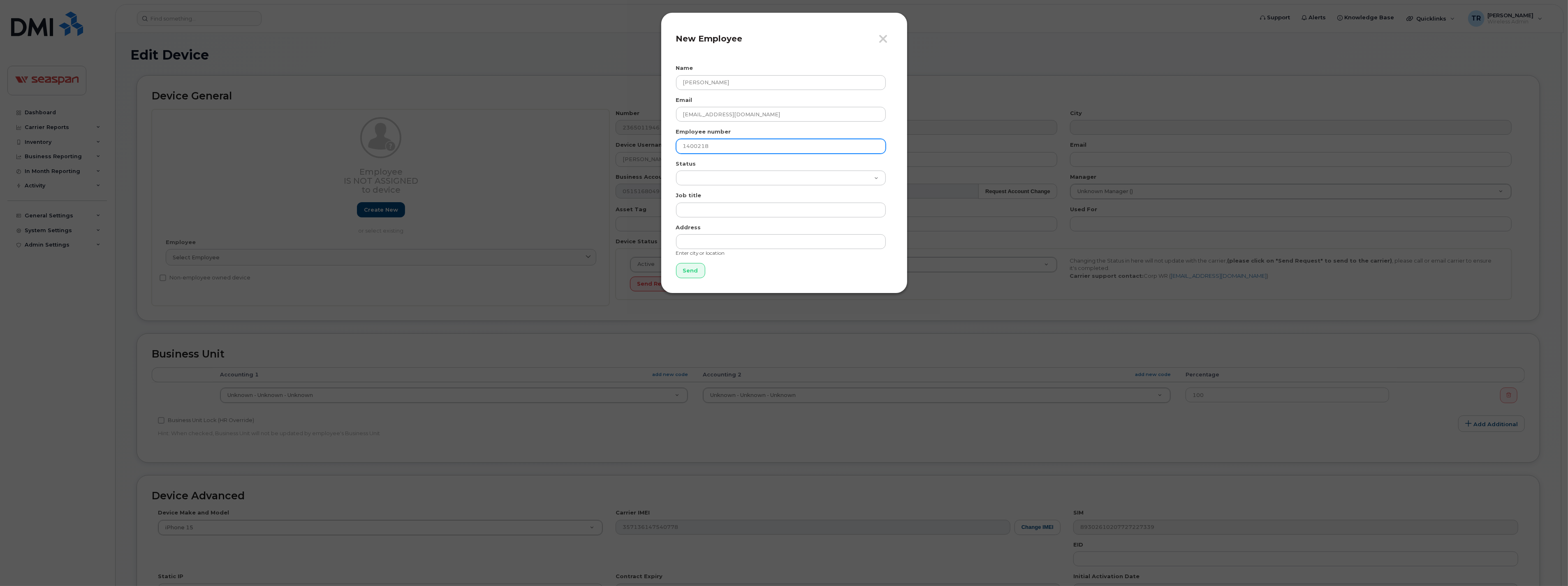
click at [681, 149] on input "1400218" at bounding box center [781, 146] width 210 height 15
type input "1400218"
click at [712, 175] on select "Active On-Leave Long Term Short Term Maternity Leave Temp Layoff Inactive" at bounding box center [781, 178] width 210 height 15
select select "active"
click at [676, 170] on select "Active On-Leave Long Term Short Term Maternity Leave Temp Layoff Inactive" at bounding box center [781, 178] width 210 height 15
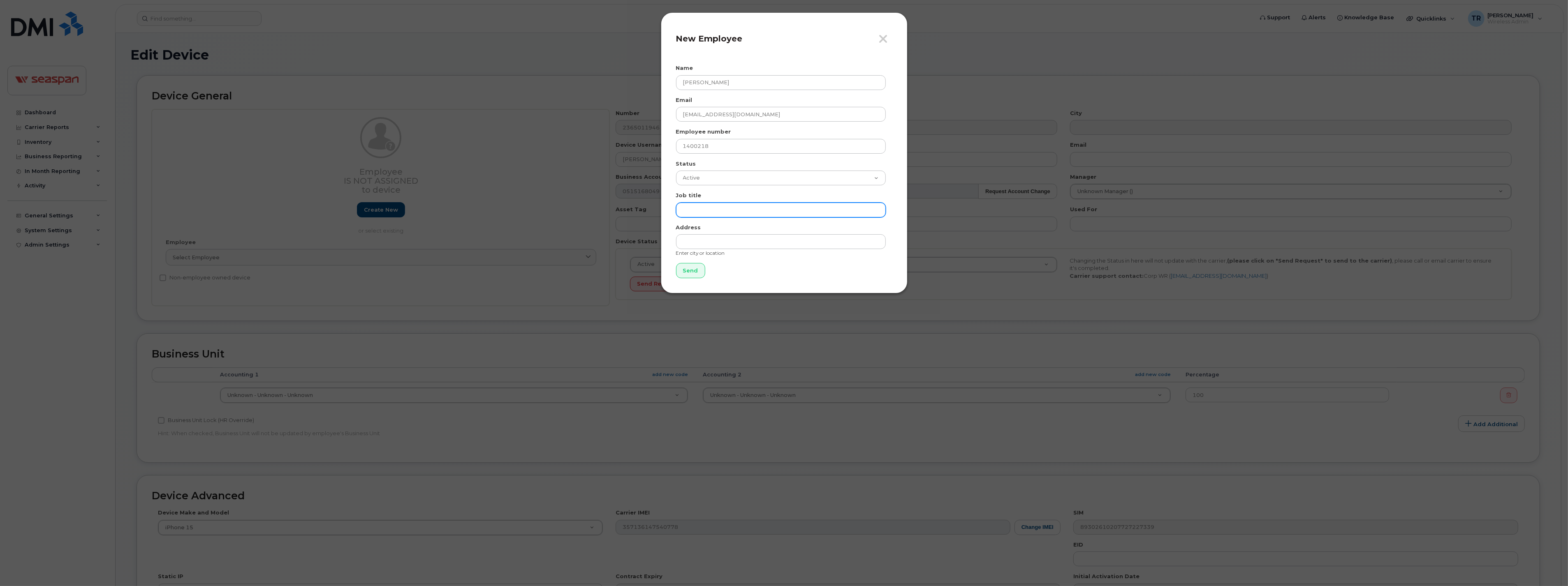
click at [719, 208] on input "text" at bounding box center [781, 210] width 210 height 15
click at [718, 211] on input "text" at bounding box center [781, 210] width 210 height 15
paste input "Fleet Performance Specialist"
click at [683, 210] on input "Fleet Performance Specialist" at bounding box center [781, 210] width 210 height 15
type input "Fleet Performance Specialist"
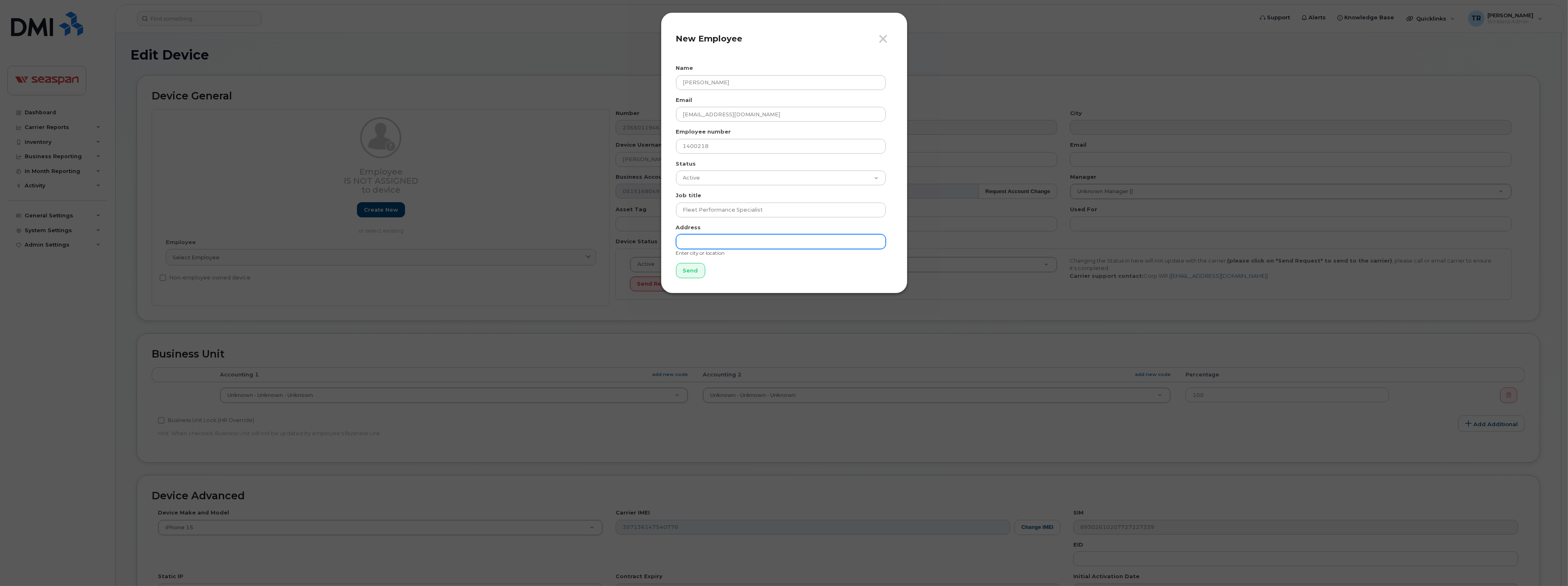
click at [718, 237] on input "text" at bounding box center [781, 242] width 210 height 15
type input "Vancouver"
click at [688, 267] on input "Send" at bounding box center [691, 270] width 29 height 15
type input "Send"
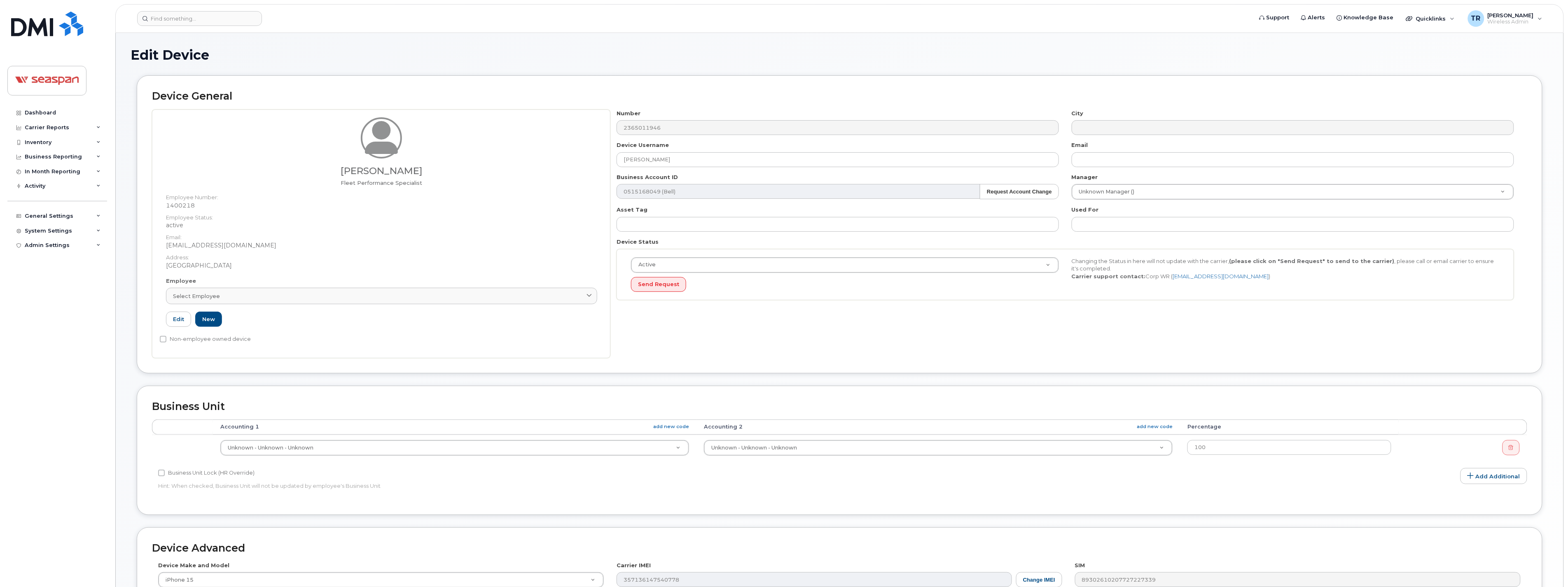
click at [980, 338] on div "Number 2365011946 City Device Username Rishabh Gautam Email Business Account ID…" at bounding box center [1069, 234] width 917 height 249
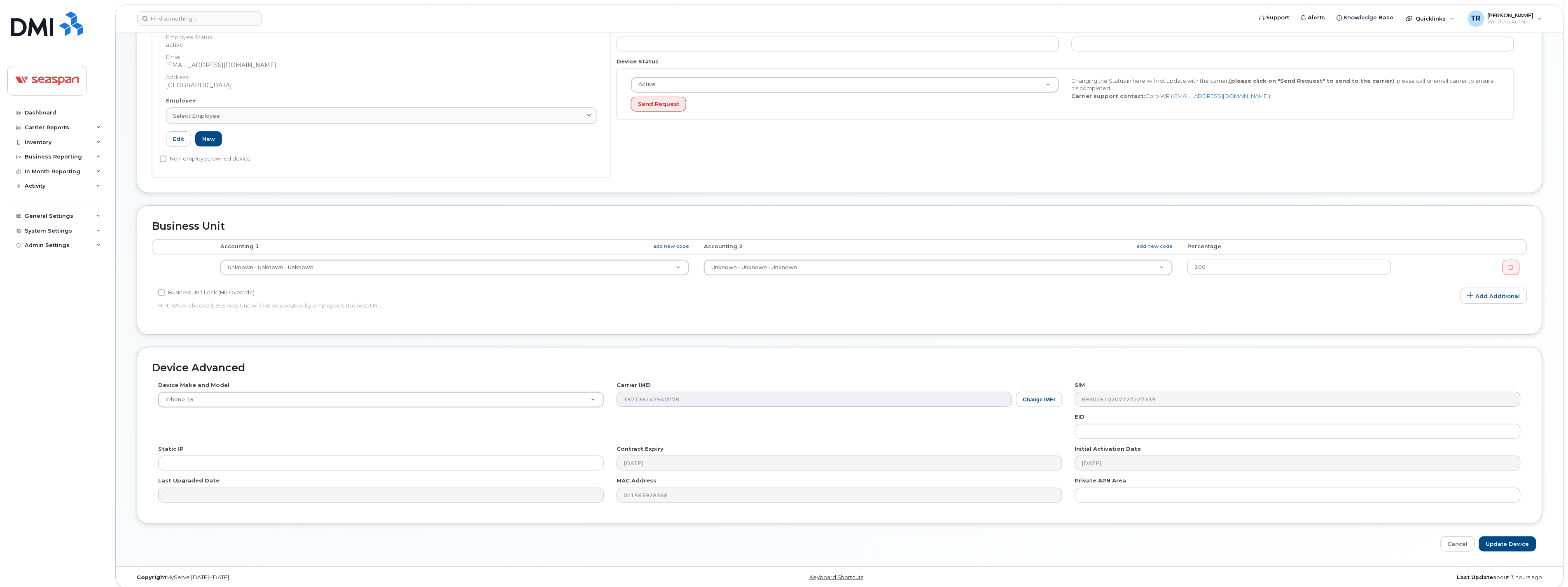
scroll to position [187, 0]
click at [1494, 540] on input "Update Device" at bounding box center [1508, 538] width 57 height 15
type input "Saving..."
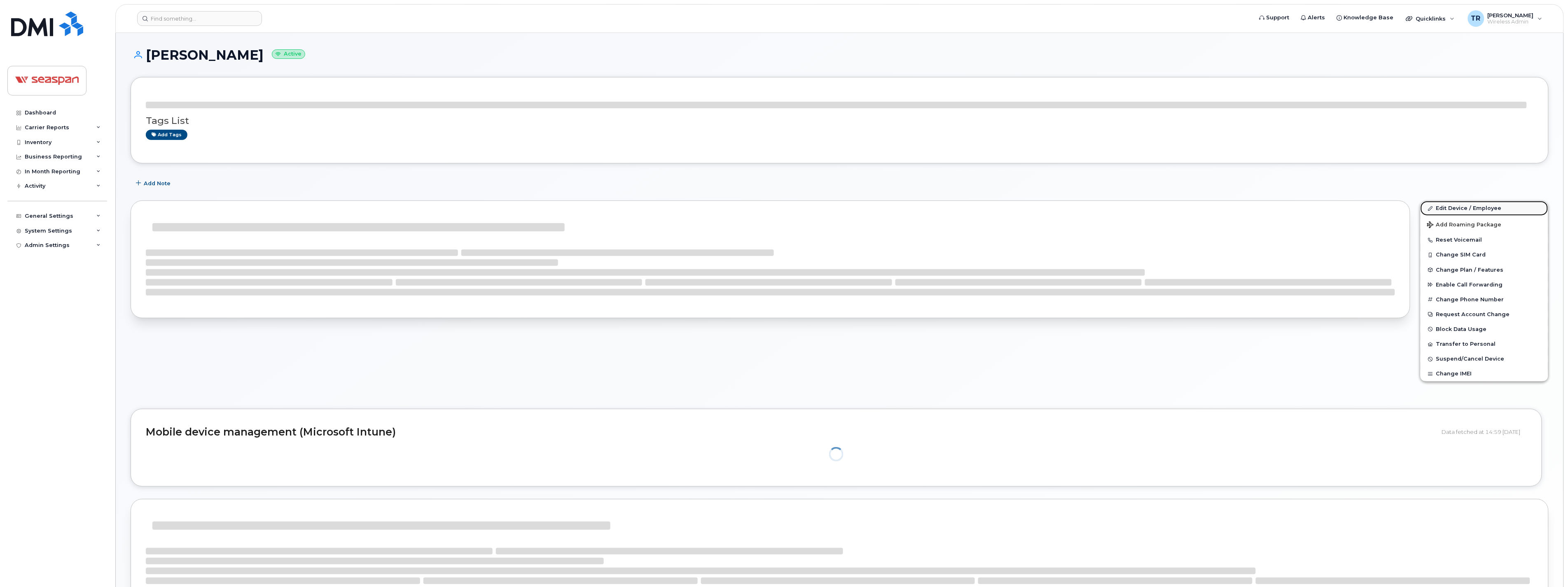
click at [1455, 207] on link "Edit Device / Employee" at bounding box center [1484, 208] width 127 height 15
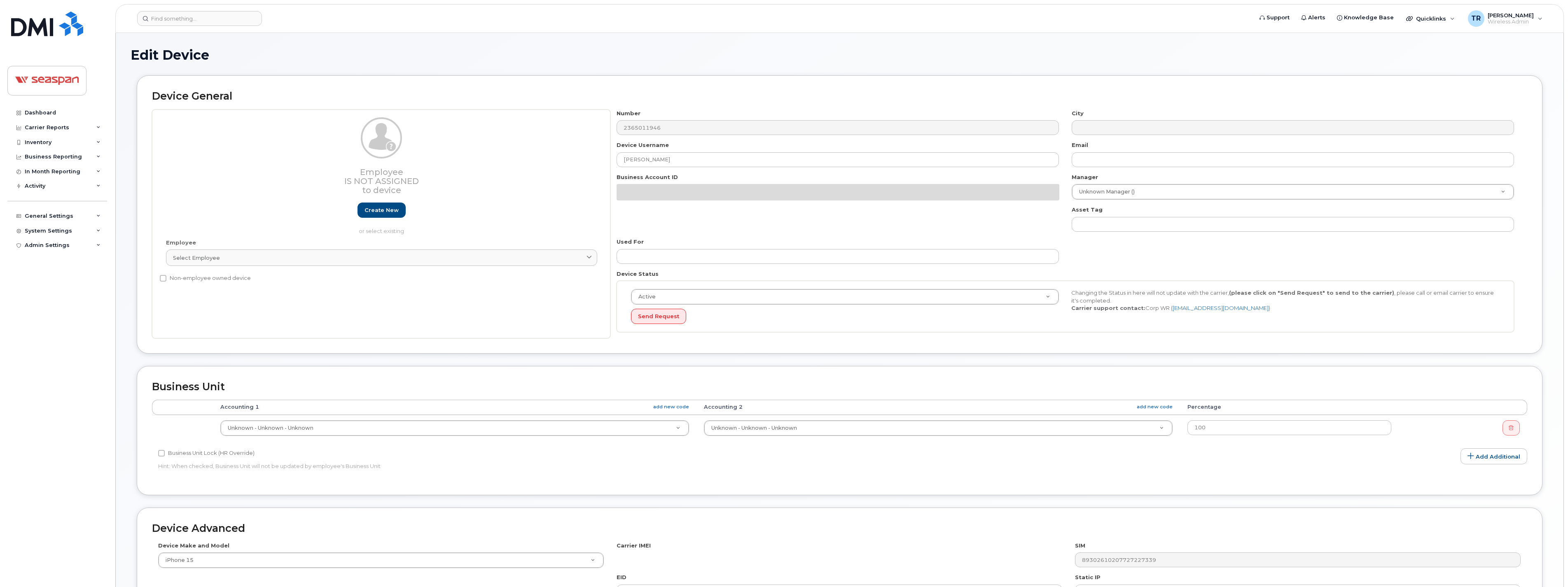
select select "14480"
select select "16943"
click at [328, 265] on link "Select employee" at bounding box center [381, 257] width 431 height 16
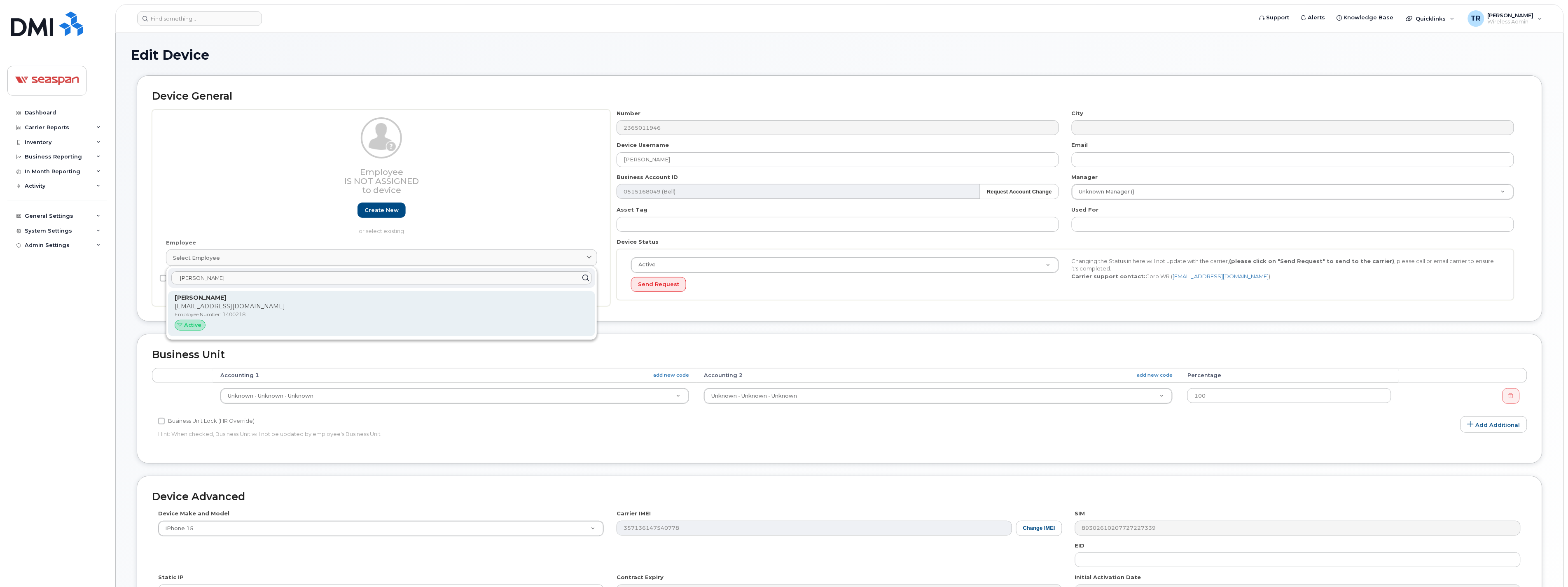
type input "Rishabh"
click at [203, 296] on strong "Rishabh Gautam" at bounding box center [200, 297] width 51 height 7
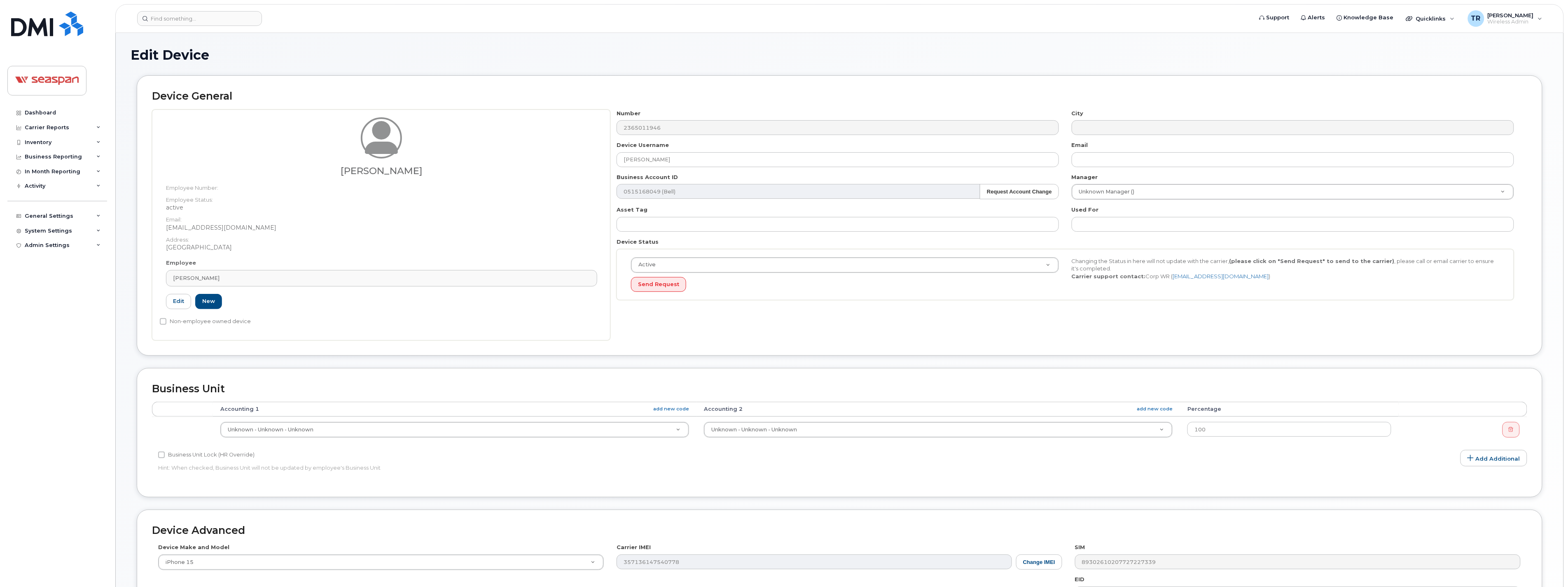
type input "1400218"
type input "rgautam@seaspancorp.com"
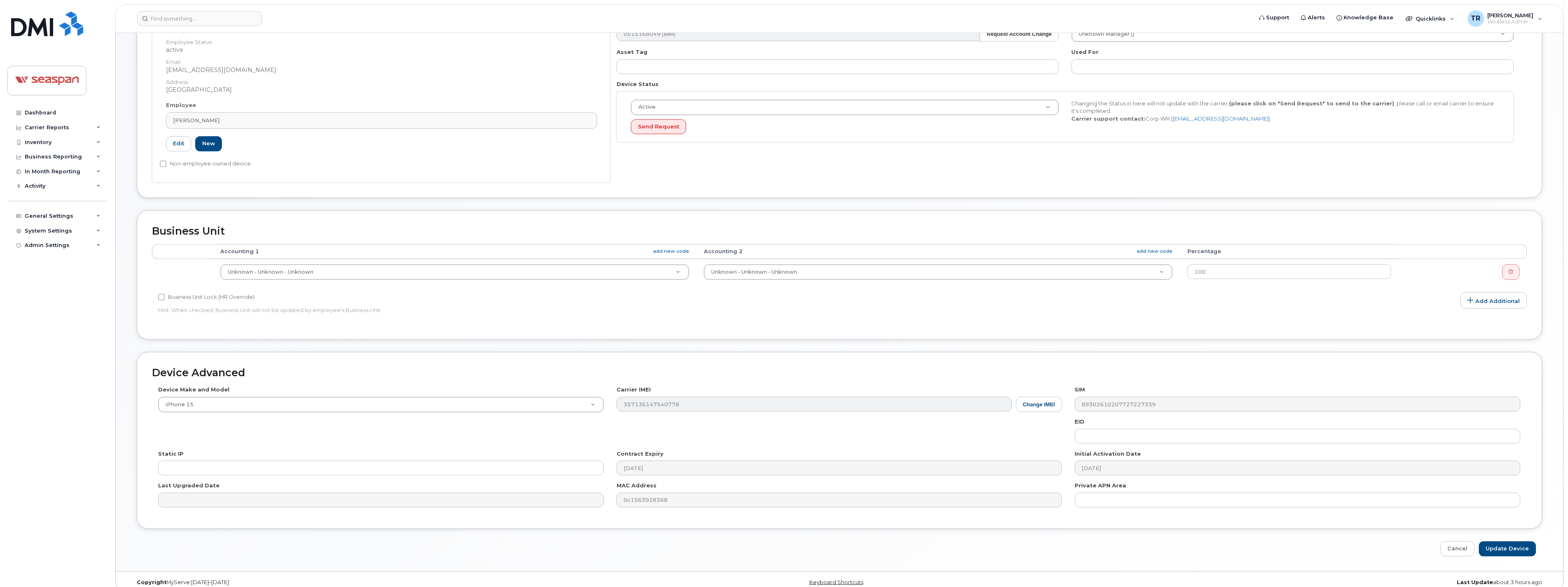
scroll to position [169, 0]
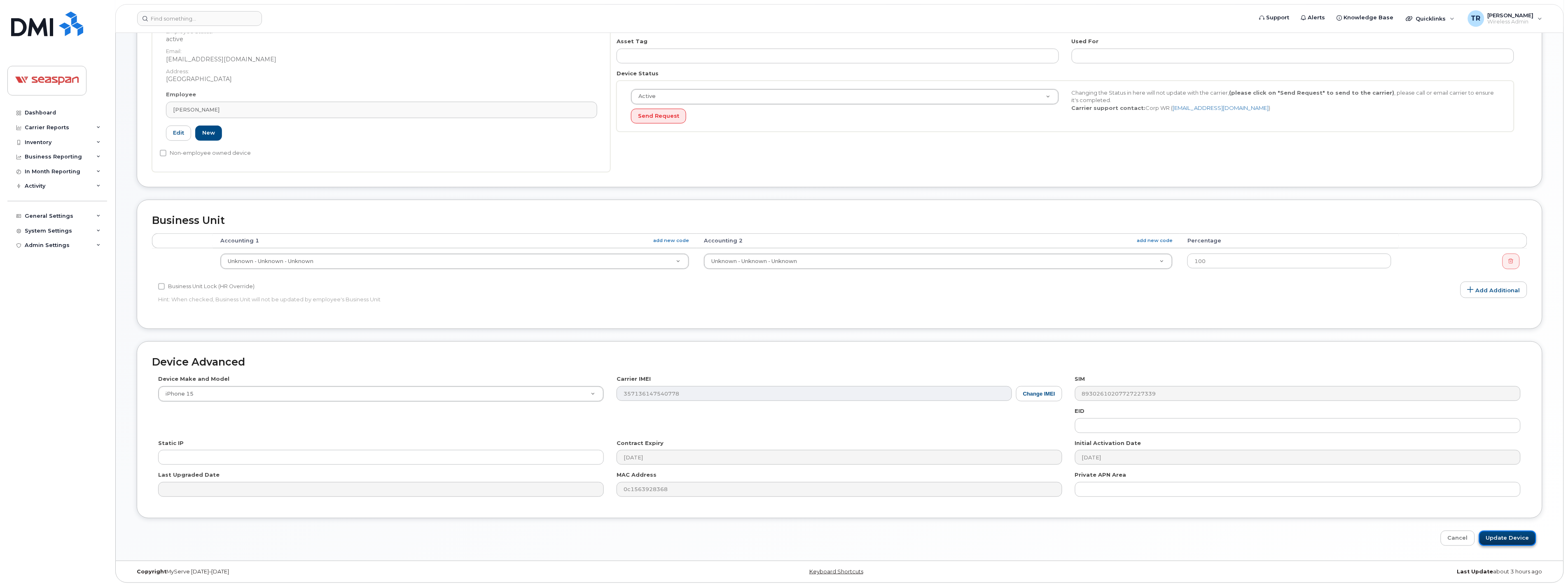
click at [1517, 536] on input "Update Device" at bounding box center [1508, 538] width 57 height 15
type input "Saving..."
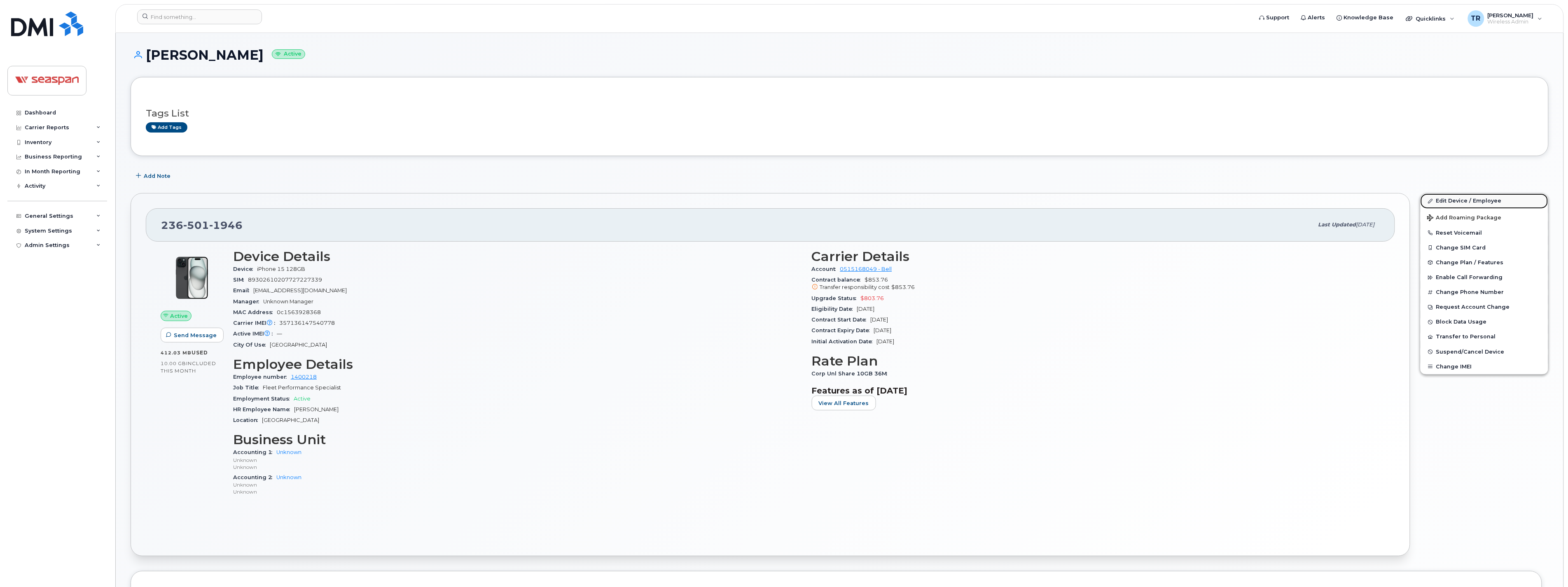
click at [1451, 201] on link "Edit Device / Employee" at bounding box center [1484, 201] width 127 height 15
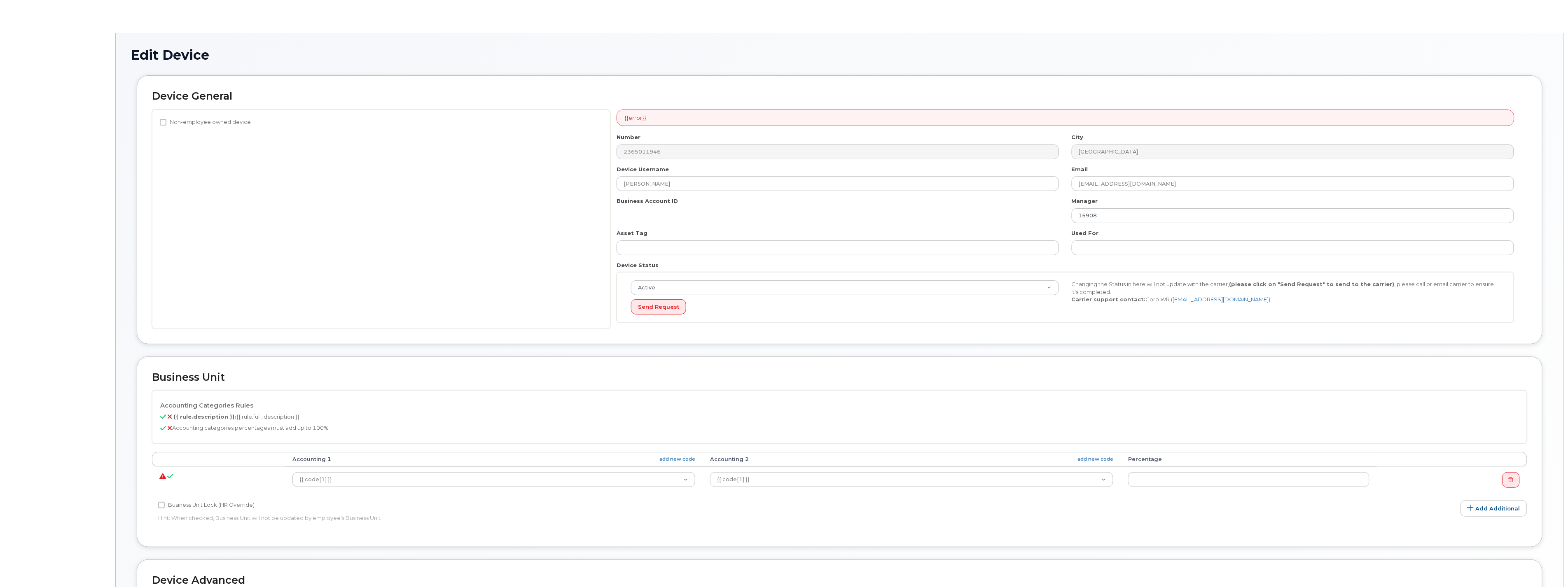
select select "14480"
select select "16943"
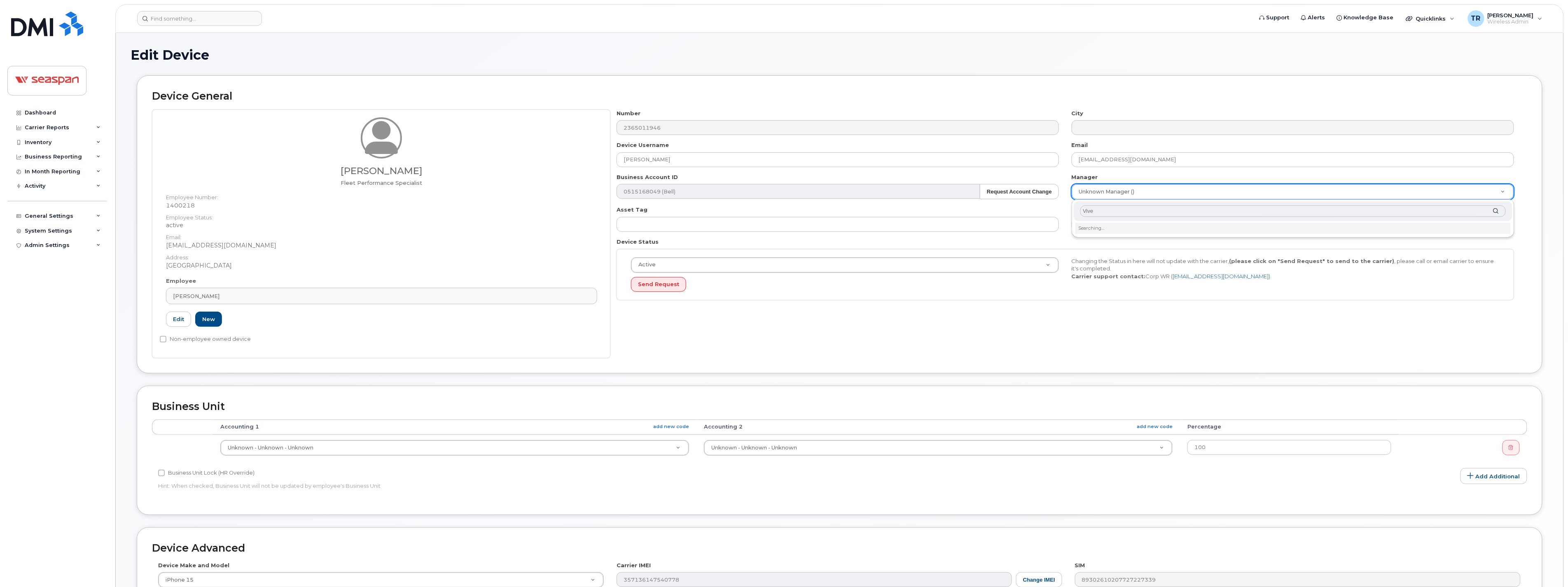
type input "[PERSON_NAME]"
drag, startPoint x: 1110, startPoint y: 212, endPoint x: 1051, endPoint y: 211, distance: 59.0
click at [1051, 211] on body "Support Alerts Knowledge Base Quicklinks Suspend / Cancel Device Change SIM Car…" at bounding box center [784, 386] width 1568 height 774
click at [1133, 206] on input "text" at bounding box center [1292, 212] width 425 height 12
click at [1108, 209] on input "text" at bounding box center [1292, 212] width 425 height 12
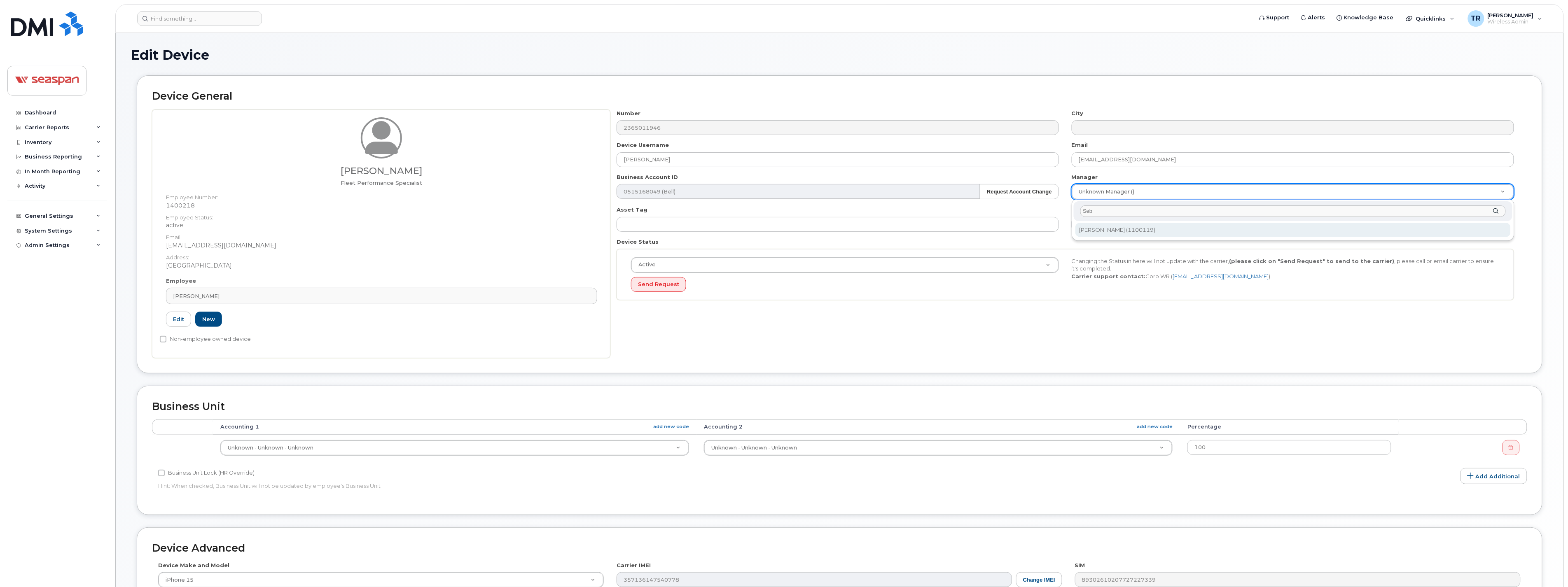
type input "Seb"
type input "2007019"
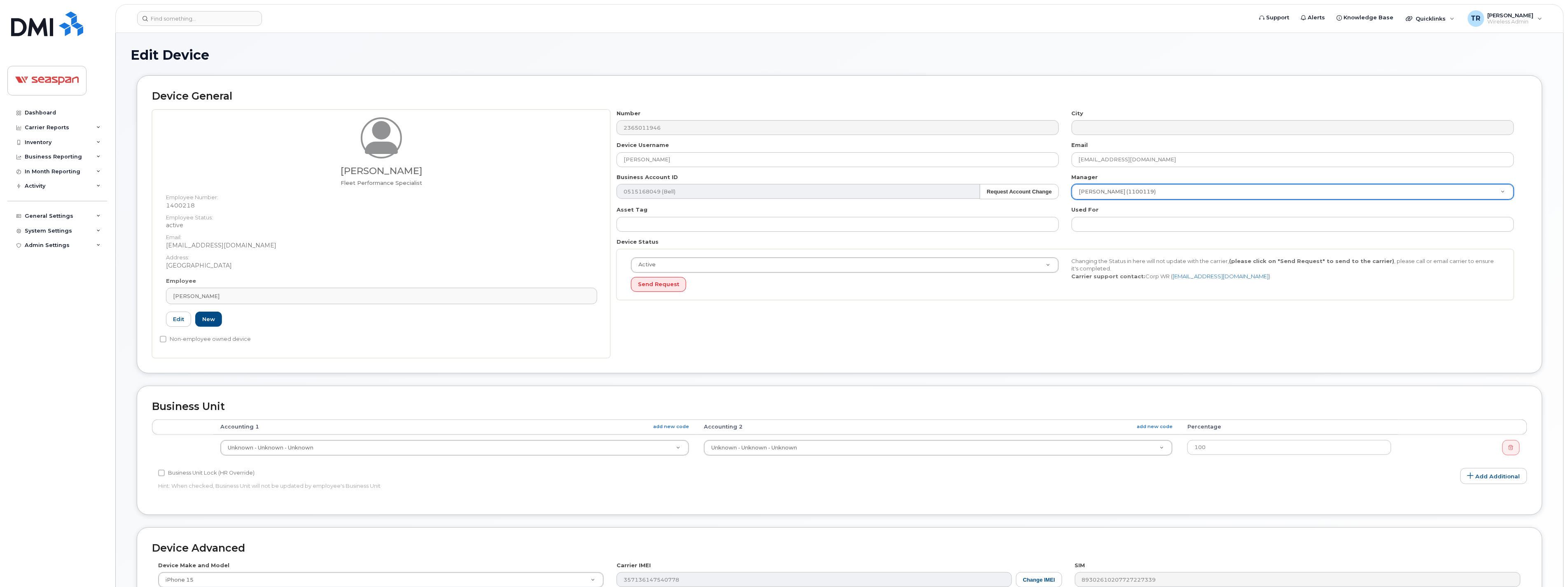
click at [314, 458] on td "Unknown - Unknown - Unknown 001-024 - Crew Management - [GEOGRAPHIC_DATA] Unkno…" at bounding box center [454, 447] width 483 height 26
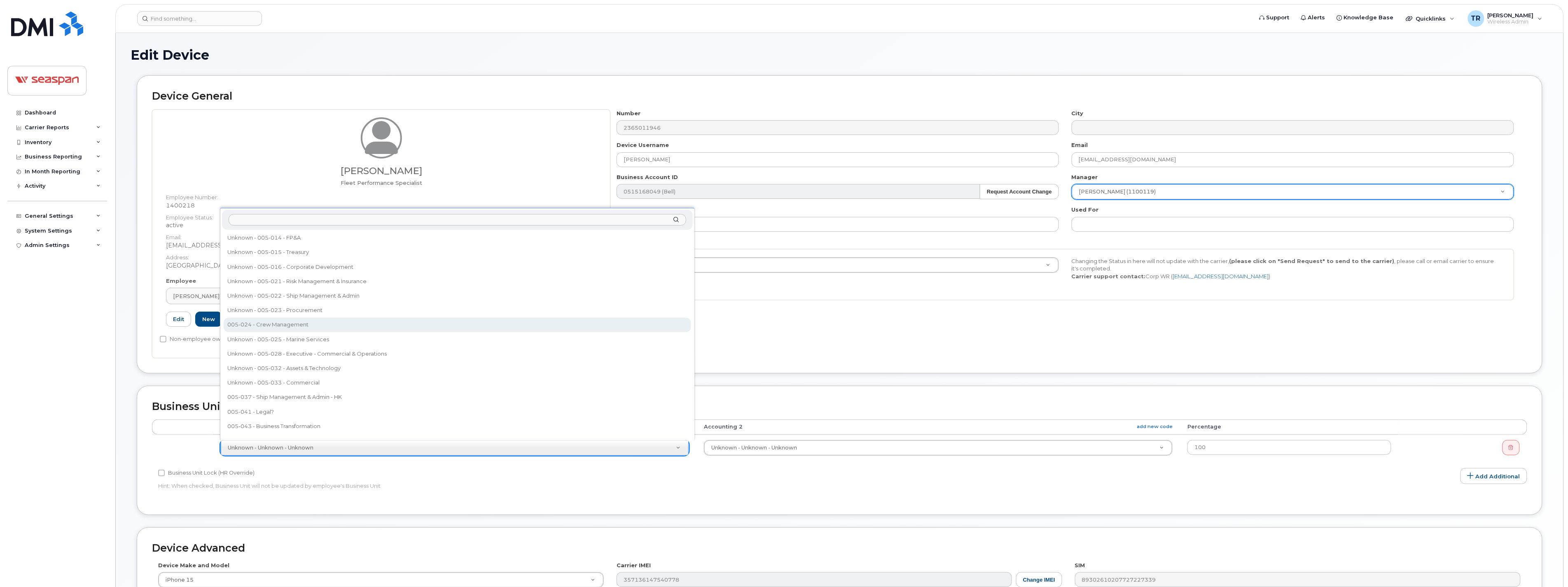
scroll to position [173, 0]
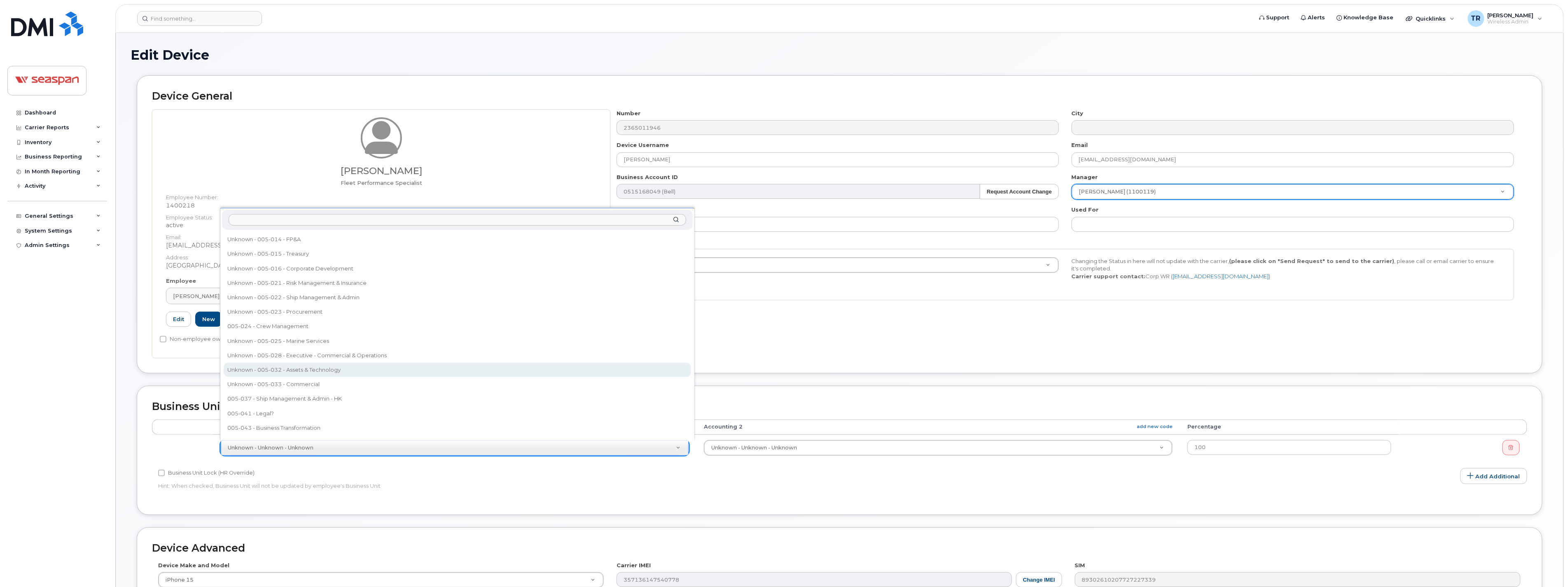
select select "16945"
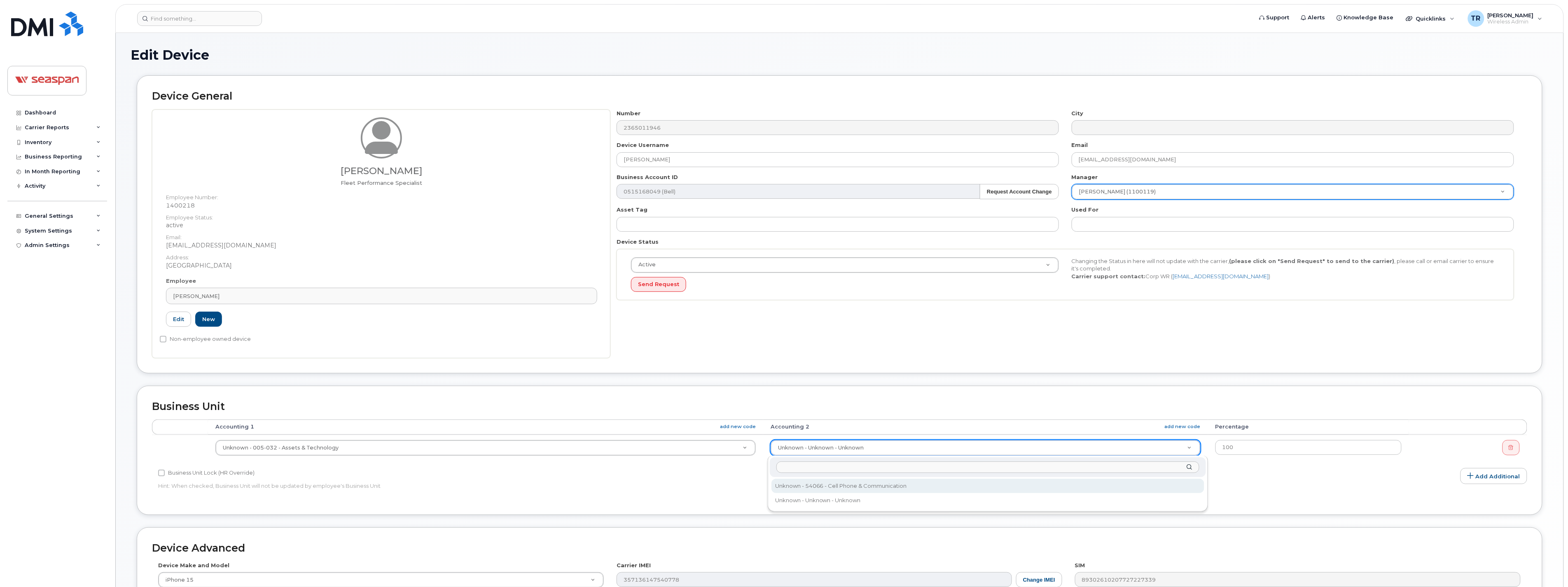
select select "16960"
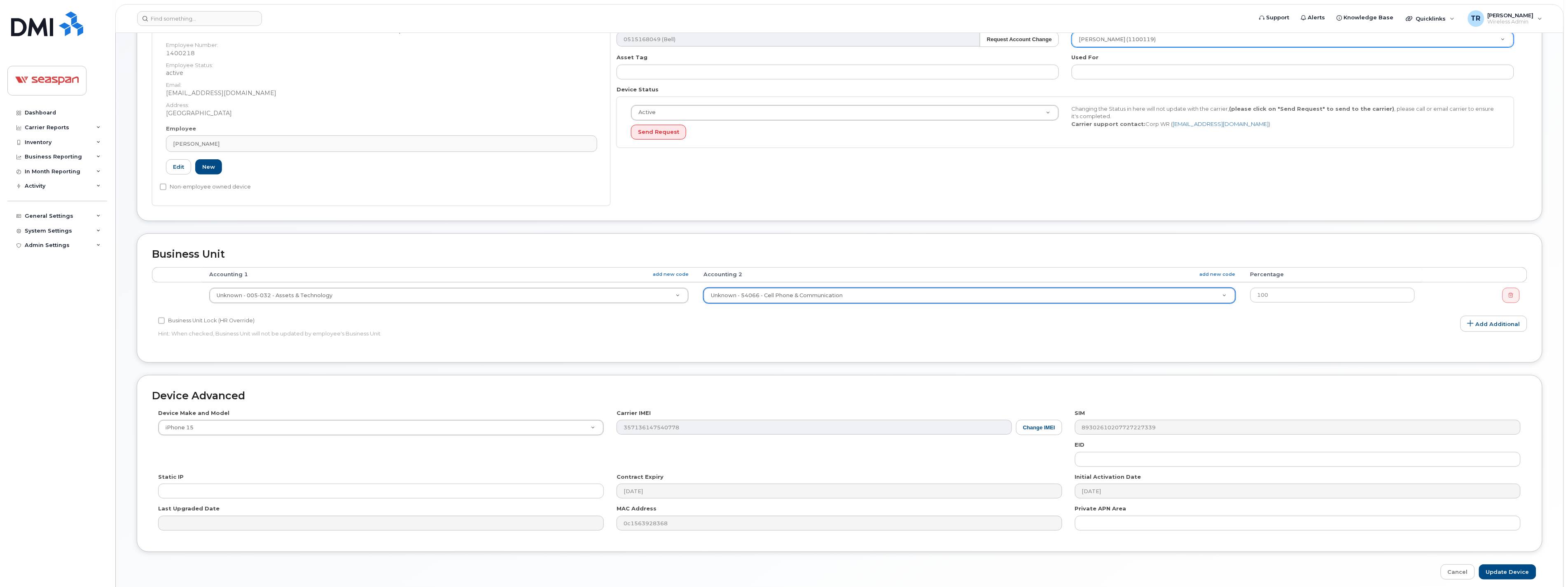
scroll to position [187, 0]
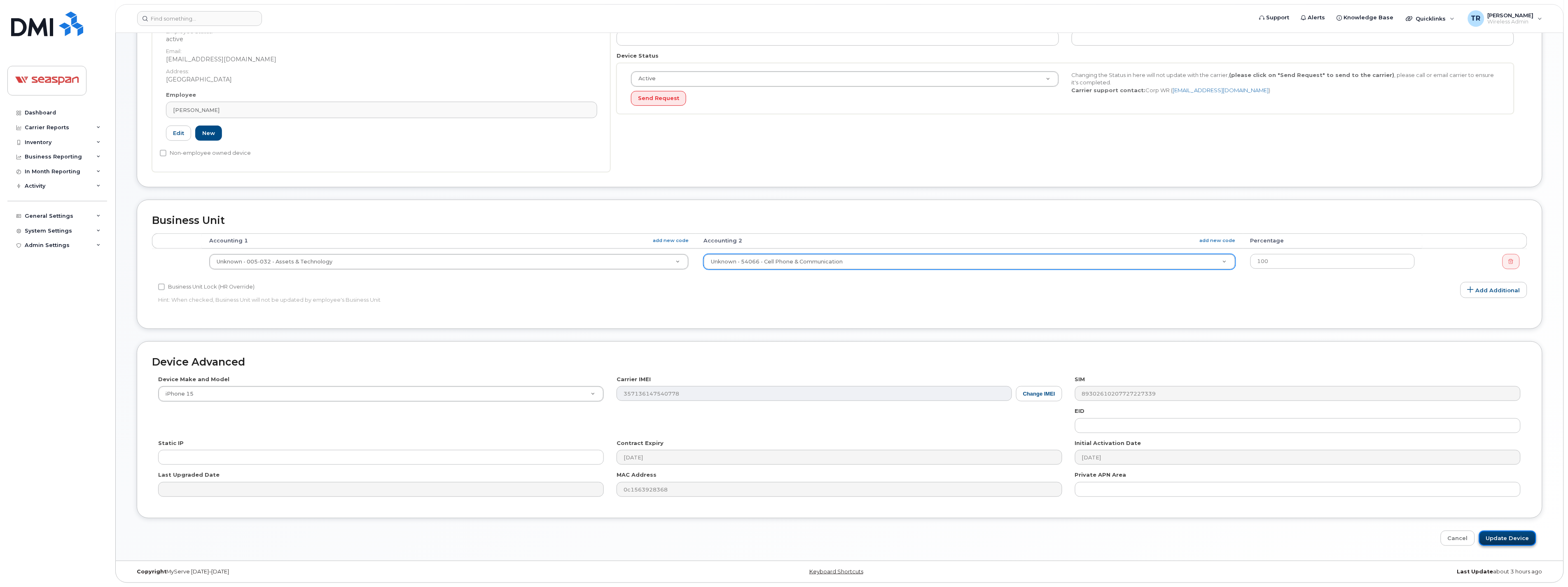
click at [1499, 536] on input "Update Device" at bounding box center [1508, 538] width 57 height 15
type input "Saving..."
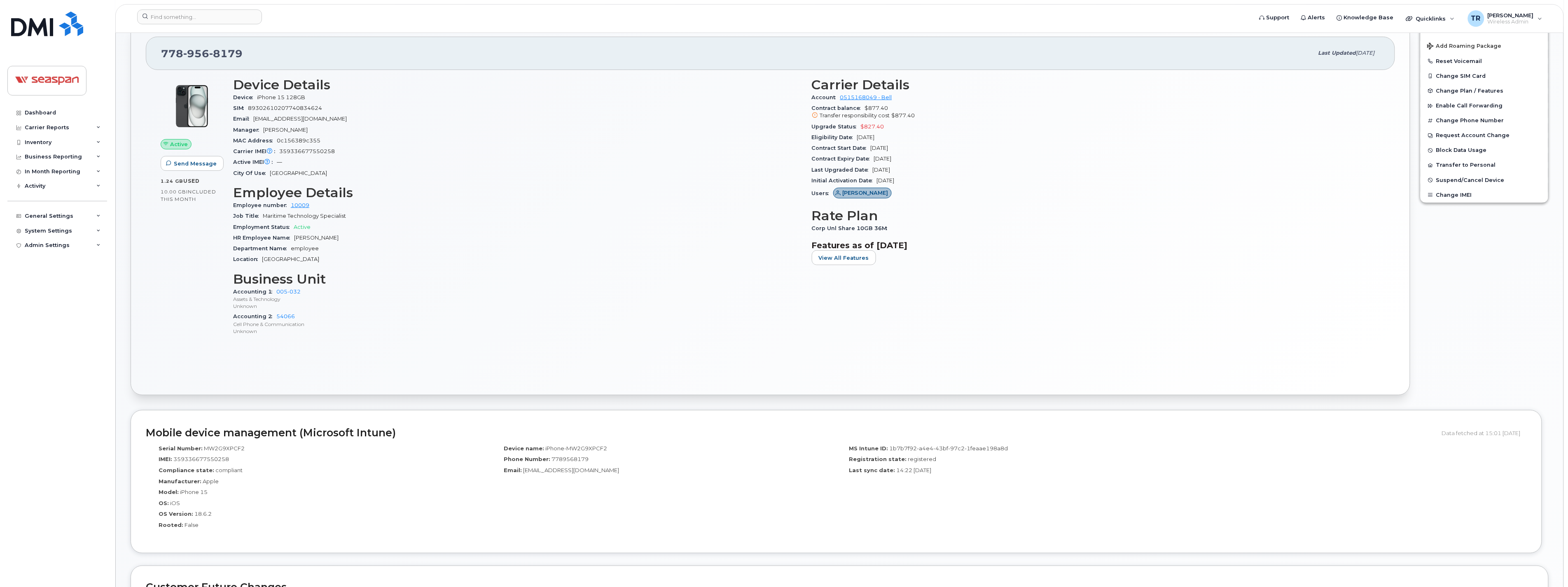
scroll to position [137, 0]
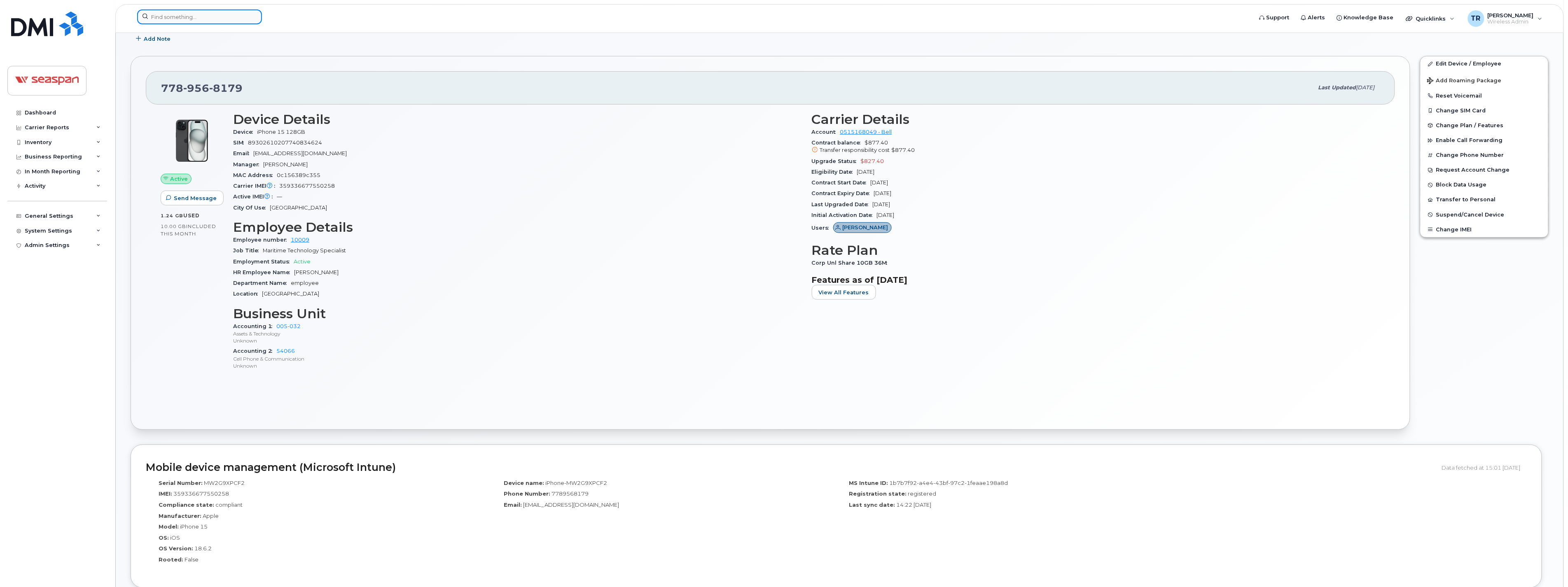
click at [198, 11] on input at bounding box center [199, 17] width 125 height 15
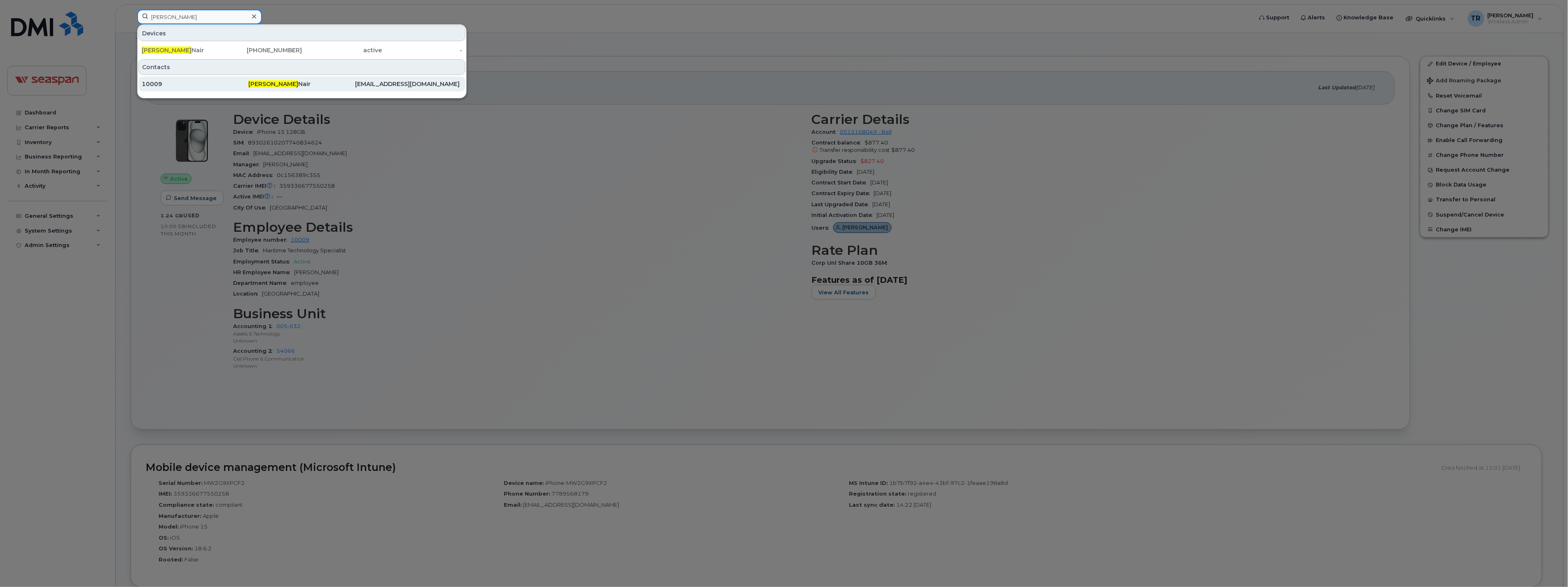
type input "[PERSON_NAME]"
click at [187, 88] on div "10009" at bounding box center [194, 84] width 107 height 15
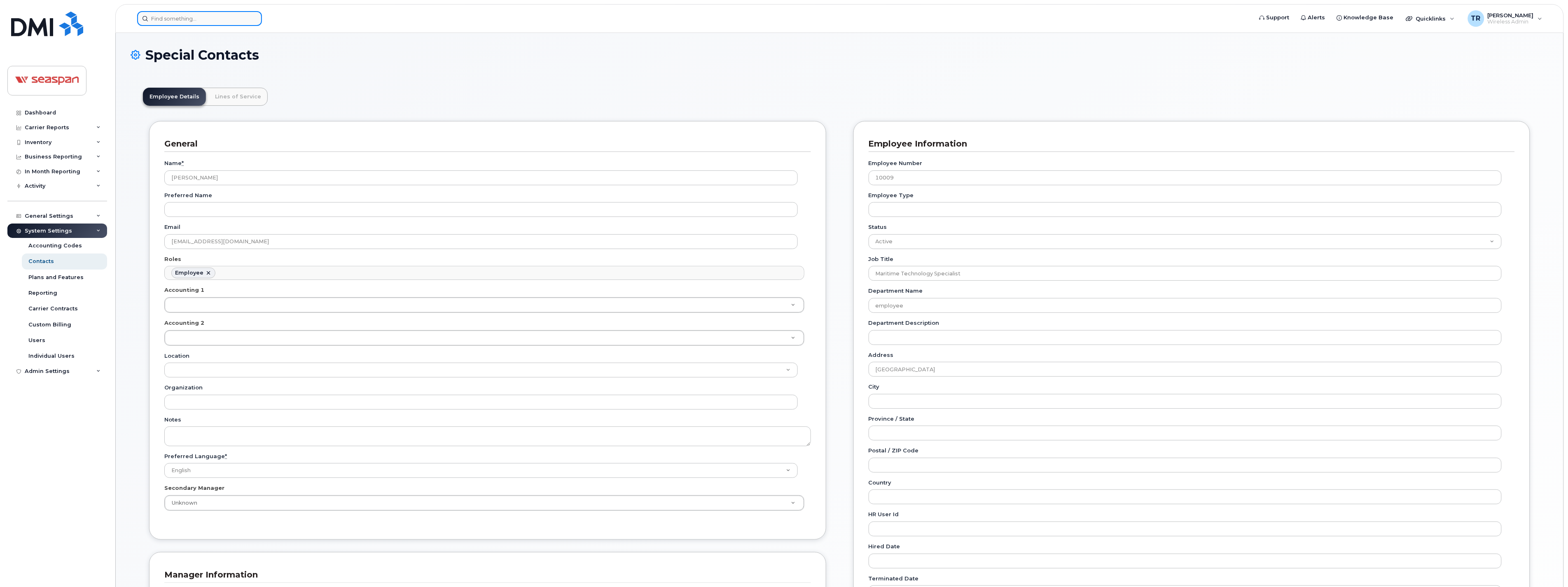
click at [199, 15] on input at bounding box center [199, 18] width 125 height 15
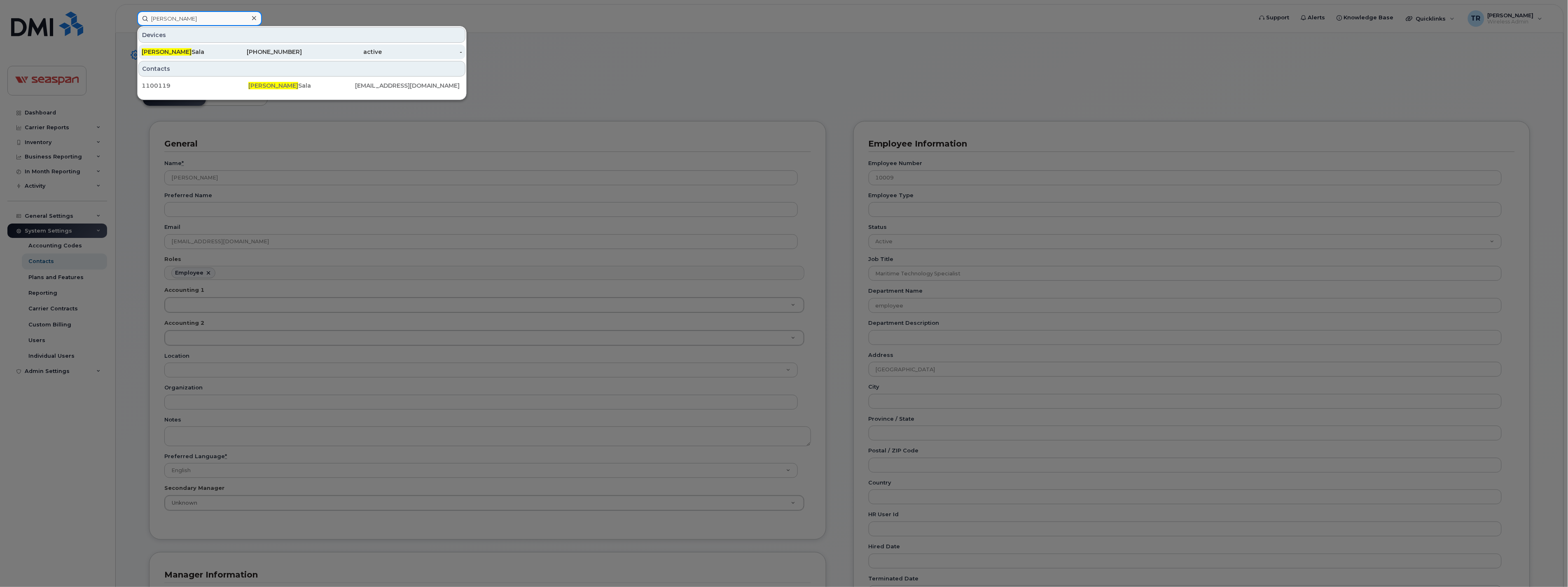
type input "Sebastian"
click at [188, 49] on div "Sebastian Sala" at bounding box center [182, 52] width 80 height 9
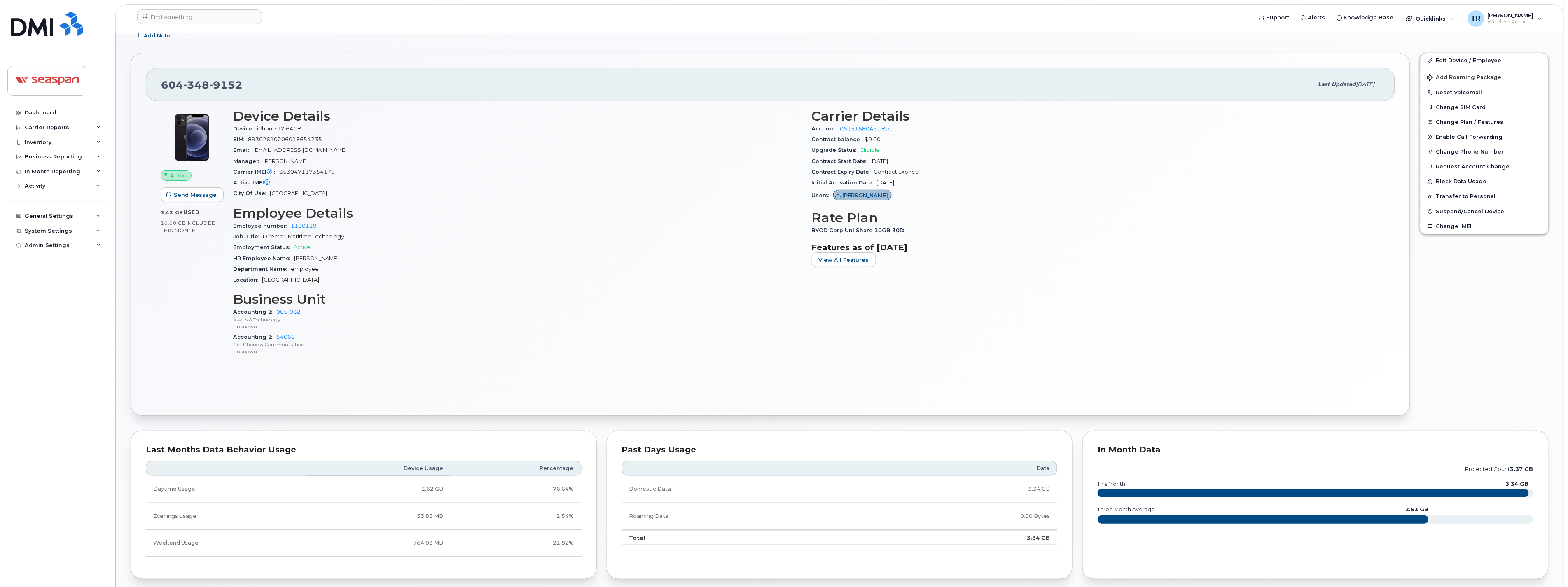
scroll to position [152, 0]
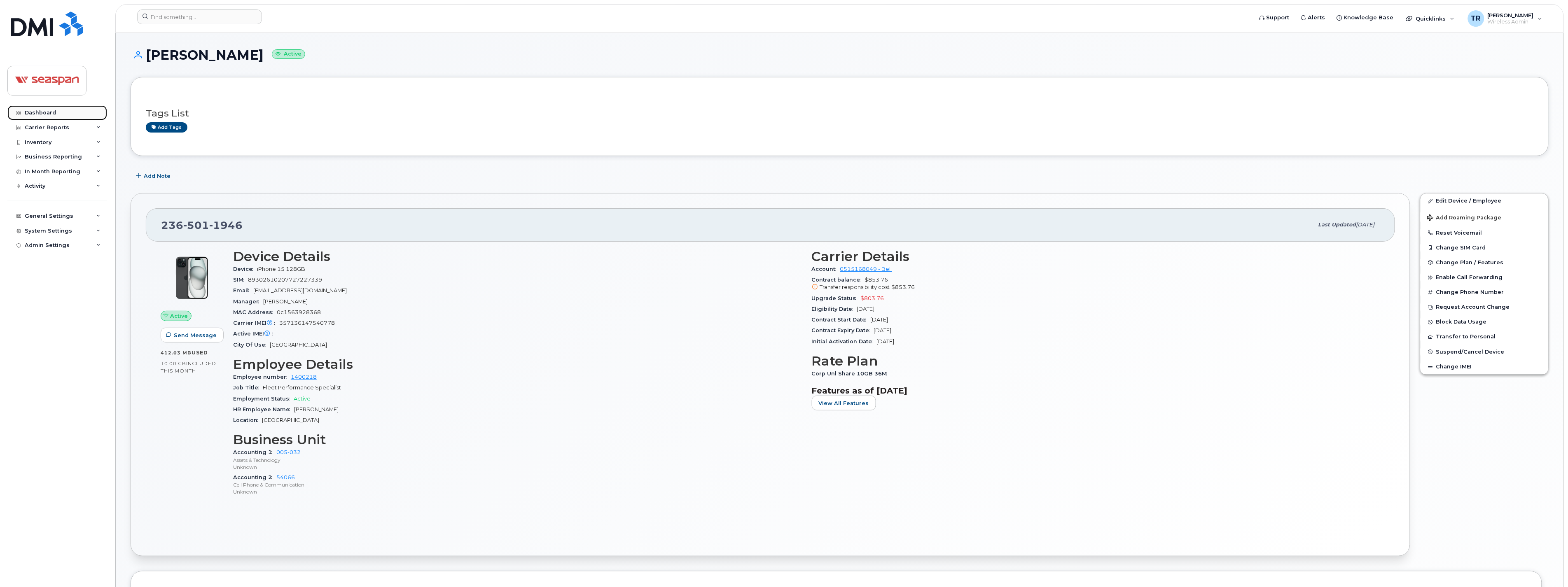
click at [50, 105] on link "Dashboard" at bounding box center [57, 113] width 99 height 15
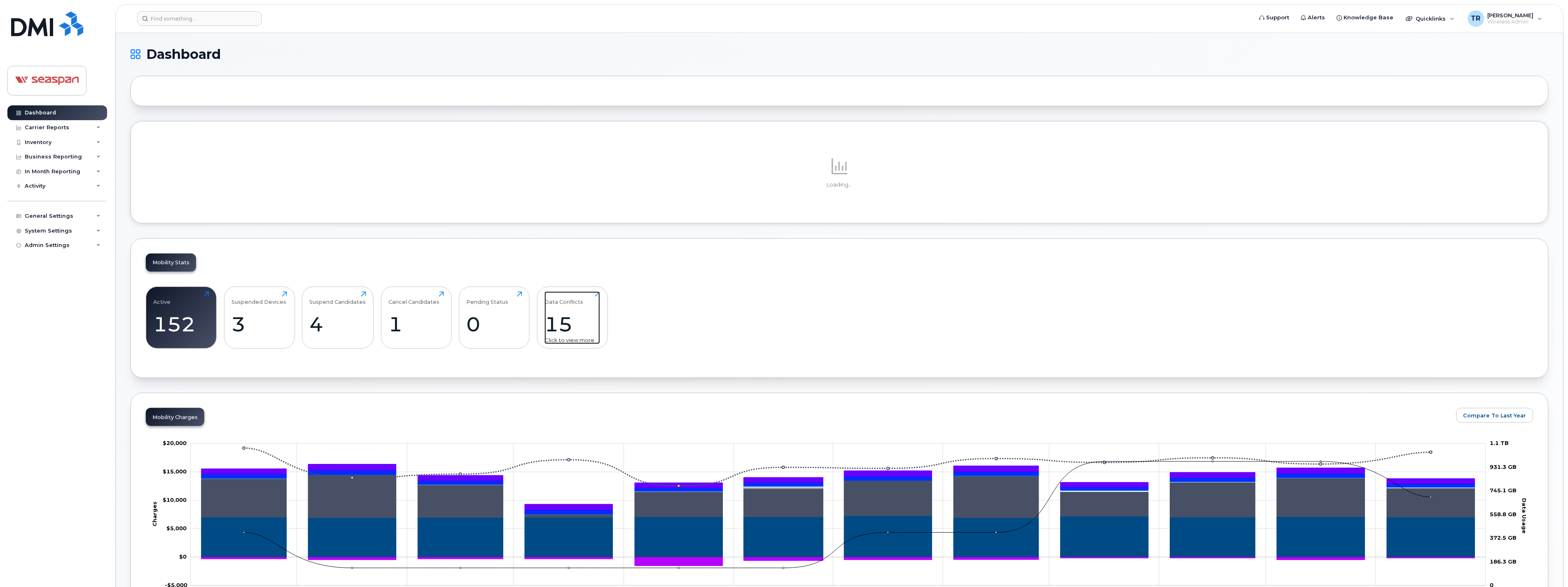
click at [554, 332] on div "15" at bounding box center [572, 324] width 55 height 24
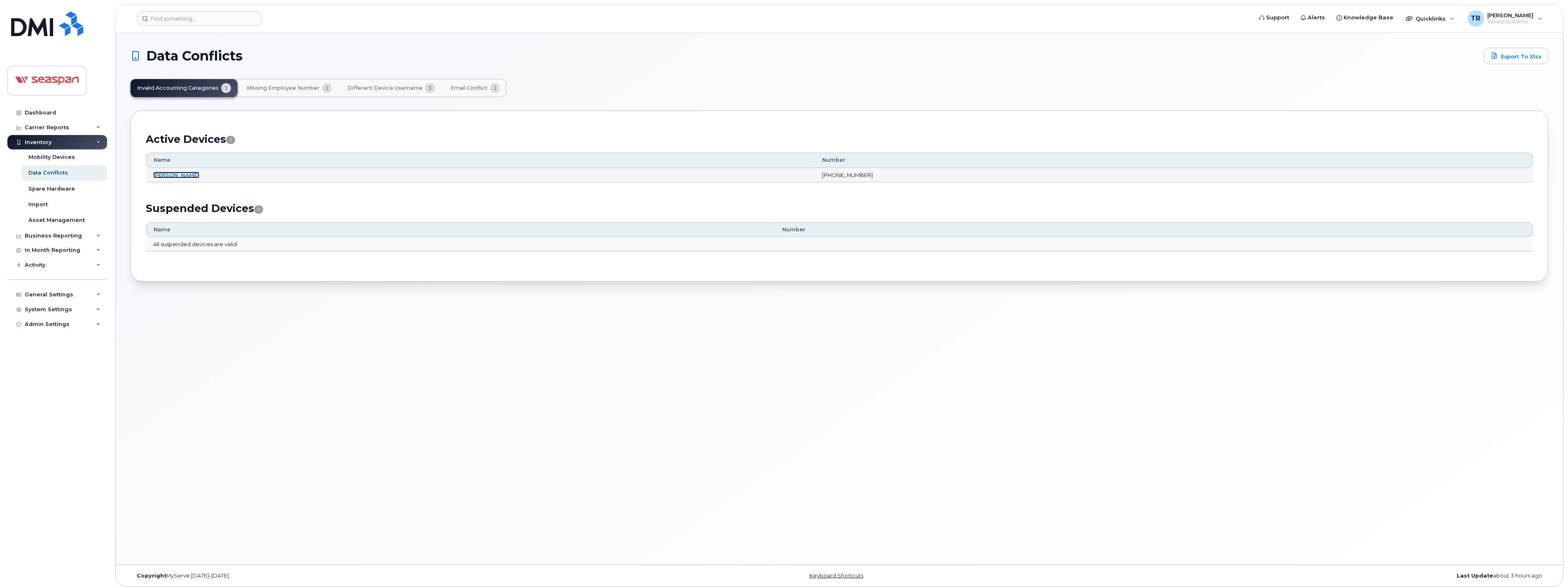
click at [192, 175] on link "Victoria Ostrzenski" at bounding box center [176, 175] width 46 height 7
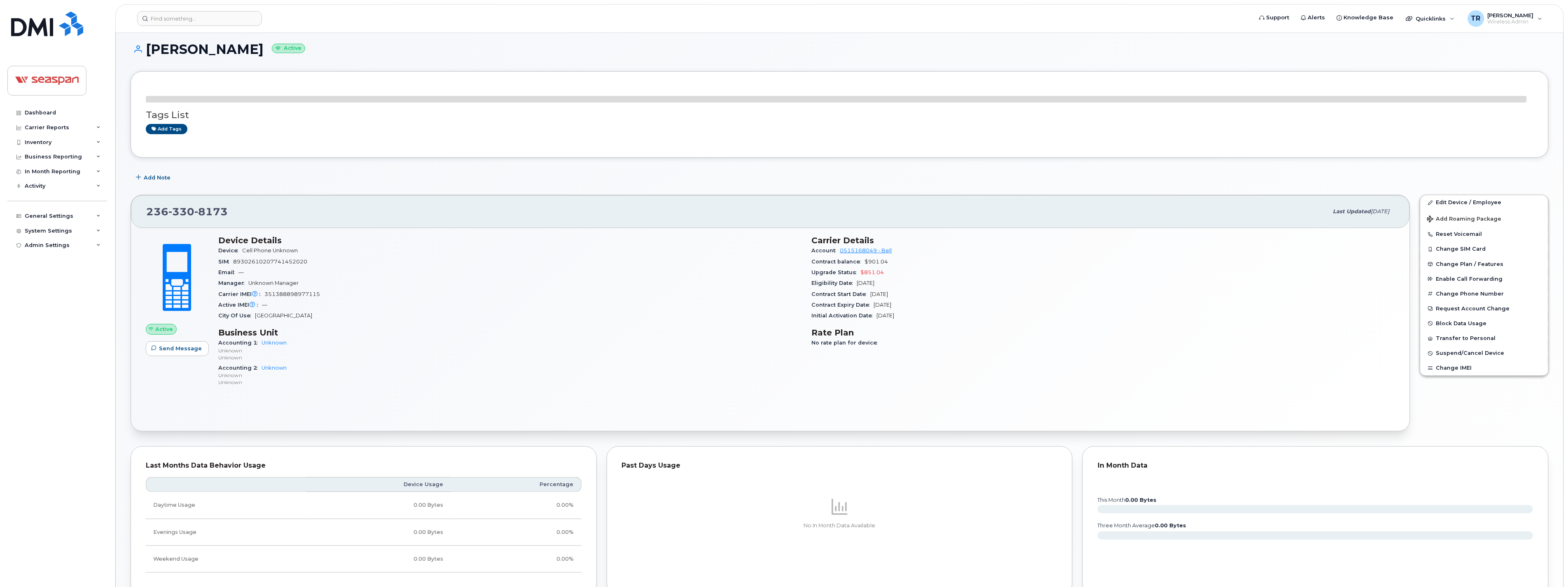
scroll to position [7, 0]
click at [1472, 199] on link "Edit Device / Employee" at bounding box center [1484, 201] width 127 height 15
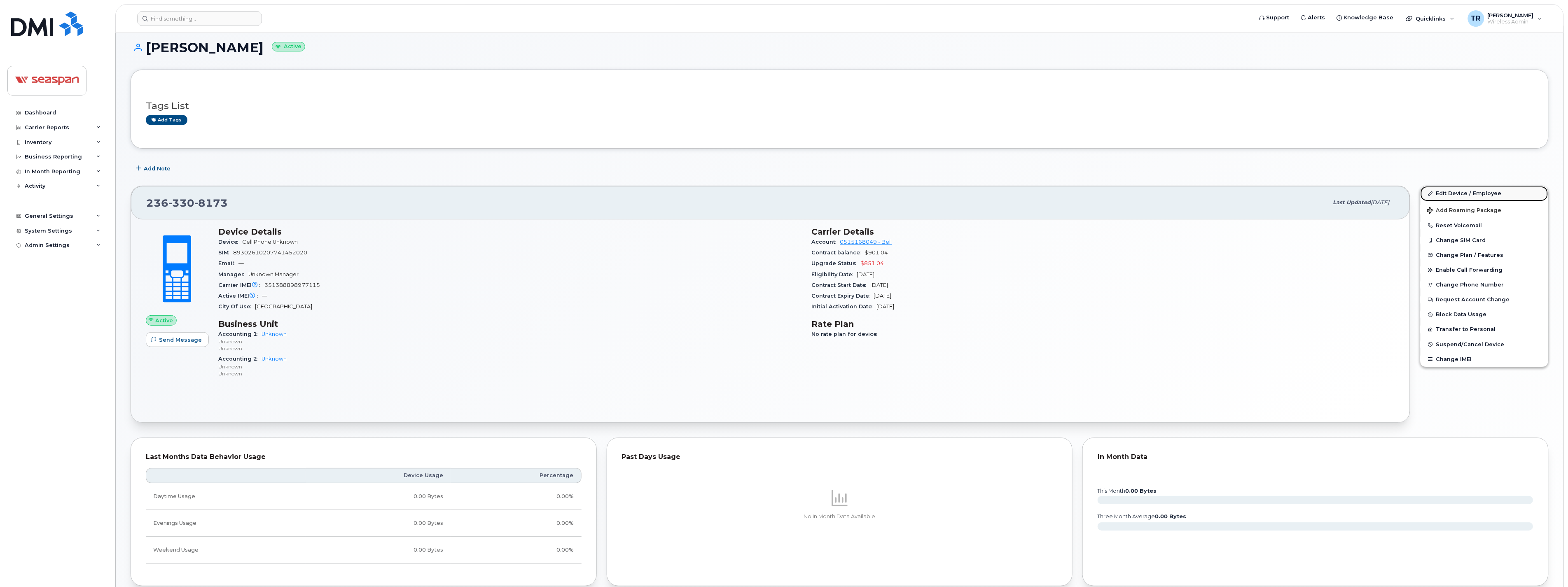
click at [1449, 194] on link "Edit Device / Employee" at bounding box center [1484, 193] width 127 height 15
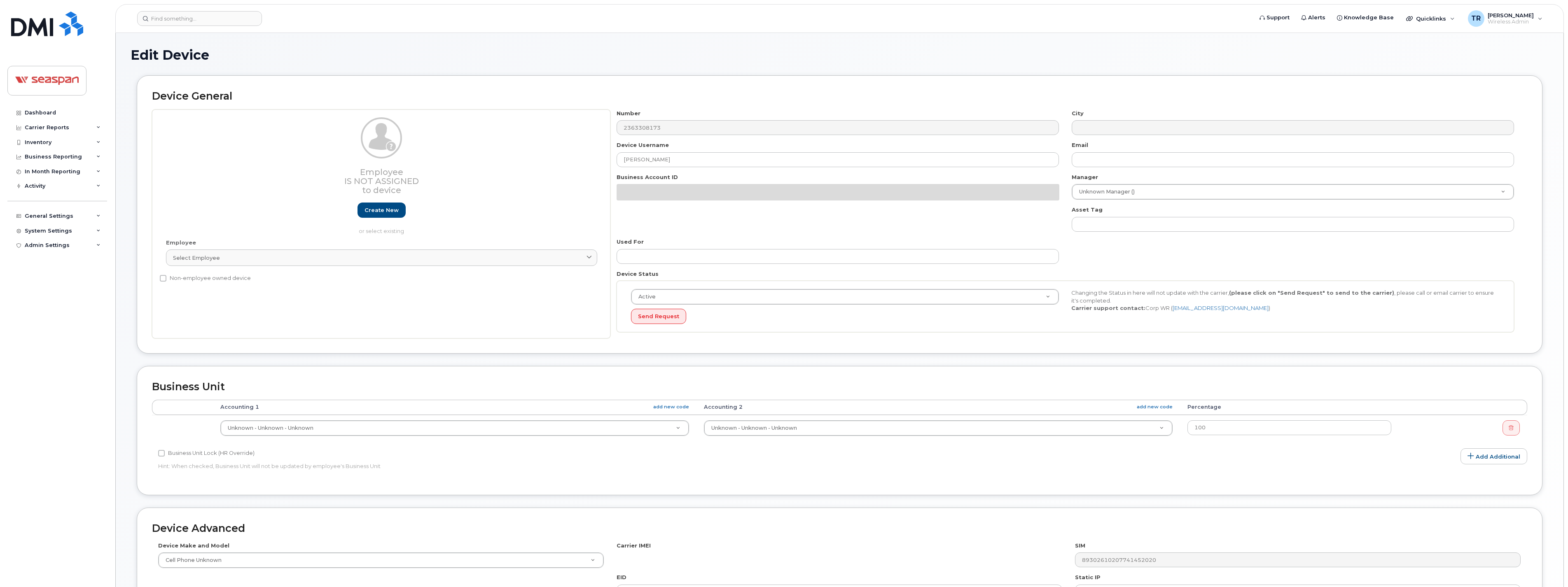
select select "14480"
select select "16943"
click at [394, 265] on link "Select employee" at bounding box center [381, 257] width 431 height 16
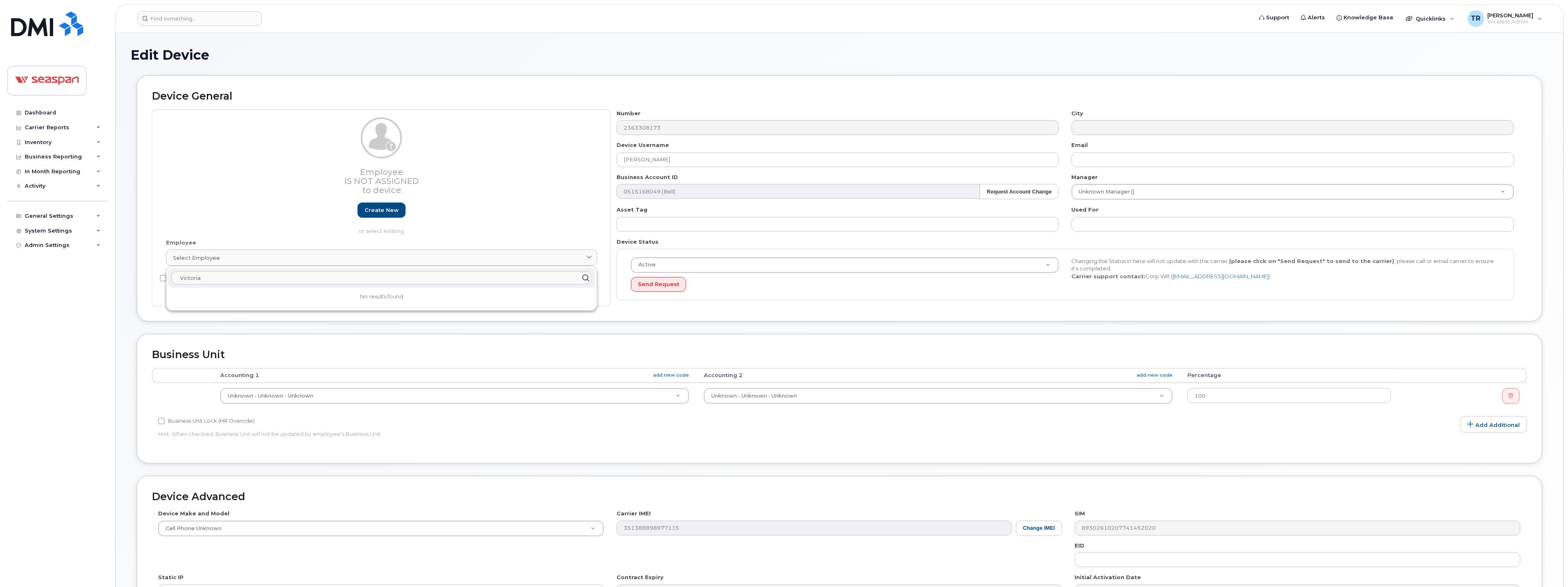
type input "Victoria"
click at [442, 200] on div "Employee Is not assigned to device Create new or select existing" at bounding box center [381, 176] width 431 height 118
click at [394, 207] on link "Create new" at bounding box center [381, 210] width 48 height 15
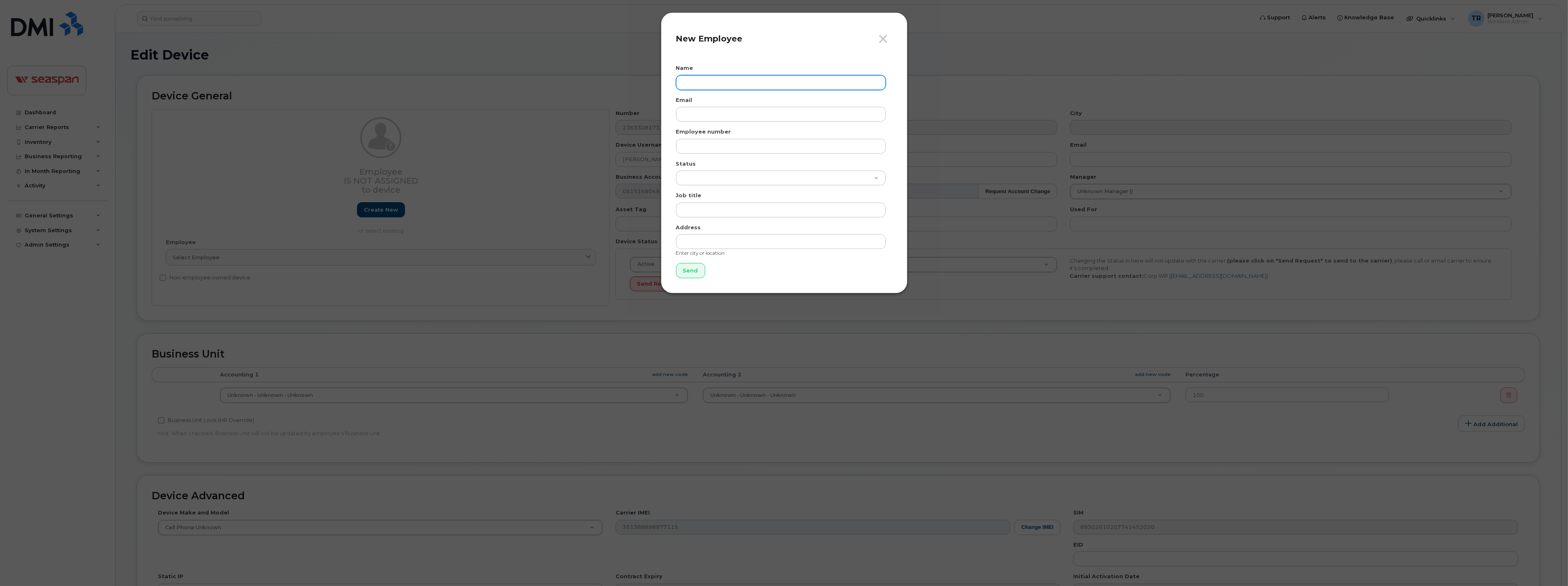
click at [709, 80] on input "text" at bounding box center [781, 83] width 210 height 15
paste input "Fleet Performance Specialist"
type input "Fleet Performance Specialist"
drag, startPoint x: 783, startPoint y: 80, endPoint x: 537, endPoint y: 79, distance: 246.0
click at [537, 79] on div "Close New Employee Name Fleet Performance Specialist Email Employee number Stat…" at bounding box center [784, 293] width 1568 height 586
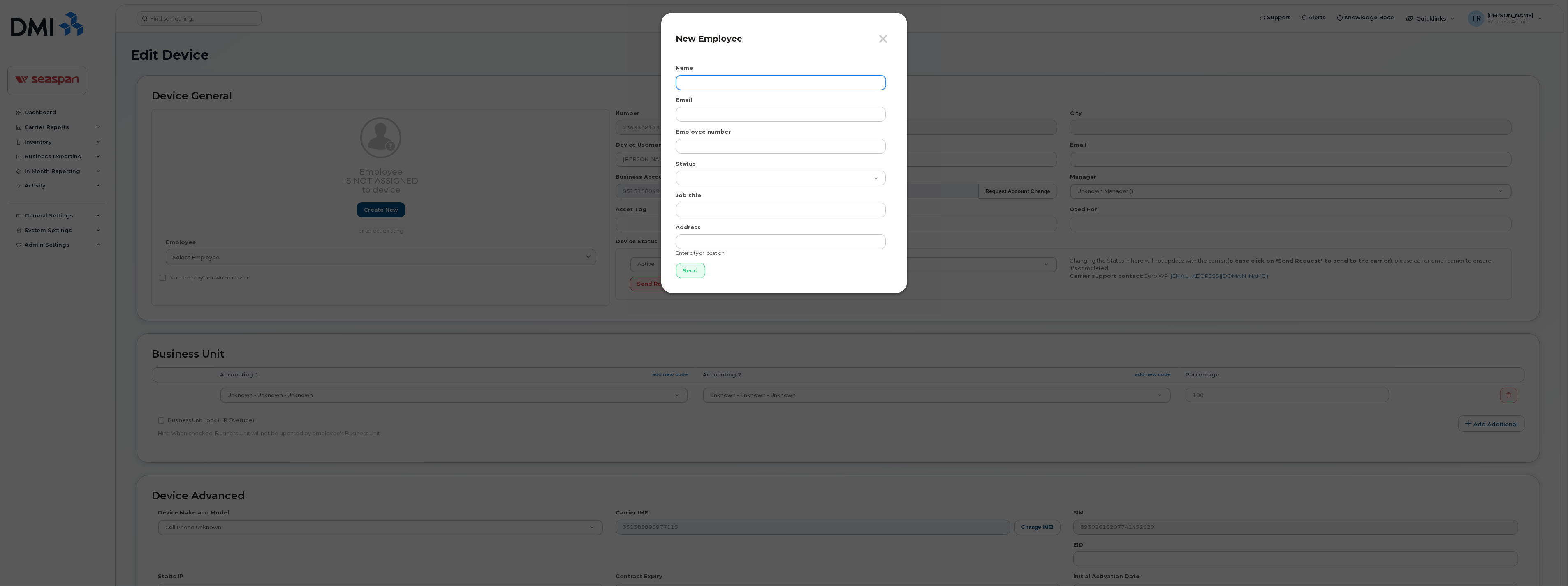
click at [721, 80] on input "text" at bounding box center [781, 83] width 210 height 15
paste input "Victoria Ostrzenski"
click at [685, 81] on input "[PERSON_NAME]" at bounding box center [781, 83] width 210 height 15
click at [684, 82] on input "Victoria Ostrzenski" at bounding box center [781, 83] width 210 height 15
type input "Victoria Ostrzenski"
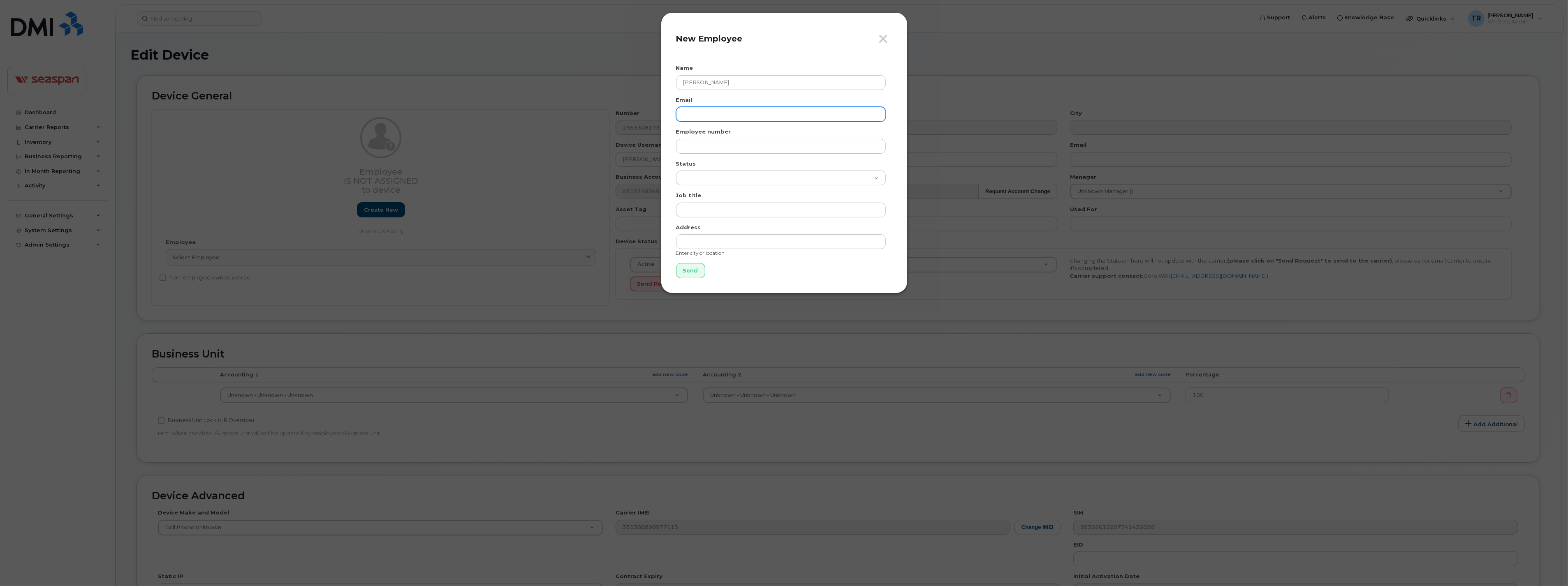
click at [718, 112] on input "email" at bounding box center [781, 114] width 210 height 15
paste input "vostrzenski@seaspancorp.com"
click at [684, 116] on input "vostrzenski@seaspancorp.com" at bounding box center [781, 114] width 210 height 15
type input "vostrzenski@seaspancorp.com"
click at [704, 150] on input "text" at bounding box center [781, 146] width 210 height 15
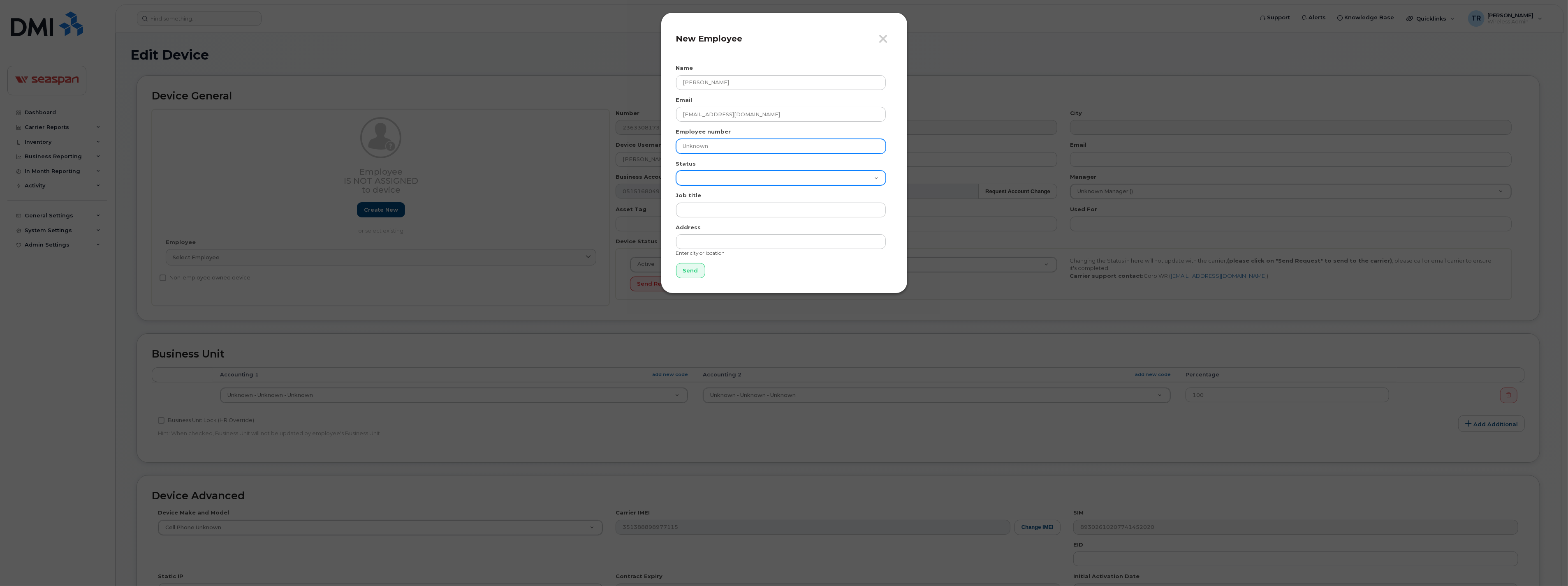
type input "Unknown"
click at [742, 178] on select "Active On-Leave Long Term Short Term Maternity Leave Temp Layoff Inactive" at bounding box center [781, 178] width 210 height 15
select select "active"
click at [676, 170] on select "Active On-Leave Long Term Short Term Maternity Leave Temp Layoff Inactive" at bounding box center [781, 178] width 210 height 15
click at [712, 212] on input "text" at bounding box center [781, 210] width 210 height 15
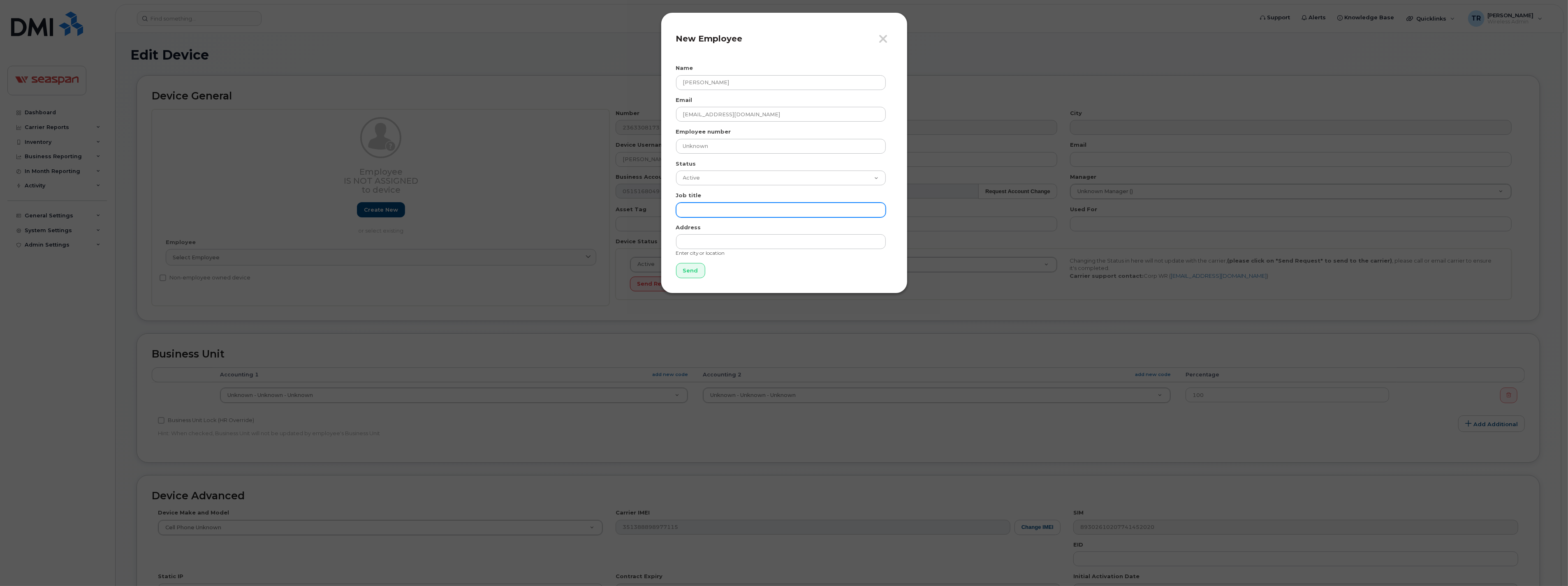
click at [701, 207] on input "text" at bounding box center [781, 210] width 210 height 15
paste input "Data Governance Lead"
click at [685, 209] on input "Data Governance Lead" at bounding box center [781, 210] width 210 height 15
type input "Data Governance Lead"
click at [735, 239] on input "text" at bounding box center [781, 242] width 210 height 15
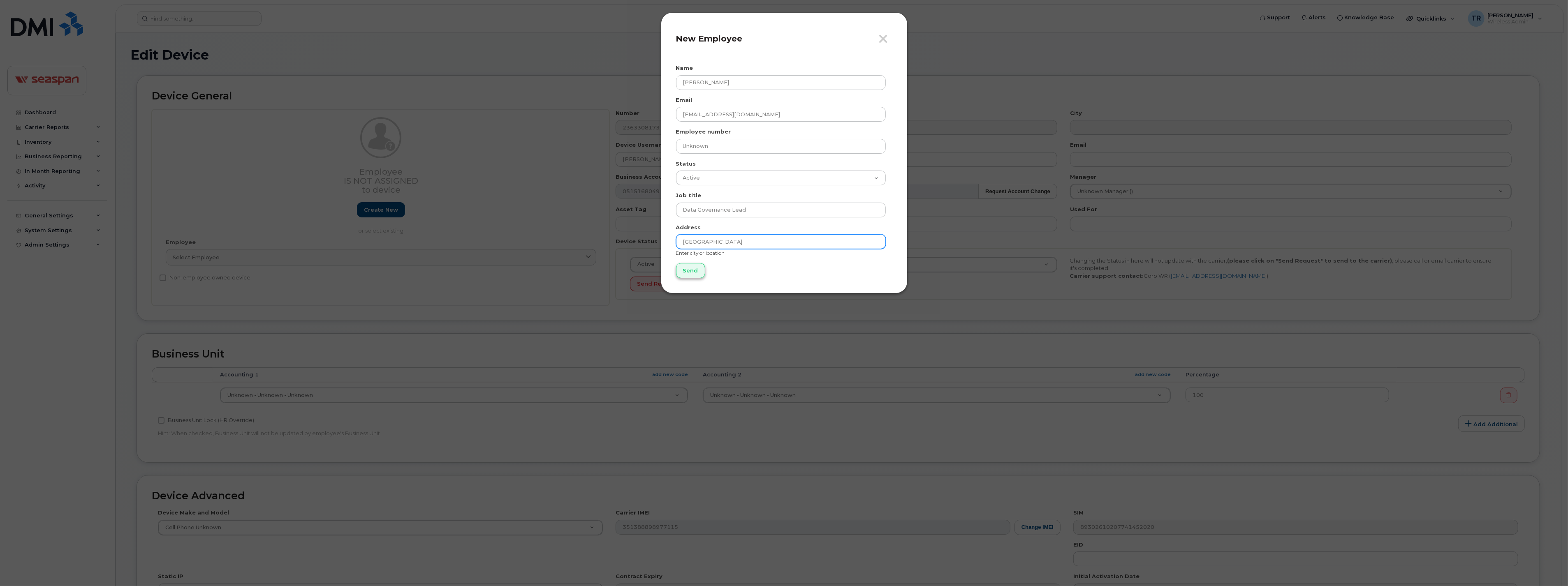
type input "Vancouver"
click at [696, 272] on input "Send" at bounding box center [691, 270] width 29 height 15
type input "Send"
click at [789, 32] on div "Close New Employee" at bounding box center [784, 42] width 216 height 29
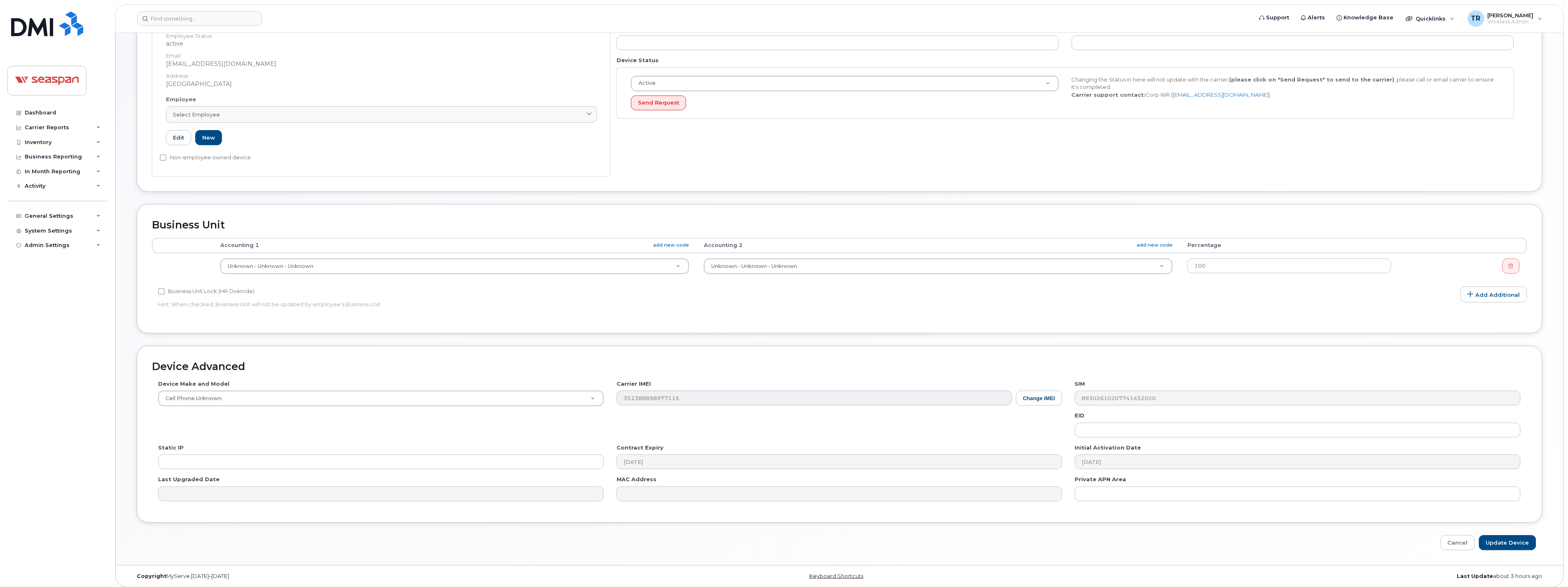
scroll to position [187, 0]
click at [1524, 538] on input "Update Device" at bounding box center [1508, 538] width 57 height 15
type input "Saving..."
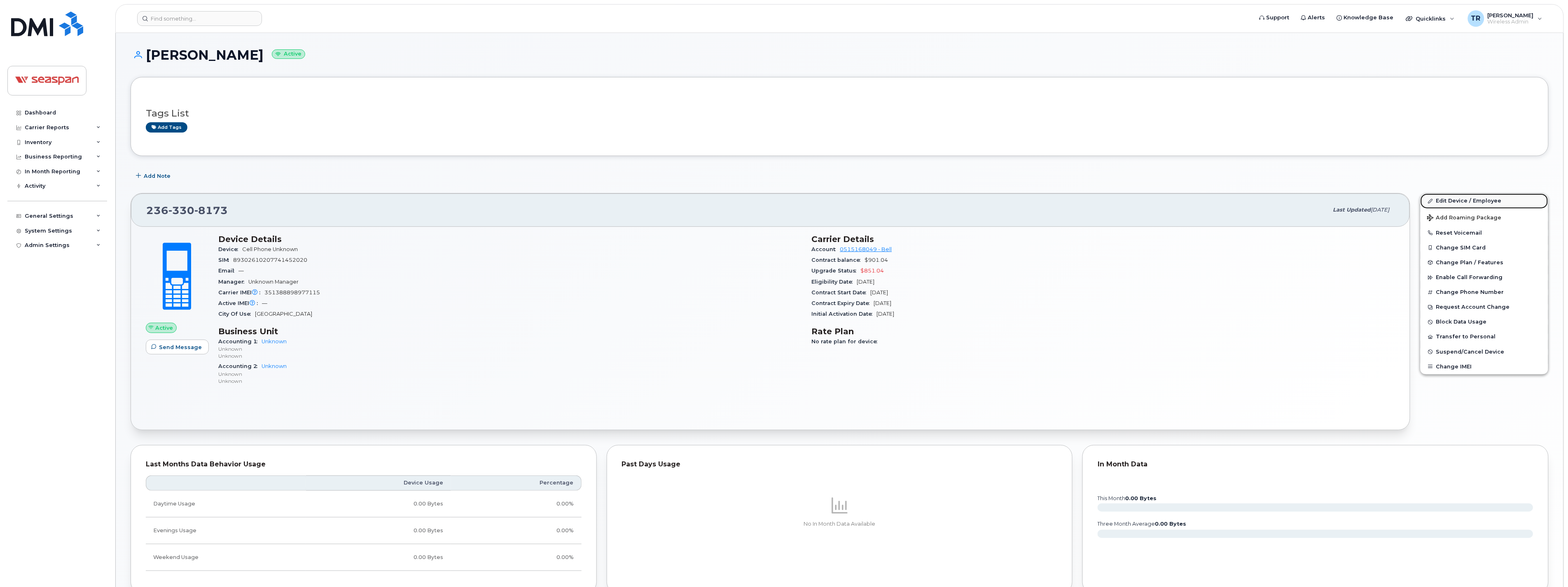
click at [1467, 200] on link "Edit Device / Employee" at bounding box center [1484, 201] width 127 height 15
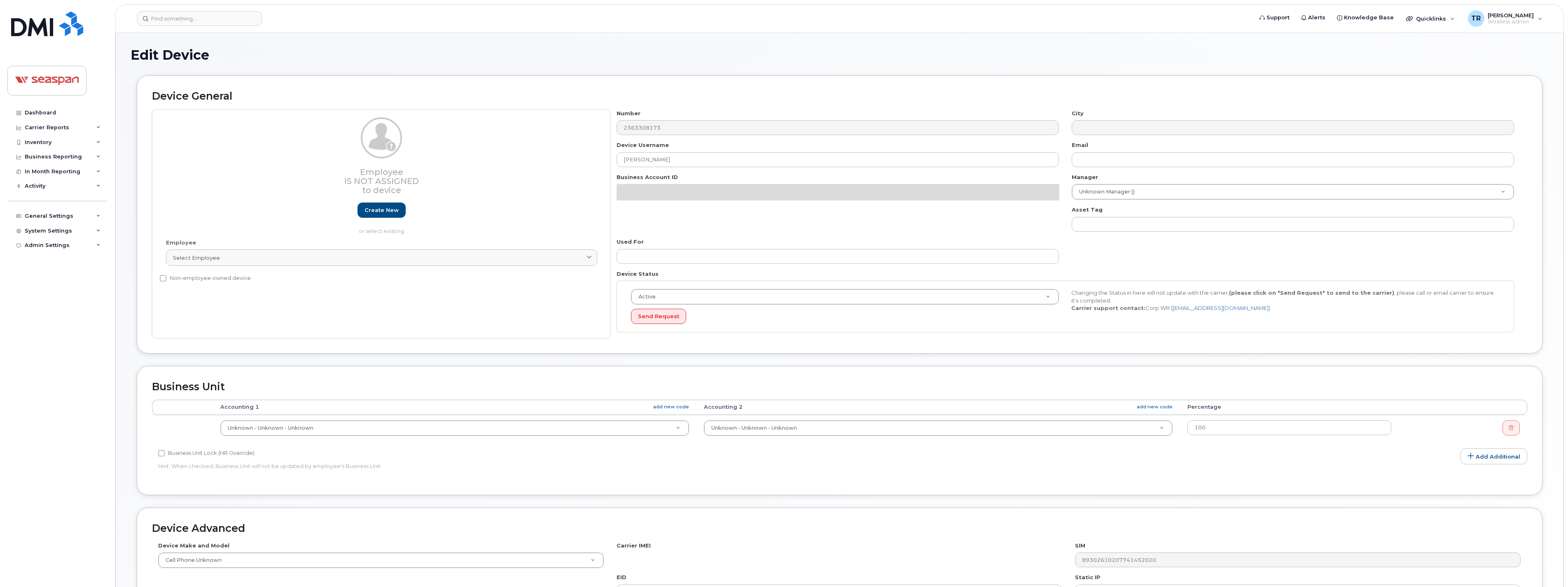
select select "14480"
select select "16943"
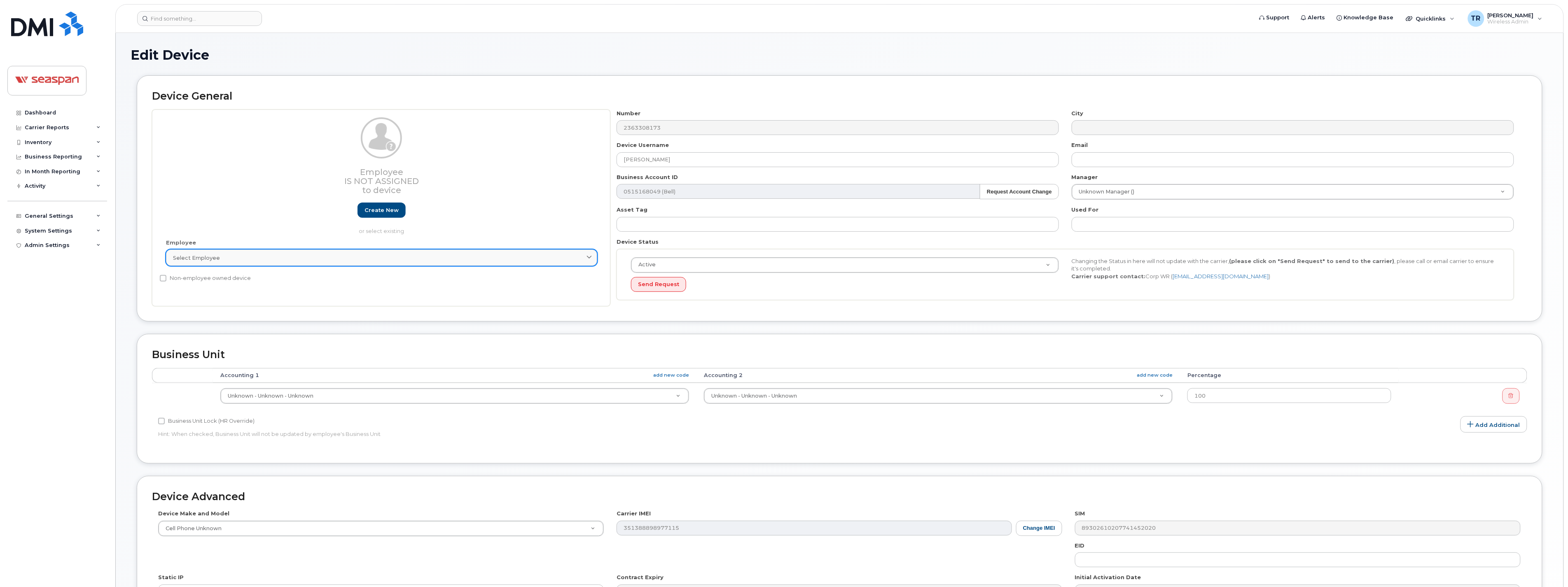
click at [340, 255] on div "Select employee" at bounding box center [382, 258] width 417 height 8
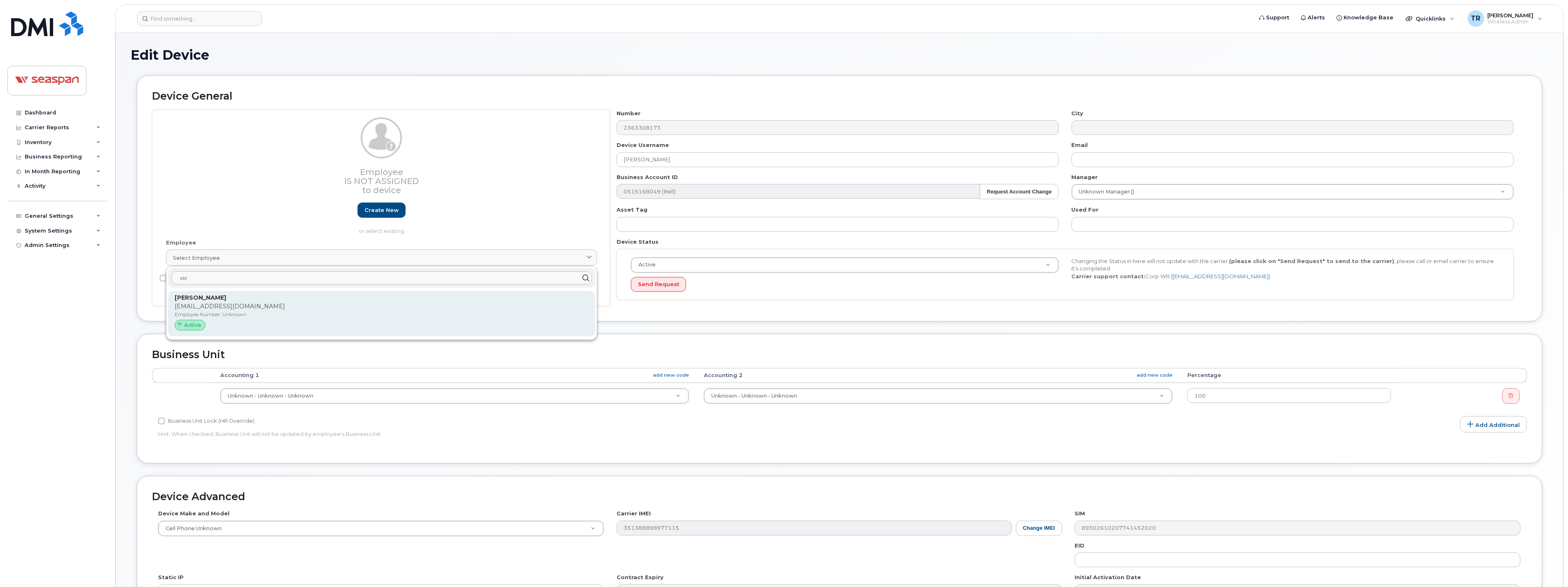
type input "vic"
click at [299, 306] on p "[EMAIL_ADDRESS][DOMAIN_NAME]" at bounding box center [381, 307] width 414 height 9
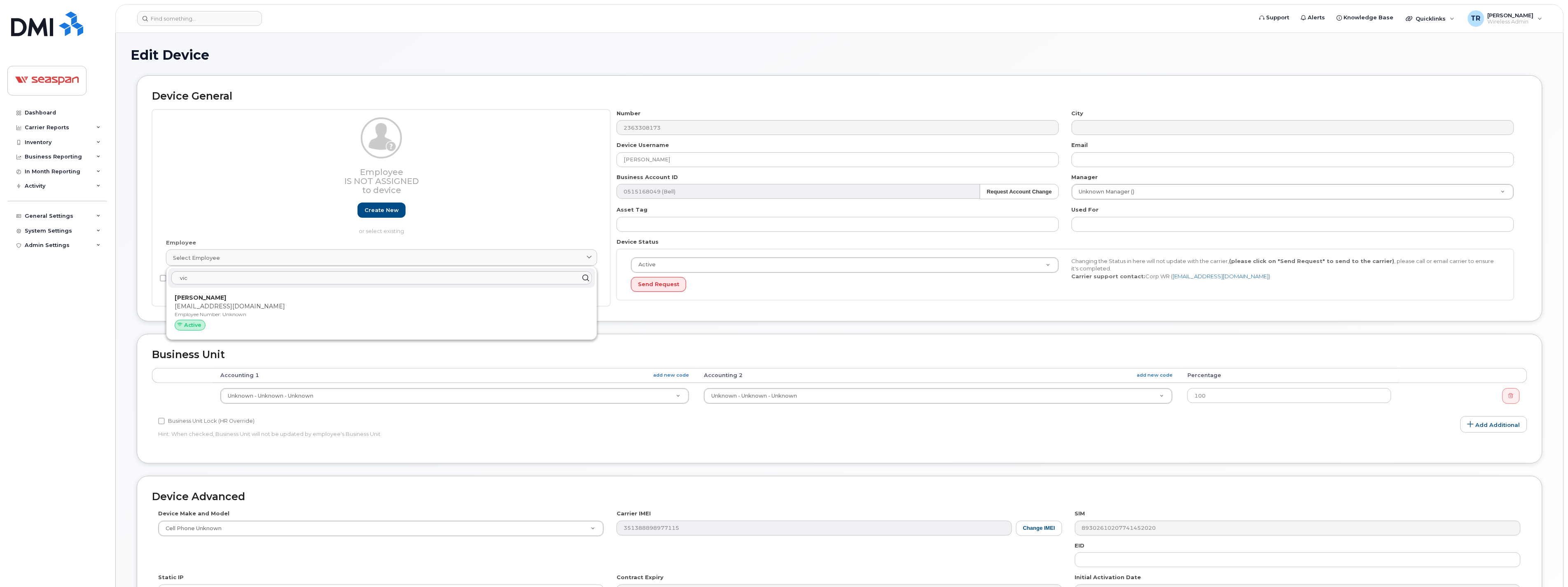
type input "Unknown"
type input "[EMAIL_ADDRESS][DOMAIN_NAME]"
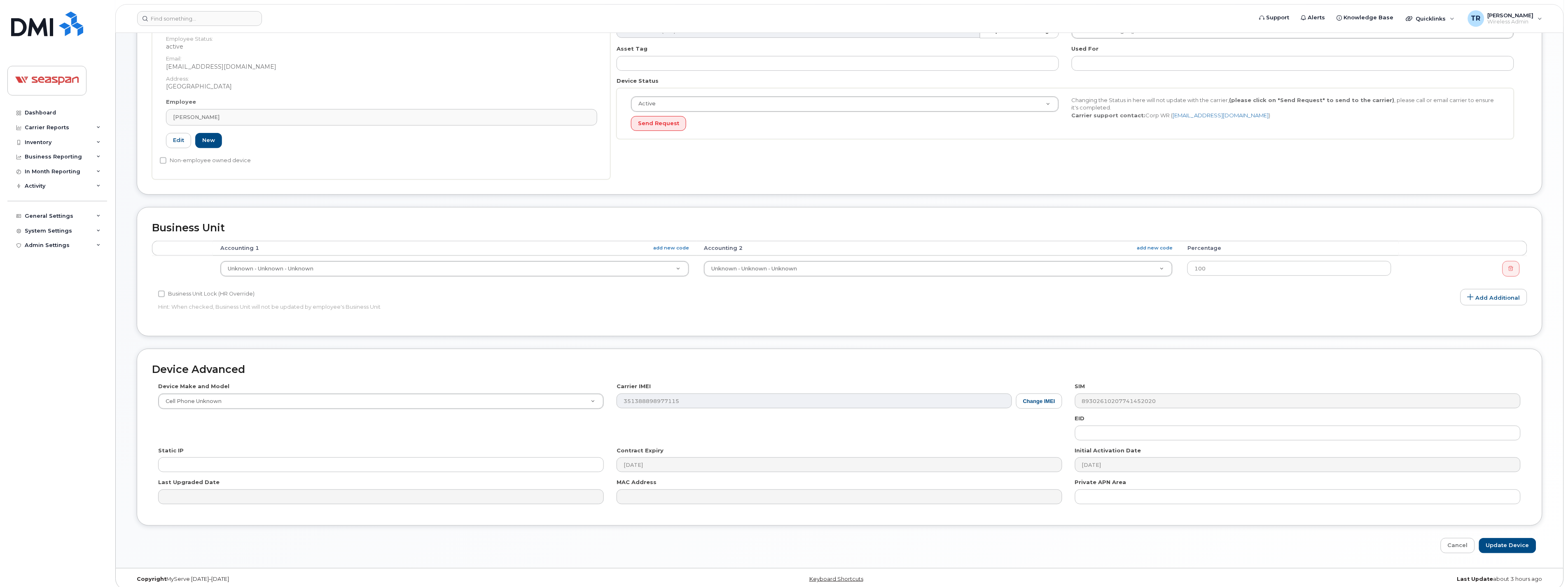
scroll to position [169, 0]
click at [1499, 538] on input "Update Device" at bounding box center [1508, 538] width 57 height 15
type input "Saving..."
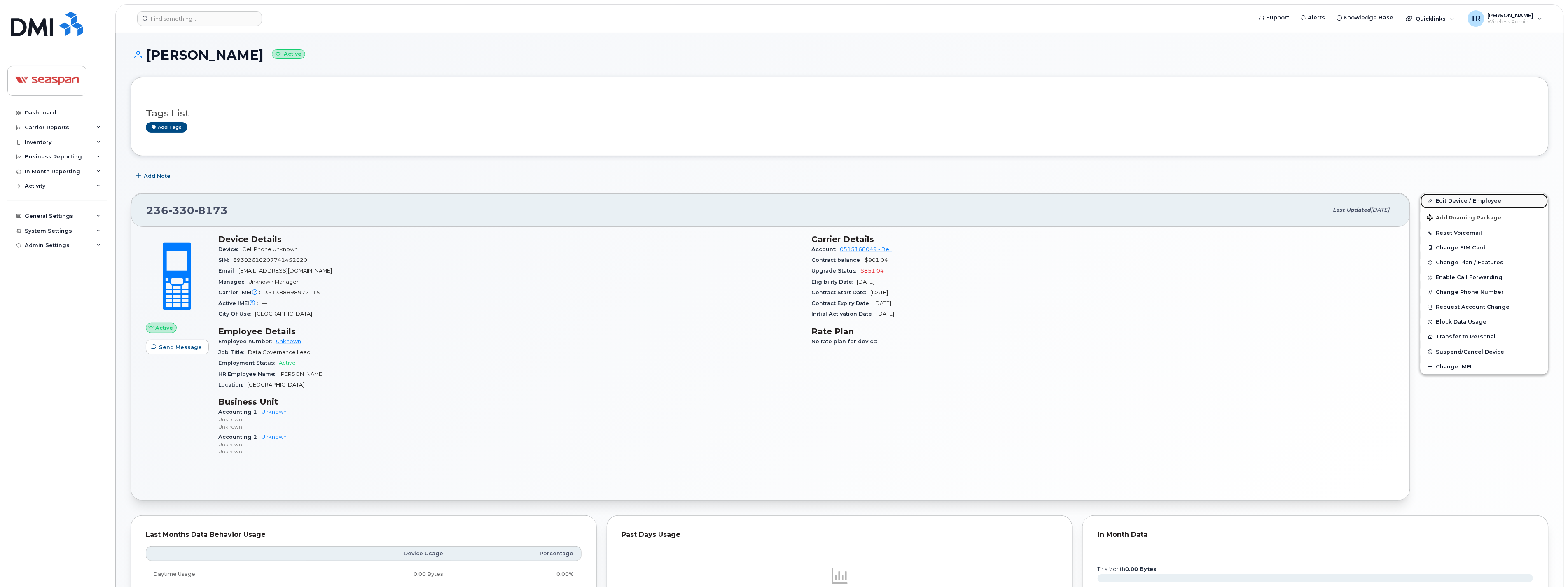
click at [1453, 200] on link "Edit Device / Employee" at bounding box center [1484, 201] width 127 height 15
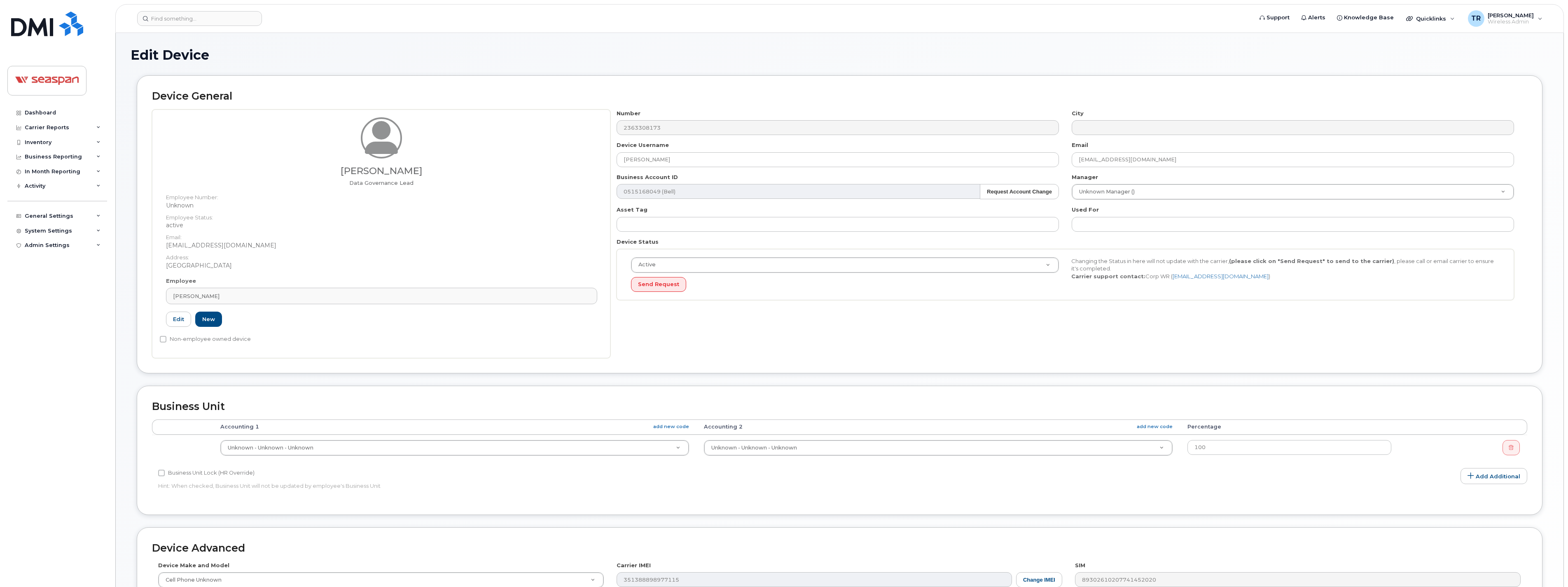
select select "14480"
select select "16943"
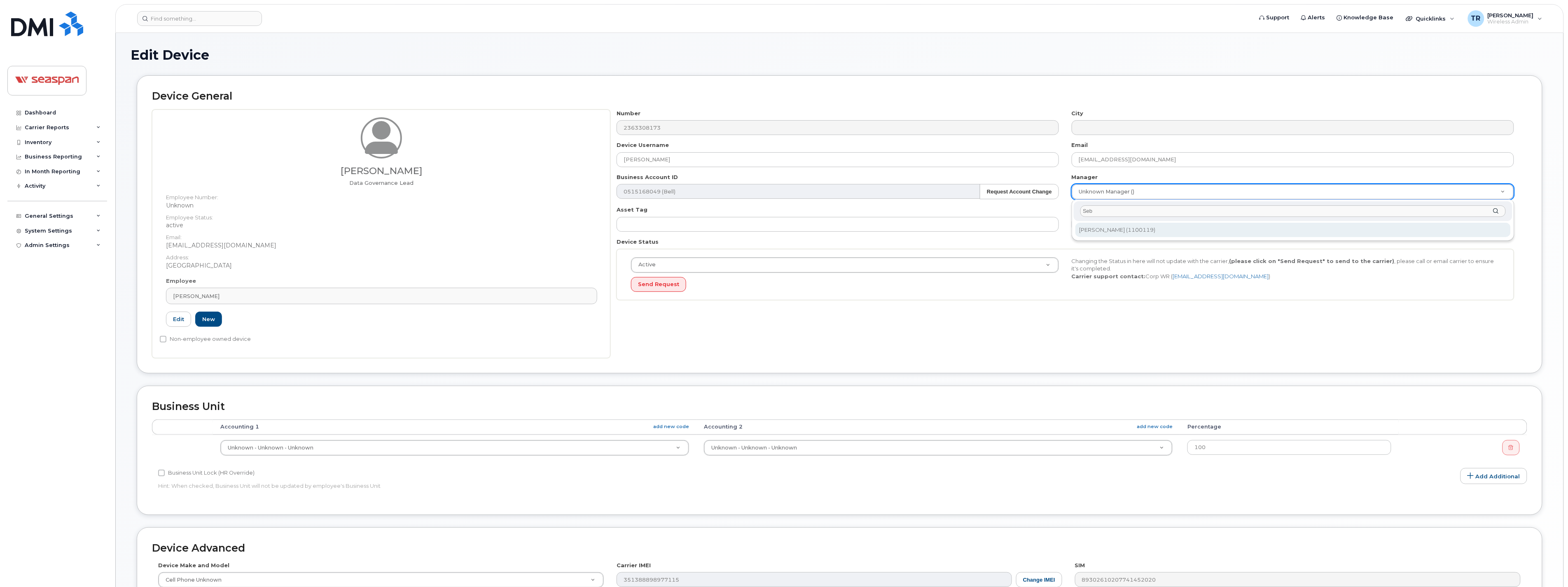
type input "Seb"
type input "2007019"
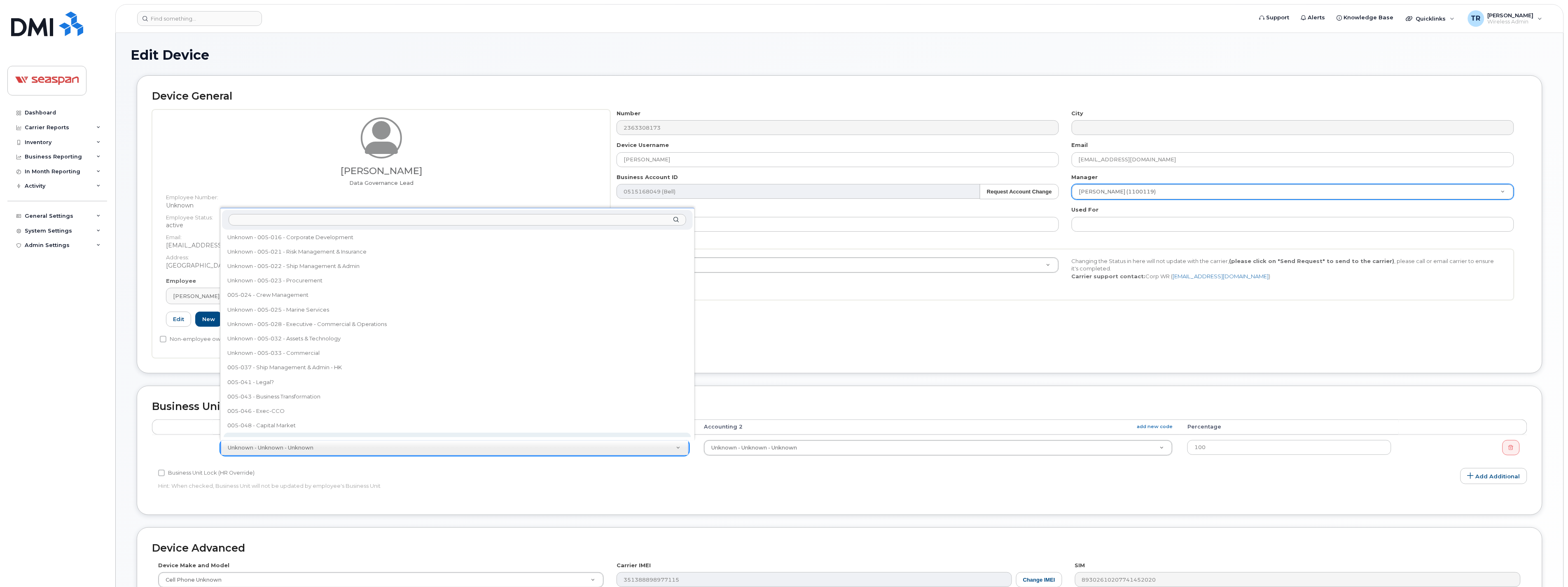
scroll to position [196, 0]
select select "16945"
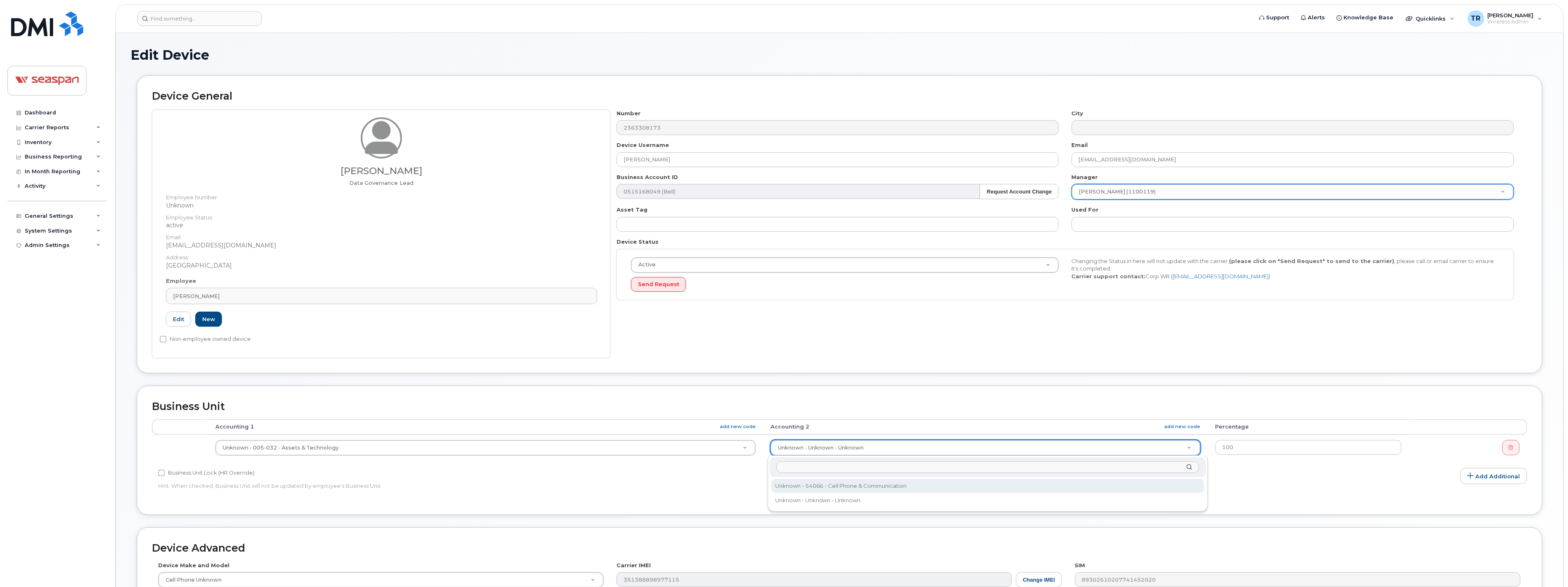
select select "16960"
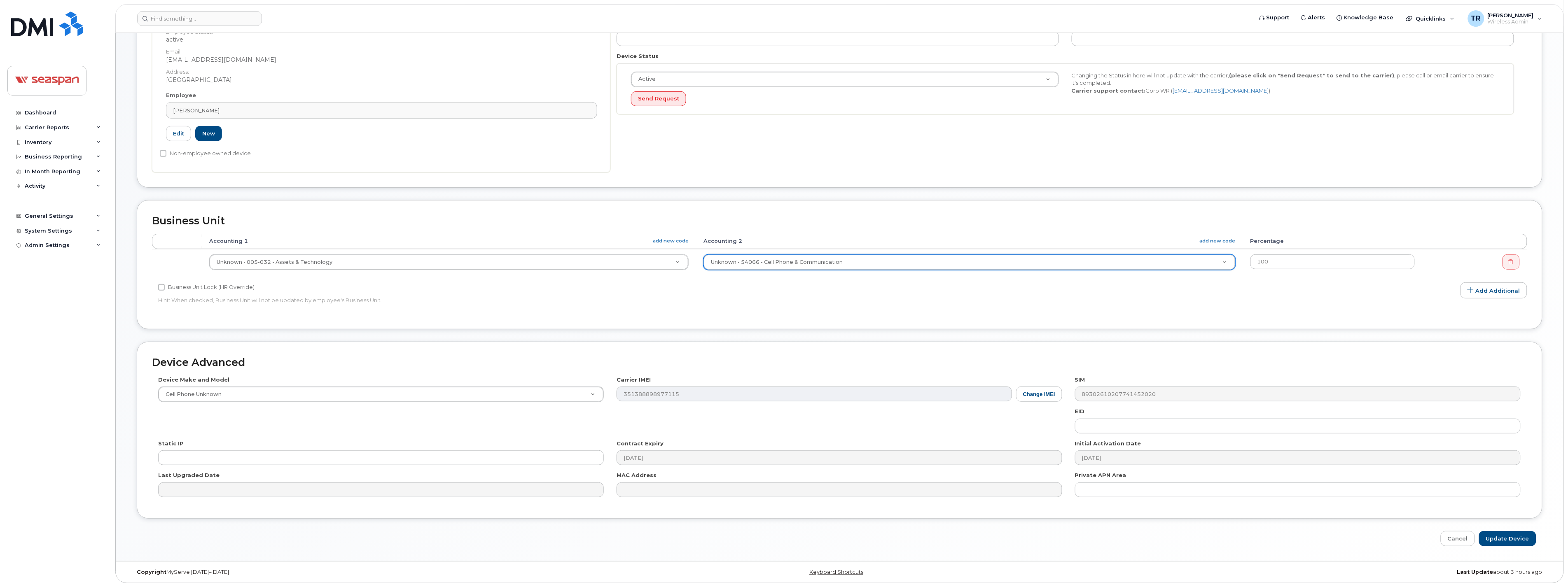
scroll to position [187, 0]
click at [1497, 536] on input "Update Device" at bounding box center [1508, 538] width 57 height 15
type input "Saving..."
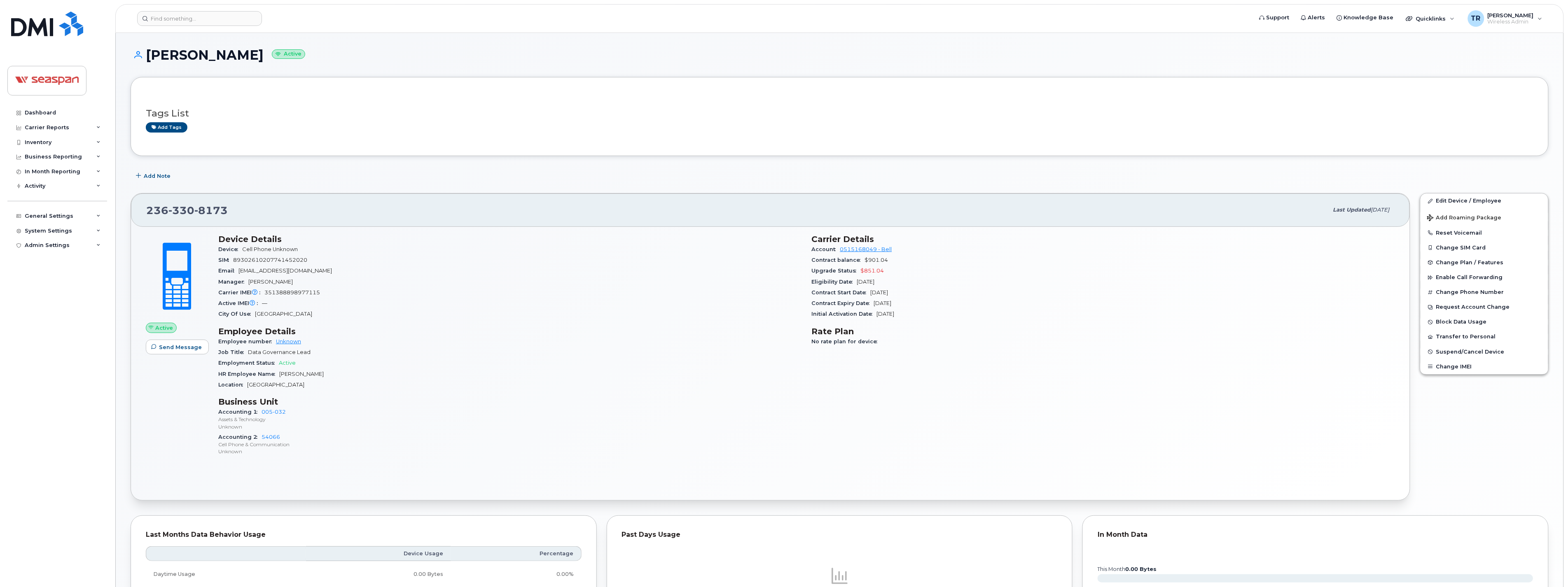
click at [693, 383] on div "Location [GEOGRAPHIC_DATA]" at bounding box center [510, 385] width 583 height 11
click at [1466, 202] on link "Edit Device / Employee" at bounding box center [1484, 201] width 127 height 15
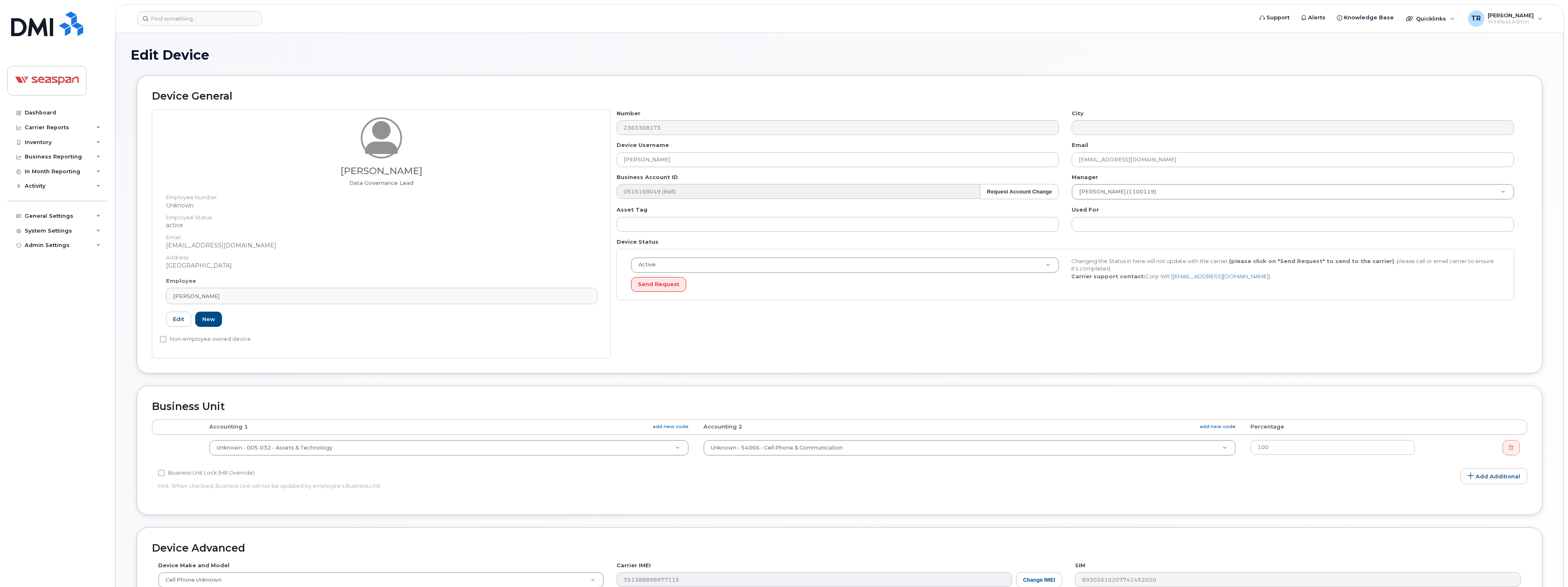
select select "16945"
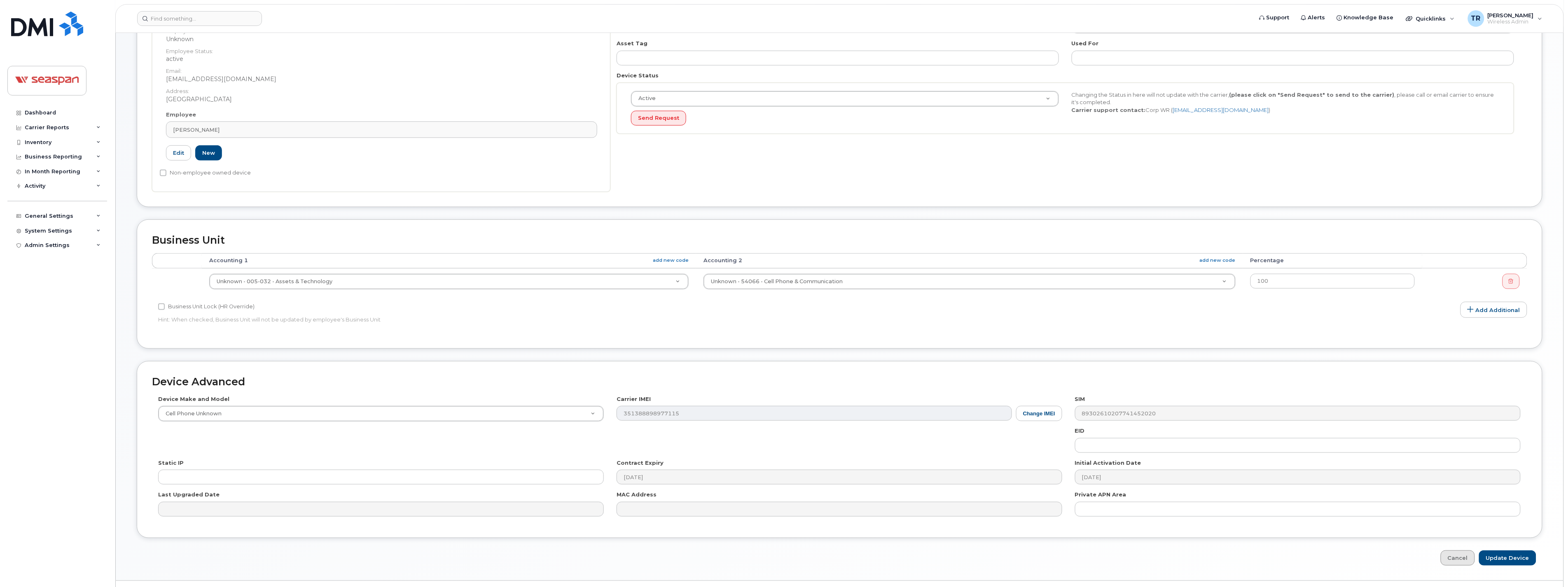
scroll to position [187, 0]
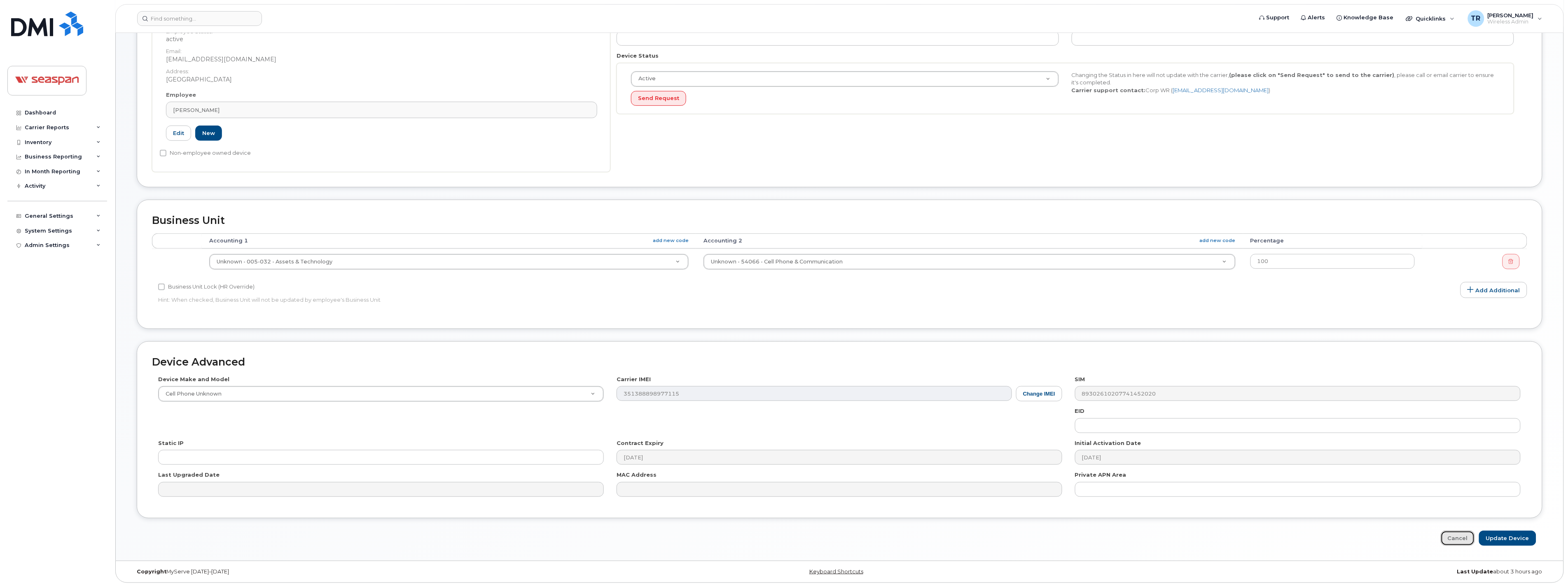
click at [1453, 544] on link "Cancel" at bounding box center [1458, 538] width 34 height 15
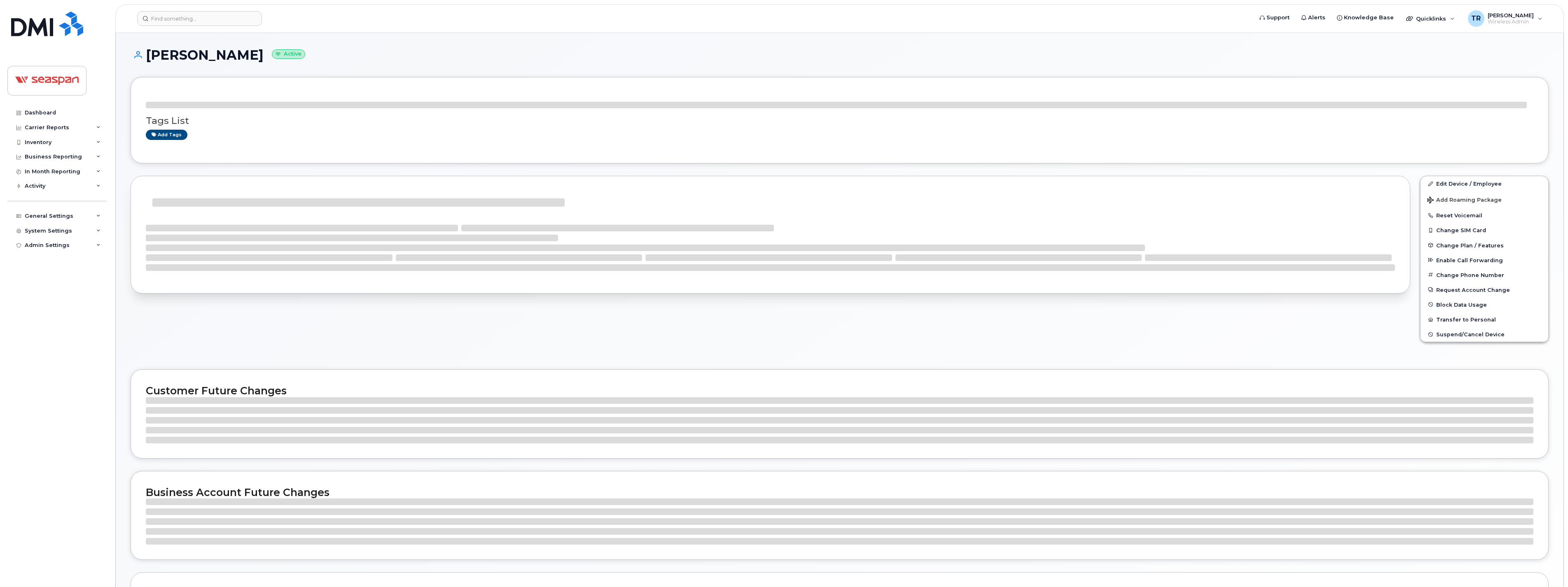
scroll to position [4, 0]
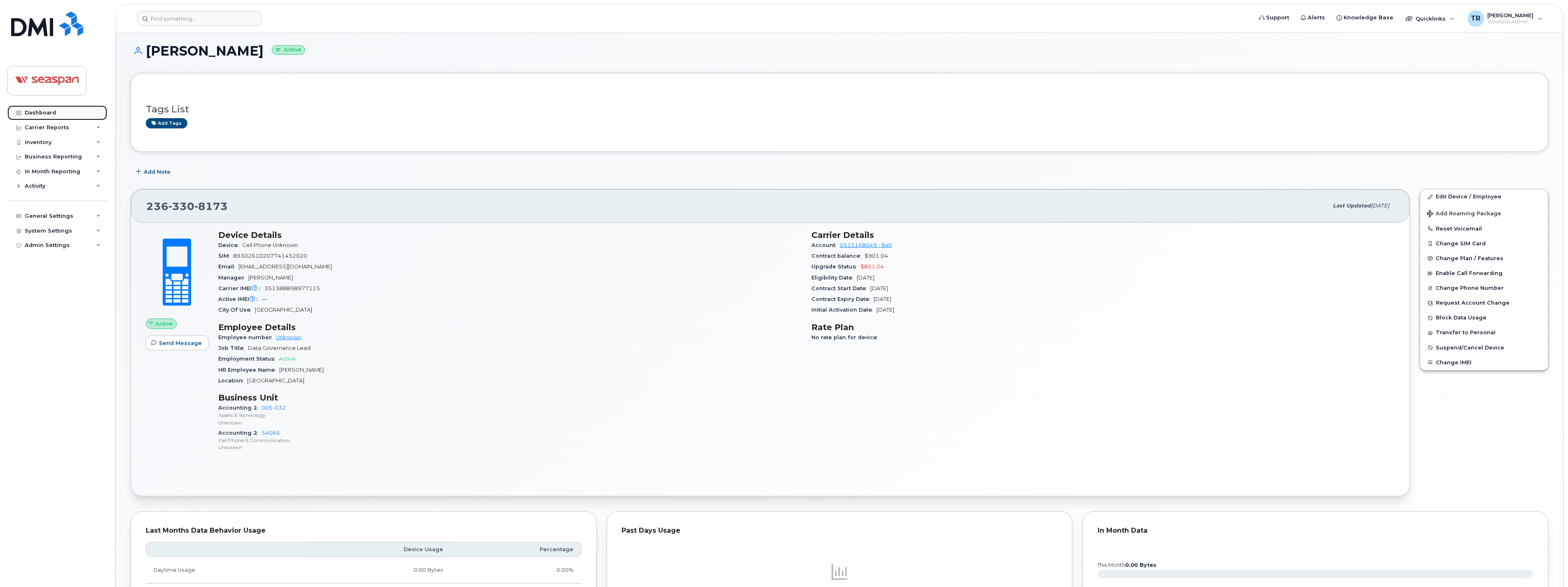
click at [51, 113] on div "Dashboard" at bounding box center [40, 113] width 31 height 7
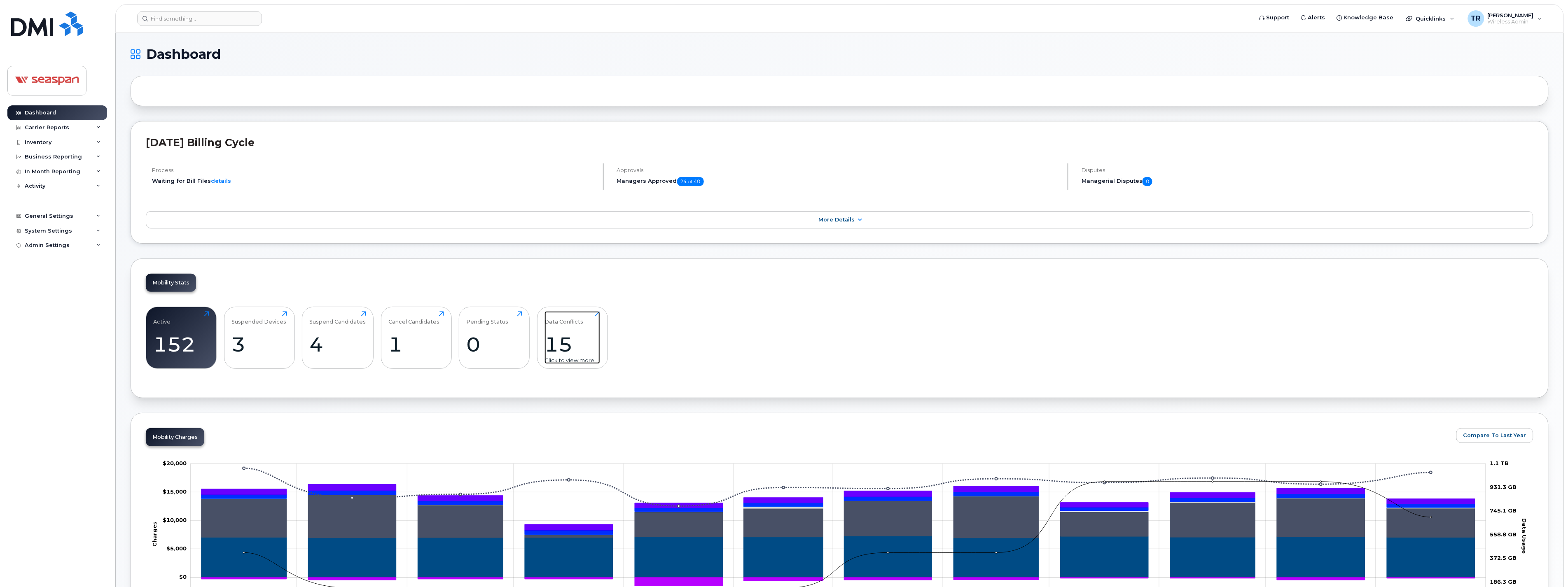
click at [572, 329] on div "Data Conflicts 15 Click to view more" at bounding box center [572, 338] width 55 height 52
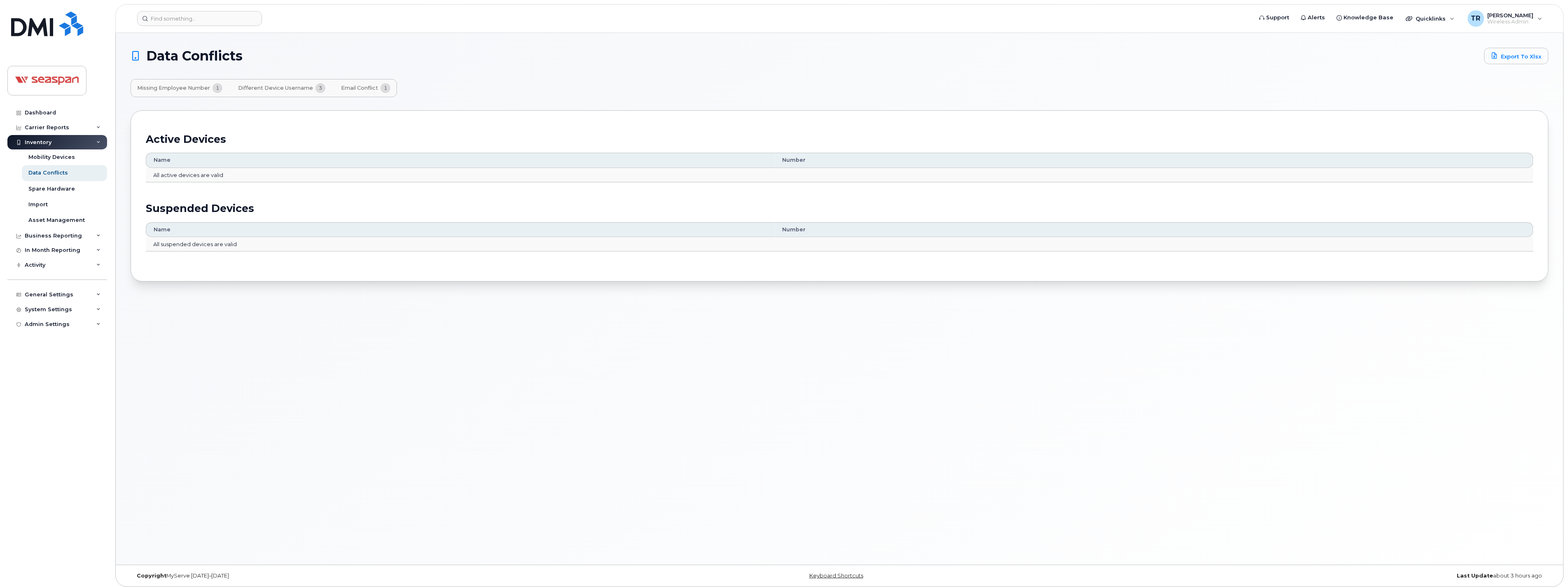
click at [186, 85] on span "Missing Employee Number" at bounding box center [174, 88] width 73 height 7
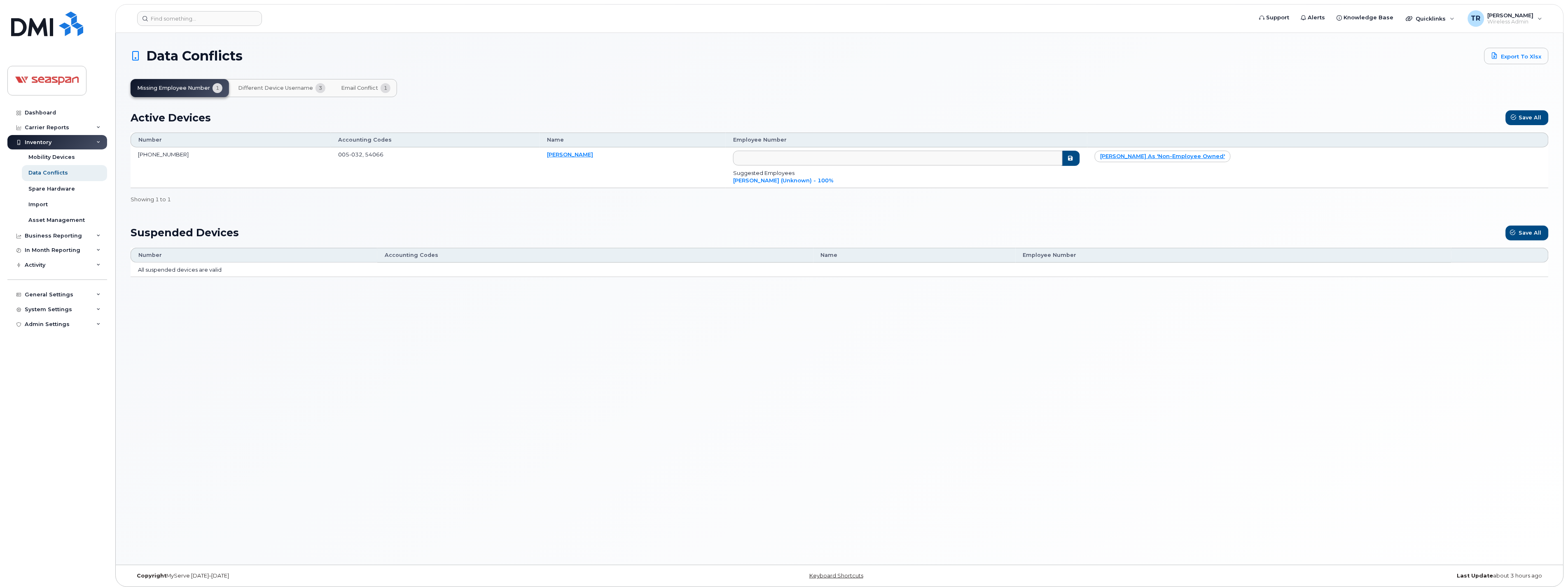
click at [293, 85] on span "Different Device Username" at bounding box center [275, 88] width 75 height 7
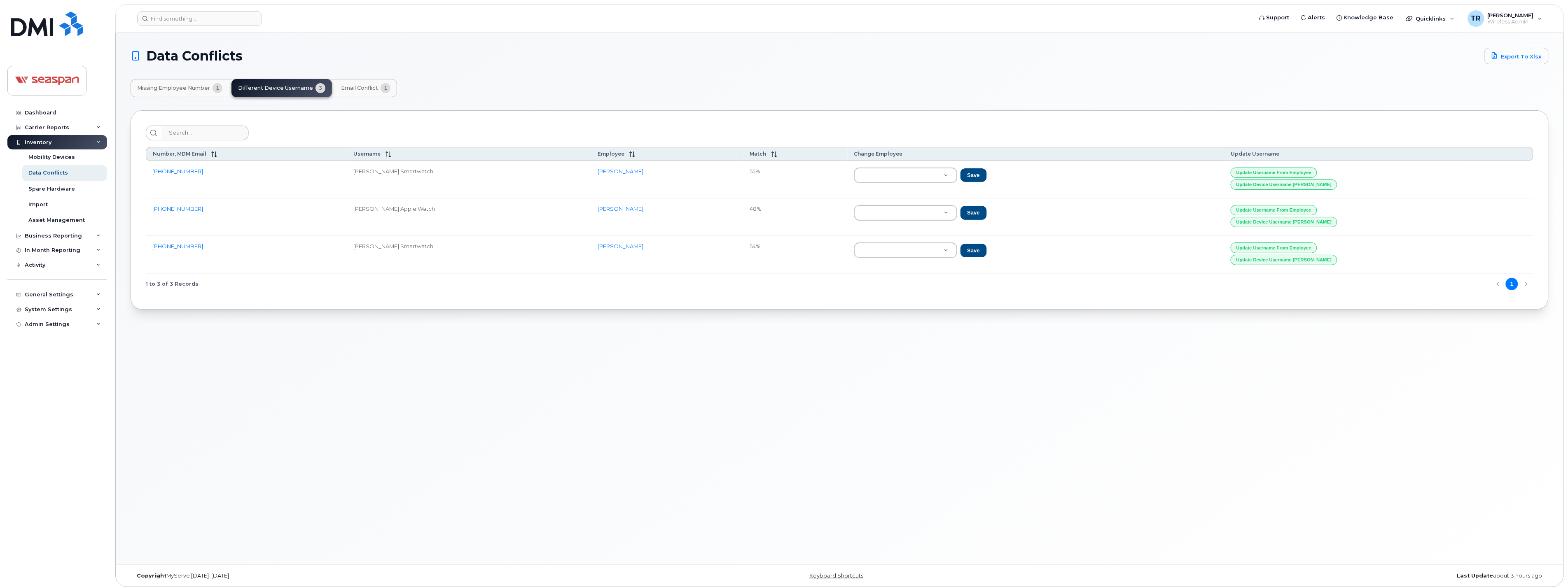
click at [380, 87] on span "1" at bounding box center [385, 88] width 10 height 10
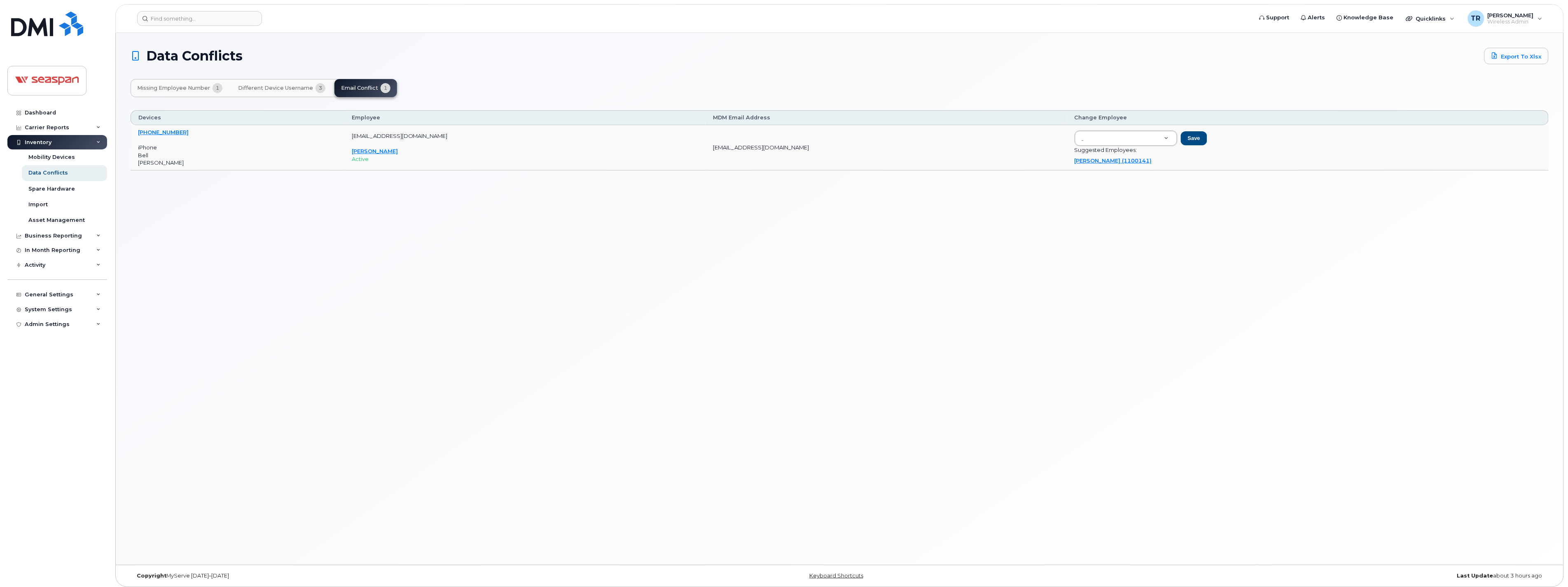
click at [443, 212] on div "Data Conflicts Export to Xlsx Missing Employee Number 1 Different Device Userna…" at bounding box center [839, 299] width 1448 height 532
click at [44, 110] on div "Dashboard" at bounding box center [40, 113] width 31 height 7
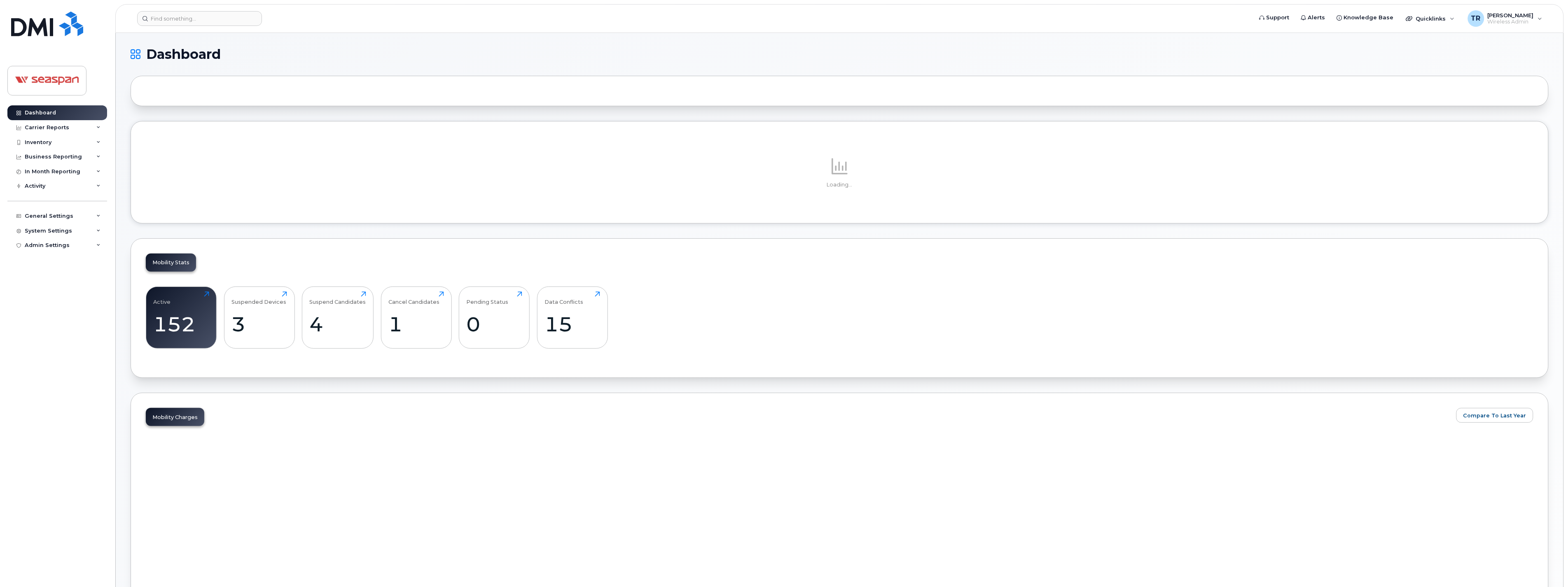
click at [733, 313] on div "Active 152 Click to view more Suspended Devices 3 Click to view more Suspend Ca…" at bounding box center [839, 321] width 1388 height 84
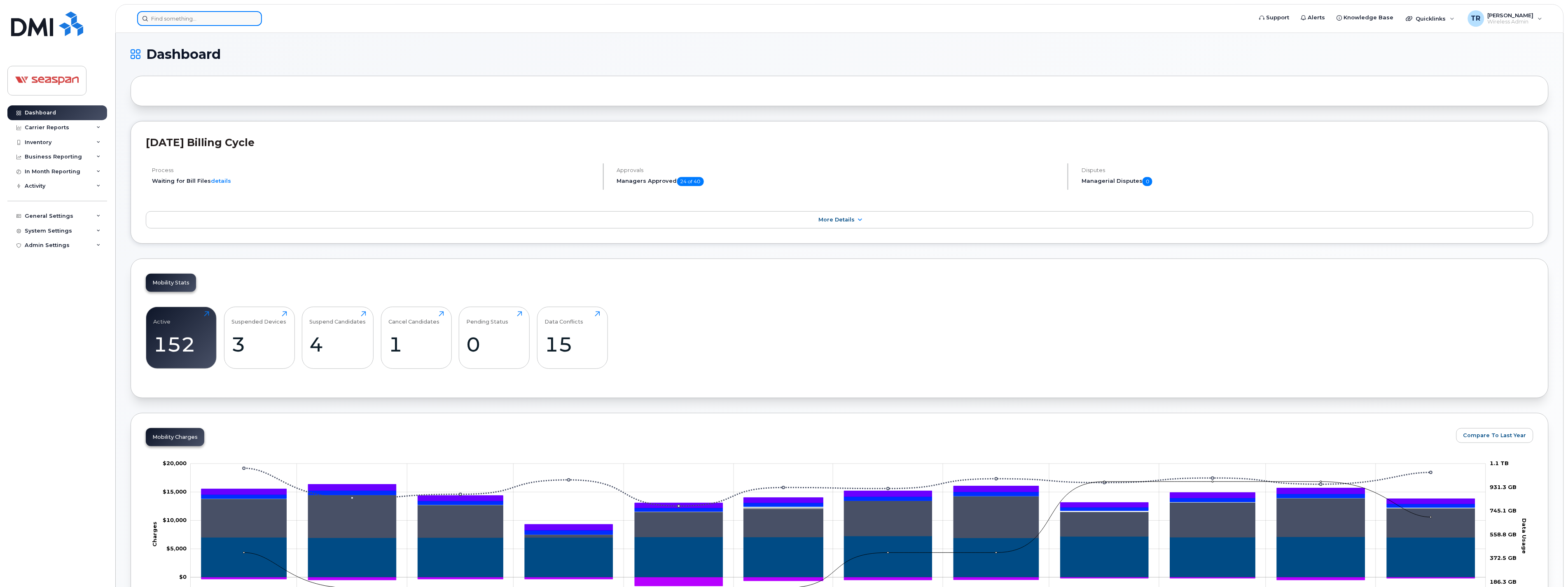
click at [178, 23] on input at bounding box center [199, 18] width 125 height 15
